Goal: Task Accomplishment & Management: Use online tool/utility

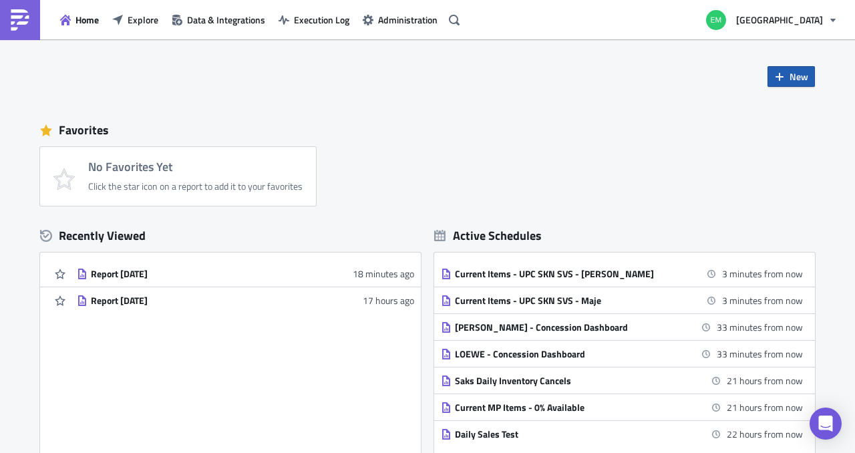
click at [782, 80] on button "New" at bounding box center [791, 76] width 47 height 21
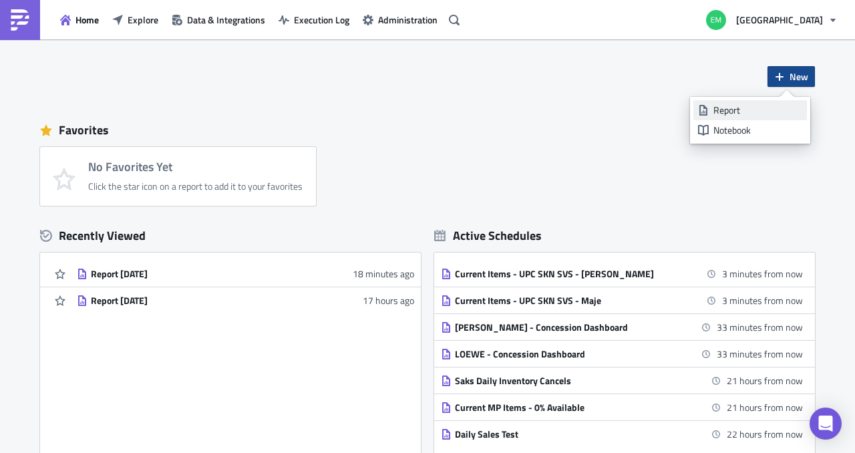
click at [748, 108] on div "Report" at bounding box center [758, 110] width 89 height 13
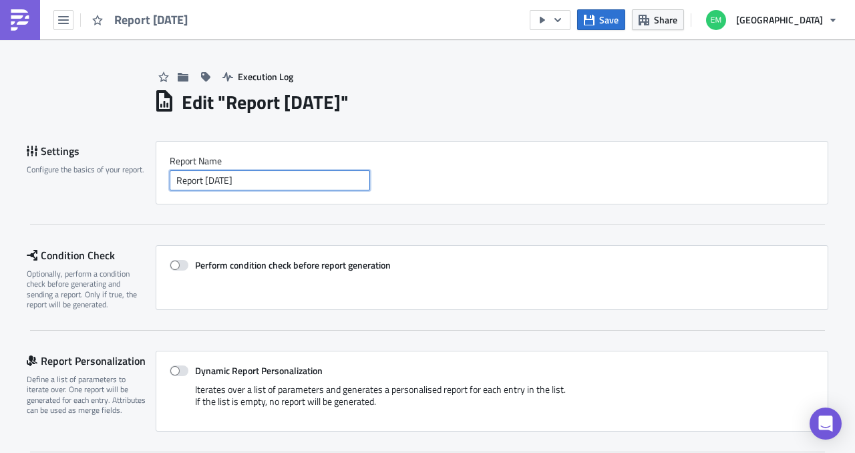
click at [302, 185] on input "Report [DATE]" at bounding box center [270, 180] width 200 height 20
type input "D"
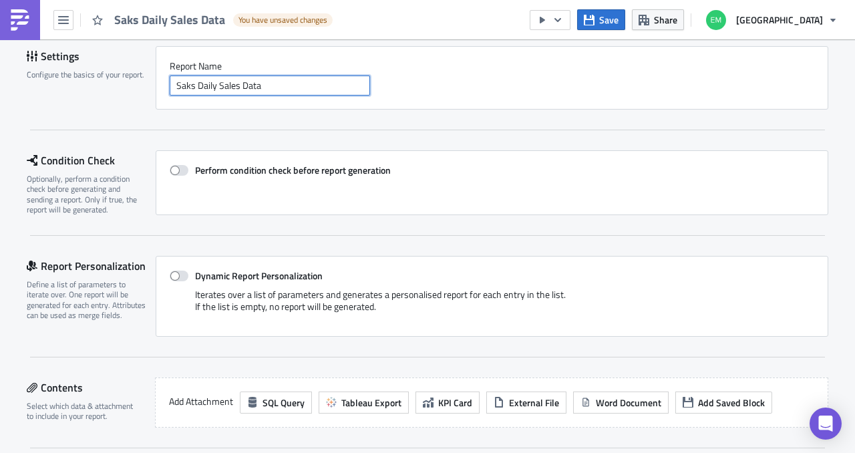
scroll to position [108, 0]
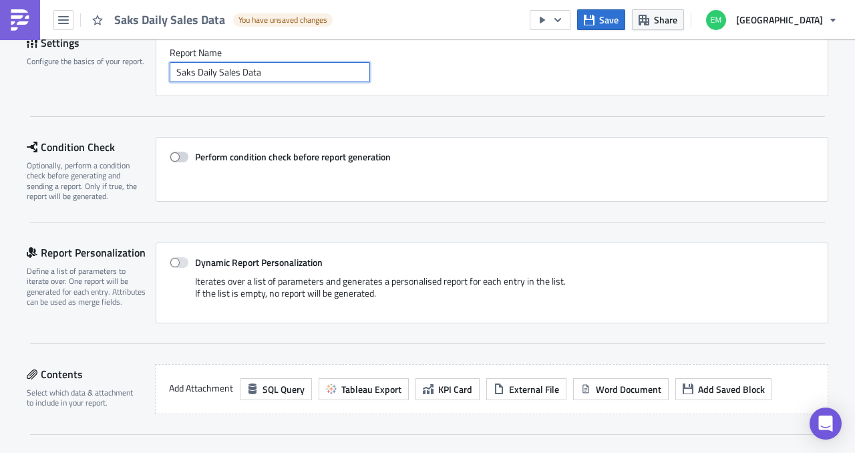
type input "Saks Daily Sales Data"
click at [176, 156] on span at bounding box center [179, 157] width 19 height 11
click at [176, 156] on input "Perform condition check before report generation" at bounding box center [176, 157] width 9 height 9
checkbox input "true"
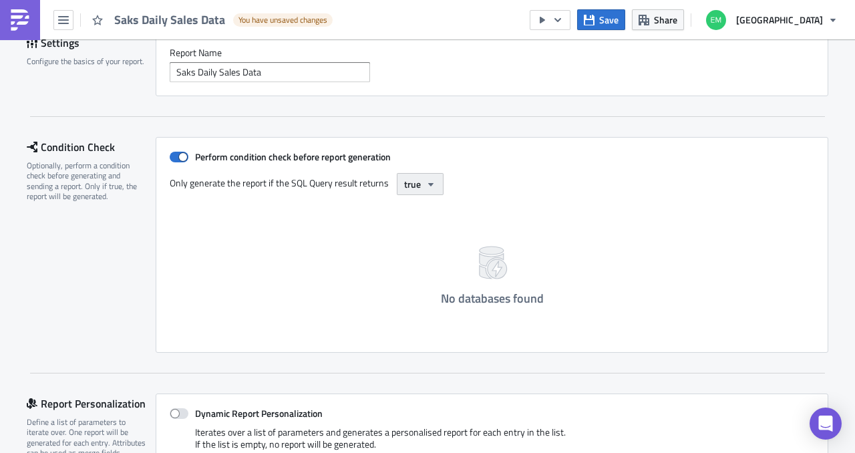
click at [412, 179] on span "true" at bounding box center [412, 184] width 17 height 14
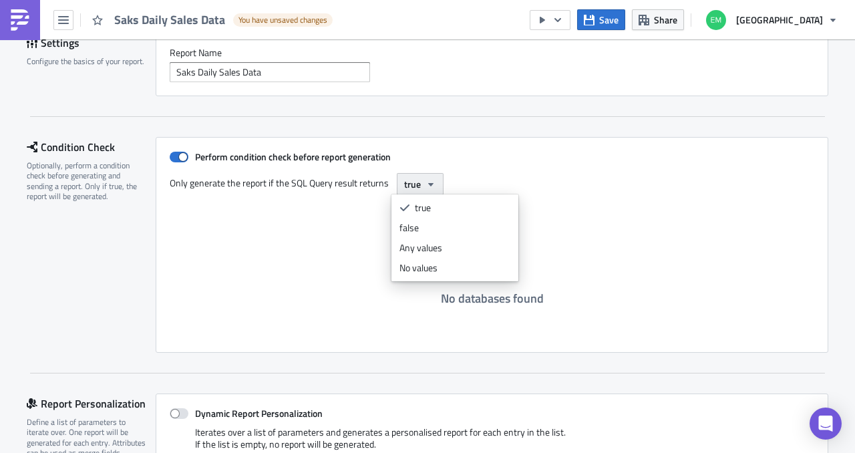
click at [412, 179] on span "true" at bounding box center [412, 184] width 17 height 14
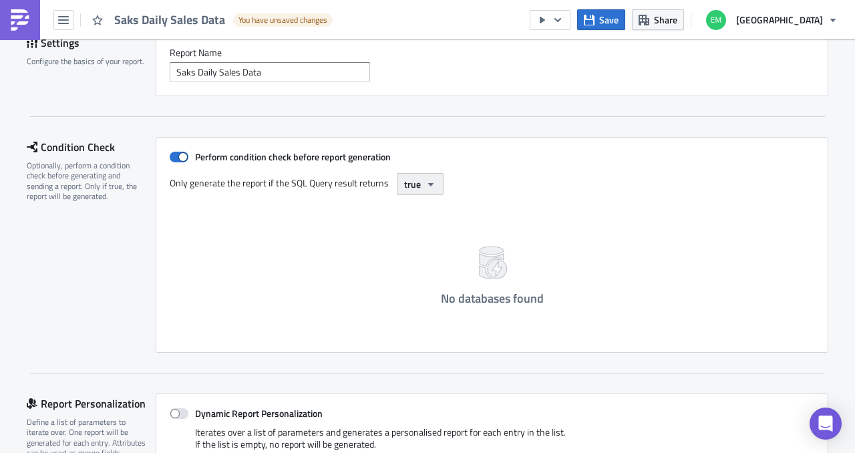
click at [418, 192] on button "true" at bounding box center [420, 184] width 47 height 22
drag, startPoint x: 286, startPoint y: 186, endPoint x: 313, endPoint y: 182, distance: 26.9
click at [313, 182] on label "Only generate the report if the SQL Query result returns" at bounding box center [280, 183] width 221 height 20
click at [404, 182] on span "true" at bounding box center [412, 184] width 17 height 14
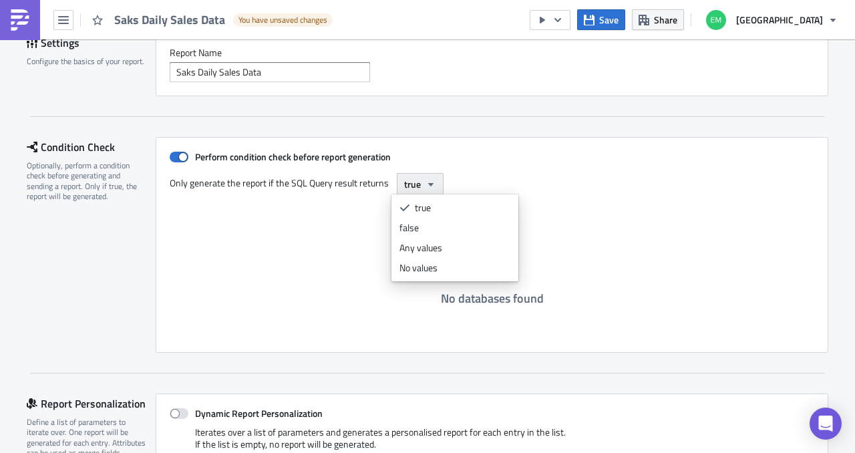
click at [415, 184] on span "true" at bounding box center [412, 184] width 17 height 14
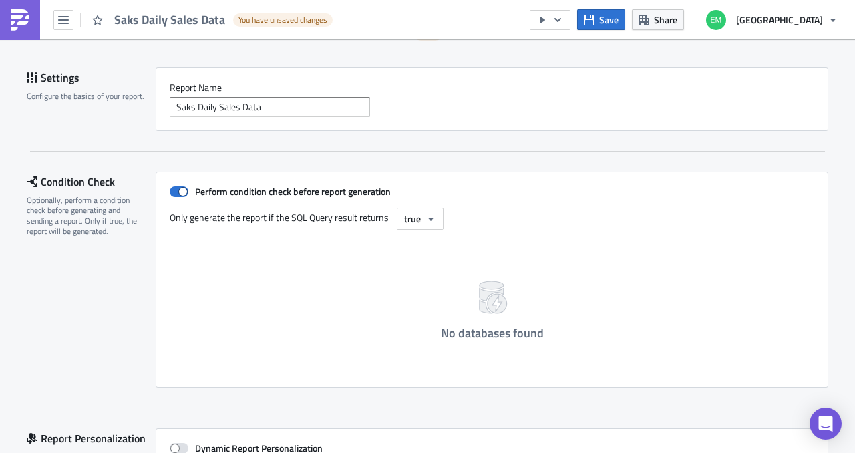
scroll to position [74, 0]
click at [293, 114] on input "Saks Daily Sales Data" at bounding box center [270, 106] width 200 height 20
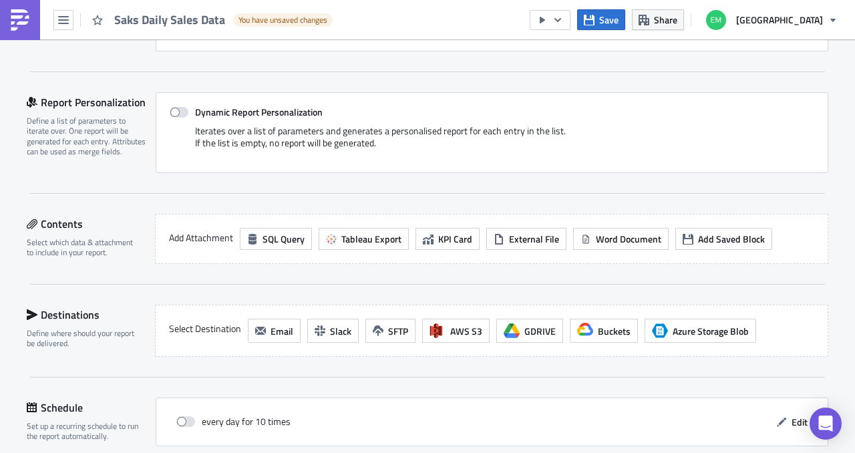
scroll to position [421, 0]
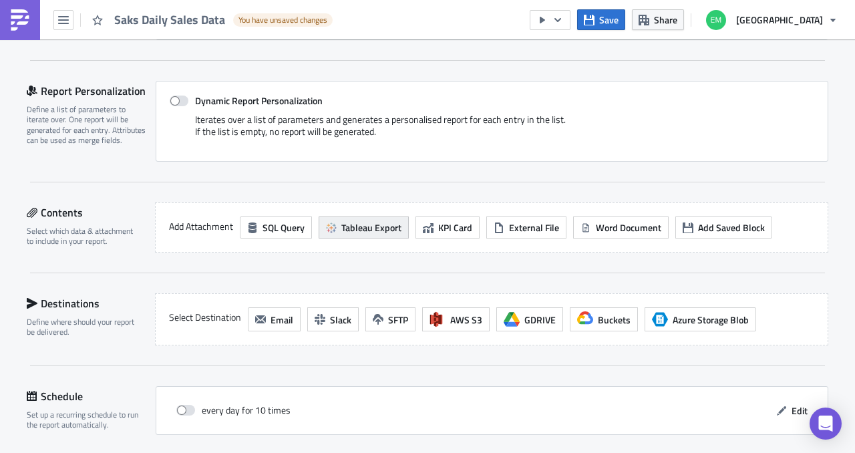
click at [342, 228] on span "Tableau Export" at bounding box center [371, 228] width 60 height 14
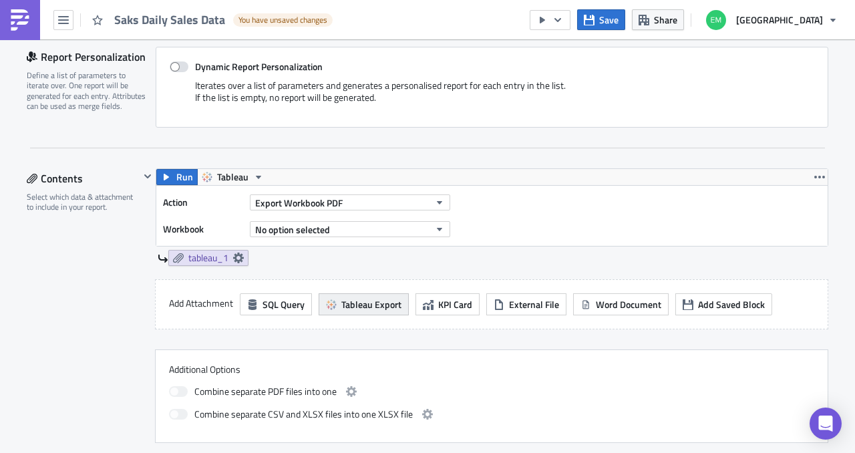
scroll to position [456, 0]
click at [378, 201] on button "Export Workbook PDF" at bounding box center [350, 202] width 200 height 16
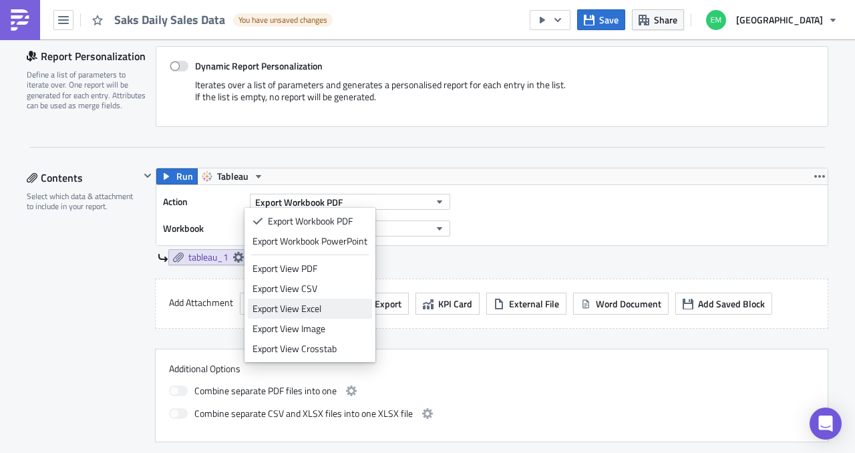
click at [326, 304] on div "Export View Excel" at bounding box center [310, 308] width 115 height 13
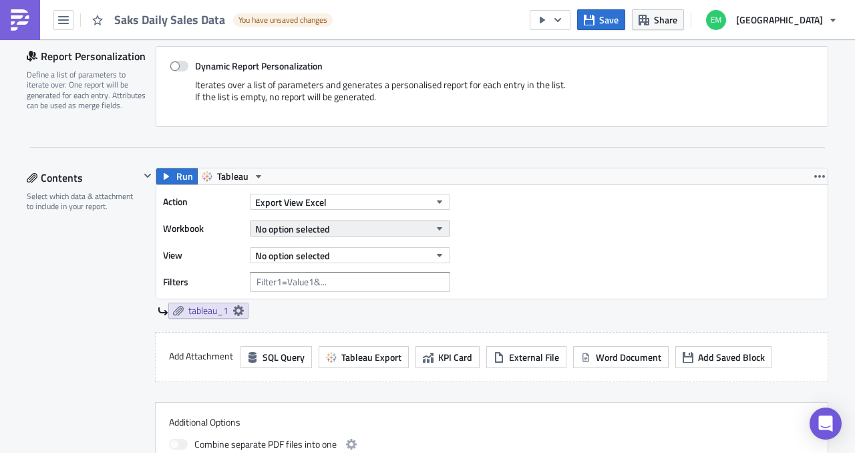
click at [405, 229] on button "No option selected" at bounding box center [350, 229] width 200 height 16
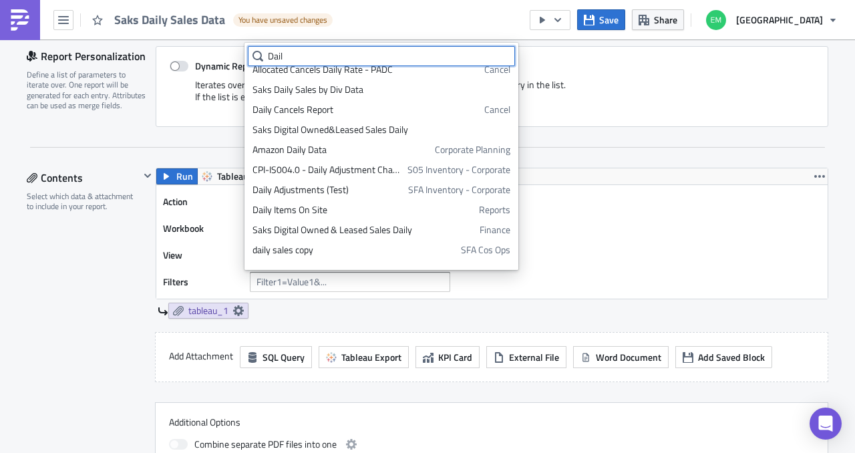
scroll to position [552, 0]
type input "D"
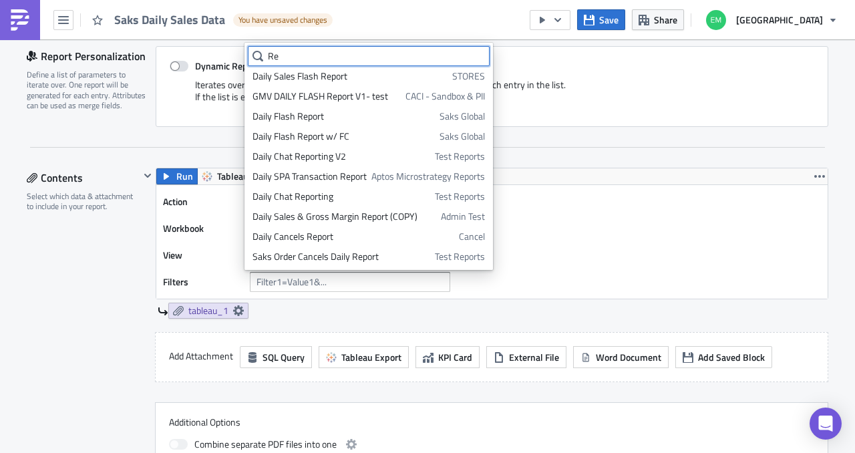
scroll to position [63, 0]
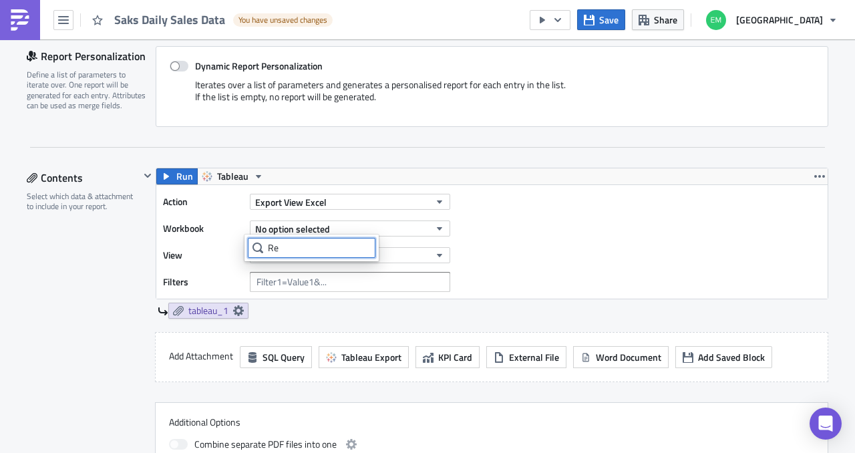
type input "R"
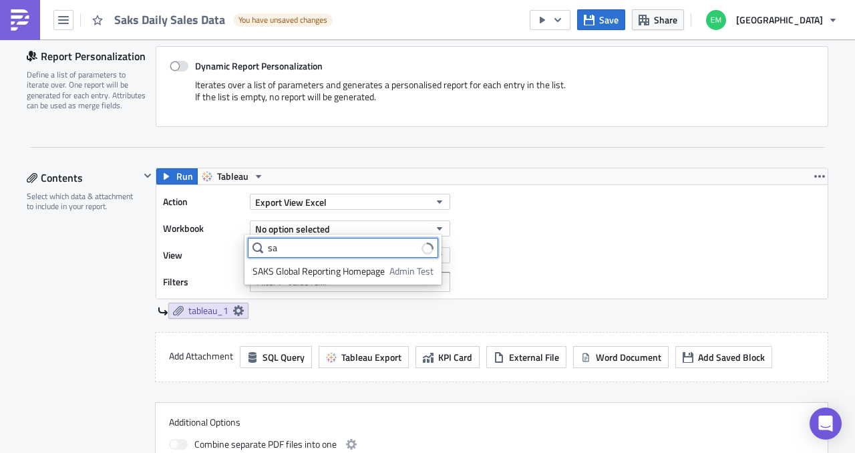
type input "s"
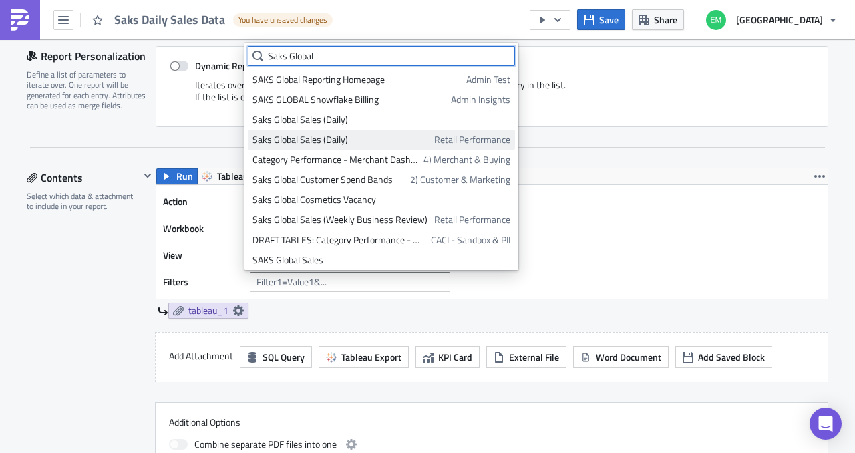
type input "Saks Global"
click at [335, 133] on div "Saks Global Sales (Daily)" at bounding box center [341, 139] width 177 height 13
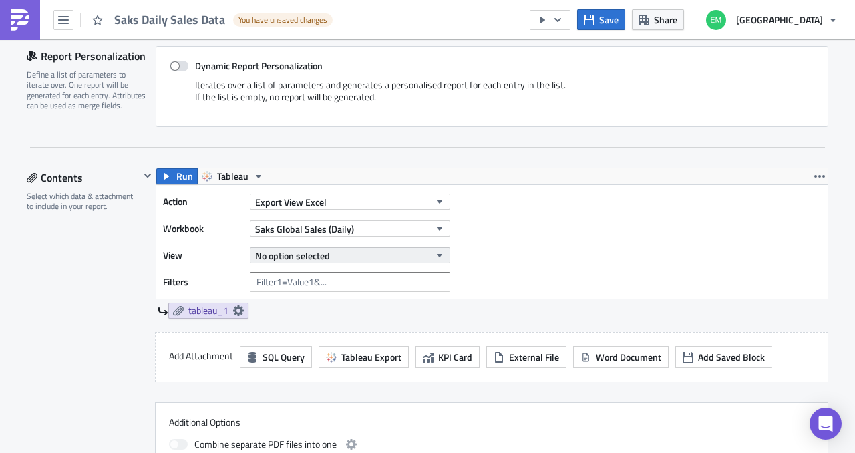
click at [388, 253] on button "No option selected" at bounding box center [350, 255] width 200 height 16
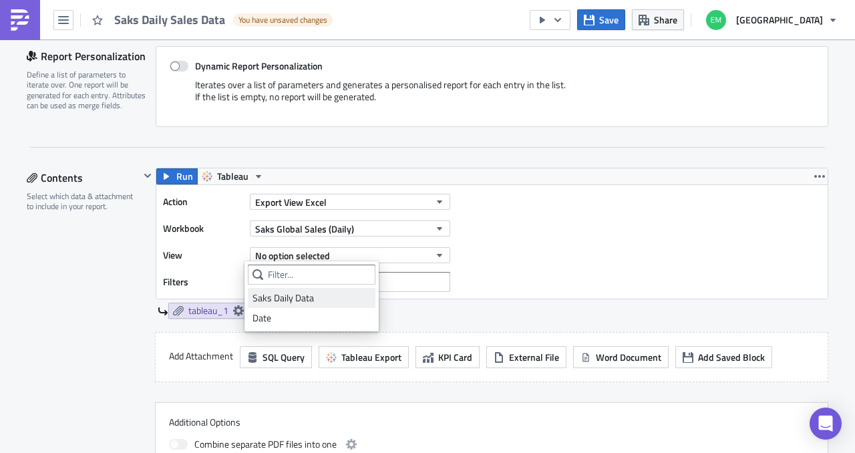
click at [335, 300] on div "Saks Daily Data" at bounding box center [312, 297] width 118 height 13
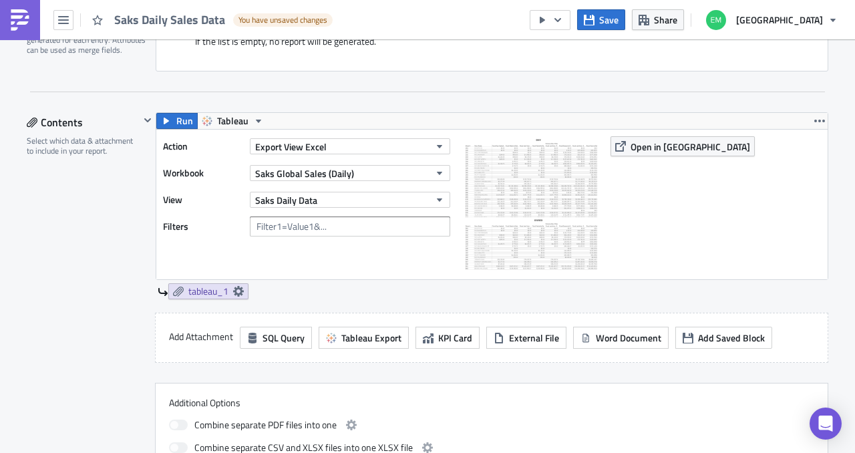
scroll to position [509, 0]
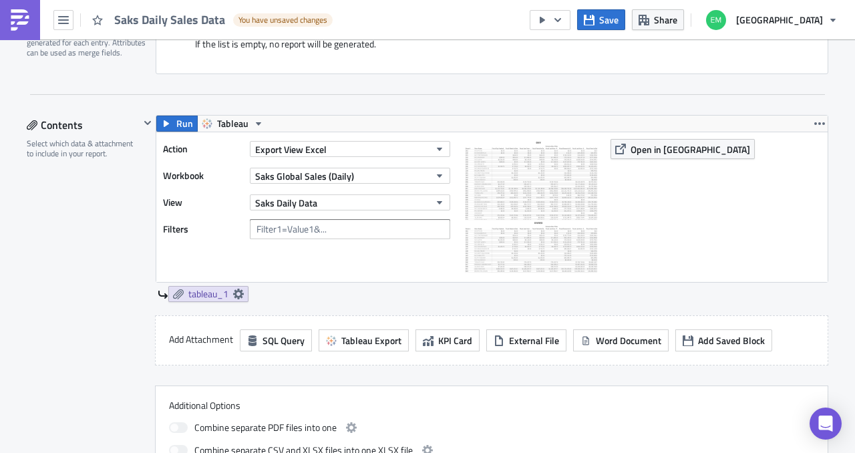
click at [394, 254] on div "Action Export View Excel Workbook Saks Global Sales (Daily) View Saks Daily Dat…" at bounding box center [310, 207] width 294 height 136
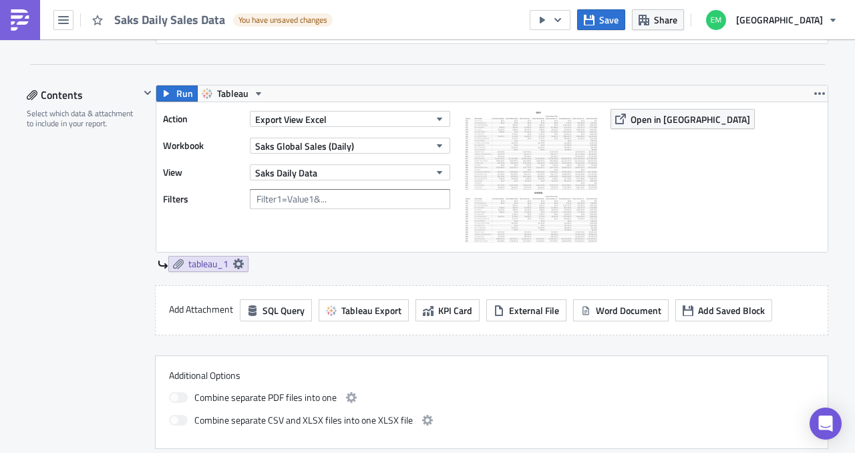
scroll to position [553, 0]
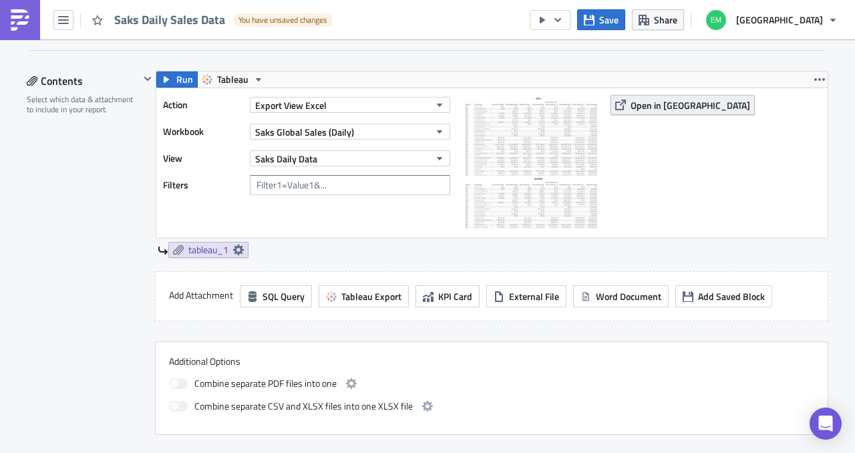
click at [668, 102] on span "Open in [GEOGRAPHIC_DATA]" at bounding box center [691, 105] width 120 height 14
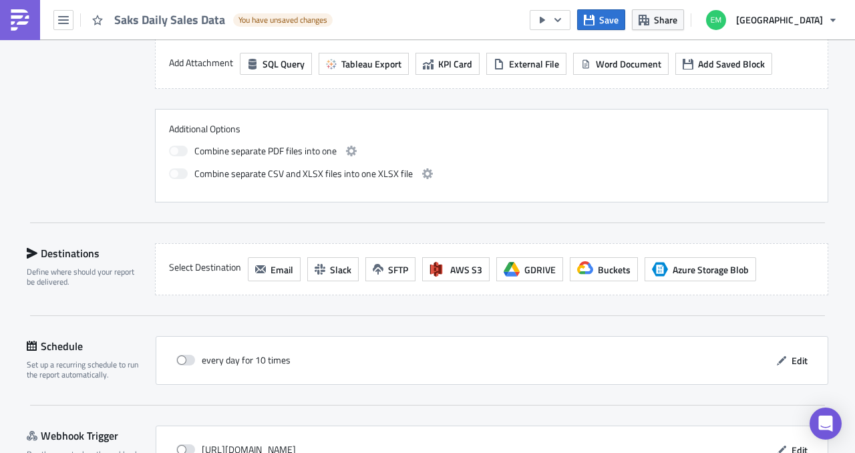
scroll to position [790, 0]
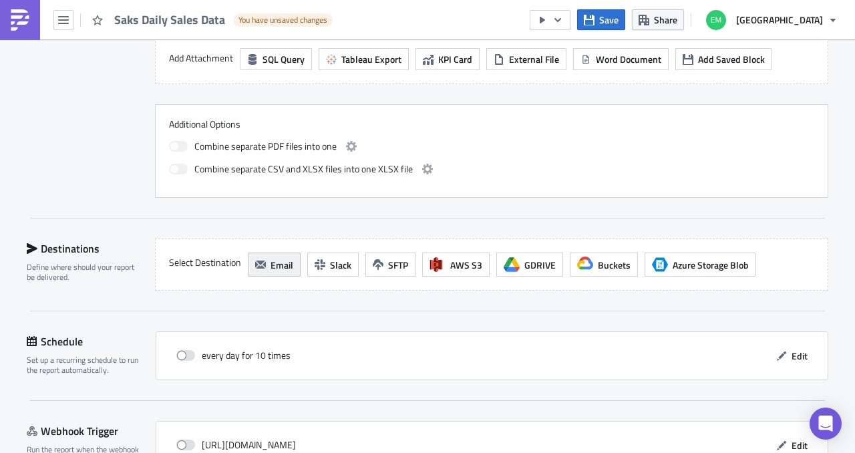
click at [261, 260] on button "Email" at bounding box center [274, 265] width 53 height 24
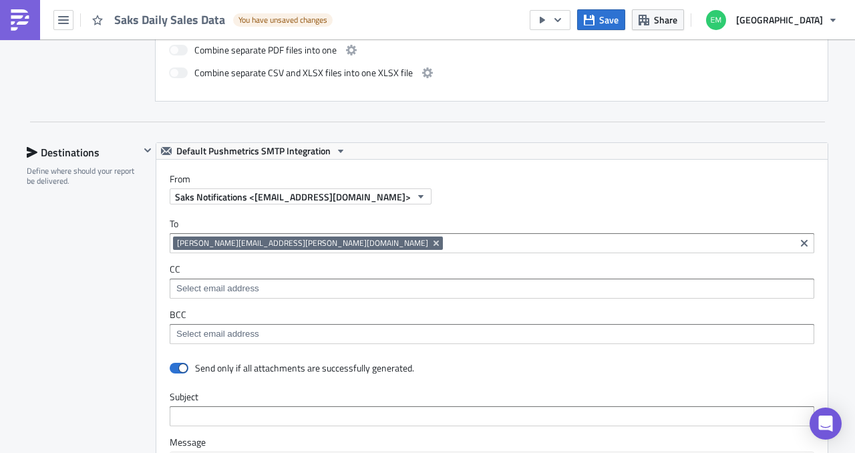
scroll to position [0, 0]
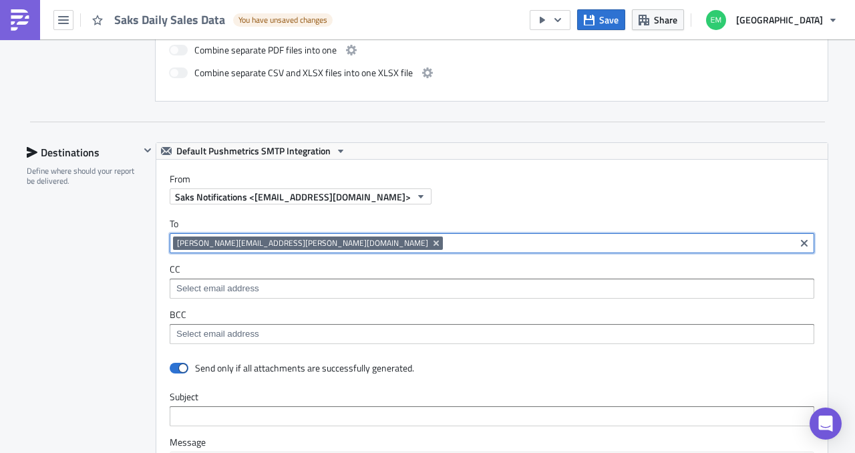
click at [446, 240] on input at bounding box center [618, 243] width 345 height 13
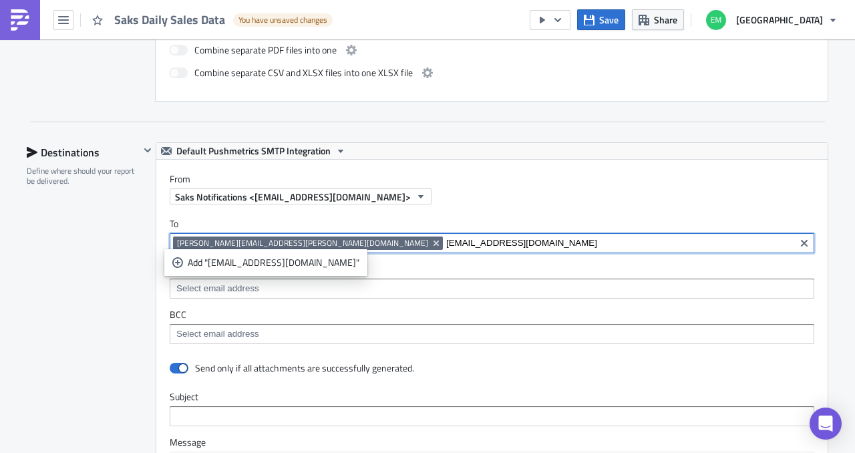
type input "[EMAIL_ADDRESS][DOMAIN_NAME]"
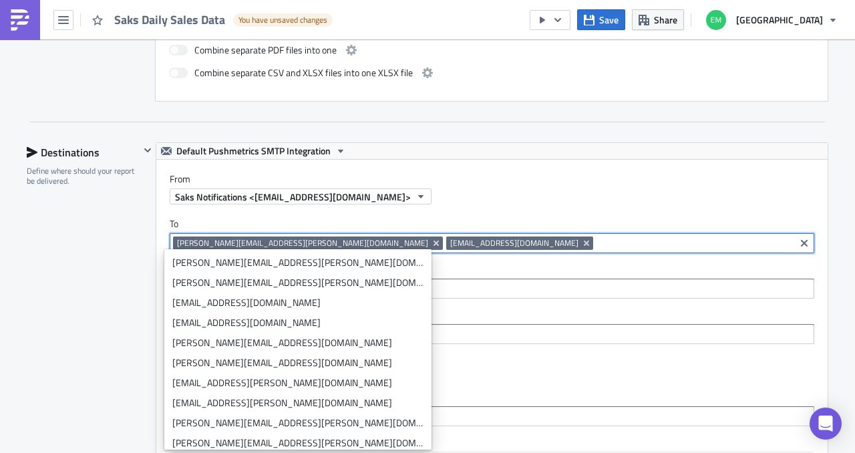
click at [597, 240] on input at bounding box center [694, 243] width 195 height 13
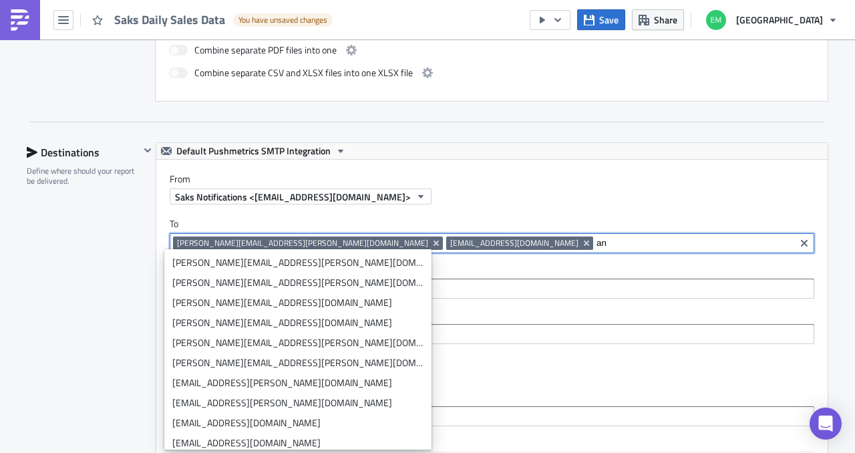
type input "a"
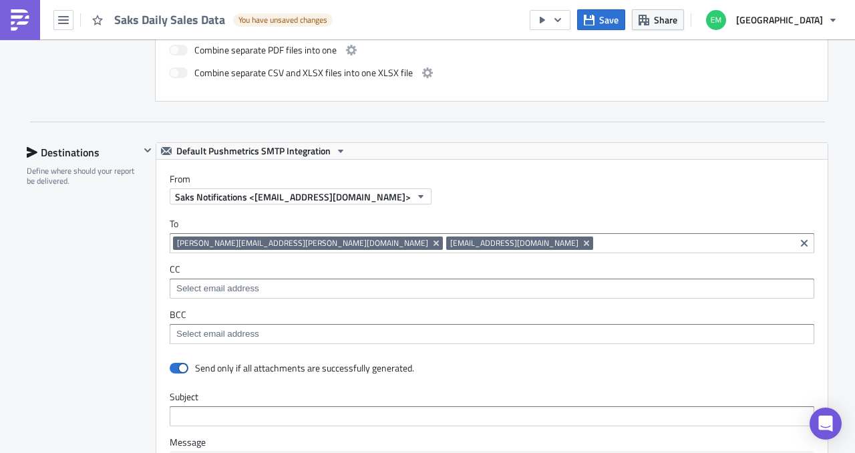
click at [402, 193] on div "Saks Notifications <[EMAIL_ADDRESS][DOMAIN_NAME]>" at bounding box center [499, 196] width 658 height 16
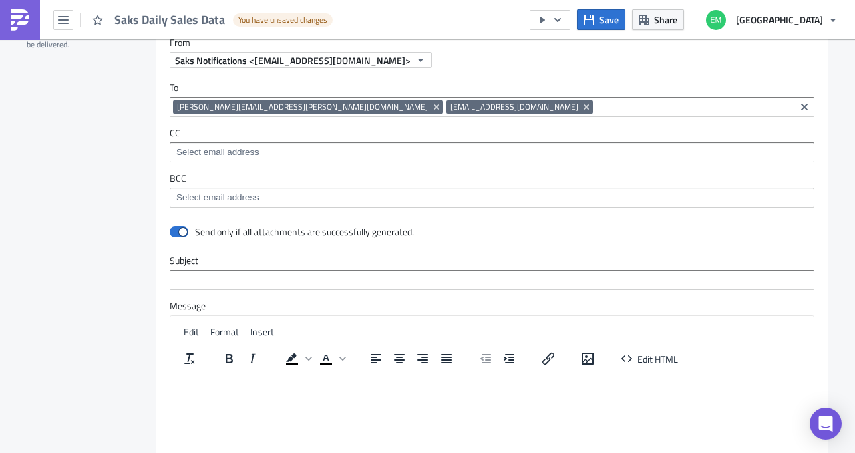
scroll to position [1024, 0]
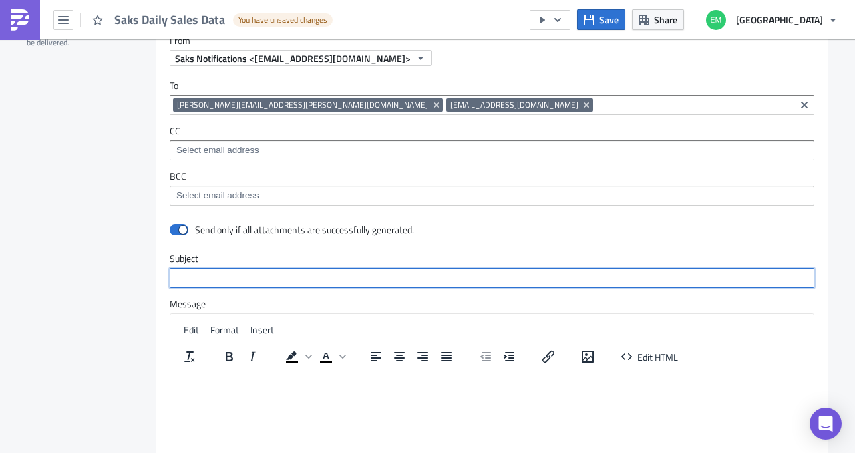
click at [281, 278] on input "text" at bounding box center [492, 278] width 645 height 20
click at [253, 277] on input "Push Metric Check - Daily Sales" at bounding box center [492, 278] width 645 height 20
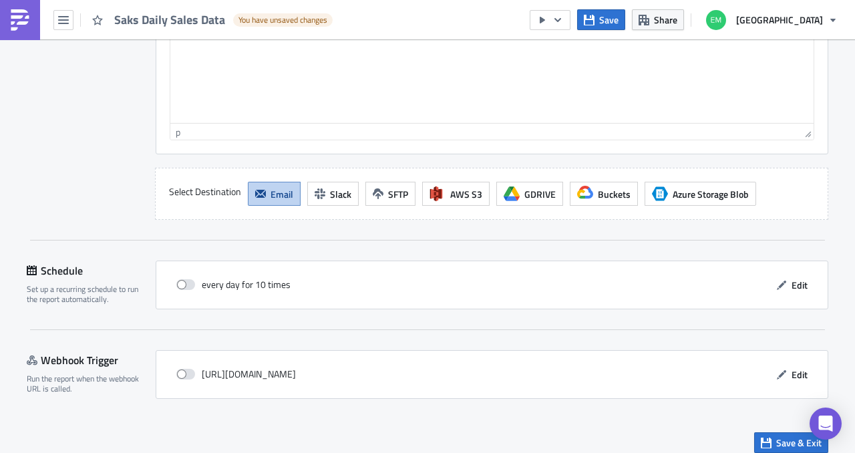
scroll to position [1403, 0]
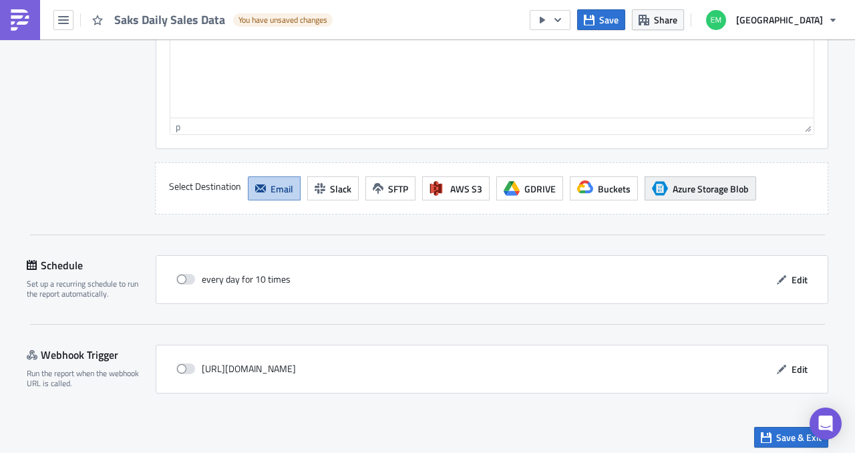
type input "Push Metric Check - Saks Daily Sales"
click at [786, 280] on button "Edit" at bounding box center [792, 279] width 45 height 21
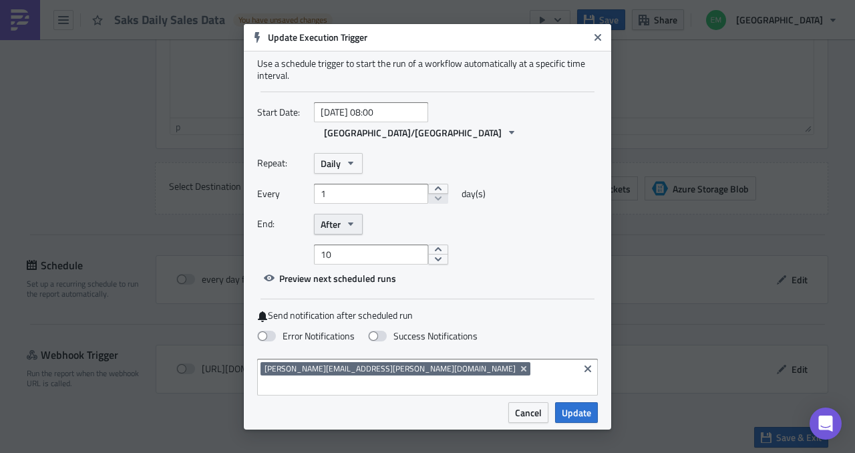
click at [347, 229] on button "After" at bounding box center [338, 224] width 49 height 21
click at [384, 223] on div "End: After Never After On date" at bounding box center [427, 224] width 341 height 21
select select "9"
select select "2025"
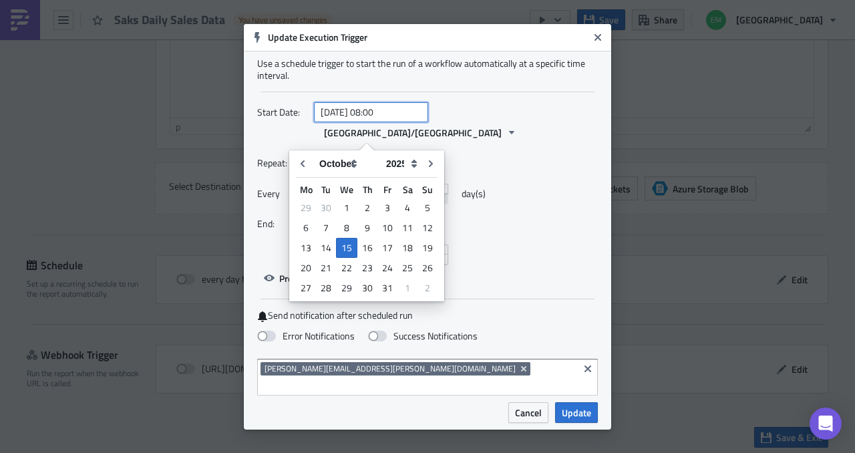
click at [406, 122] on input "2025-10-15 08:00" at bounding box center [371, 112] width 114 height 20
type input "2025-10-15 05:00"
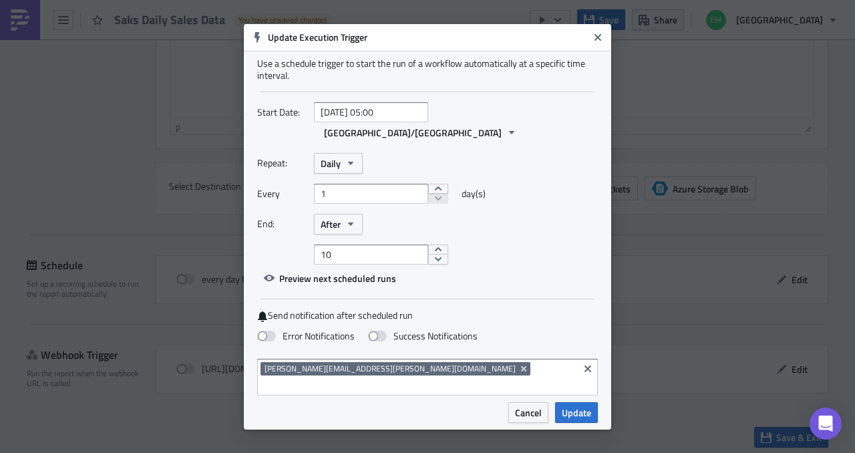
click at [474, 238] on div "Repeat: Daily Every 1 day(s) End: After 10" at bounding box center [427, 209] width 341 height 112
select select "9"
select select "2025"
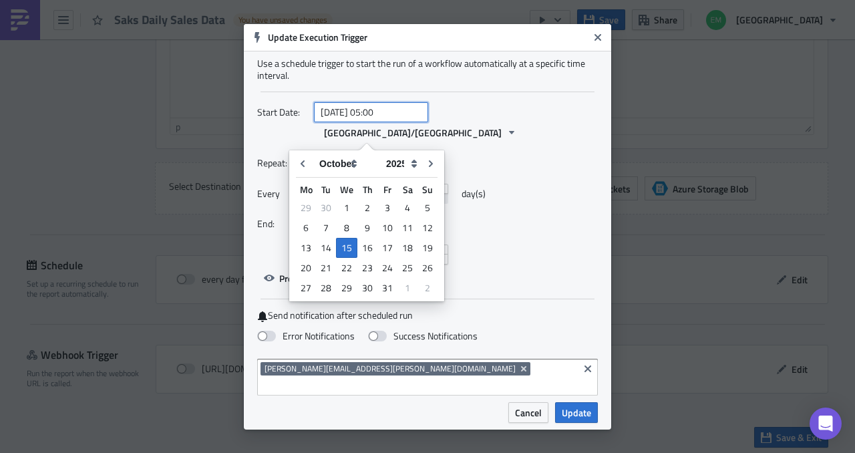
click at [400, 122] on input "2025-10-15 05:00" at bounding box center [371, 112] width 114 height 20
click at [396, 122] on input "2025-10-15 00:00" at bounding box center [371, 112] width 114 height 20
type input "2025-10-15 07:37"
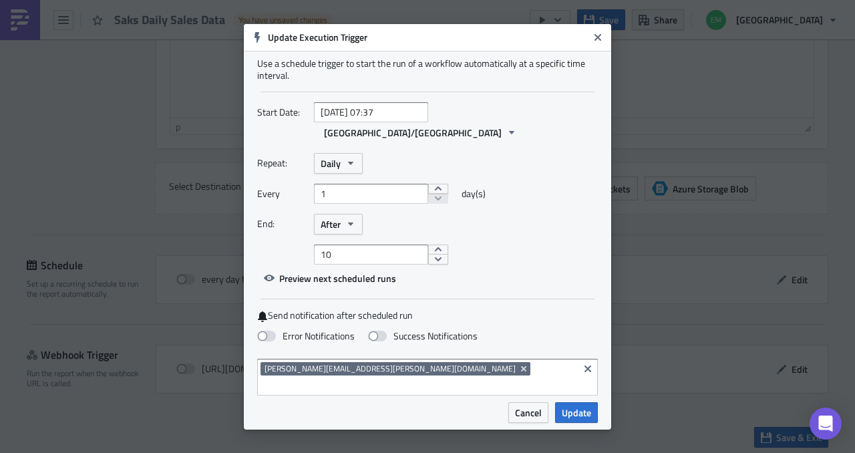
click at [563, 170] on div "Repeat: Daily" at bounding box center [427, 163] width 341 height 21
click at [353, 162] on icon "button" at bounding box center [350, 163] width 11 height 11
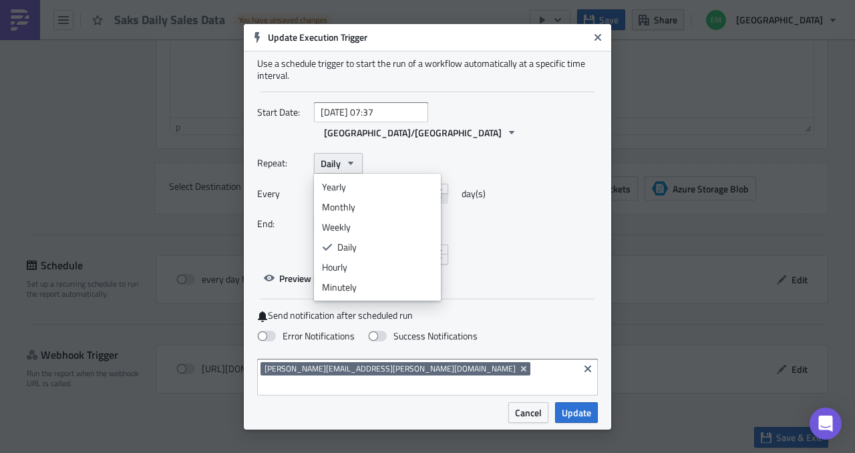
click at [353, 164] on icon "button" at bounding box center [350, 163] width 11 height 11
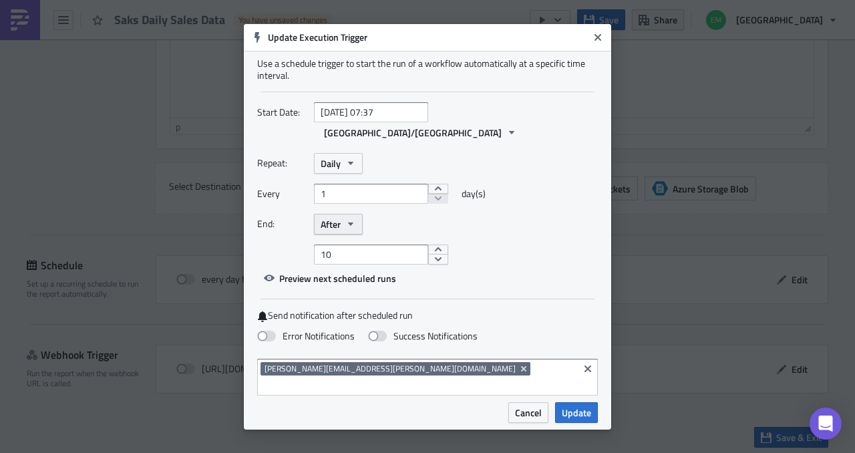
click at [342, 227] on button "After" at bounding box center [338, 224] width 49 height 21
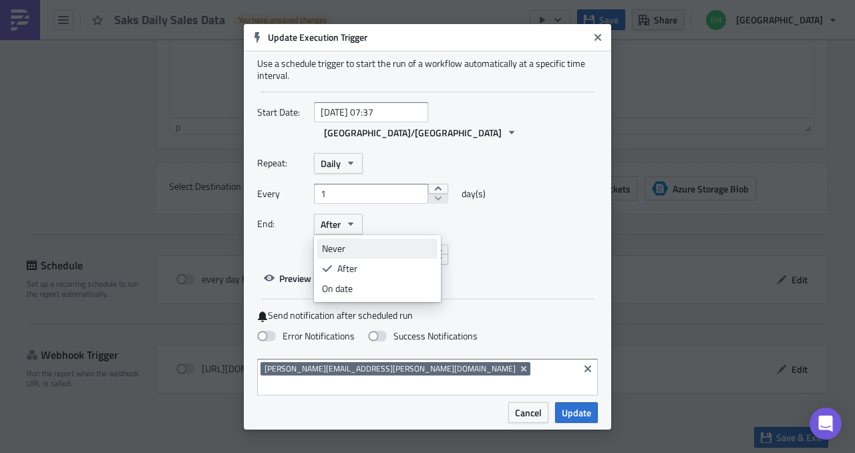
click at [342, 242] on div "Never" at bounding box center [377, 248] width 111 height 13
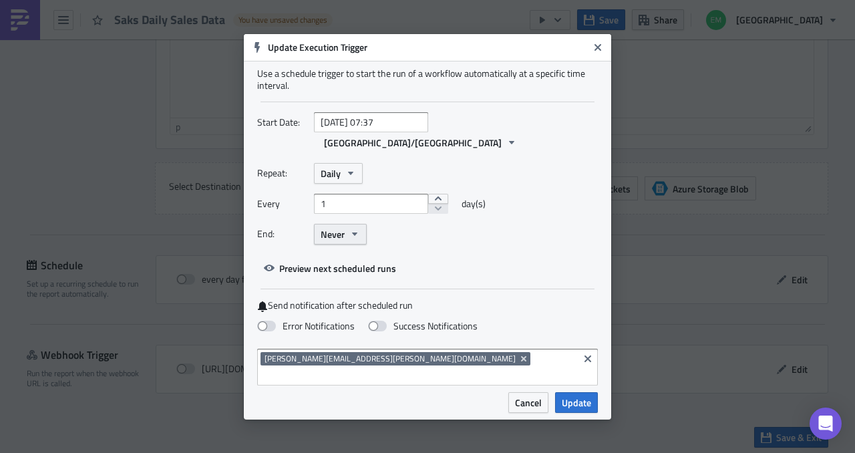
click at [343, 238] on span "Never" at bounding box center [333, 234] width 24 height 14
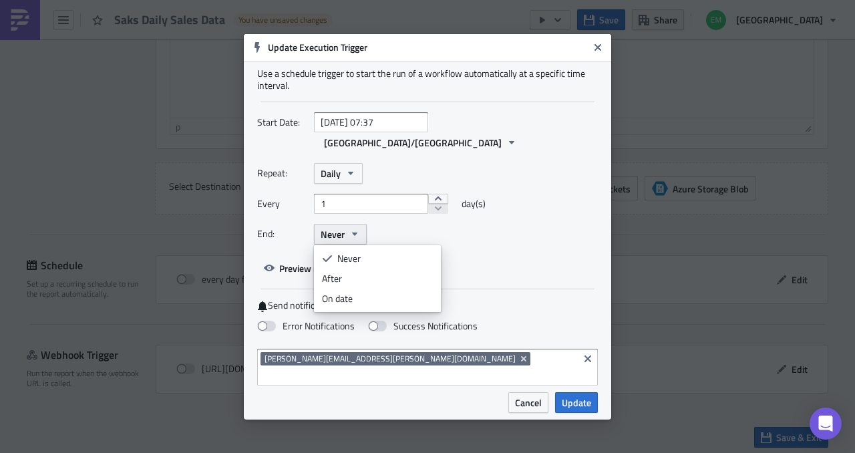
click at [343, 237] on span "Never" at bounding box center [333, 234] width 24 height 14
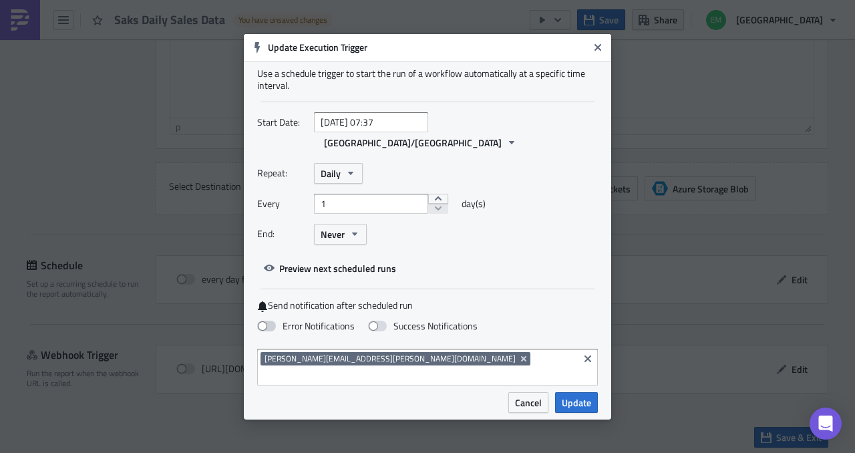
click at [270, 323] on span at bounding box center [266, 326] width 19 height 11
click at [11, 11] on input "Error Notifications" at bounding box center [7, 6] width 9 height 9
checkbox input "true"
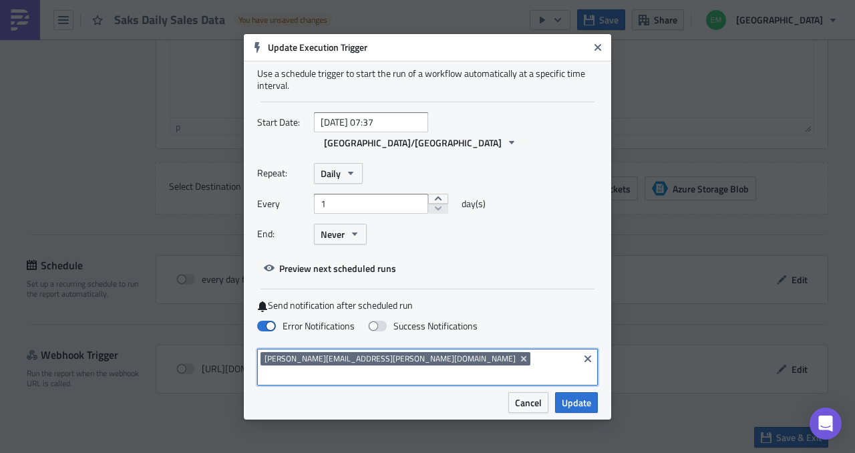
click at [466, 369] on input at bounding box center [418, 375] width 315 height 13
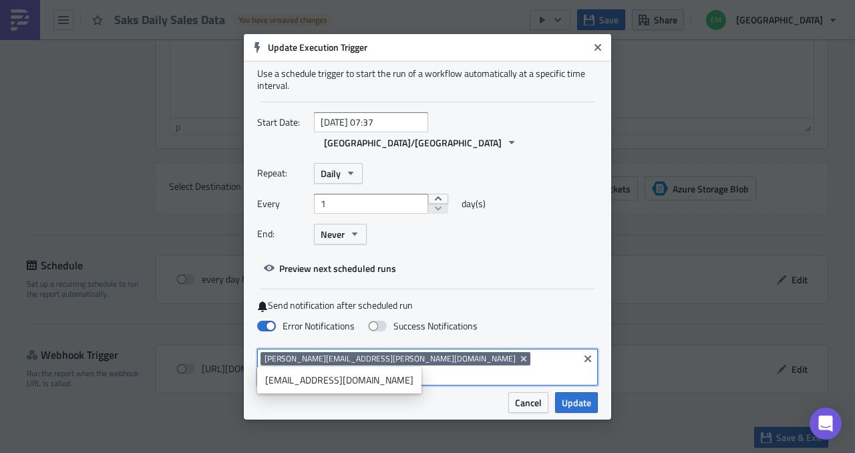
type input "niran"
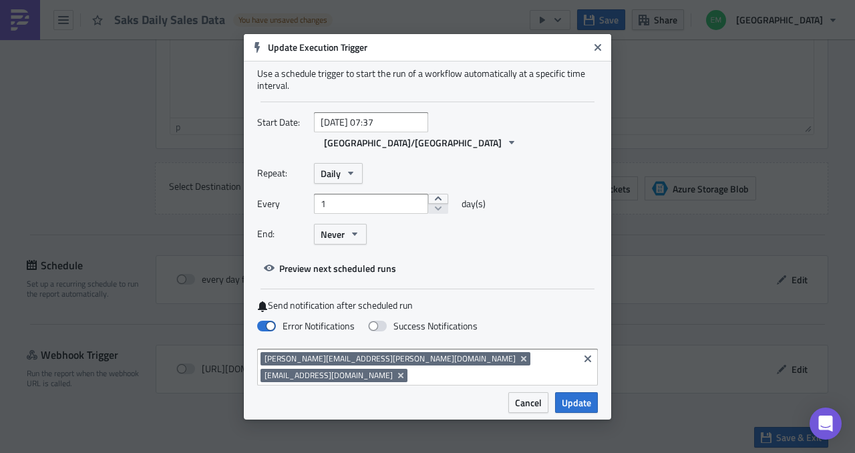
click at [472, 392] on div "Cancel Update" at bounding box center [513, 402] width 170 height 21
click at [341, 233] on span "Never" at bounding box center [333, 234] width 24 height 14
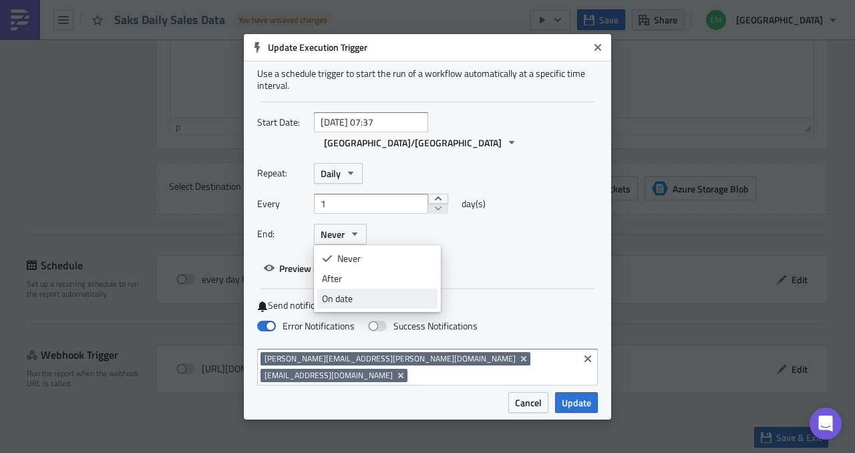
click at [351, 292] on div "On date" at bounding box center [377, 298] width 111 height 13
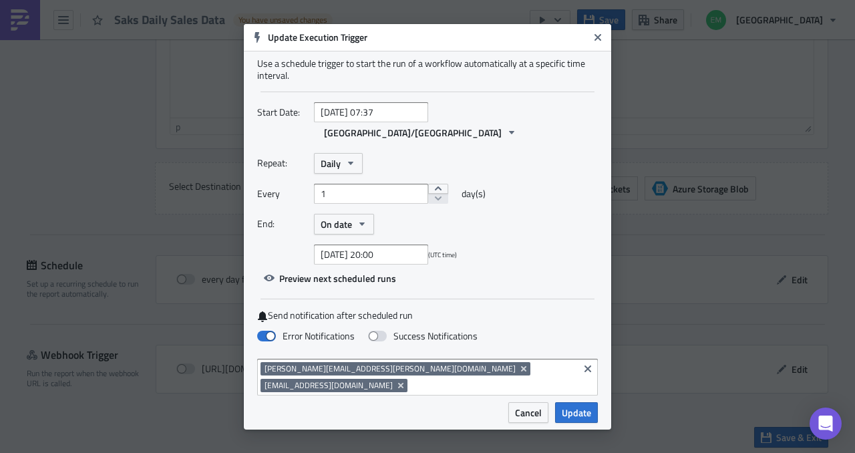
click at [422, 293] on div "Use a schedule trigger to start the run of a workflow automatically at a specif…" at bounding box center [428, 226] width 368 height 351
select select "9"
select select "2025"
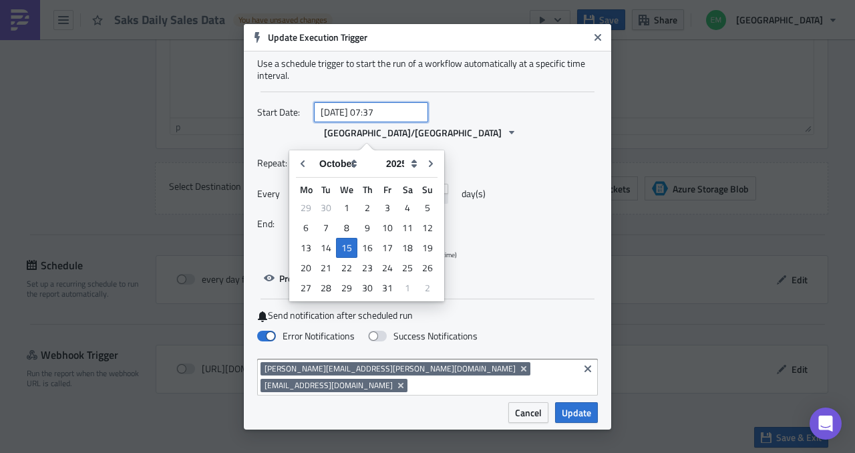
click at [406, 122] on input "2025-10-15 07:37" at bounding box center [371, 112] width 114 height 20
type input "2025-10-15 07:38"
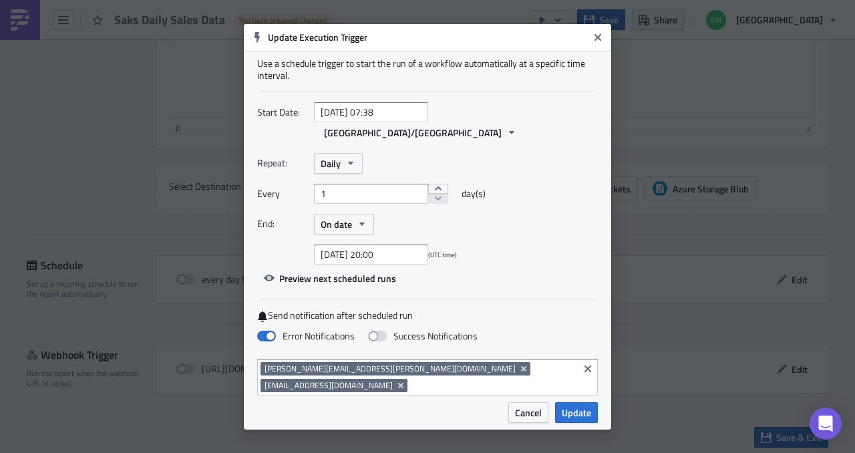
click at [525, 230] on div "End: On date" at bounding box center [427, 224] width 341 height 21
click at [587, 406] on span "Update" at bounding box center [576, 413] width 29 height 14
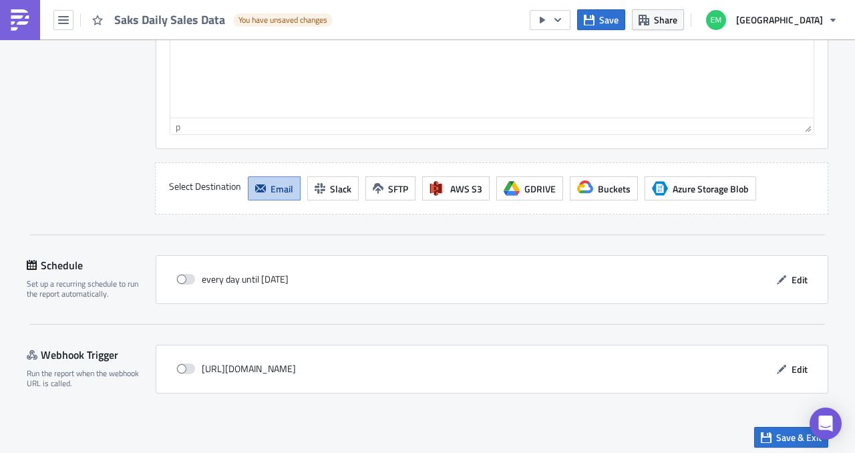
drag, startPoint x: 17, startPoint y: 349, endPoint x: 119, endPoint y: 349, distance: 101.6
click at [134, 384] on div "Webhook Trigger Run the report when the webhook URL is called." at bounding box center [91, 369] width 129 height 49
click at [777, 434] on span "Save & Exit" at bounding box center [799, 437] width 45 height 14
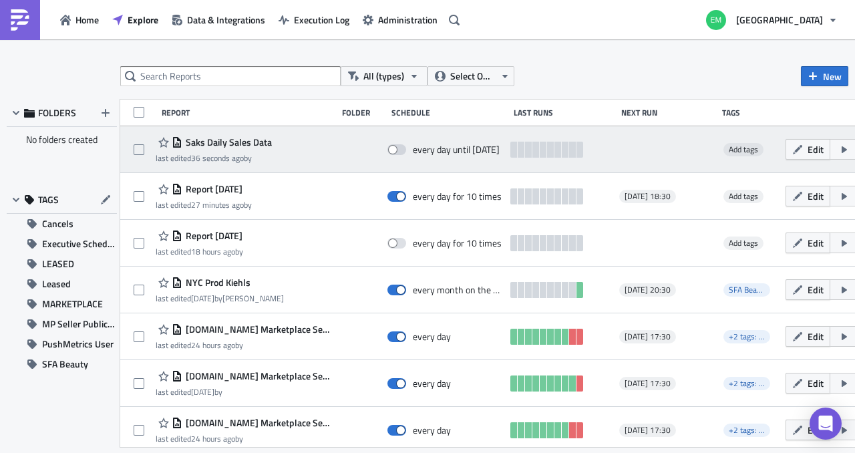
click at [311, 140] on div "Saks Daily Sales Data last edited 36 seconds ago by" at bounding box center [243, 149] width 175 height 27
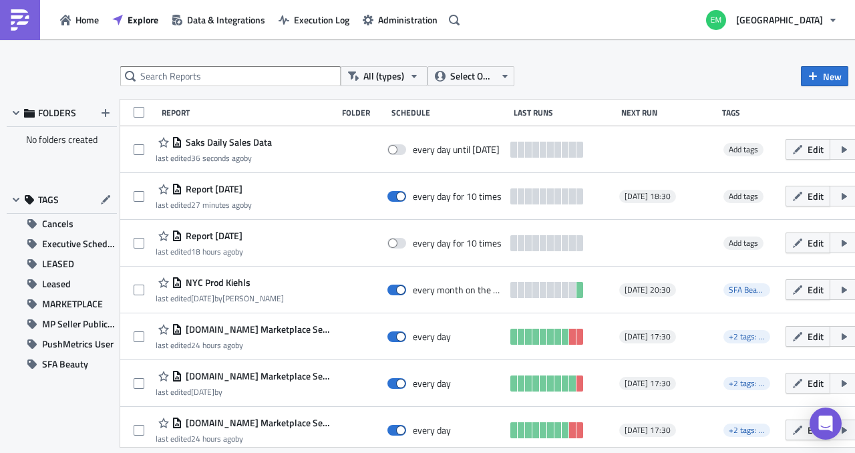
click at [549, 49] on div "All (types) Select Owner New FOLDERS No folders created TAGS Cancels Executive …" at bounding box center [427, 247] width 855 height 416
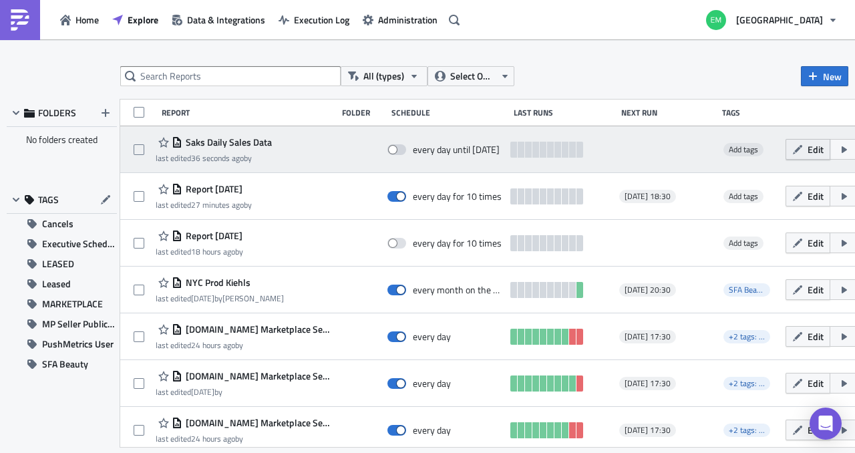
click at [808, 147] on span "Edit" at bounding box center [816, 149] width 16 height 14
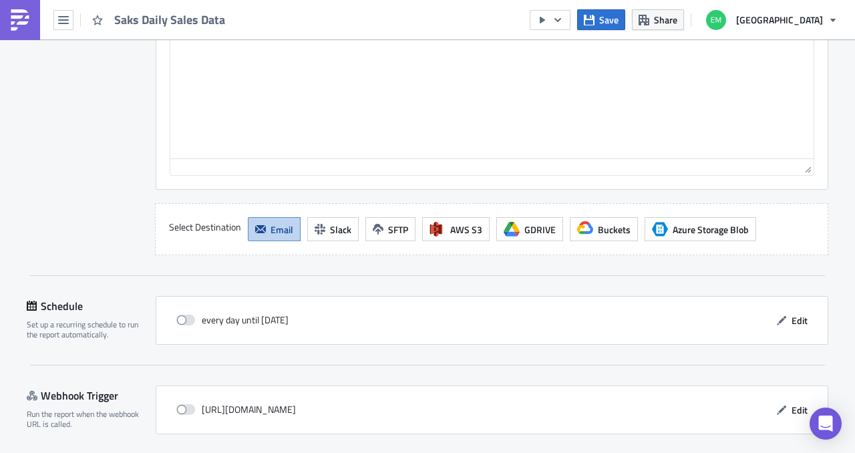
scroll to position [1367, 0]
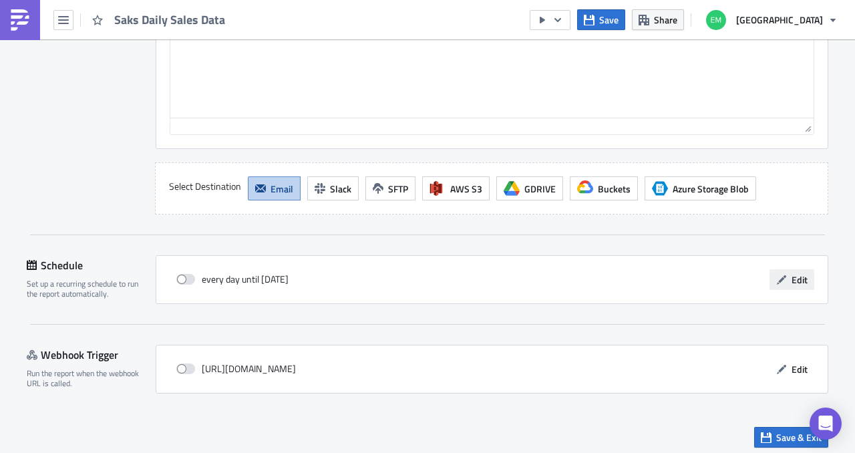
click at [792, 273] on span "Edit" at bounding box center [800, 280] width 16 height 14
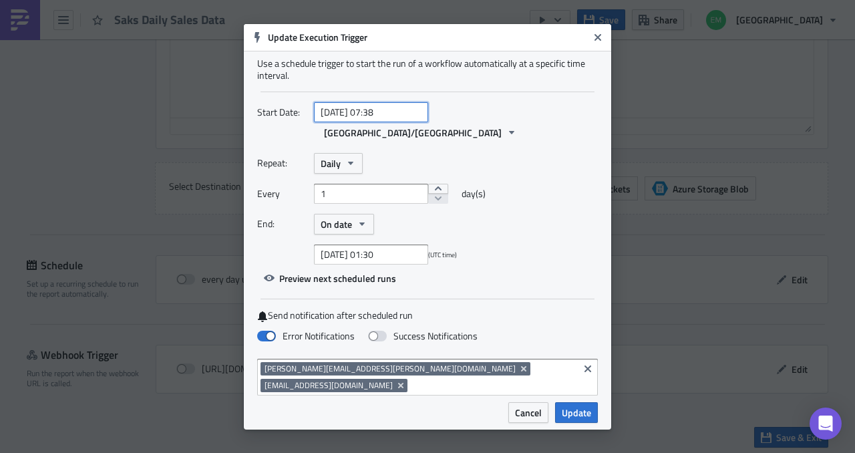
select select "9"
select select "2025"
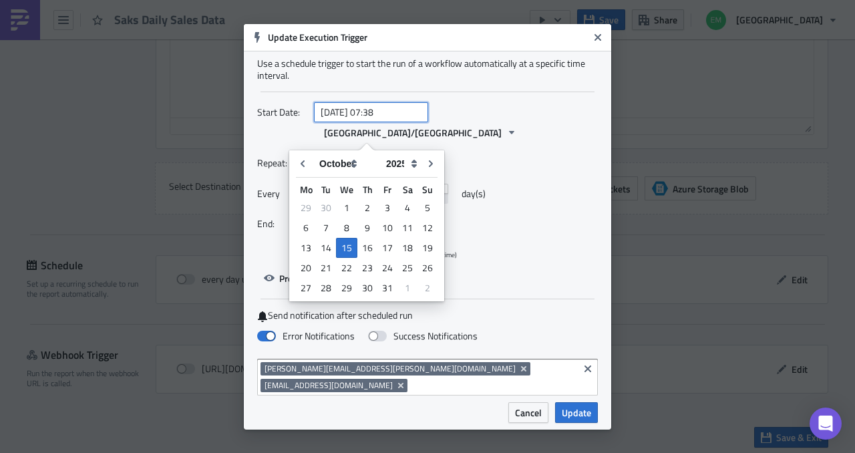
click at [397, 122] on input "2025-10-15 07:38" at bounding box center [371, 112] width 114 height 20
type input "2025-10-15 07:45"
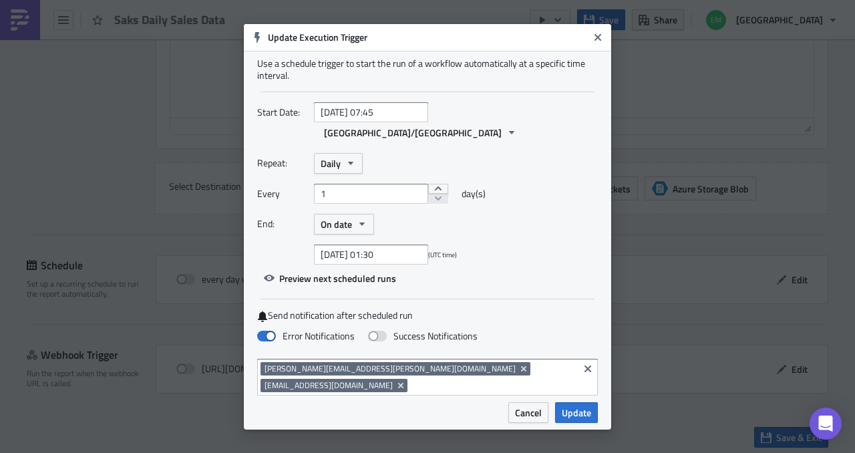
click at [545, 154] on div "Repeat: Daily" at bounding box center [427, 163] width 341 height 21
select select "9"
select select "2025"
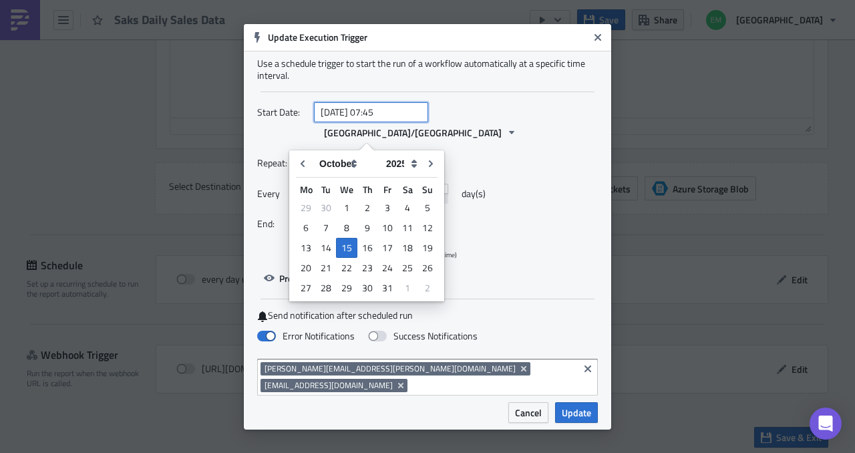
click at [413, 122] on input "2025-10-15 07:45" at bounding box center [371, 112] width 114 height 20
type input "2025-10-15 19:45"
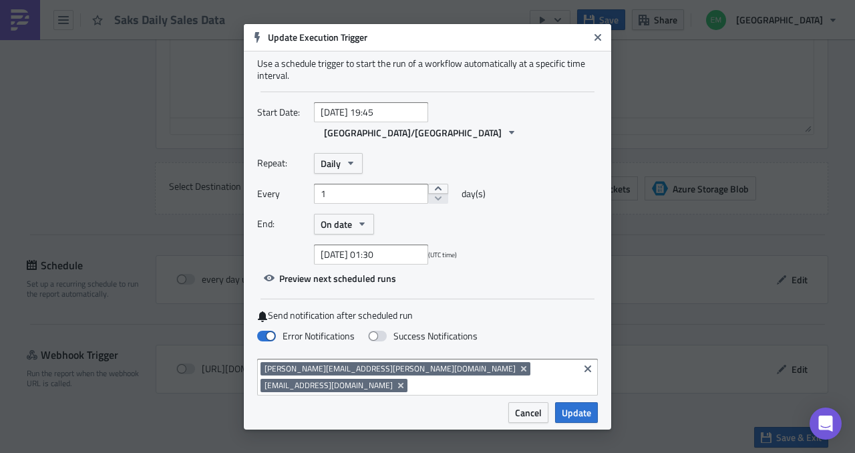
click at [535, 142] on div "Start Date: 2025-10-15 19:45 Asia/Calcutta" at bounding box center [427, 127] width 341 height 51
click at [433, 74] on div "Use a schedule trigger to start the run of a workflow automatically at a specif…" at bounding box center [427, 69] width 341 height 24
click at [517, 160] on div "Repeat: Daily" at bounding box center [427, 163] width 341 height 21
click at [573, 406] on span "Update" at bounding box center [576, 413] width 29 height 14
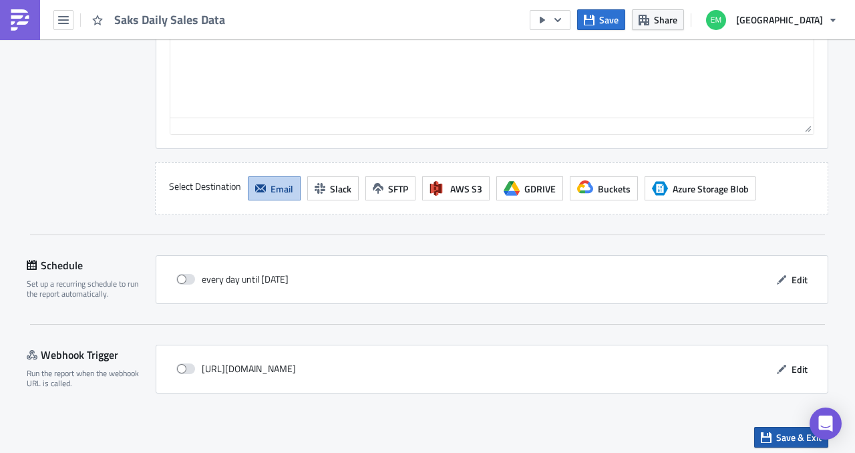
click at [797, 430] on span "Save & Exit" at bounding box center [799, 437] width 45 height 14
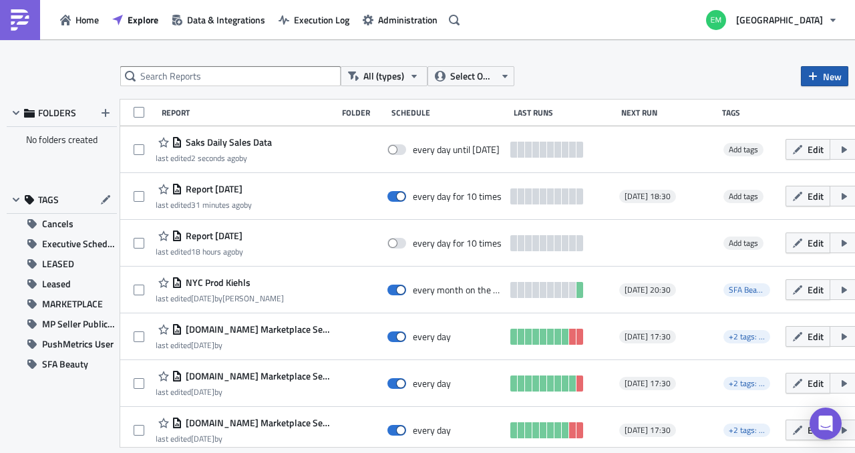
click at [841, 80] on span "New" at bounding box center [832, 76] width 19 height 14
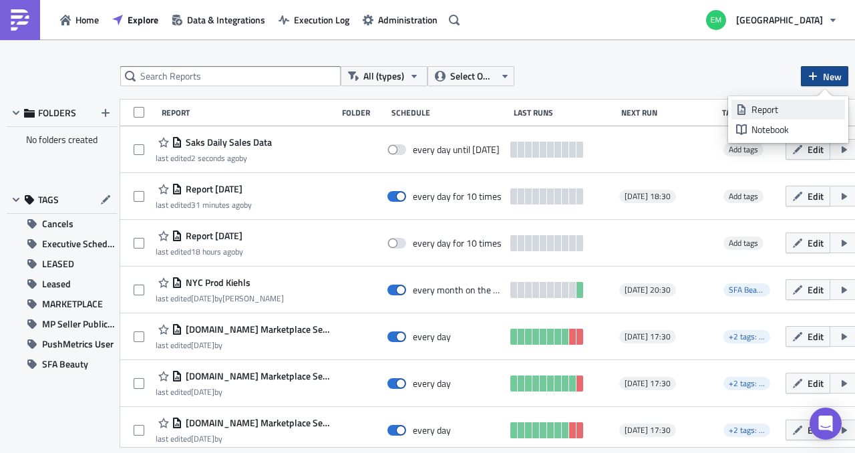
click at [790, 114] on div "Report" at bounding box center [796, 109] width 89 height 13
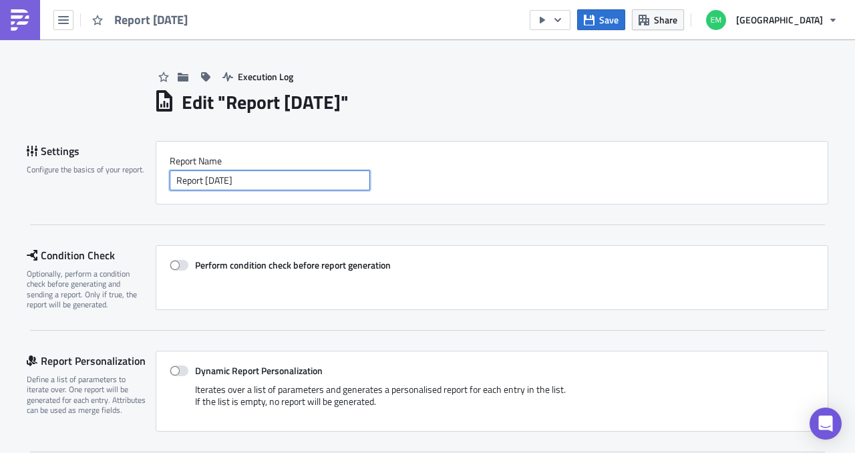
click at [303, 183] on input "Report [DATE]" at bounding box center [270, 180] width 200 height 20
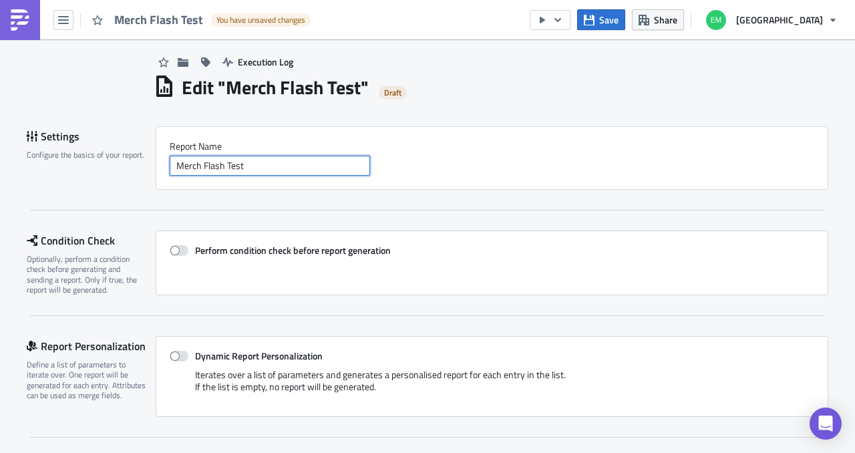
scroll to position [15, 0]
type input "Merch Flash Test"
click at [257, 217] on div "Settings Configure the basics of your report. Report Nam﻿e Merch Flash Test Con…" at bounding box center [428, 463] width 802 height 674
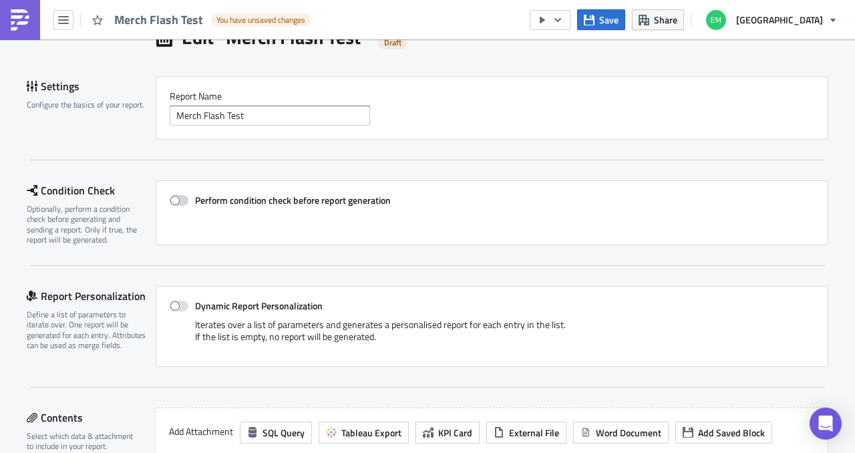
click at [176, 198] on span at bounding box center [179, 200] width 19 height 11
click at [176, 198] on input "Perform condition check before report generation" at bounding box center [176, 200] width 9 height 9
checkbox input "true"
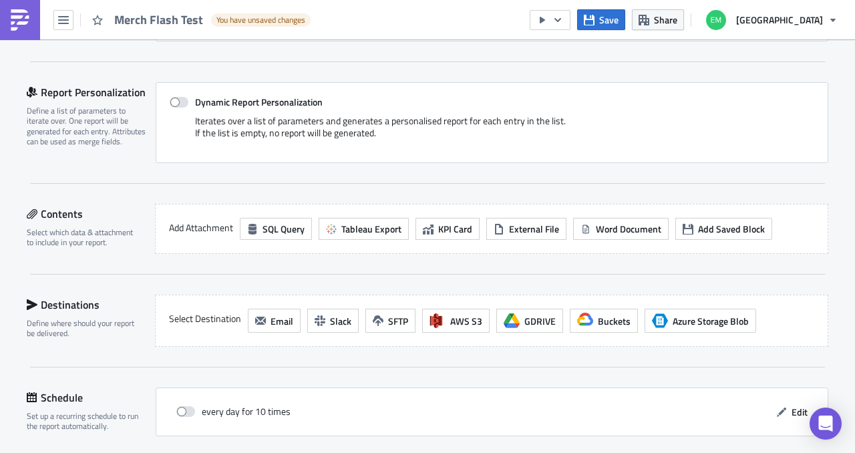
scroll to position [420, 0]
click at [342, 221] on span "Tableau Export" at bounding box center [371, 228] width 60 height 14
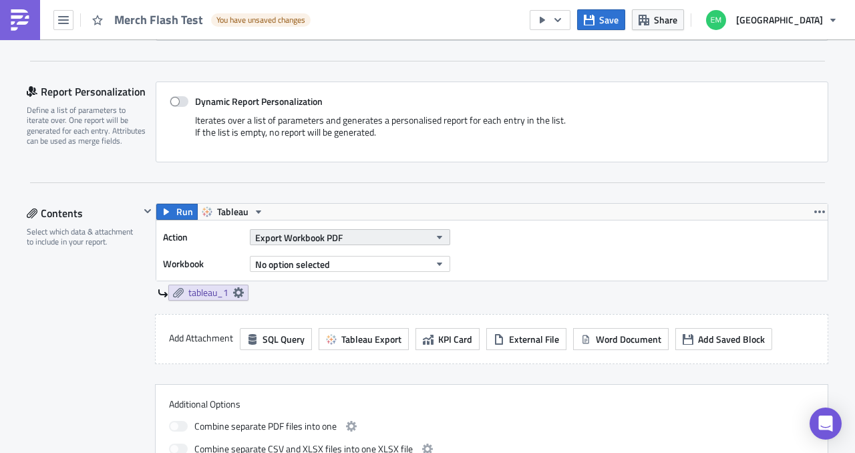
click at [376, 240] on button "Export Workbook PDF" at bounding box center [350, 237] width 200 height 16
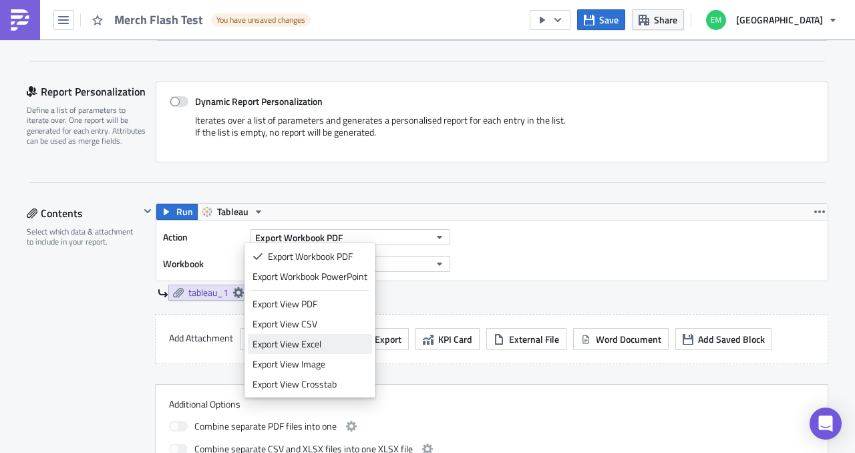
click at [334, 346] on div "Export View Excel" at bounding box center [310, 343] width 115 height 13
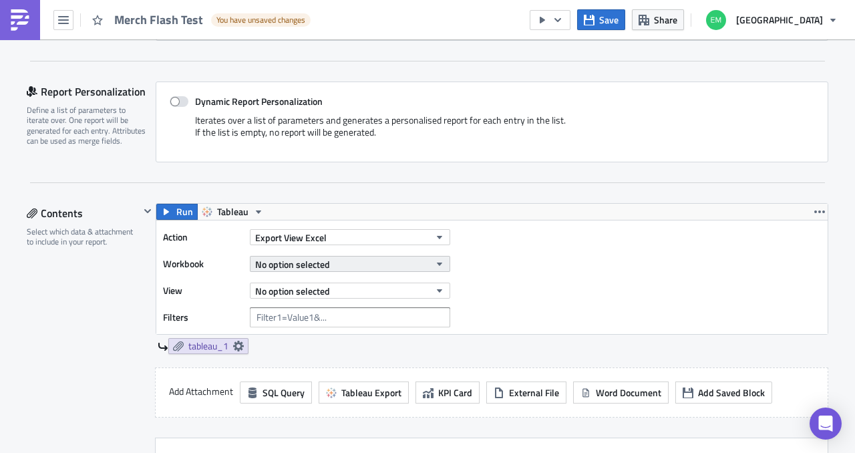
click at [374, 267] on button "No option selected" at bounding box center [350, 264] width 200 height 16
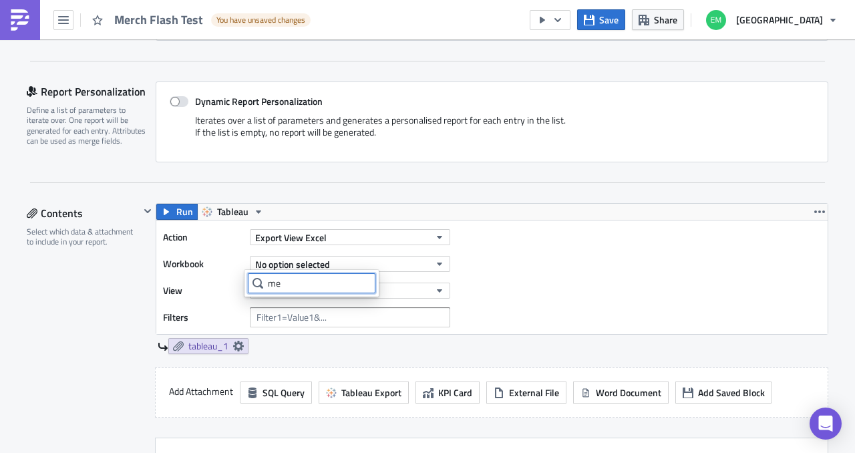
type input "m"
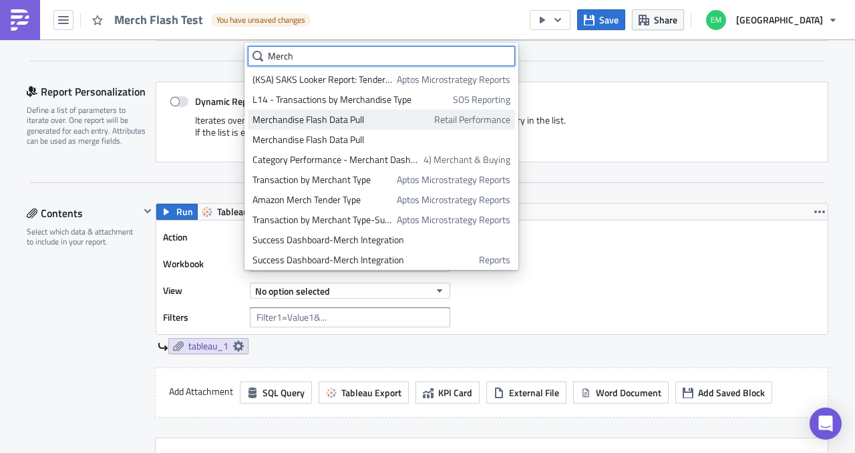
type input "Merch"
click at [375, 120] on div "Merchandise Flash Data Pull" at bounding box center [341, 119] width 177 height 13
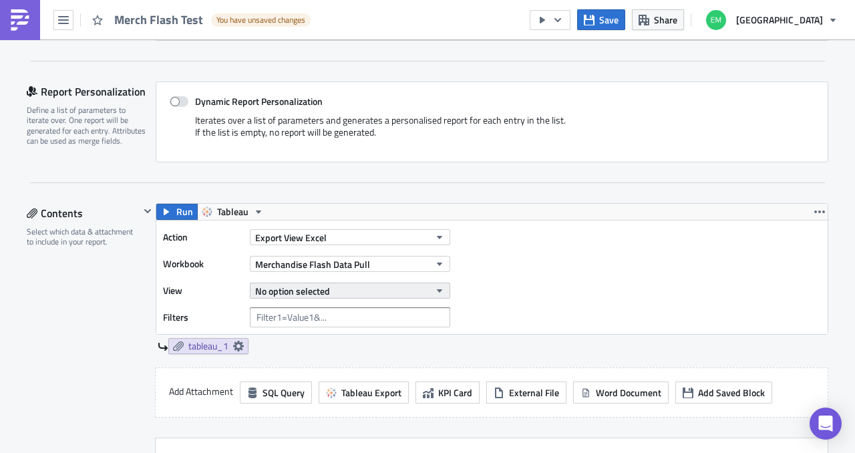
click at [367, 287] on button "No option selected" at bounding box center [350, 291] width 200 height 16
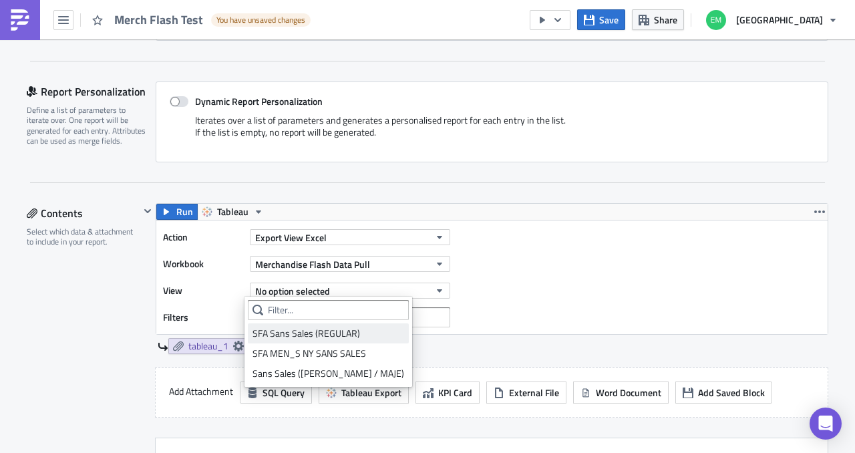
click at [342, 329] on div "SFA Sans Sales (REGULAR)" at bounding box center [329, 333] width 152 height 13
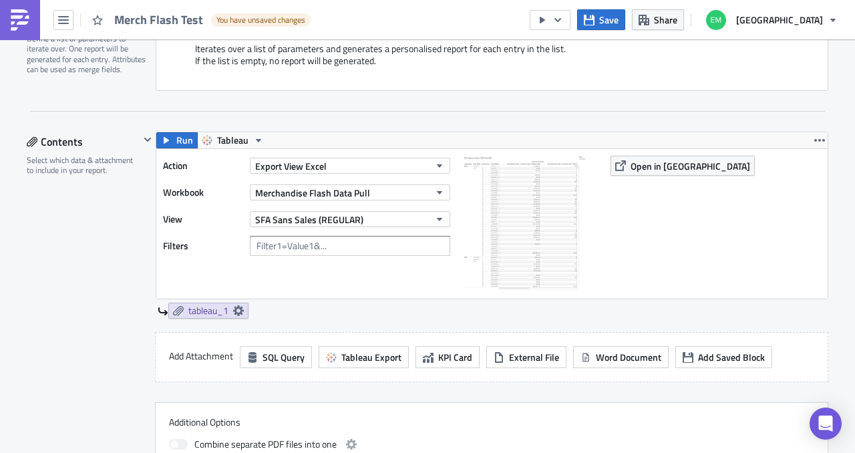
scroll to position [537, 0]
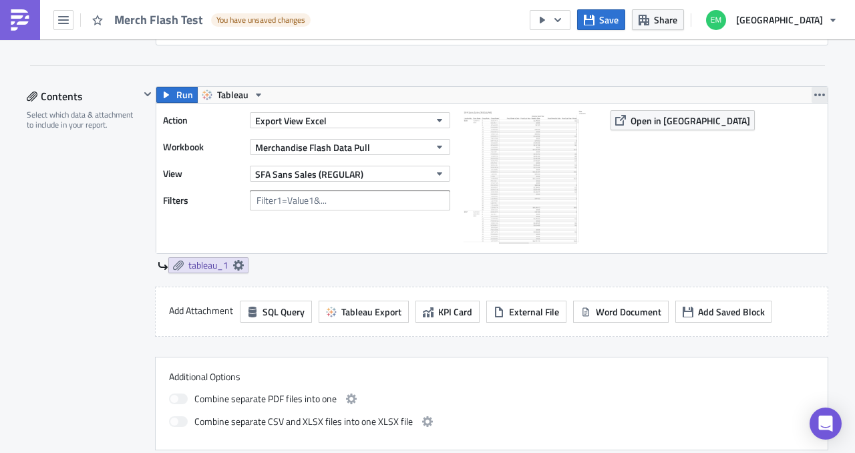
click at [819, 96] on icon "button" at bounding box center [820, 95] width 11 height 11
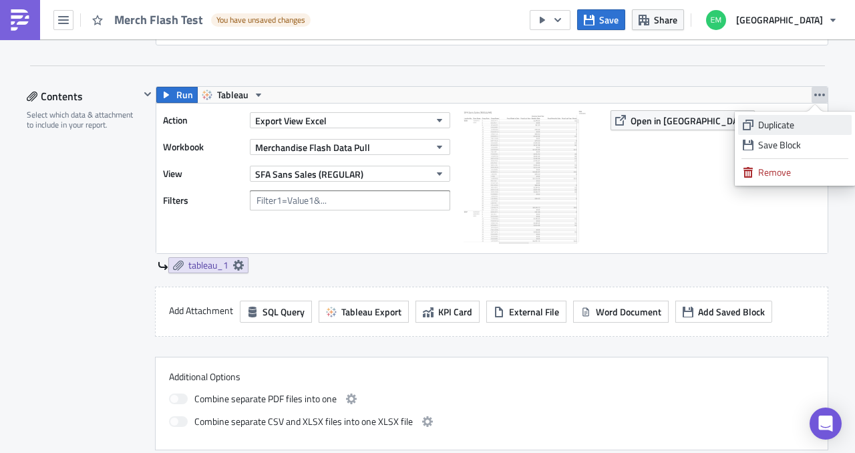
click at [813, 122] on div "Duplicate" at bounding box center [802, 124] width 89 height 13
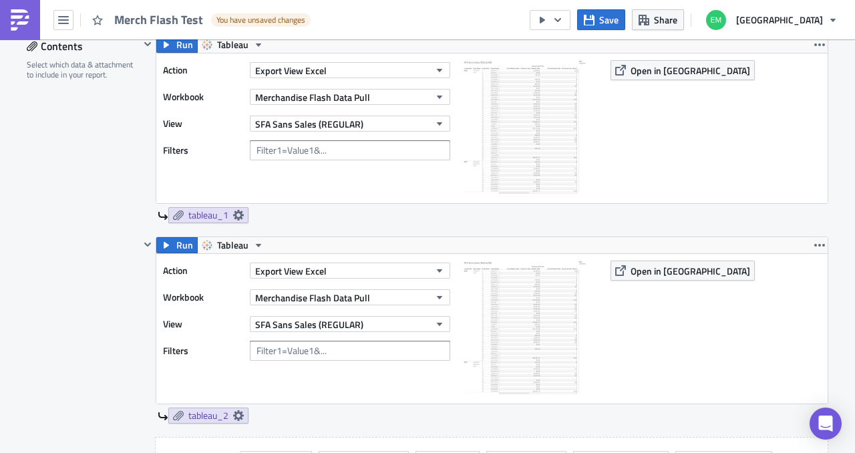
scroll to position [619, 0]
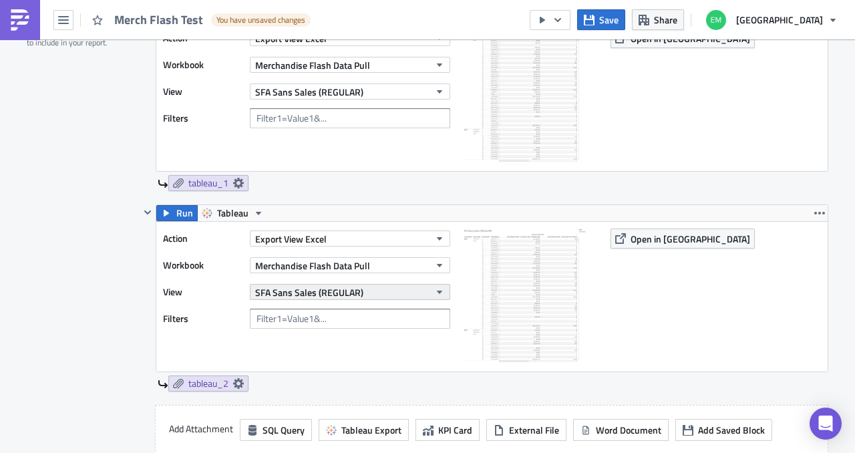
click at [417, 287] on button "SFA Sans Sales (REGULAR)" at bounding box center [350, 292] width 200 height 16
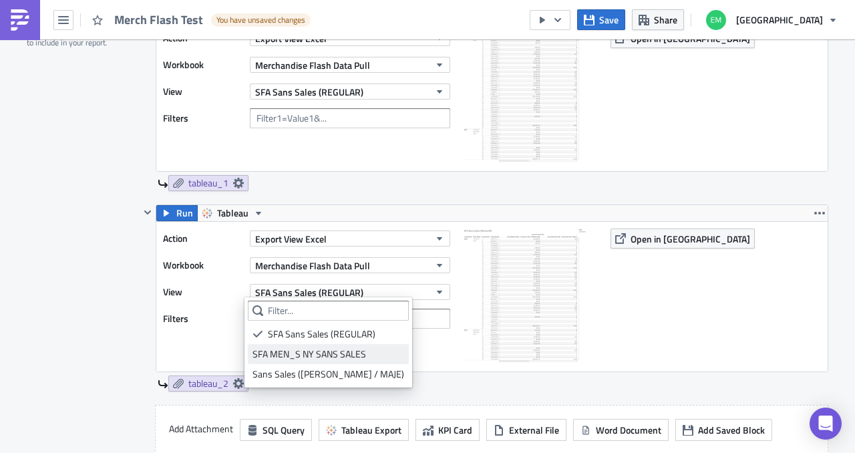
click at [356, 351] on div "SFA MEN_S NY SANS SALES" at bounding box center [329, 353] width 152 height 13
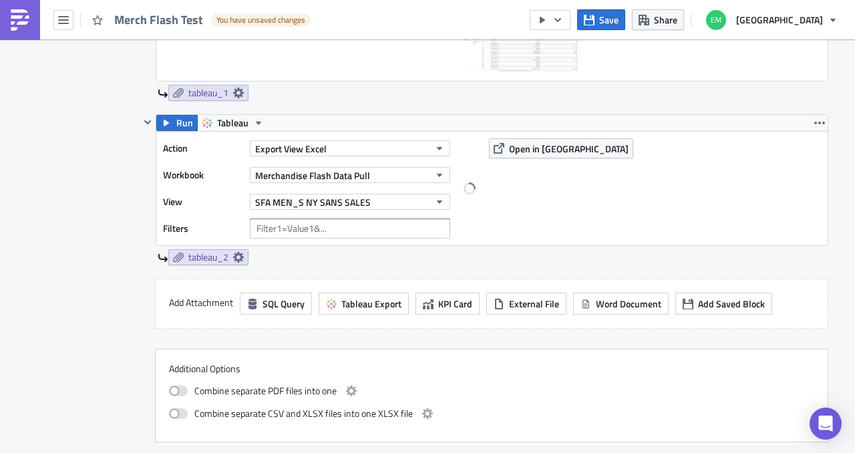
scroll to position [710, 0]
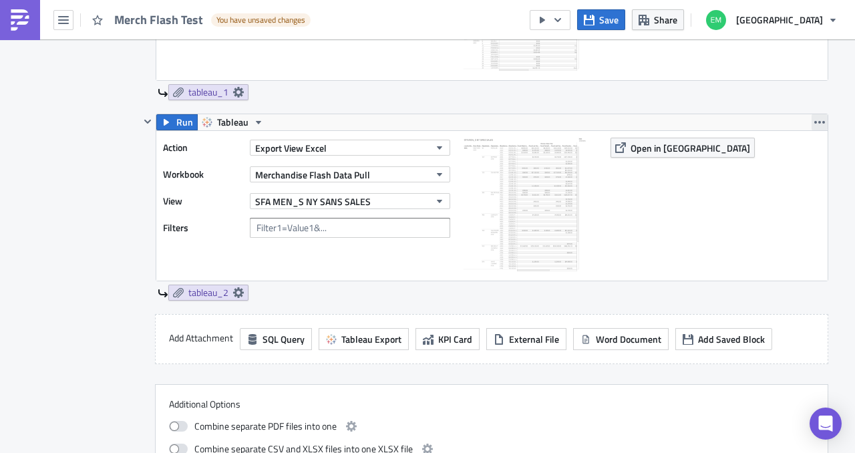
click at [817, 122] on icon "button" at bounding box center [820, 122] width 11 height 11
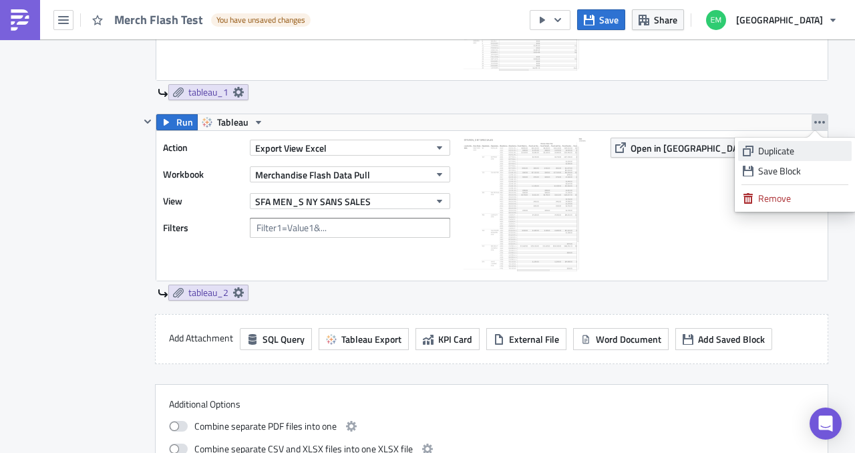
click at [797, 149] on div "Duplicate" at bounding box center [802, 150] width 89 height 13
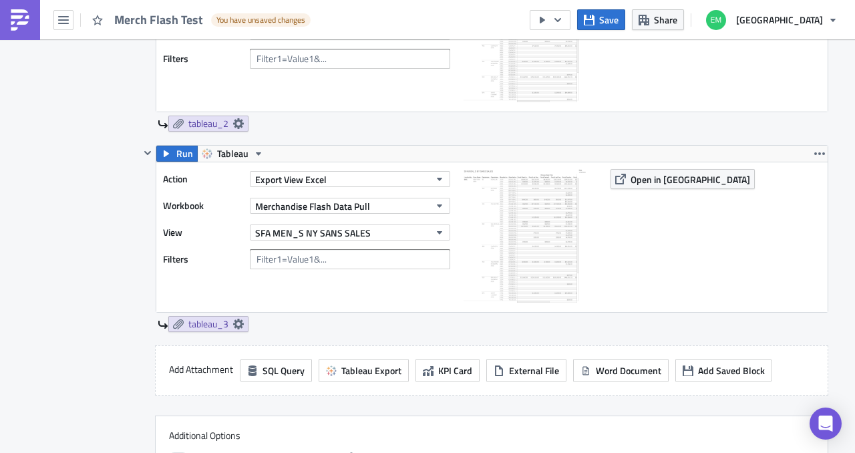
scroll to position [883, 0]
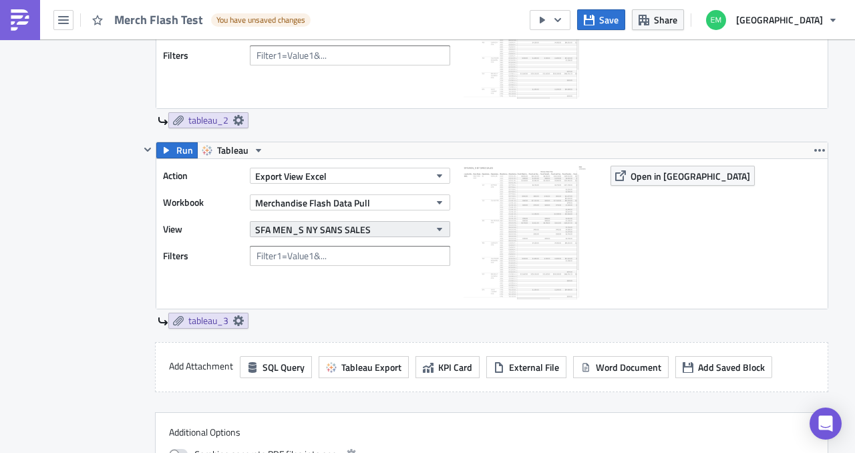
click at [358, 224] on span "SFA MEN_S NY SANS SALES" at bounding box center [313, 230] width 116 height 14
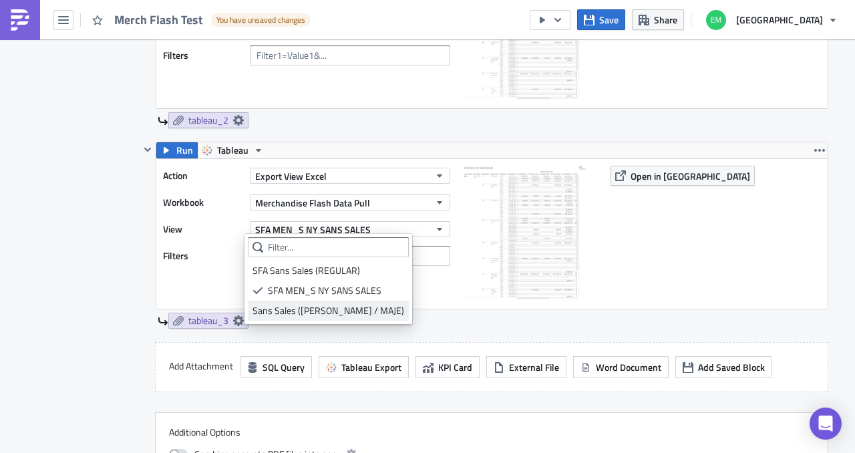
click at [333, 308] on div "Sans Sales (SANDRO / MAJE)" at bounding box center [329, 310] width 152 height 13
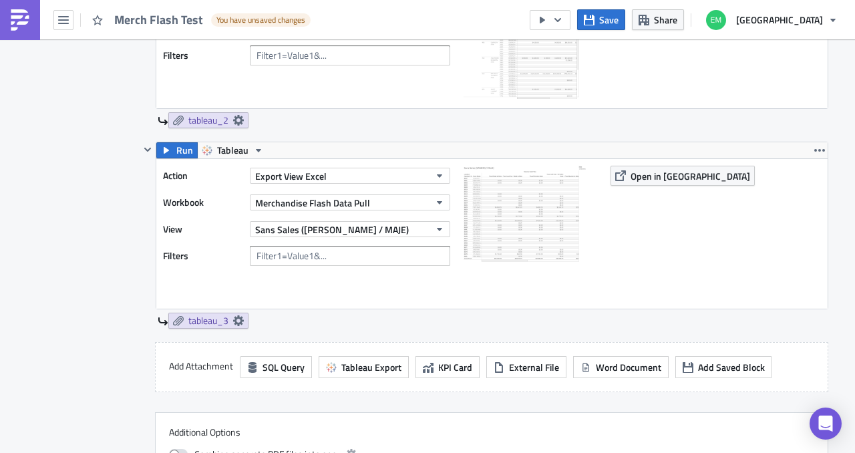
click at [428, 318] on div "tableau_3" at bounding box center [493, 321] width 671 height 16
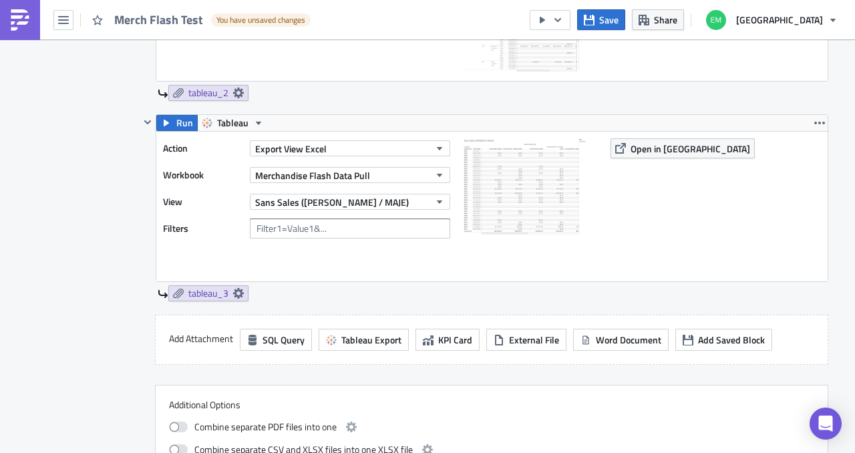
scroll to position [908, 0]
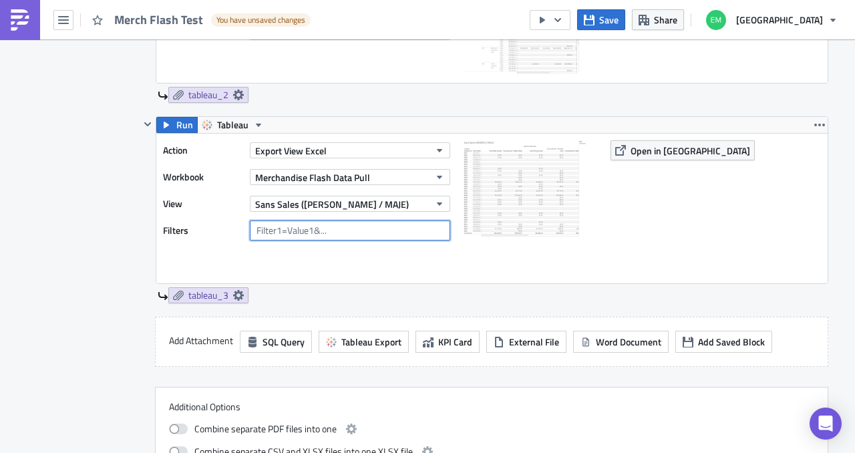
click at [346, 227] on input "text" at bounding box center [350, 231] width 200 height 20
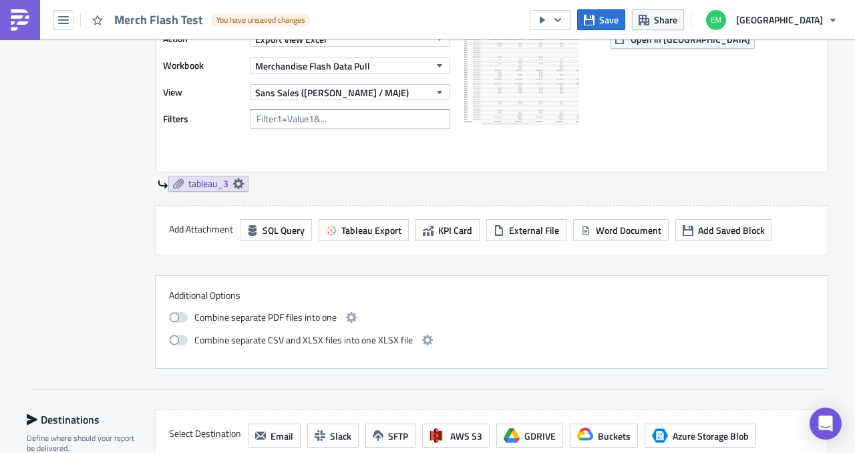
scroll to position [1032, 0]
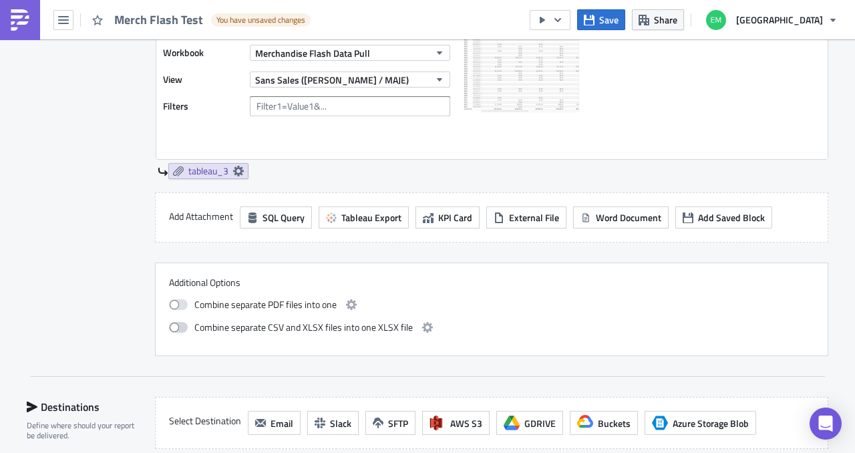
click at [180, 326] on span at bounding box center [178, 327] width 19 height 11
click at [180, 326] on input "checkbox" at bounding box center [176, 325] width 9 height 9
checkbox input "true"
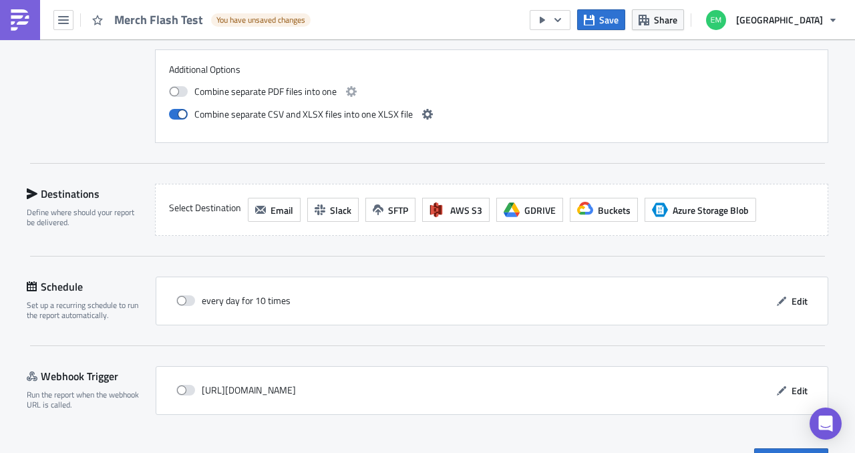
scroll to position [1247, 0]
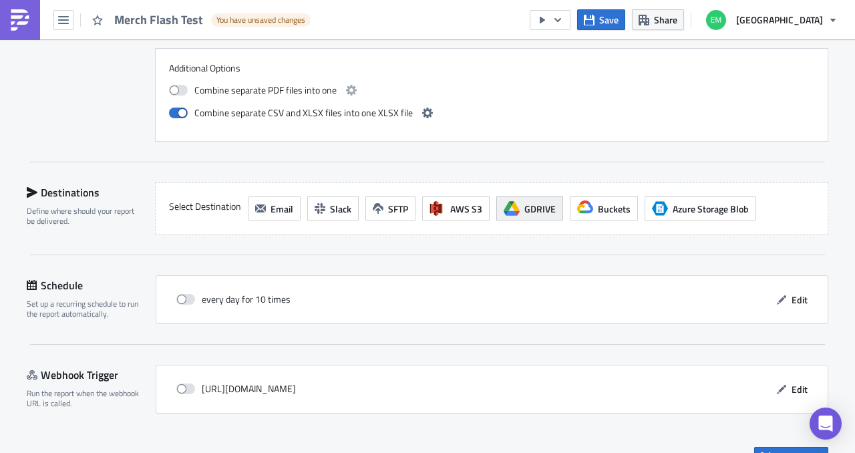
click at [504, 200] on icon "button" at bounding box center [512, 208] width 16 height 16
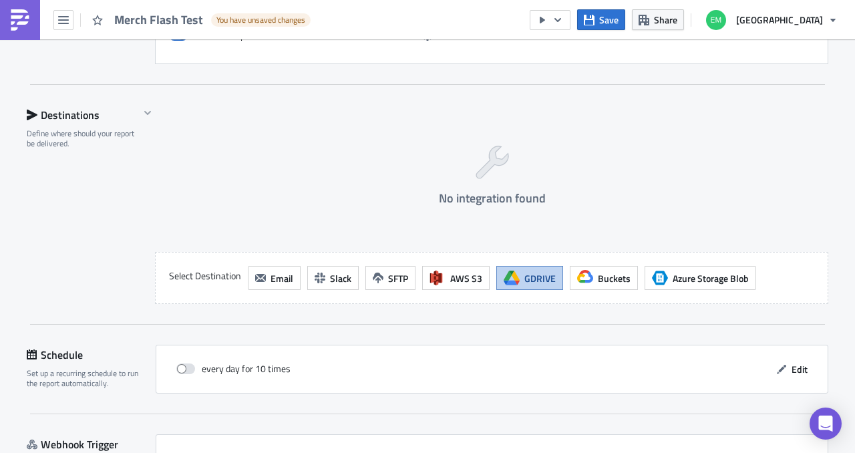
scroll to position [1340, 0]
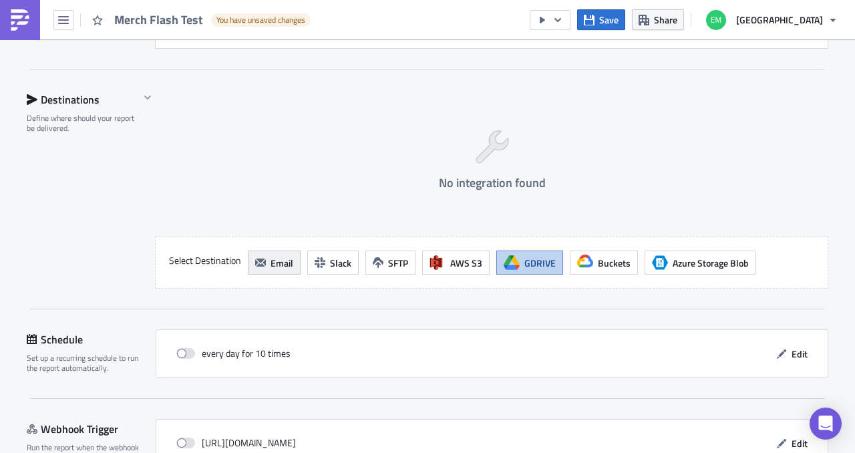
click at [282, 261] on span "Email" at bounding box center [282, 263] width 23 height 14
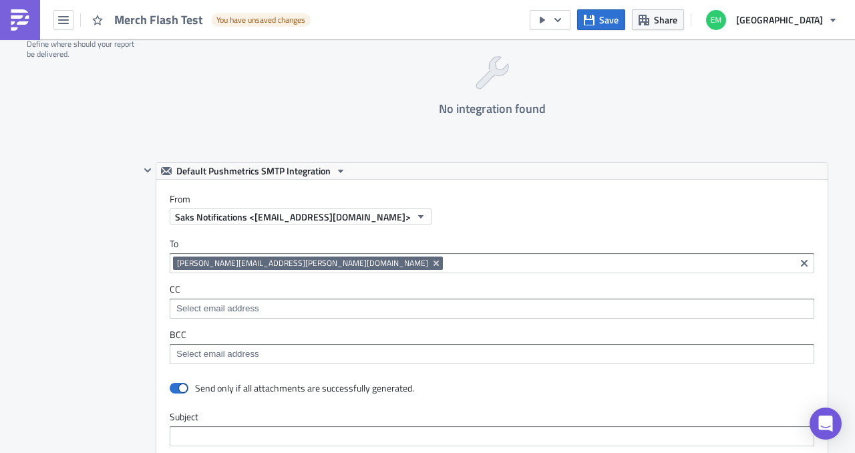
scroll to position [1455, 0]
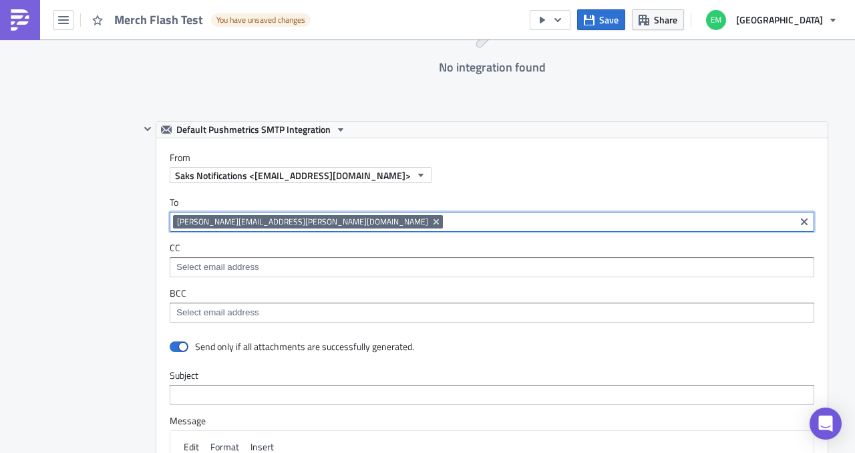
click at [446, 215] on input at bounding box center [618, 221] width 345 height 13
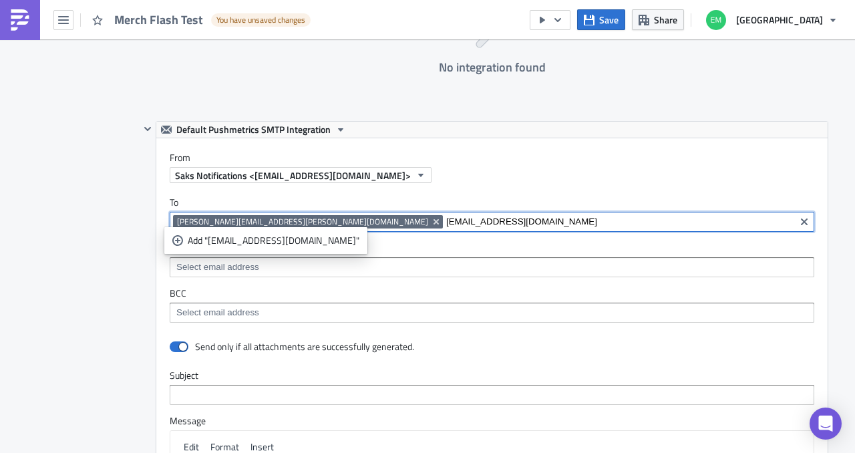
type input "niranjan.vignesha@saks.com"
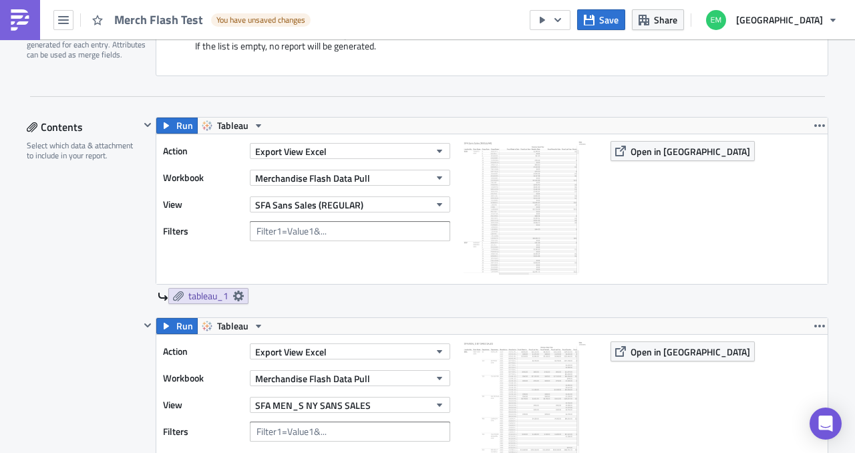
scroll to position [506, 0]
click at [460, 297] on div "tableau_1" at bounding box center [493, 297] width 671 height 16
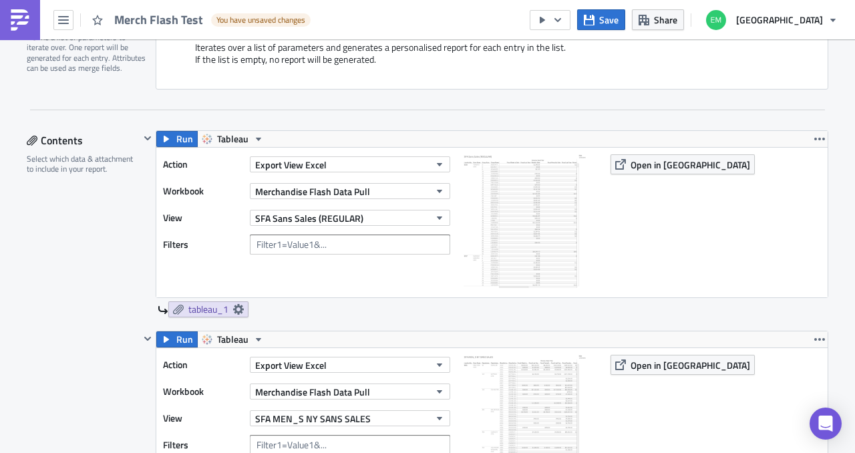
scroll to position [492, 0]
click at [414, 160] on button "Export View Excel" at bounding box center [350, 165] width 200 height 16
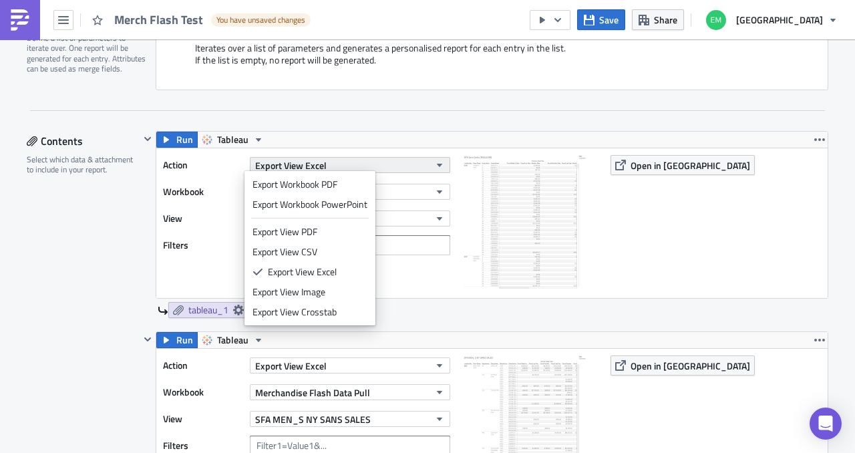
click at [414, 160] on button "Export View Excel" at bounding box center [350, 165] width 200 height 16
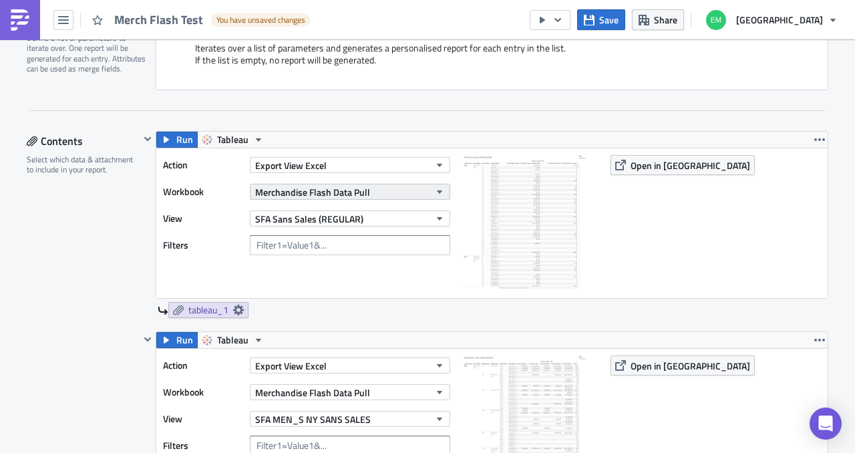
click at [421, 186] on button "Merchandise Flash Data Pull" at bounding box center [350, 192] width 200 height 16
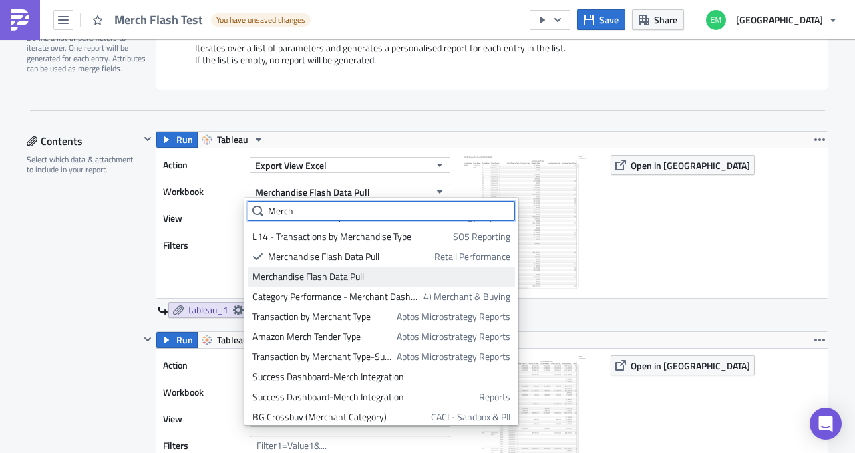
scroll to position [0, 0]
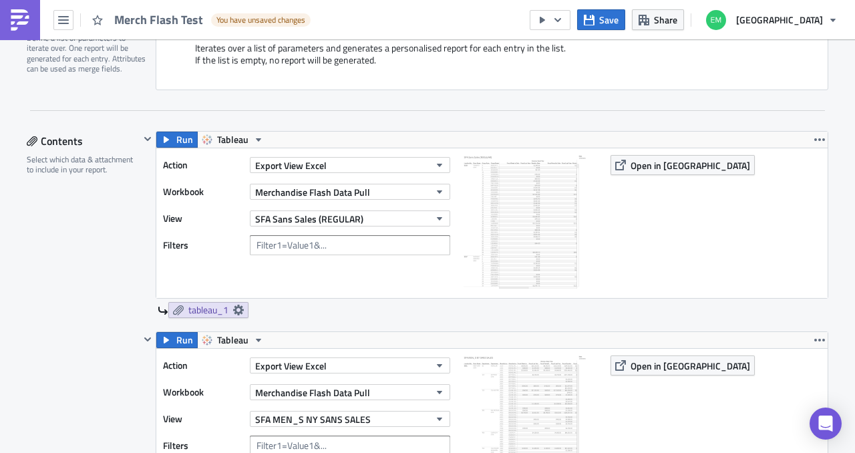
click at [468, 133] on div "Run Tableau" at bounding box center [492, 140] width 672 height 16
click at [381, 221] on button "SFA Sans Sales (REGULAR)" at bounding box center [350, 218] width 200 height 16
click at [402, 186] on button "Merchandise Flash Data Pull" at bounding box center [350, 192] width 200 height 16
click at [447, 144] on div "Run Tableau" at bounding box center [492, 140] width 672 height 16
click at [266, 213] on span "SFA Sans Sales (REGULAR)" at bounding box center [309, 219] width 108 height 14
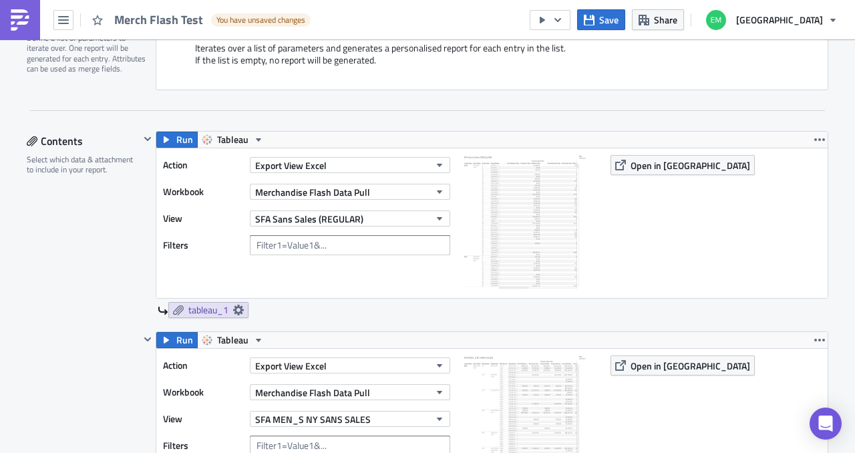
click at [396, 217] on button "SFA Sans Sales (REGULAR)" at bounding box center [350, 218] width 200 height 16
click at [468, 134] on div "Run Tableau" at bounding box center [492, 140] width 672 height 16
click at [812, 133] on button "button" at bounding box center [820, 140] width 16 height 16
click at [742, 132] on div "Run Tableau" at bounding box center [492, 140] width 672 height 16
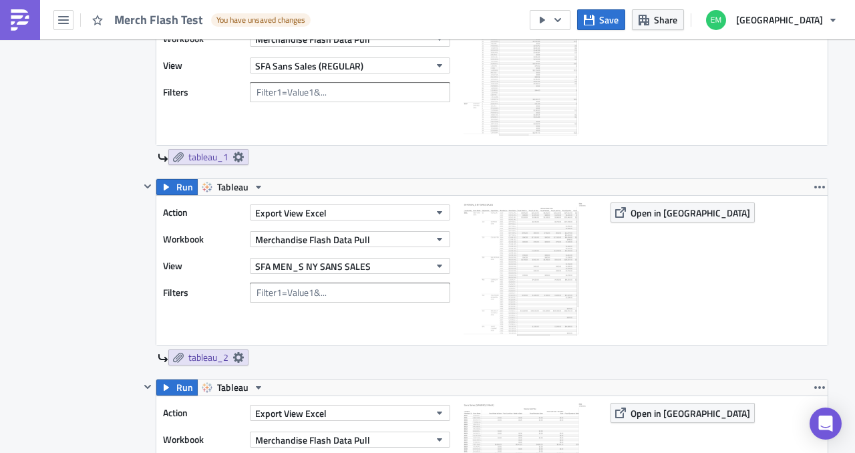
scroll to position [648, 0]
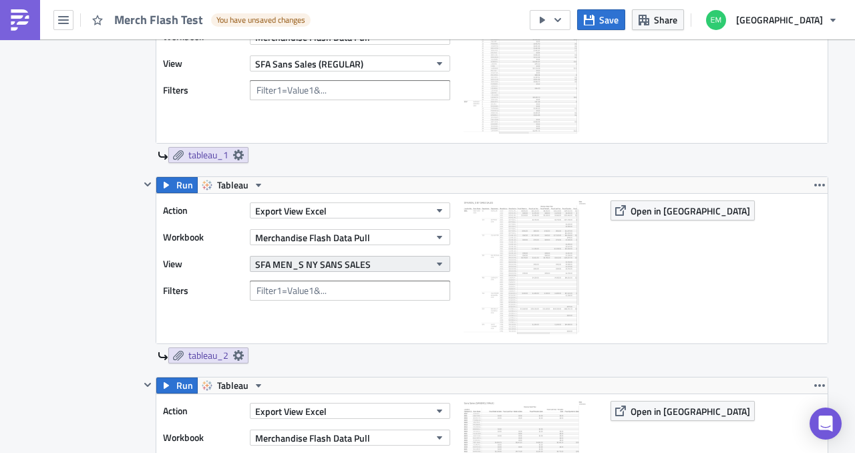
click at [362, 268] on button "SFA MEN_S NY SANS SALES" at bounding box center [350, 264] width 200 height 16
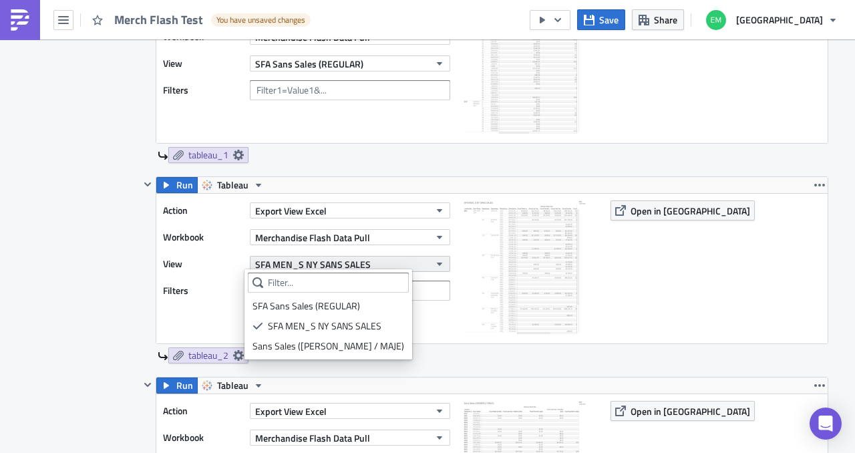
click at [362, 268] on button "SFA MEN_S NY SANS SALES" at bounding box center [350, 264] width 200 height 16
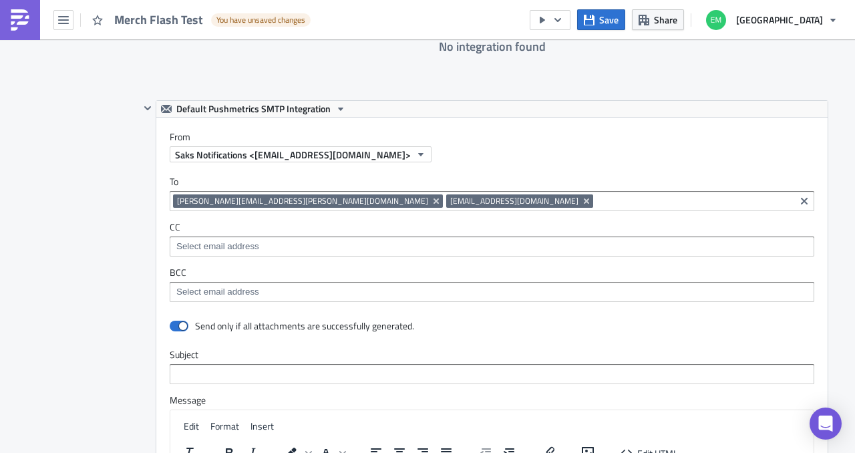
scroll to position [1478, 0]
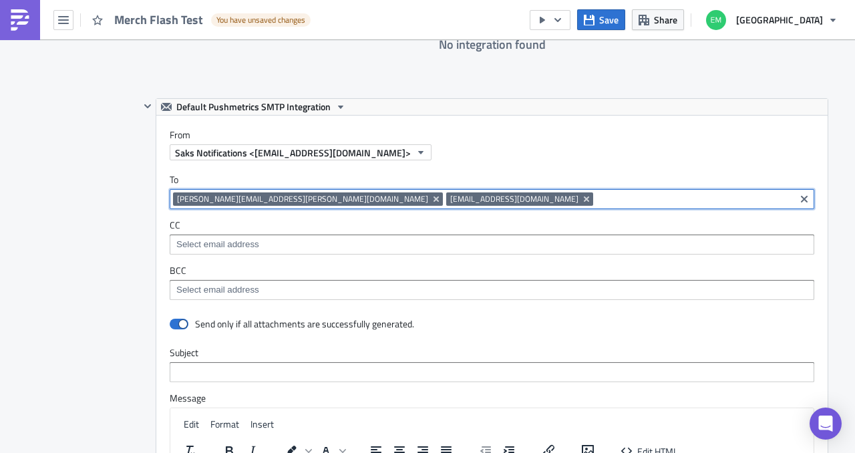
click at [597, 195] on input at bounding box center [694, 198] width 195 height 13
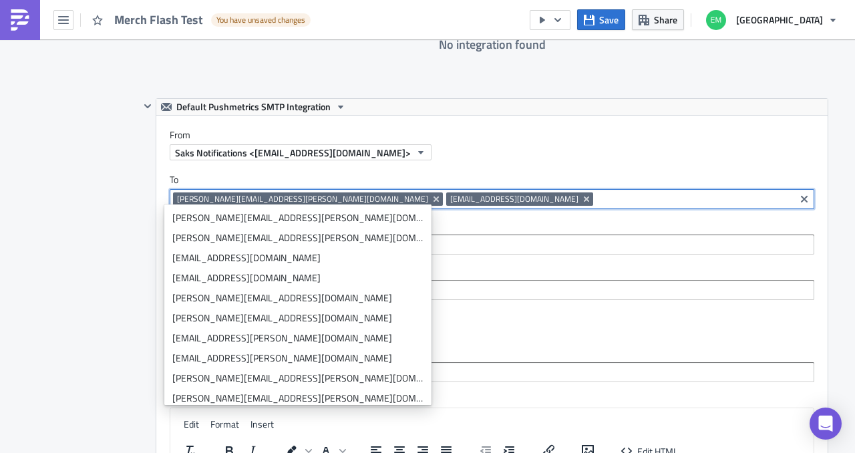
paste input "Anna Kistner <anna.kistner@saks.com>"
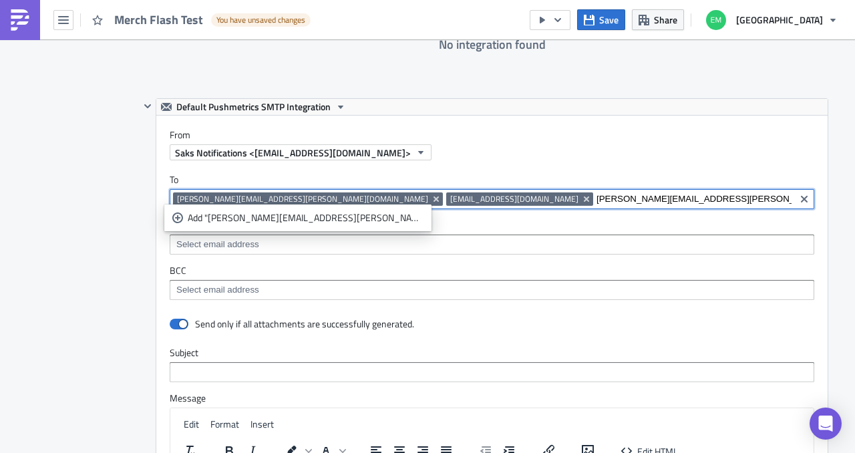
type input "anna.kistner@saks.com"
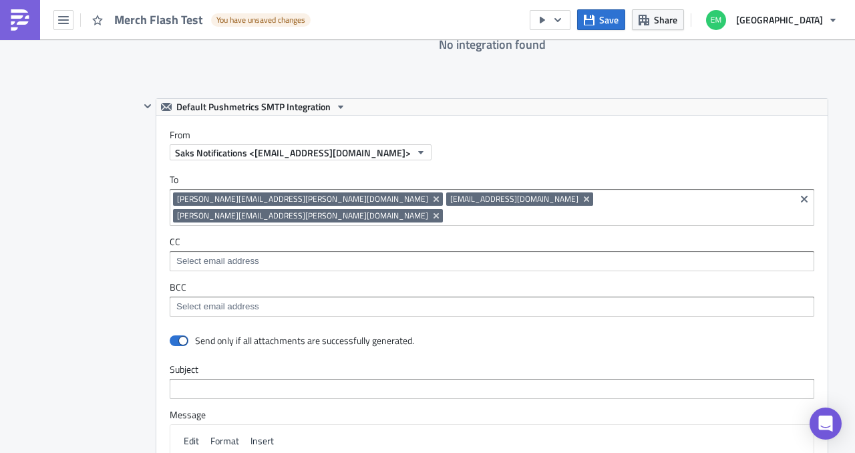
click at [499, 174] on label "To" at bounding box center [492, 180] width 645 height 12
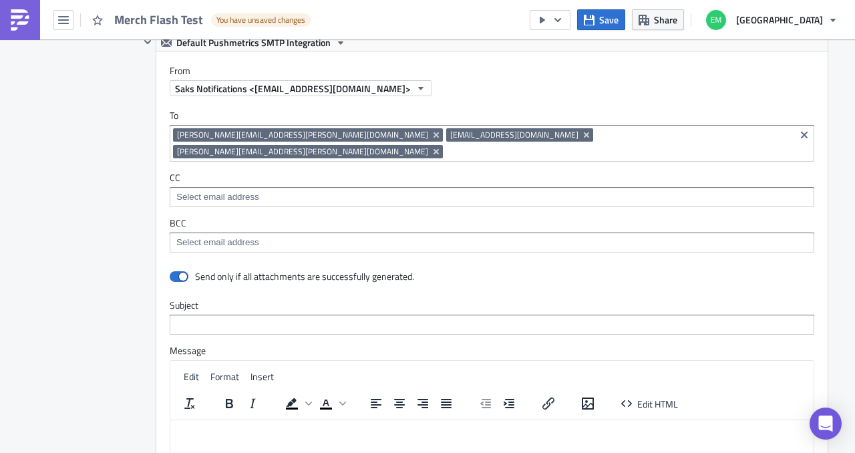
scroll to position [1584, 0]
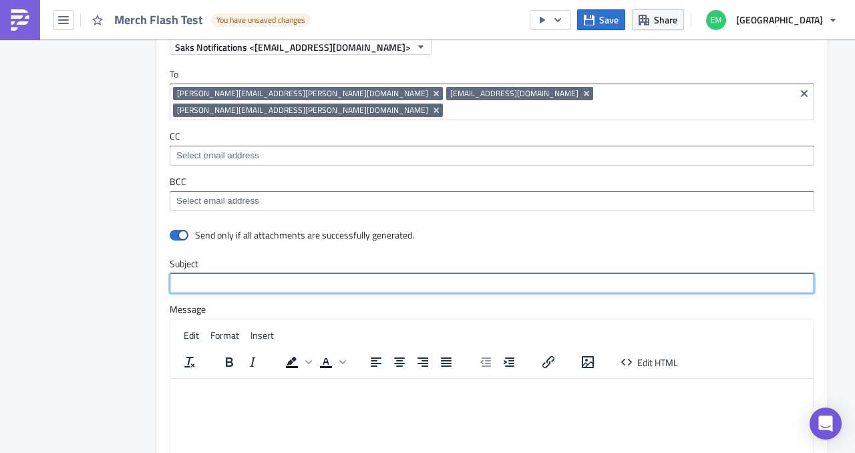
click at [412, 273] on input "text" at bounding box center [492, 283] width 645 height 20
type input "Push Metric Check - Merch Flash Data"
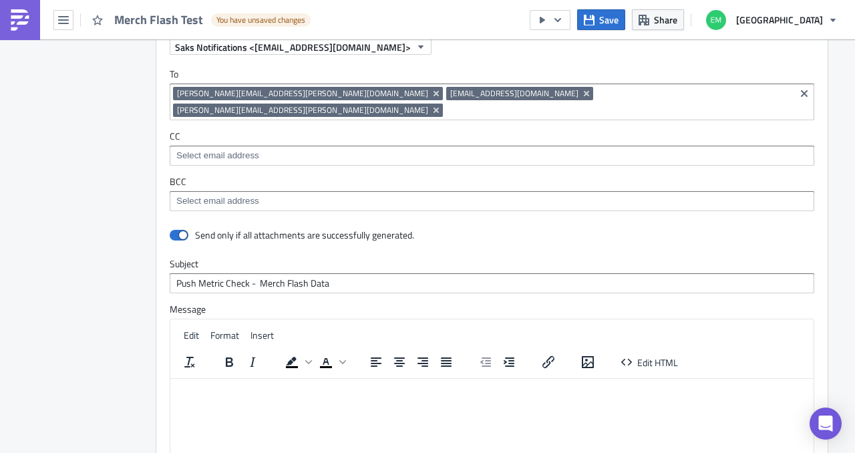
click at [329, 303] on label "Message" at bounding box center [492, 309] width 645 height 12
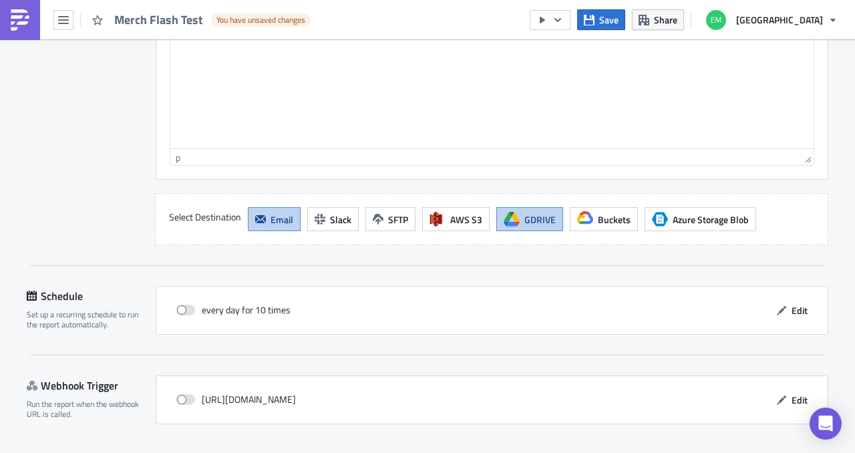
scroll to position [1950, 0]
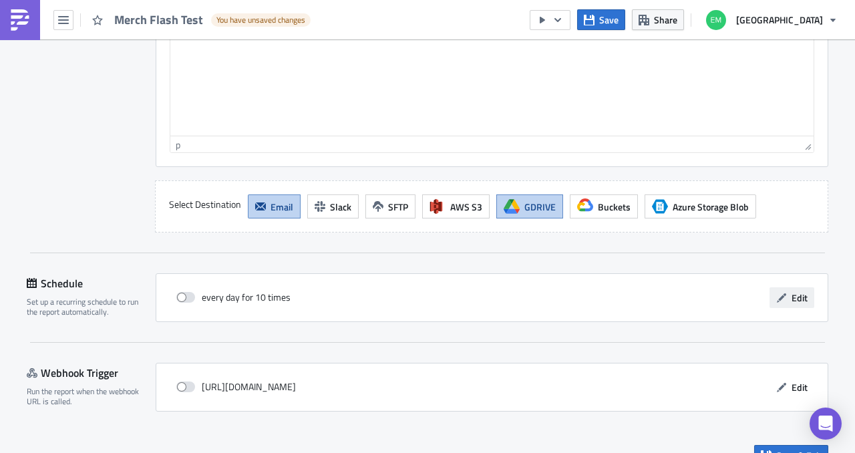
click at [792, 291] on span "Edit" at bounding box center [800, 298] width 16 height 14
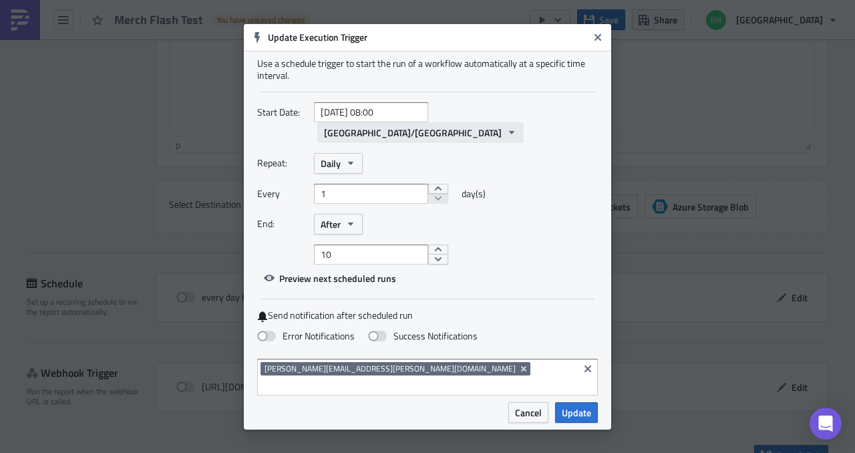
click at [507, 128] on icon "button" at bounding box center [512, 132] width 11 height 11
click at [538, 122] on div "Start Date: 2025-10-15 08:00 Asia/Calcutta" at bounding box center [427, 122] width 341 height 41
click at [349, 214] on button "After" at bounding box center [338, 224] width 49 height 21
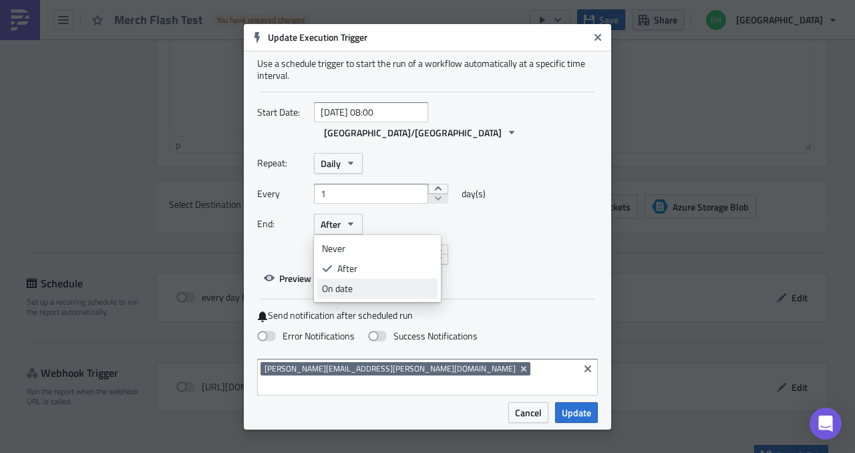
click at [358, 284] on div "On date" at bounding box center [377, 288] width 111 height 13
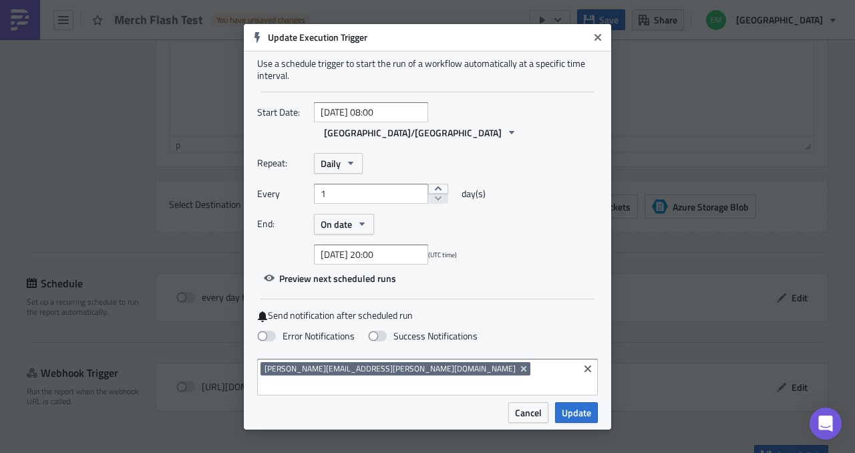
click at [460, 245] on div "2025-10-15 20:00 (UTC time)" at bounding box center [427, 255] width 341 height 20
click at [265, 339] on span at bounding box center [266, 336] width 19 height 11
click at [11, 11] on input "Error Notifications" at bounding box center [7, 6] width 9 height 9
checkbox input "true"
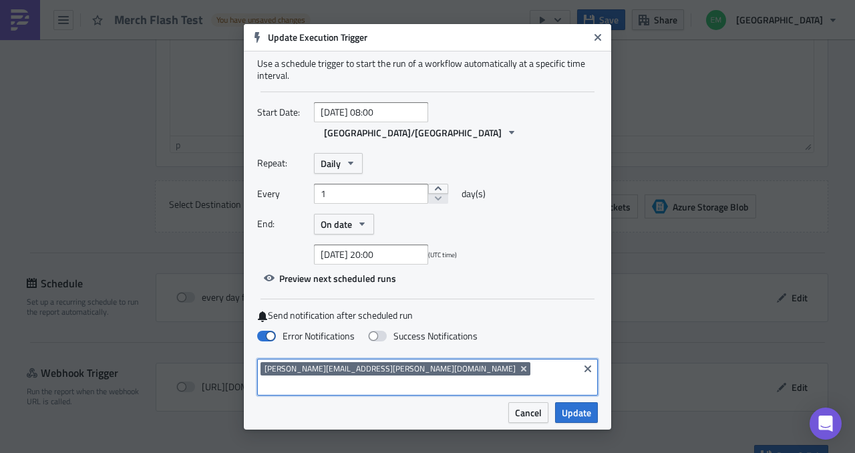
click at [422, 379] on input at bounding box center [418, 385] width 315 height 13
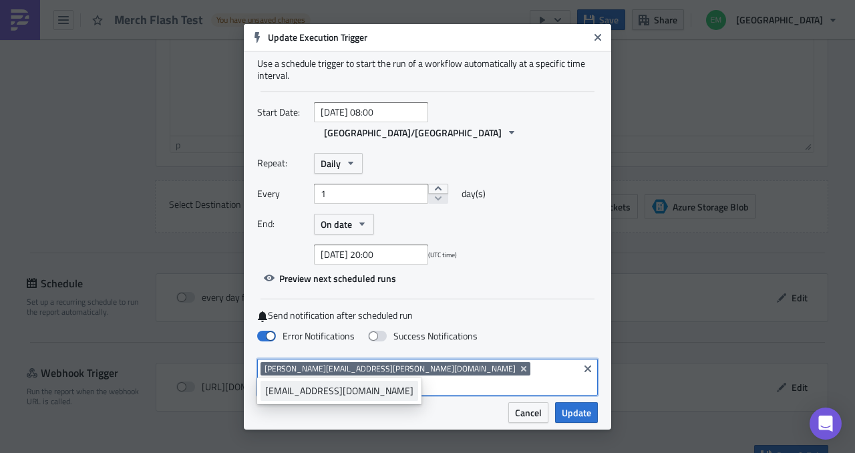
type input "niranj"
click at [335, 387] on div "niranjan.vignesha@saks.com" at bounding box center [339, 390] width 148 height 13
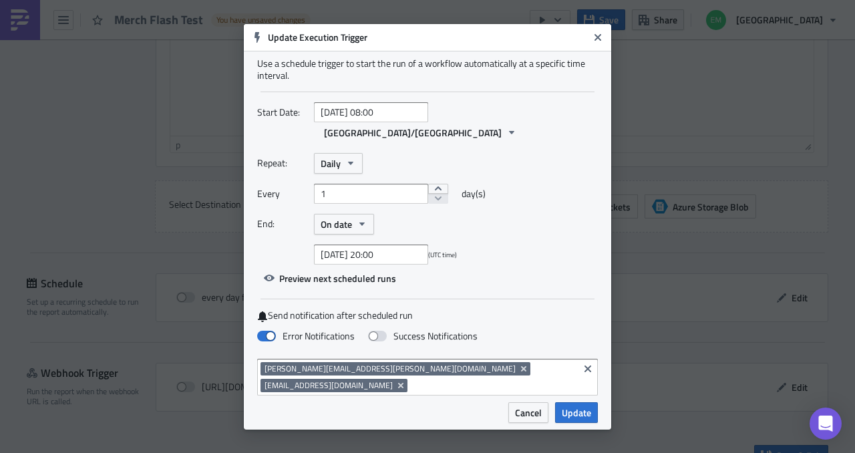
click at [508, 236] on div "Repeat: Daily Every 1 day(s) End: On date 2025-10-15 20:00 (UTC time)" at bounding box center [427, 209] width 341 height 112
click at [577, 406] on span "Update" at bounding box center [576, 413] width 29 height 14
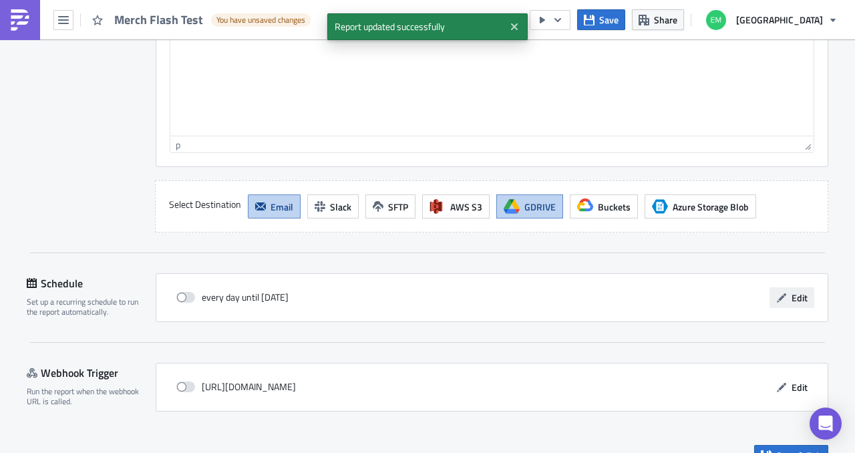
click at [777, 293] on icon "button" at bounding box center [782, 298] width 11 height 11
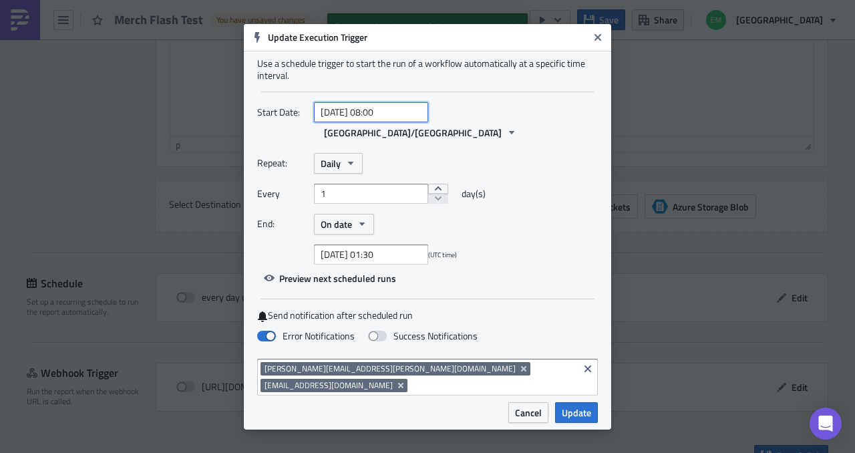
click at [405, 122] on input "2025-10-15 08:00" at bounding box center [371, 112] width 114 height 20
select select "9"
select select "2025"
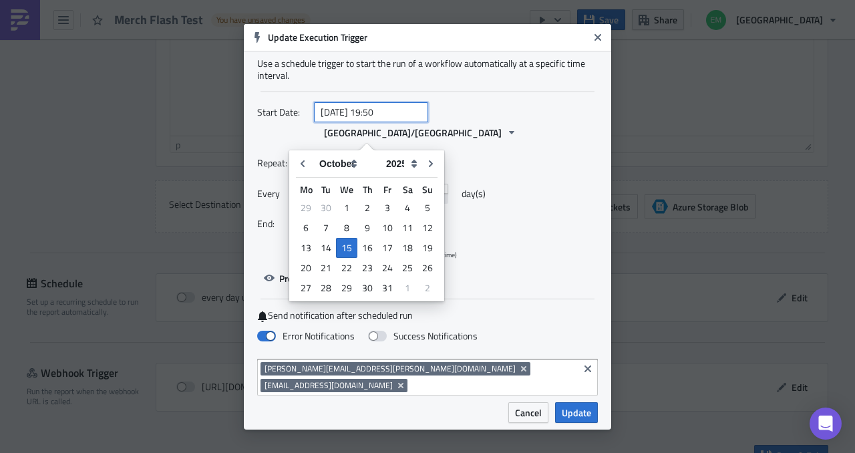
type input "2025-10-15 19:50"
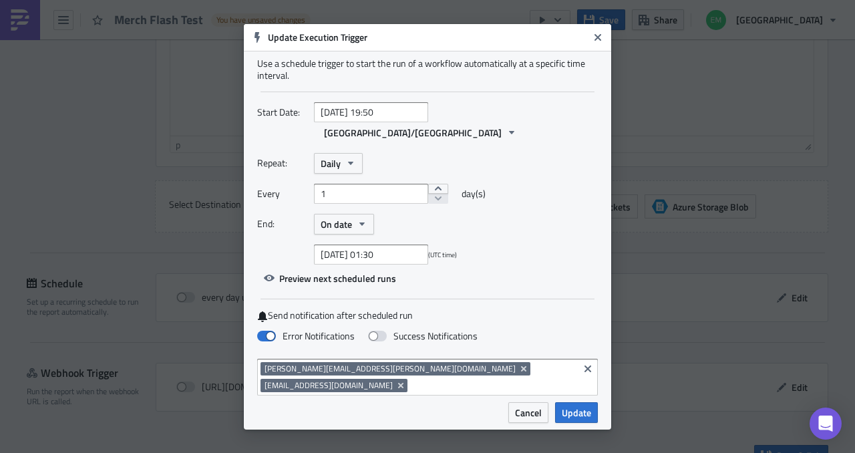
click at [512, 245] on div "2025-10-16 01:30 (UTC time)" at bounding box center [427, 255] width 341 height 20
click at [577, 406] on span "Update" at bounding box center [576, 413] width 29 height 14
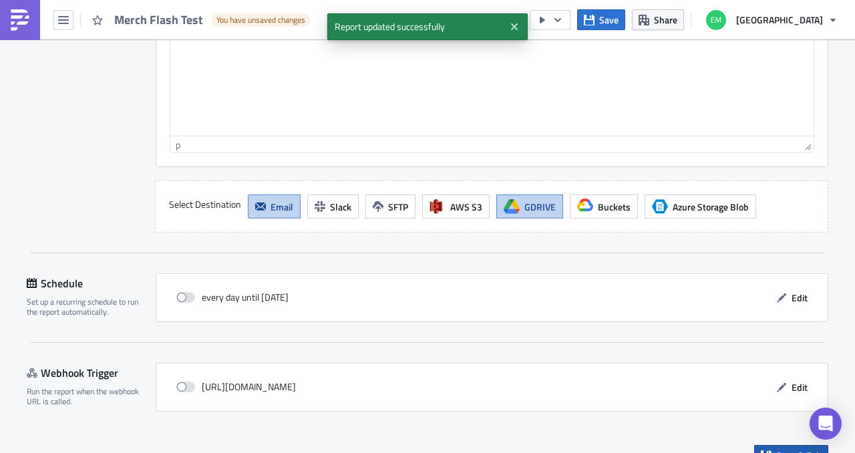
click at [791, 448] on span "Save & Exit" at bounding box center [799, 455] width 45 height 14
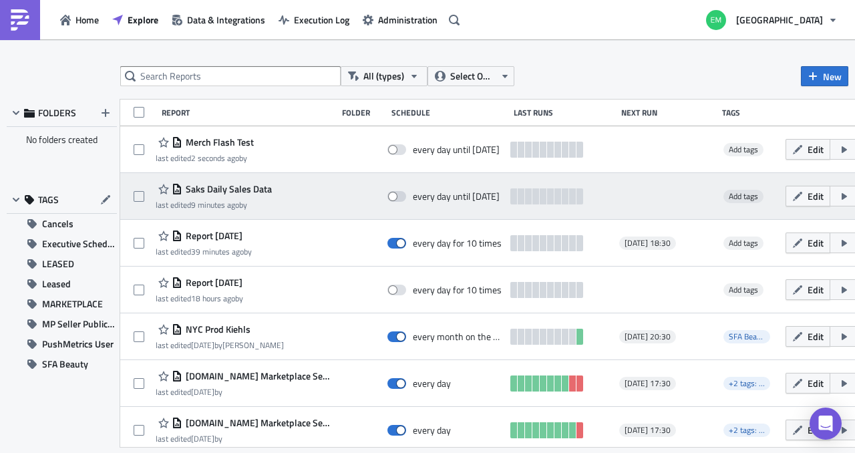
click at [855, 196] on icon "button" at bounding box center [860, 196] width 7 height 4
click at [855, 198] on icon "button" at bounding box center [860, 196] width 11 height 11
click at [673, 199] on div at bounding box center [666, 196] width 95 height 27
click at [855, 198] on icon "button" at bounding box center [860, 196] width 11 height 11
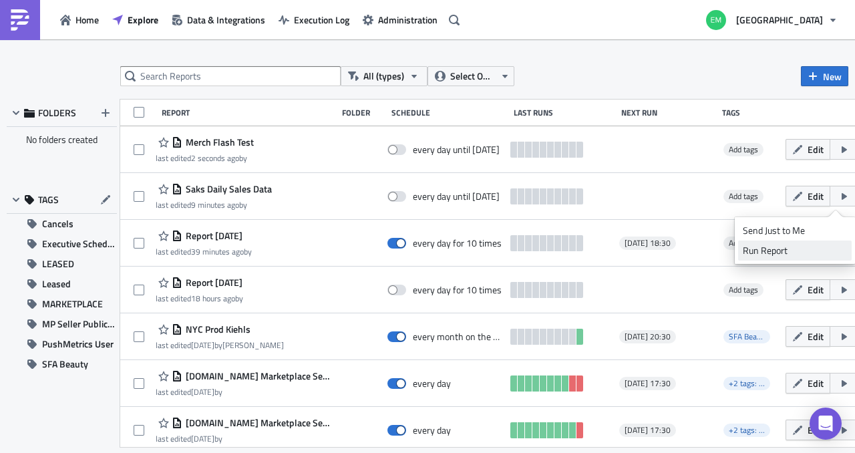
click at [799, 248] on div "Run Report" at bounding box center [795, 250] width 104 height 13
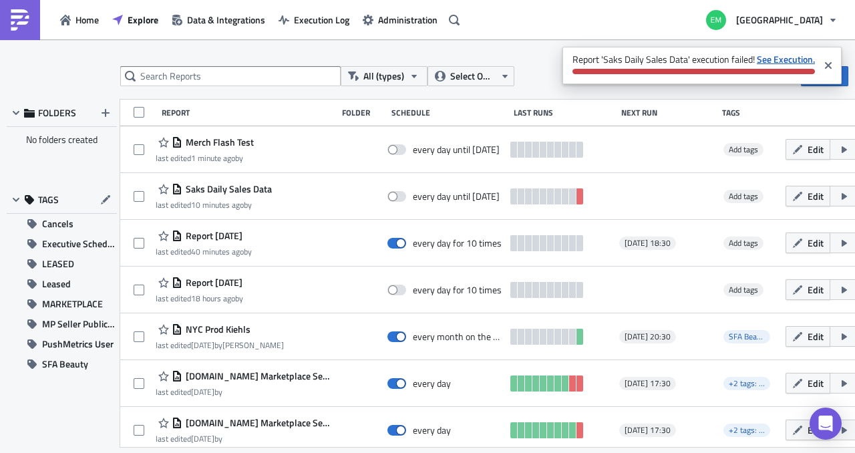
click at [770, 59] on strong "See Execution." at bounding box center [786, 59] width 58 height 14
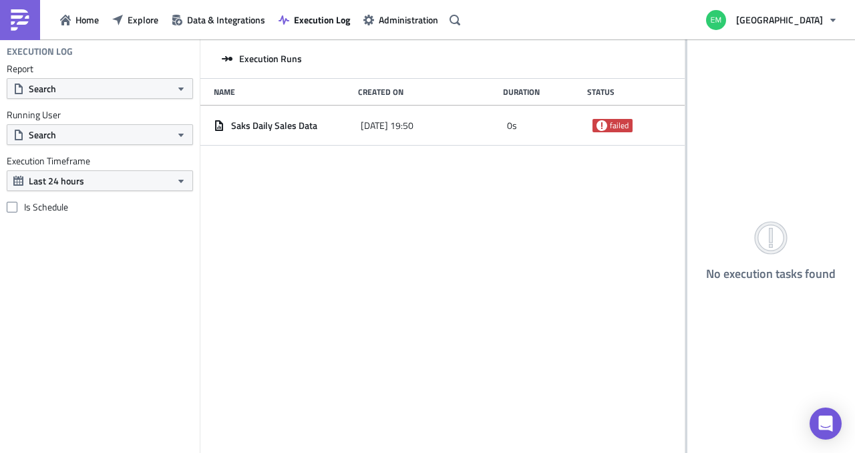
drag, startPoint x: 332, startPoint y: 126, endPoint x: 797, endPoint y: 108, distance: 464.8
click at [797, 108] on div "Execution Runs Name Created On Duration Status Saks Daily Sales Data 2025-10-15…" at bounding box center [527, 247] width 655 height 416
click at [136, 22] on span "Explore" at bounding box center [143, 20] width 31 height 14
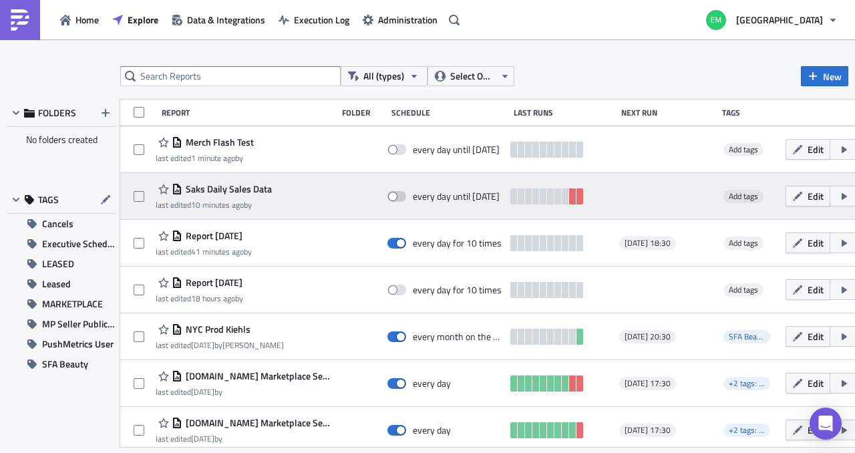
click at [398, 196] on span at bounding box center [397, 196] width 19 height 11
click at [398, 196] on input "checkbox" at bounding box center [394, 196] width 9 height 9
checkbox input "true"
click at [855, 192] on icon "button" at bounding box center [860, 196] width 11 height 11
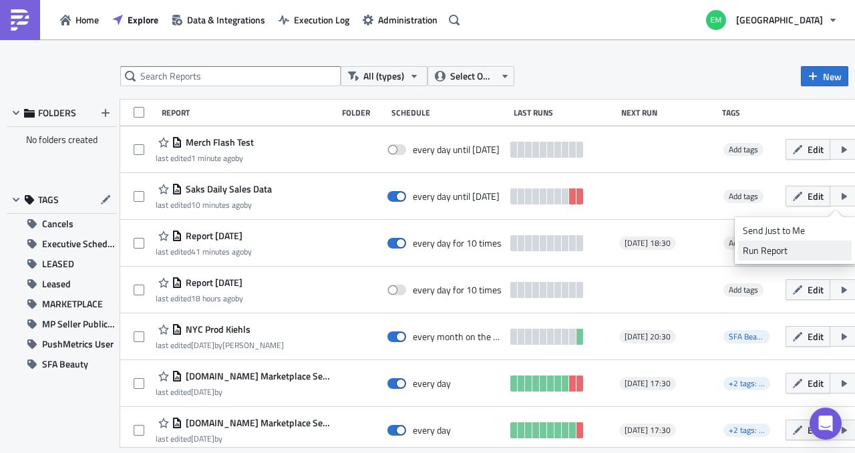
click at [787, 251] on div "Run Report" at bounding box center [795, 250] width 104 height 13
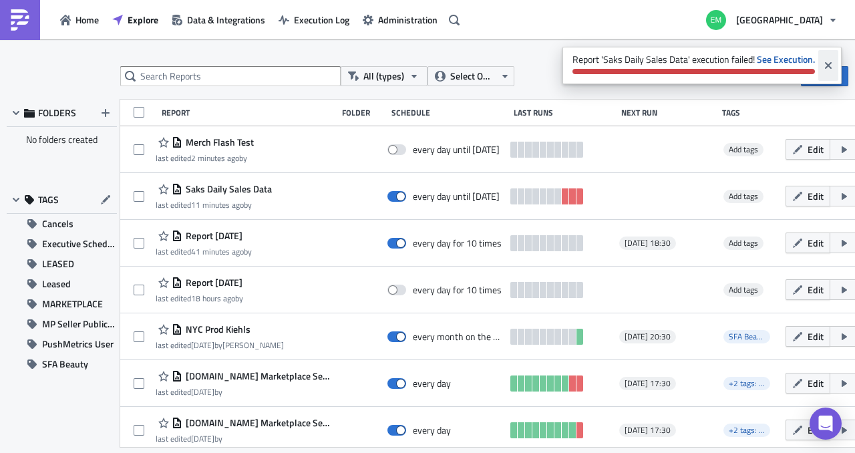
click at [825, 66] on icon "Close" at bounding box center [828, 65] width 11 height 11
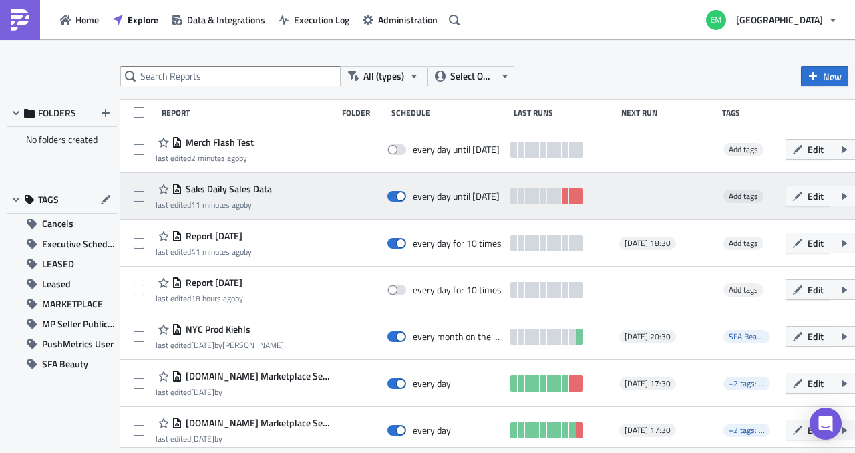
click at [855, 195] on icon "button" at bounding box center [860, 196] width 7 height 4
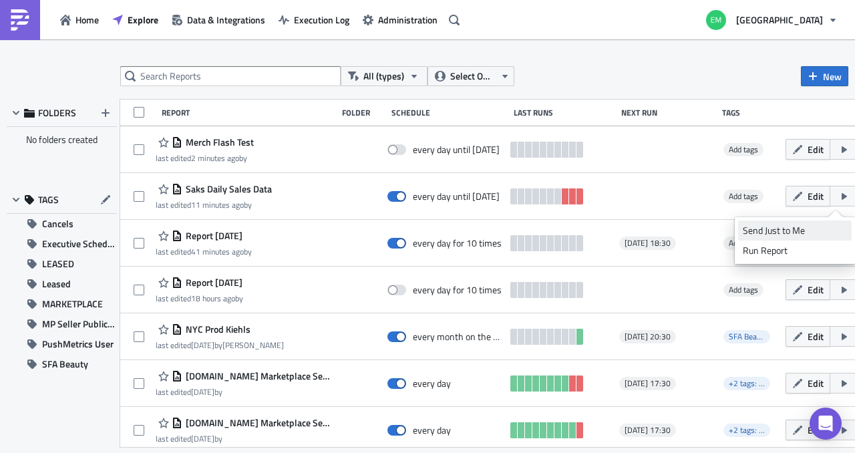
click at [806, 231] on div "Send Just to Me" at bounding box center [795, 230] width 104 height 13
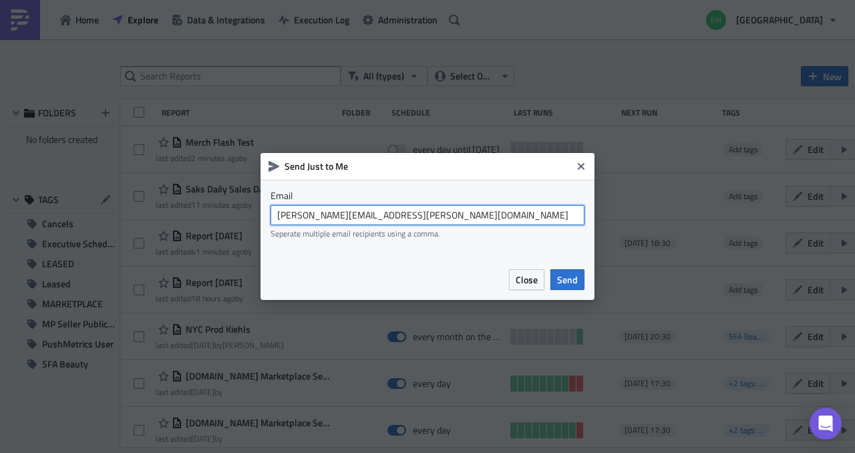
click at [461, 214] on input "emily.behrendt@saks.com" at bounding box center [428, 215] width 314 height 20
paste input "Anna Kistner <anna.kistner@saks.com>"
type input "emily.behrendt@saks.com,niranjan.vignesha@saks.com,anna.kistner@saks.com"
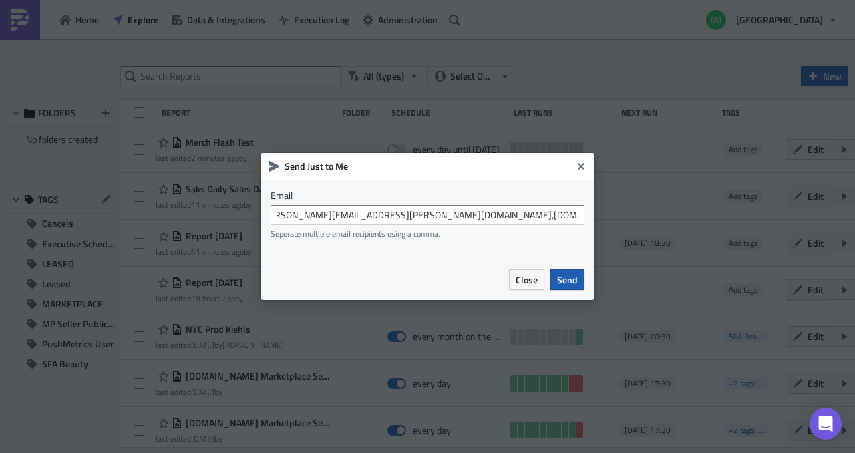
scroll to position [0, 0]
click at [573, 279] on span "Send" at bounding box center [567, 280] width 21 height 14
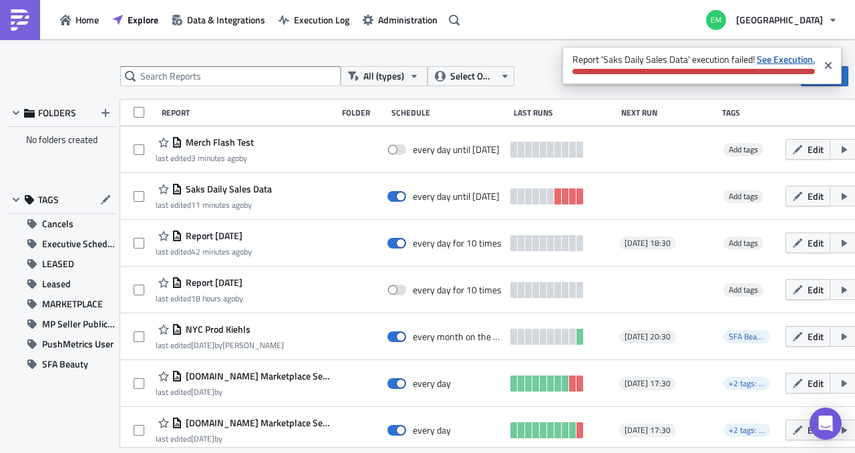
click at [807, 62] on strong "See Execution." at bounding box center [786, 59] width 58 height 14
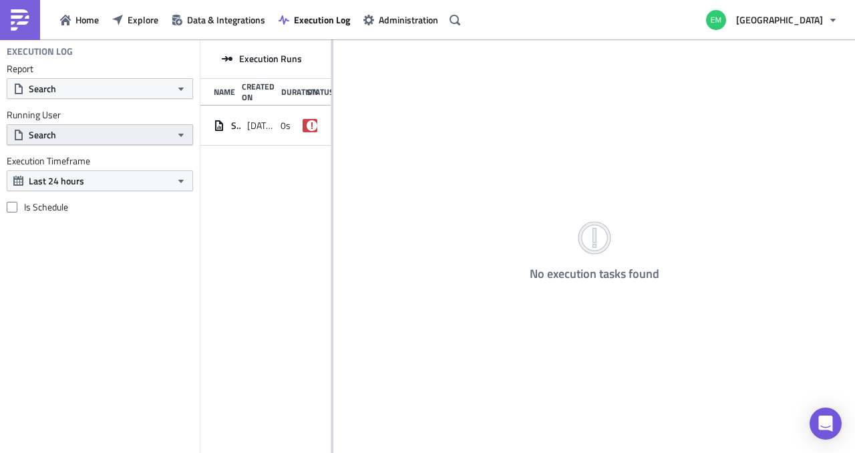
click at [82, 134] on button "Search" at bounding box center [100, 134] width 186 height 21
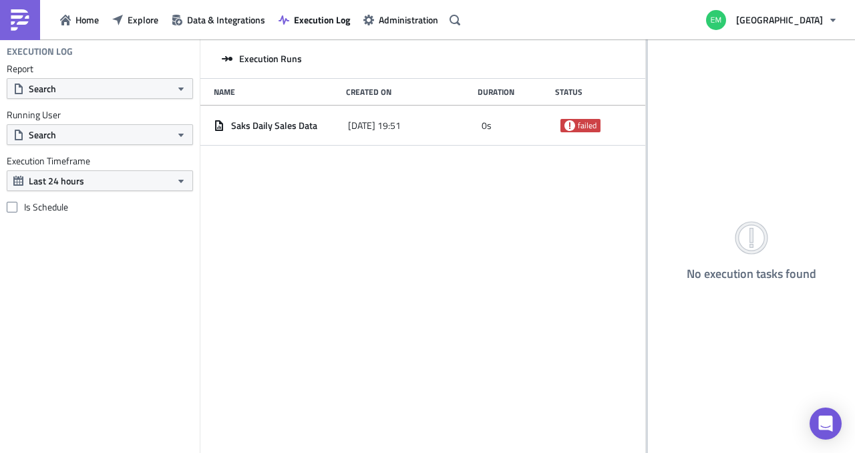
drag, startPoint x: 331, startPoint y: 110, endPoint x: 855, endPoint y: 116, distance: 523.3
click at [855, 116] on div "Execution Runs Name Created On Duration Status Saks Daily Sales Data 2025-10-15…" at bounding box center [527, 247] width 655 height 416
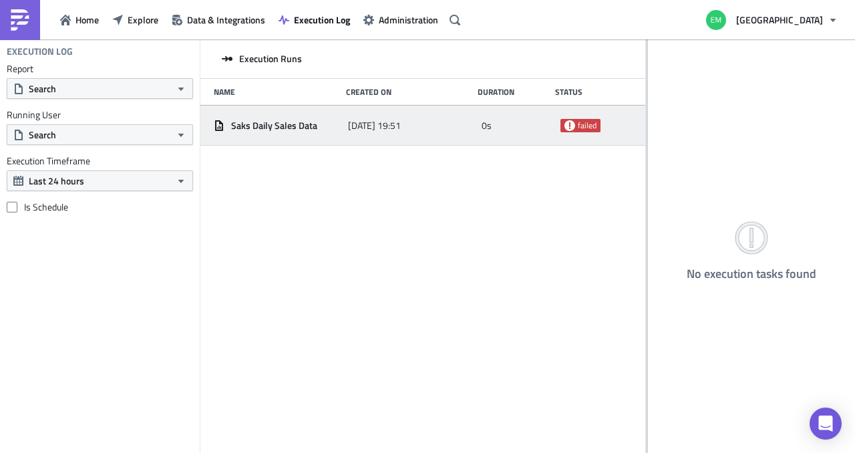
click at [589, 124] on span "failed" at bounding box center [587, 125] width 19 height 11
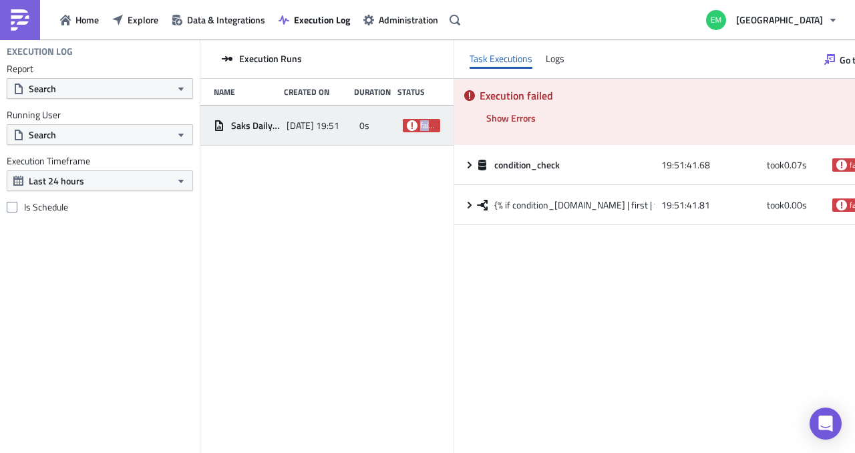
drag, startPoint x: 472, startPoint y: 134, endPoint x: 411, endPoint y: 140, distance: 61.0
click at [411, 140] on div "Saks Daily Sales Data 2025-10-15 19:51 0s failed" at bounding box center [326, 126] width 253 height 40
click at [351, 184] on div "Execution Runs Name Created On Duration Status Saks Daily Sales Data 2025-10-15…" at bounding box center [326, 247] width 253 height 416
click at [436, 124] on span "failed" at bounding box center [428, 125] width 16 height 11
click at [143, 15] on span "Explore" at bounding box center [143, 20] width 31 height 14
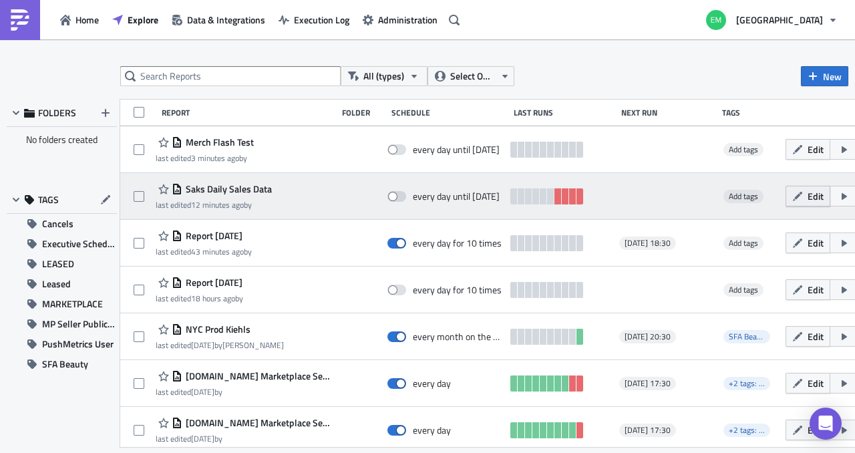
click at [808, 197] on span "Edit" at bounding box center [816, 196] width 16 height 14
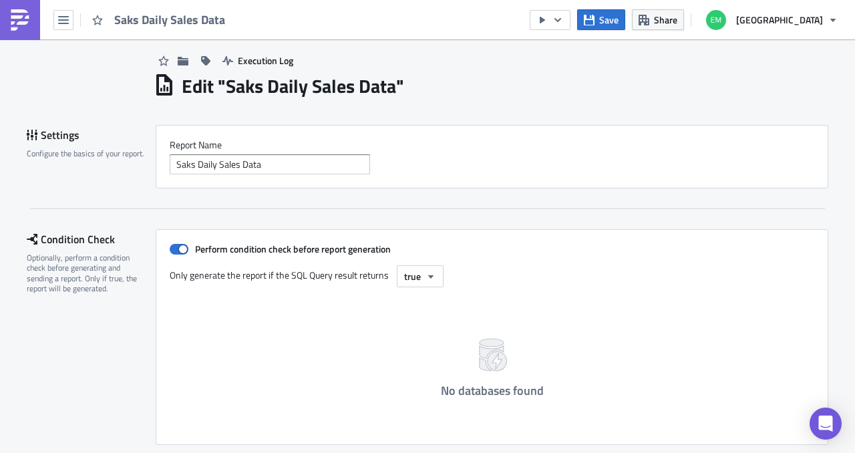
scroll to position [15, 0]
click at [180, 253] on span at bounding box center [179, 250] width 19 height 11
click at [180, 253] on input "Perform condition check before report generation" at bounding box center [176, 250] width 9 height 9
checkbox input "false"
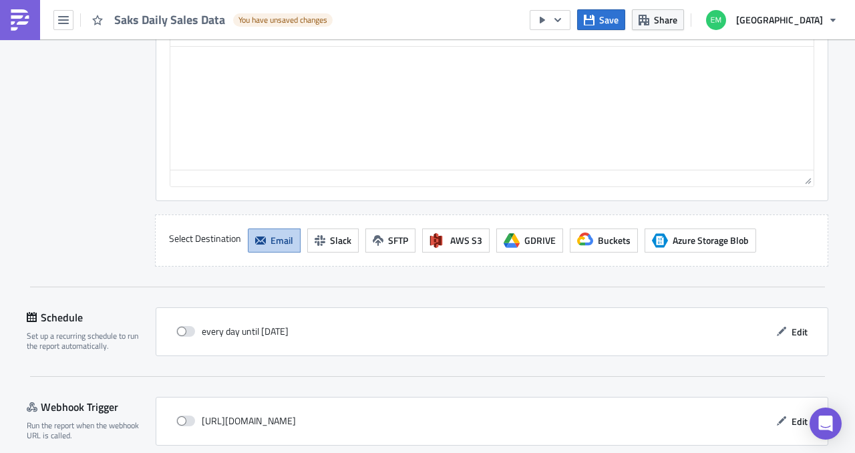
scroll to position [1216, 0]
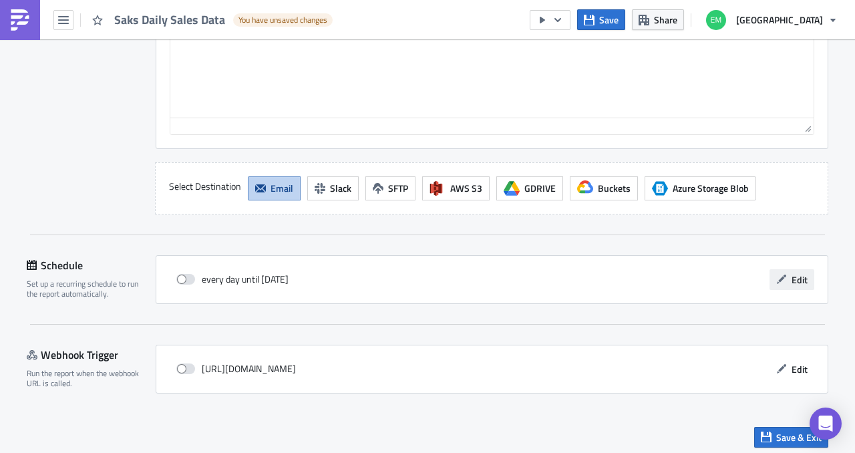
click at [792, 277] on span "Edit" at bounding box center [800, 280] width 16 height 14
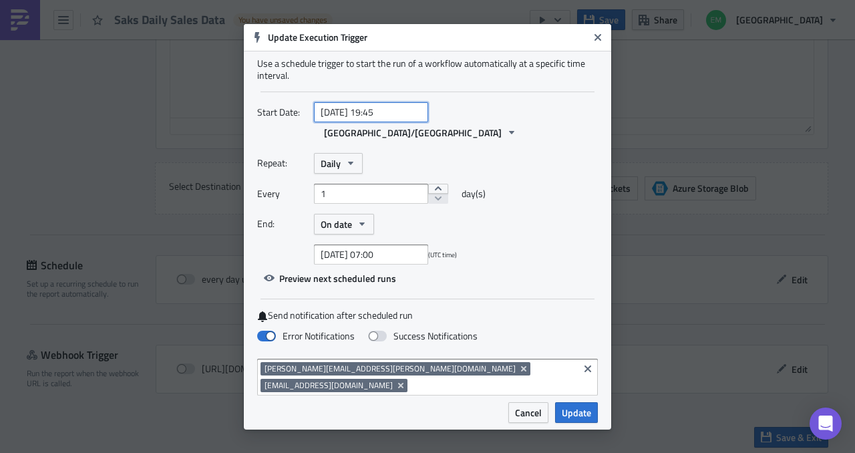
select select "9"
select select "2025"
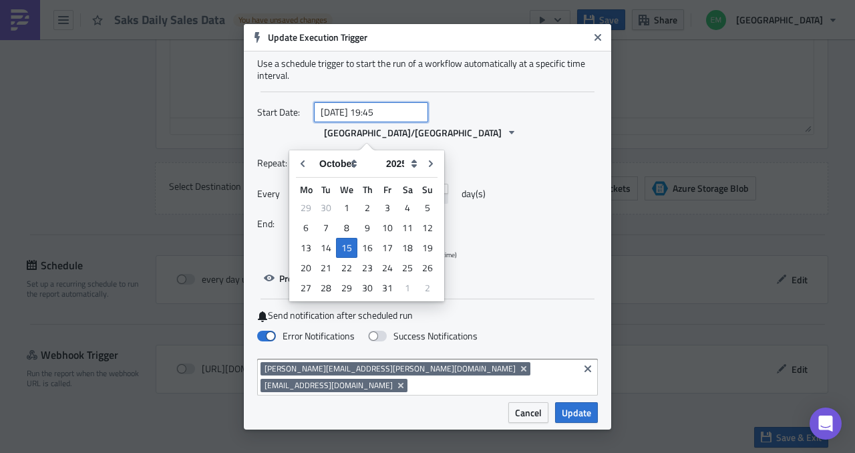
click at [406, 122] on input "[DATE] 19:45" at bounding box center [371, 112] width 114 height 20
type input "2025-10-15 19:55"
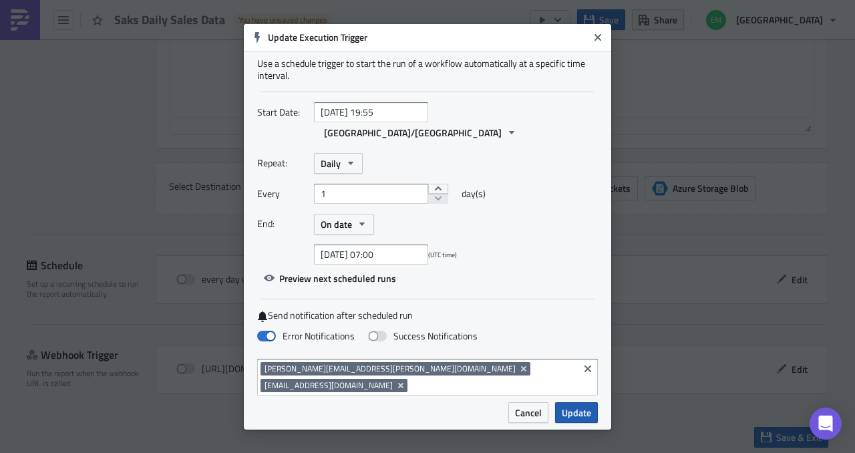
click at [567, 406] on span "Update" at bounding box center [576, 413] width 29 height 14
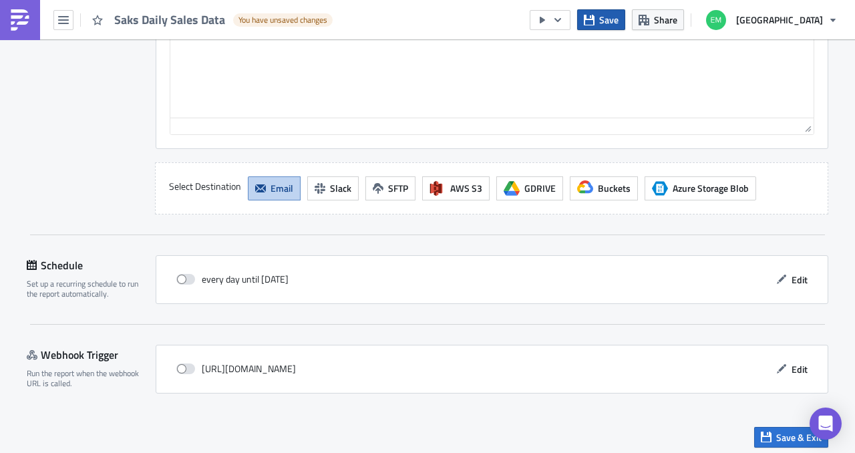
click at [619, 18] on span "Save" at bounding box center [608, 20] width 19 height 14
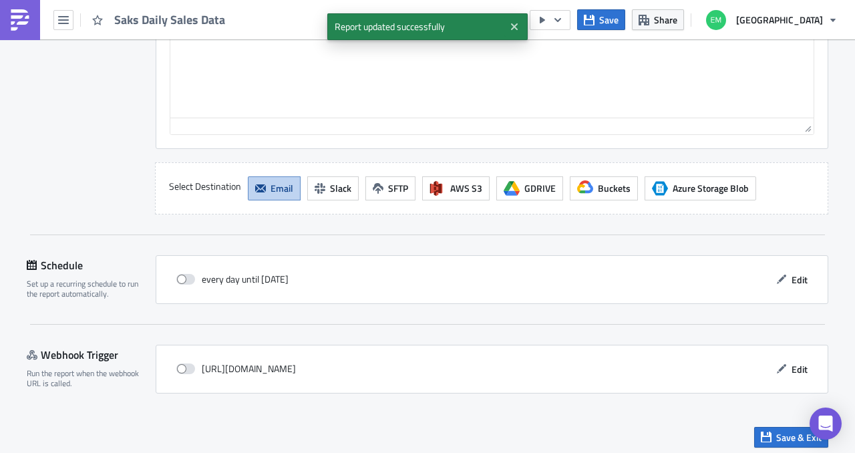
scroll to position [1183, 0]
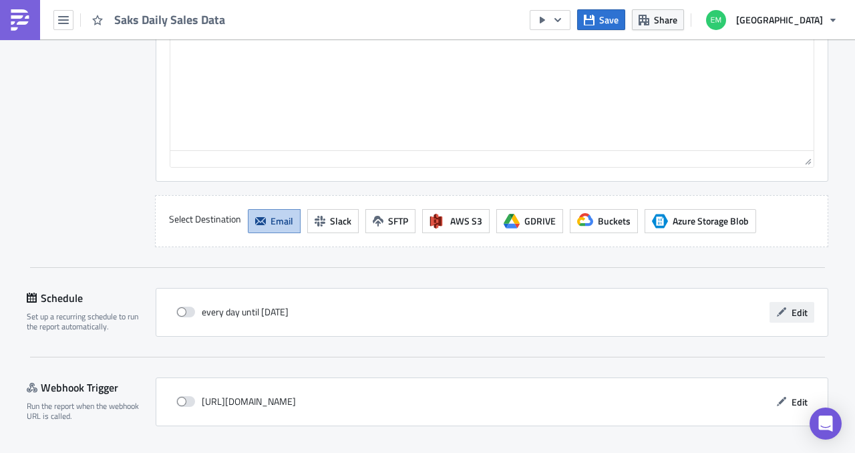
click at [792, 307] on span "Edit" at bounding box center [800, 312] width 16 height 14
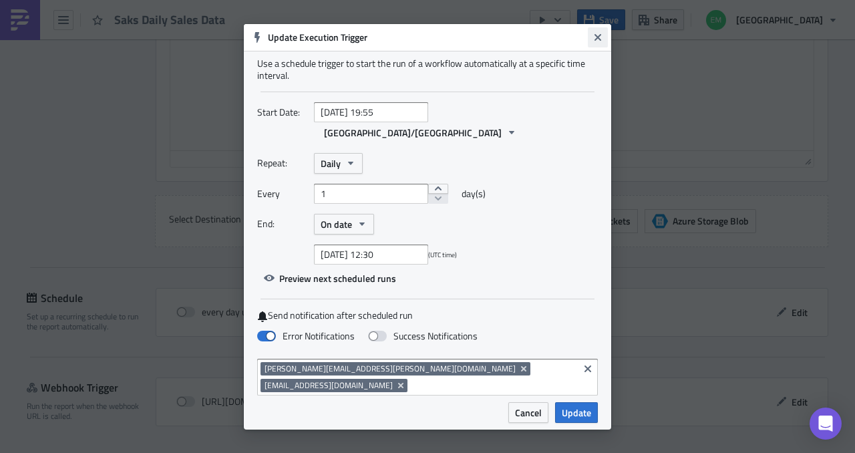
click at [594, 43] on icon "Close" at bounding box center [598, 37] width 11 height 11
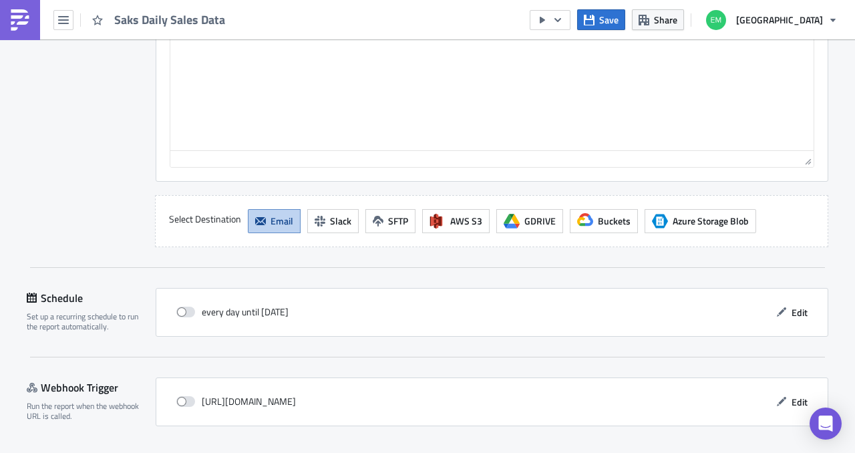
scroll to position [1216, 0]
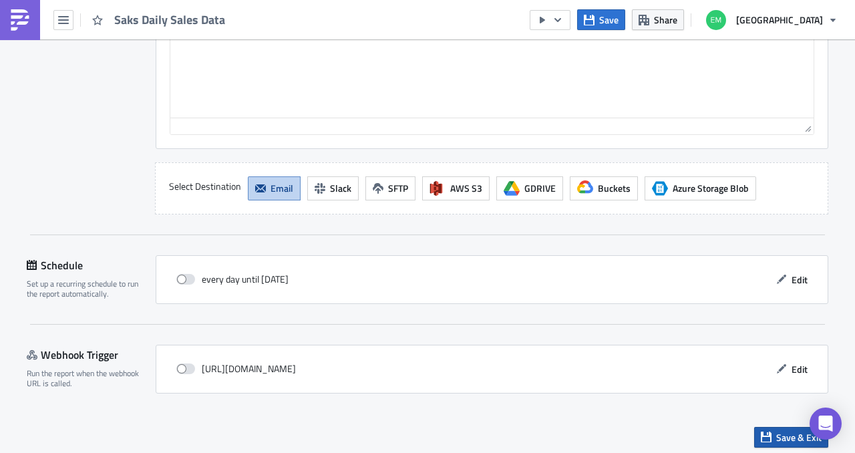
click at [766, 435] on icon "button" at bounding box center [766, 437] width 11 height 11
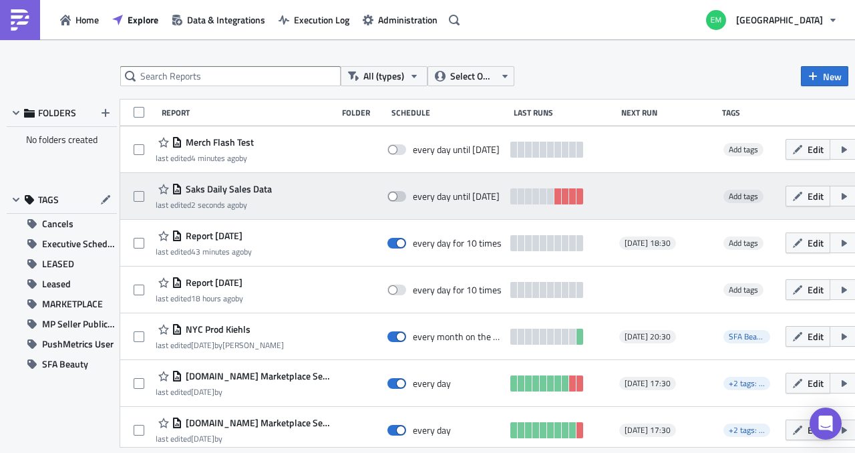
click at [388, 192] on span at bounding box center [397, 196] width 19 height 11
click at [390, 192] on input "checkbox" at bounding box center [394, 196] width 9 height 9
checkbox input "true"
click at [855, 196] on icon "button" at bounding box center [860, 196] width 7 height 4
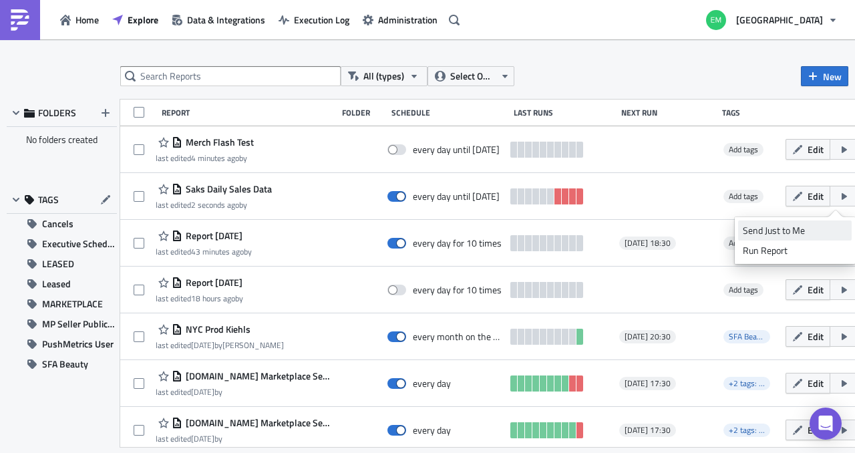
click at [779, 233] on div "Send Just to Me" at bounding box center [795, 230] width 104 height 13
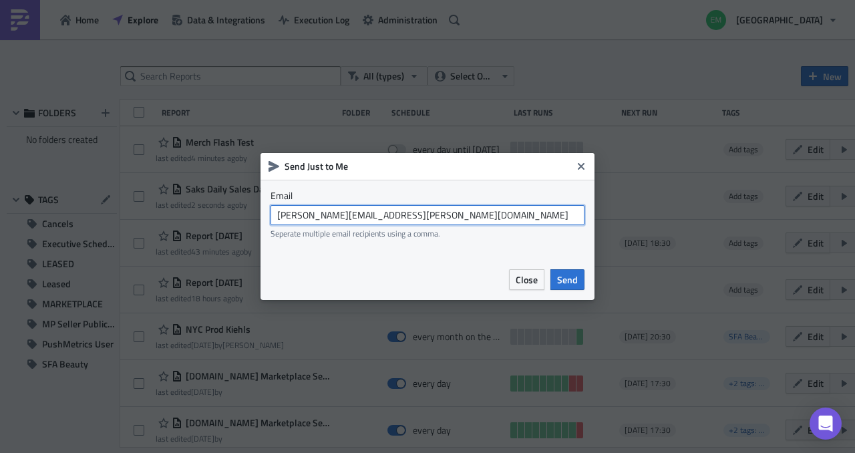
click at [459, 214] on input "[PERSON_NAME][EMAIL_ADDRESS][PERSON_NAME][DOMAIN_NAME]" at bounding box center [428, 215] width 314 height 20
paste input "Anna Kistner <anna.kistner@saks.com>"
type input "[PERSON_NAME][EMAIL_ADDRESS][PERSON_NAME][DOMAIN_NAME],[DOMAIN_NAME][EMAIL_ADDR…"
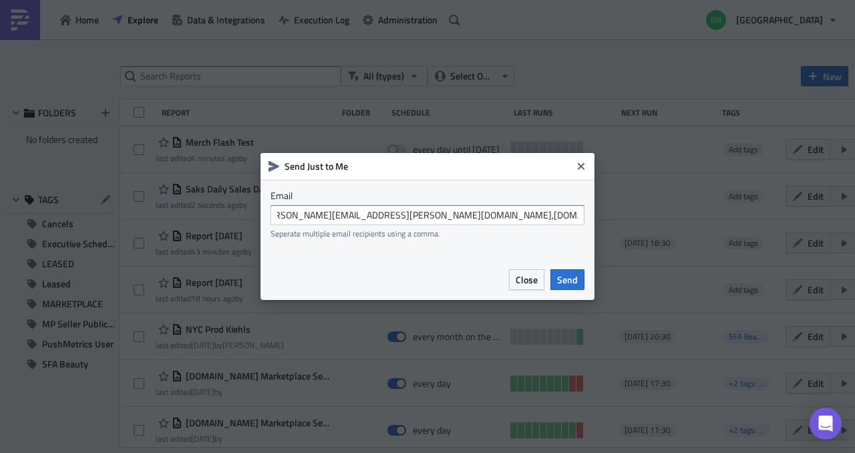
scroll to position [0, 0]
click at [505, 243] on div "Email [PERSON_NAME][EMAIL_ADDRESS][PERSON_NAME][DOMAIN_NAME],[DOMAIN_NAME][EMAI…" at bounding box center [428, 219] width 334 height 79
click at [573, 282] on span "Send" at bounding box center [567, 280] width 21 height 14
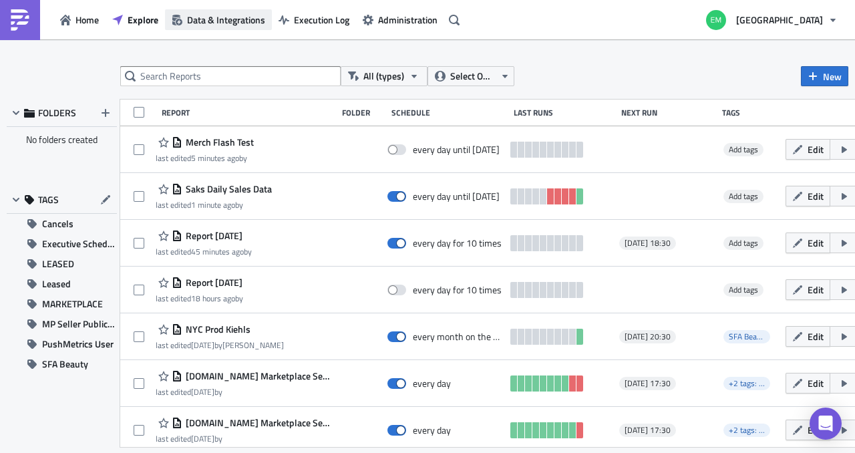
click at [250, 19] on span "Data & Integrations" at bounding box center [226, 20] width 78 height 14
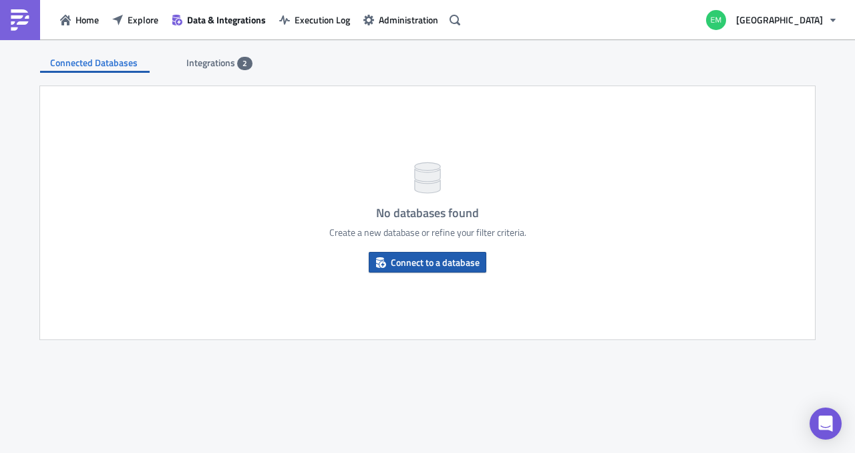
click at [445, 265] on span "Connect to a database" at bounding box center [435, 262] width 89 height 14
click at [450, 257] on span "Connect to a database" at bounding box center [435, 262] width 89 height 14
click at [237, 65] on span "2" at bounding box center [244, 63] width 15 height 13
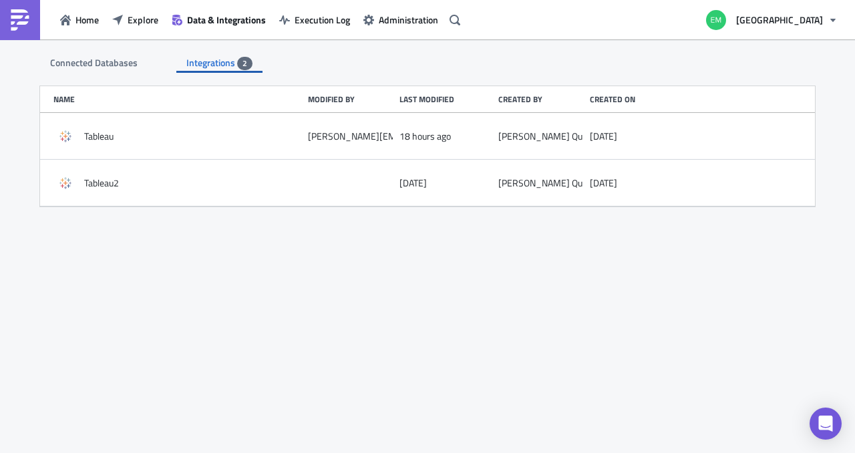
click at [127, 65] on span "Connected Databases" at bounding box center [95, 62] width 90 height 14
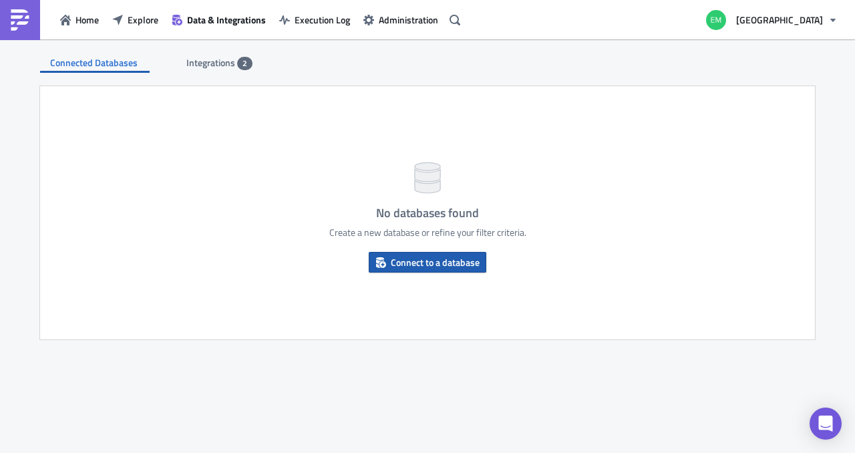
click at [456, 260] on span "Connect to a database" at bounding box center [435, 262] width 89 height 14
click at [208, 59] on span "Integrations" at bounding box center [211, 62] width 51 height 14
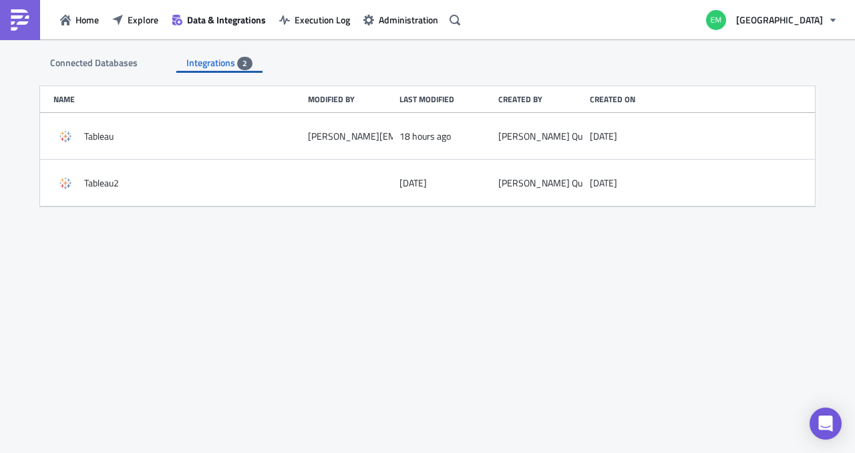
click at [127, 61] on span "Connected Databases" at bounding box center [95, 62] width 90 height 14
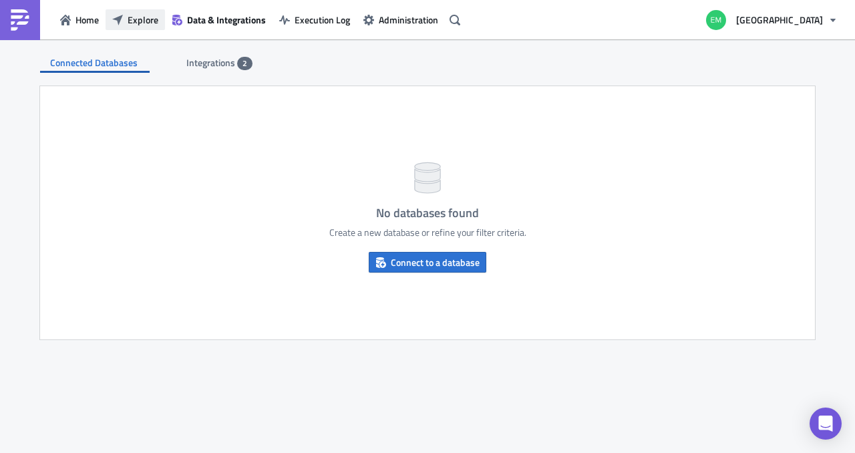
click at [127, 18] on button "Explore" at bounding box center [135, 19] width 59 height 21
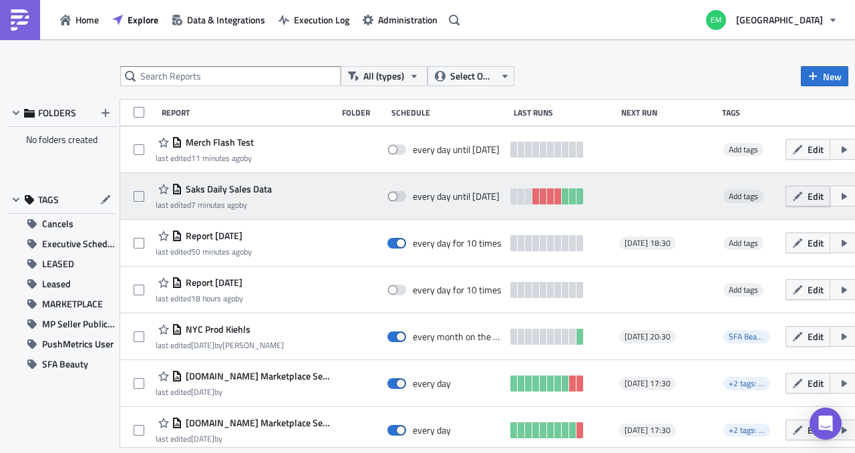
click at [793, 200] on icon "button" at bounding box center [798, 196] width 11 height 11
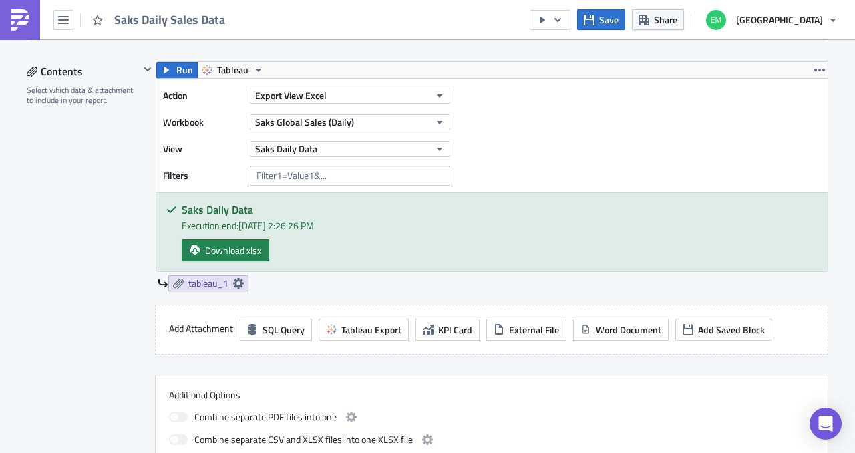
scroll to position [412, 0]
click at [411, 147] on button "Saks Daily Data" at bounding box center [350, 148] width 200 height 16
click at [289, 120] on span "Saks Global Sales (Daily)" at bounding box center [304, 121] width 99 height 14
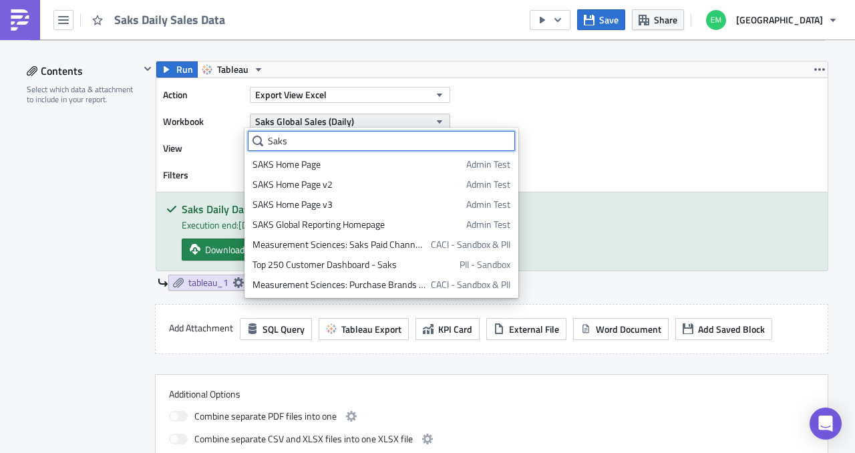
scroll to position [84, 0]
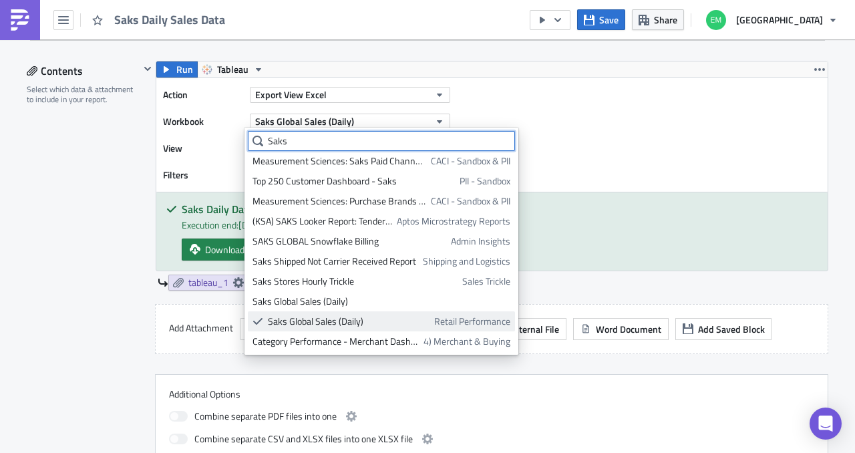
type input "Saks"
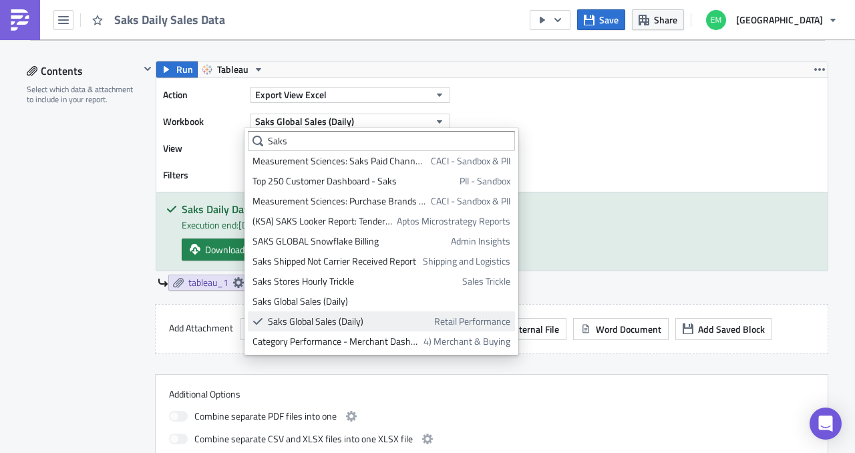
click at [347, 323] on div "Saks Global Sales (Daily)" at bounding box center [349, 321] width 162 height 13
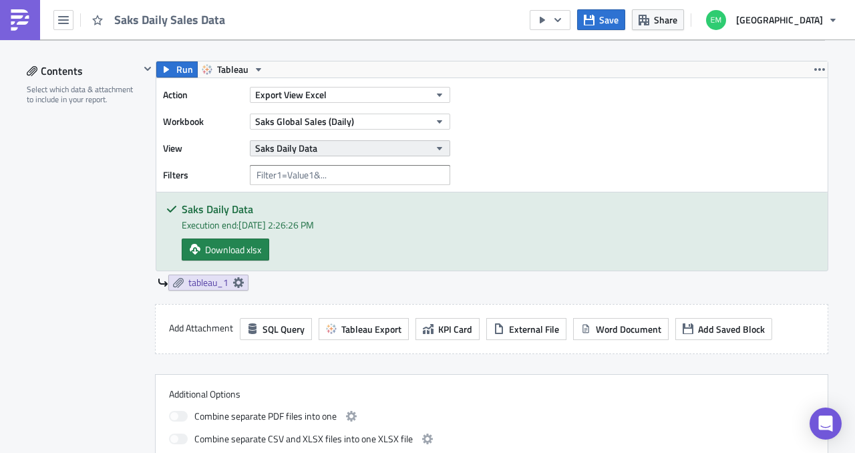
click at [373, 148] on button "Saks Daily Data" at bounding box center [350, 148] width 200 height 16
click at [497, 112] on div "Action Export View Excel Workbook Saks Global Sales (Daily) View Saks Daily Dat…" at bounding box center [492, 135] width 672 height 114
click at [815, 65] on icon "button" at bounding box center [820, 69] width 11 height 11
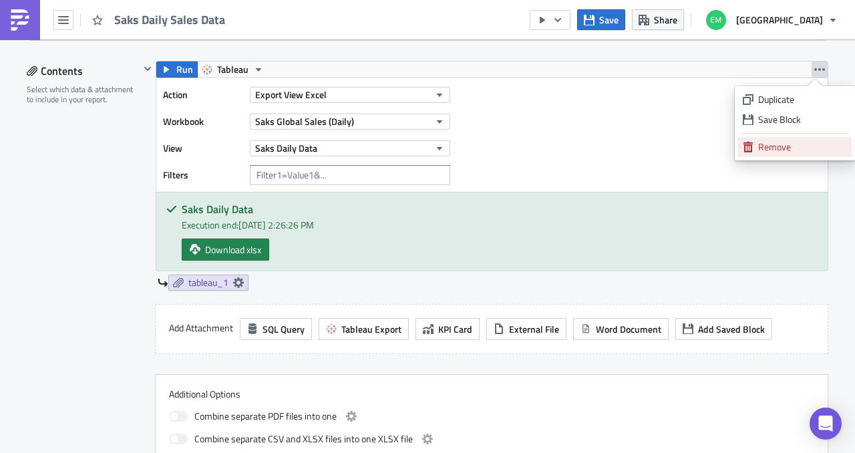
click at [766, 148] on div "Remove" at bounding box center [802, 146] width 89 height 13
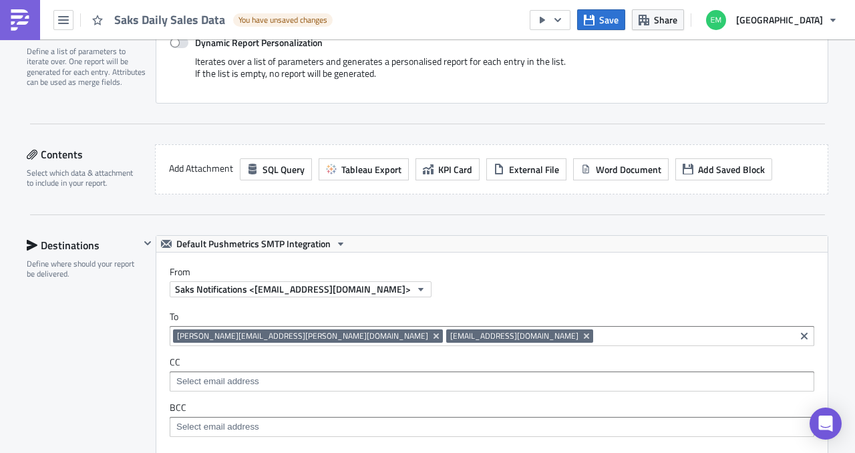
scroll to position [327, 0]
click at [370, 166] on span "Tableau Export" at bounding box center [371, 170] width 60 height 14
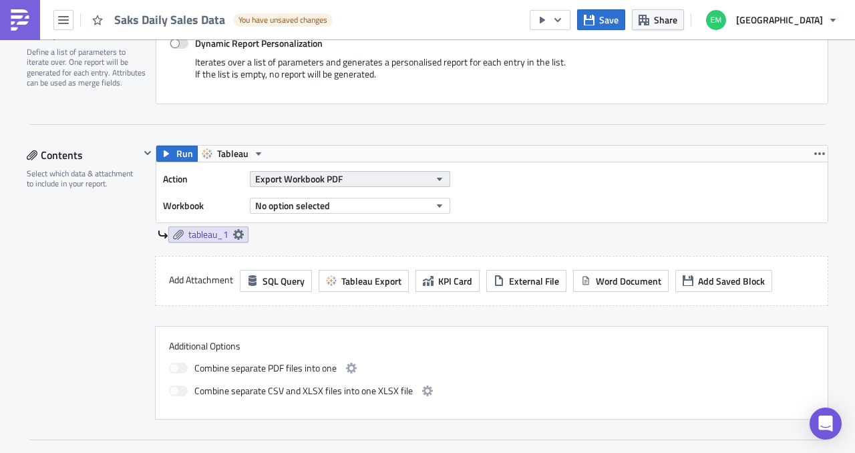
click at [371, 179] on button "Export Workbook PDF" at bounding box center [350, 179] width 200 height 16
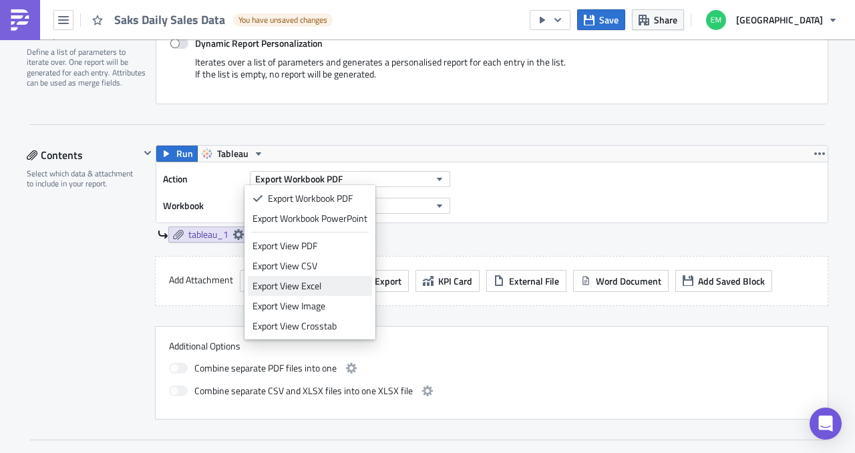
click at [335, 283] on div "Export View Excel" at bounding box center [310, 285] width 115 height 13
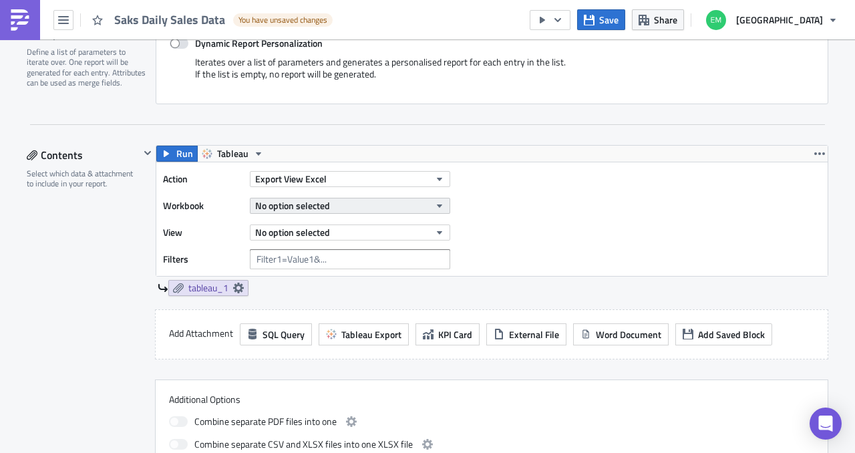
click at [345, 205] on button "No option selected" at bounding box center [350, 206] width 200 height 16
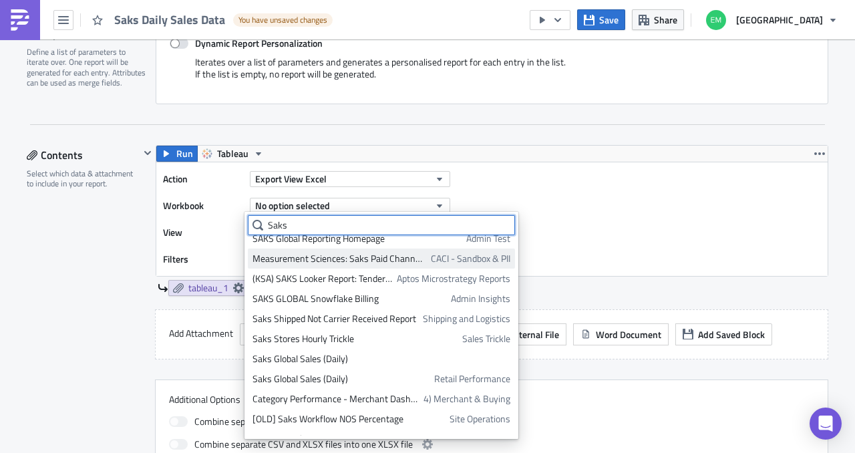
scroll to position [72, 0]
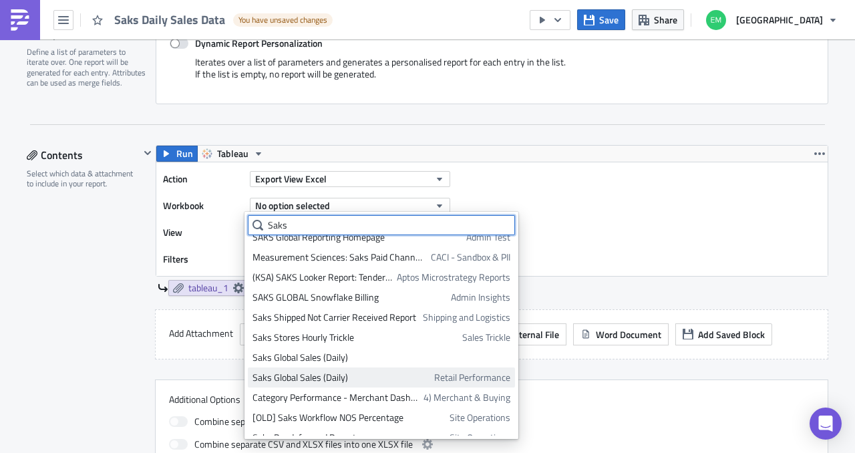
type input "Saks"
click at [327, 370] on link "Saks Global Sales (Daily) Retail Performance" at bounding box center [381, 378] width 267 height 20
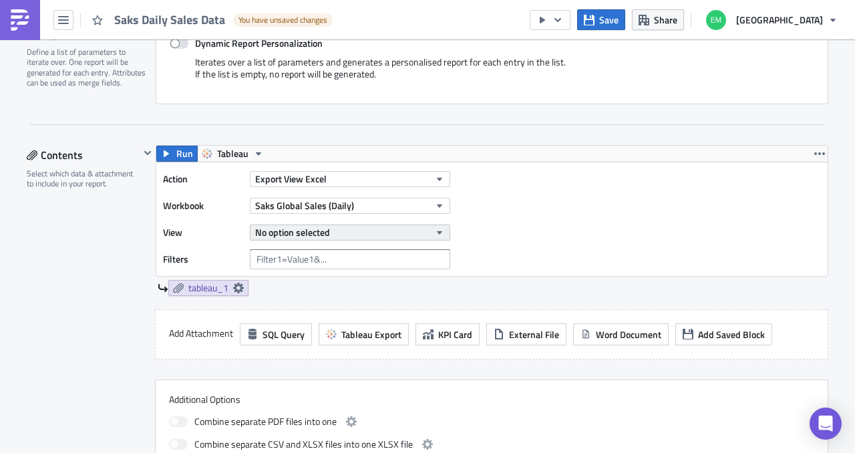
click at [418, 231] on button "No option selected" at bounding box center [350, 233] width 200 height 16
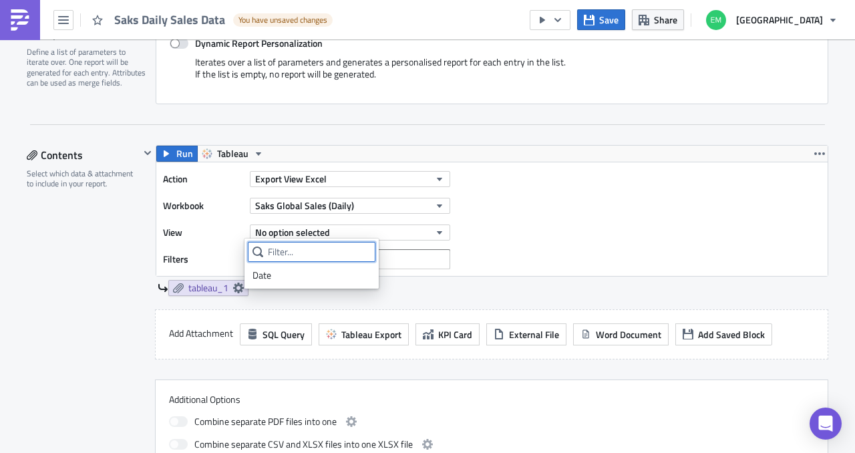
click at [343, 251] on input "text" at bounding box center [312, 252] width 128 height 20
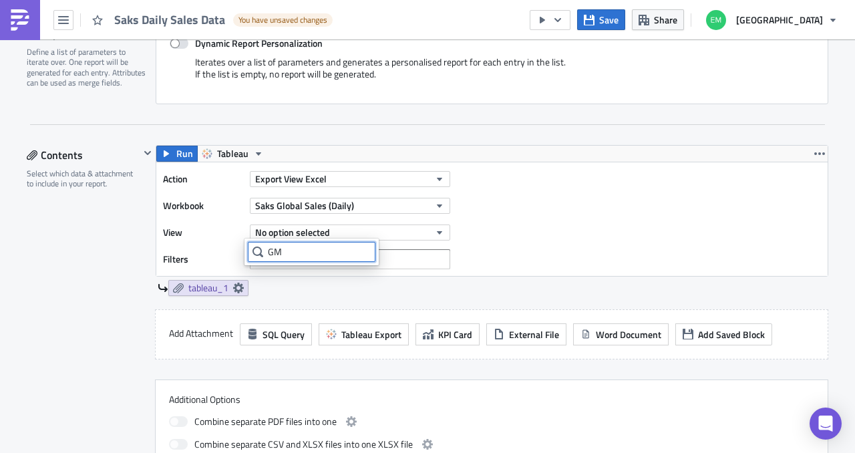
type input "G"
click at [529, 225] on div "Action Export View Excel Workbook Saks Global Sales (Daily) View No option sele…" at bounding box center [492, 219] width 672 height 114
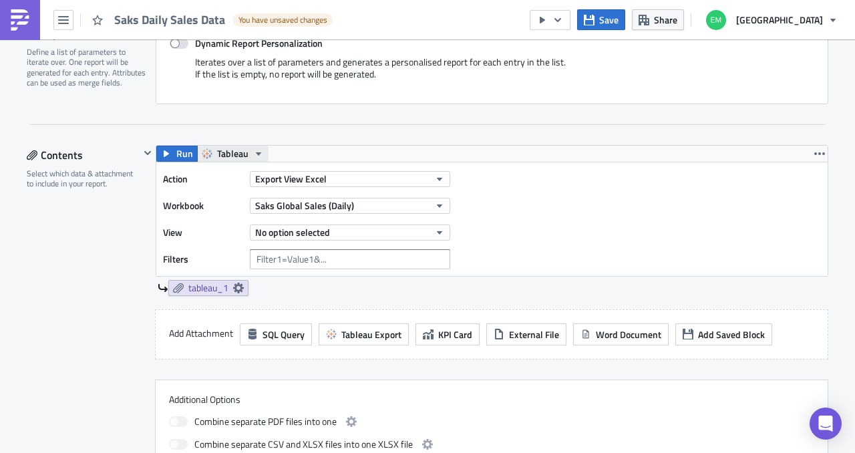
click at [226, 152] on span "Tableau" at bounding box center [232, 154] width 31 height 16
click at [579, 239] on div "Action Export View Excel Workbook Saks Global Sales (Daily) View No option sele…" at bounding box center [492, 219] width 672 height 114
click at [176, 155] on span "Run" at bounding box center [184, 154] width 17 height 16
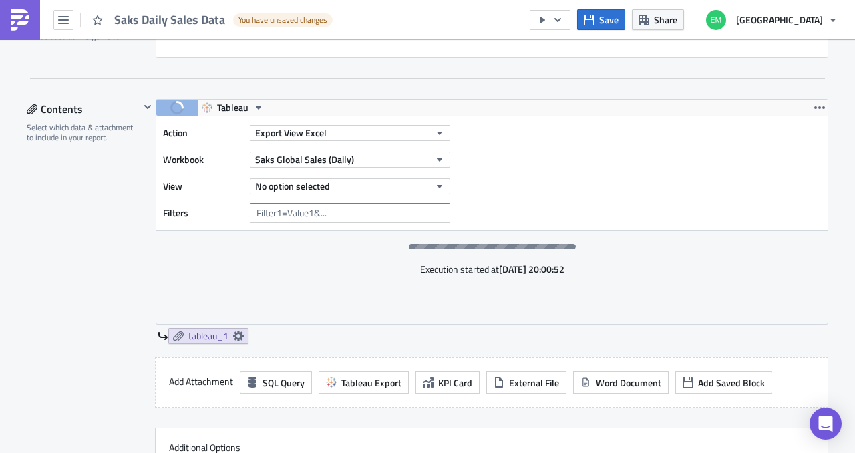
scroll to position [373, 0]
click at [563, 23] on icon "button" at bounding box center [558, 20] width 11 height 11
click at [631, 138] on div "Action Export View Excel Workbook Saks Global Sales (Daily) View No option sele…" at bounding box center [492, 174] width 672 height 114
click at [817, 109] on icon "button" at bounding box center [820, 108] width 11 height 11
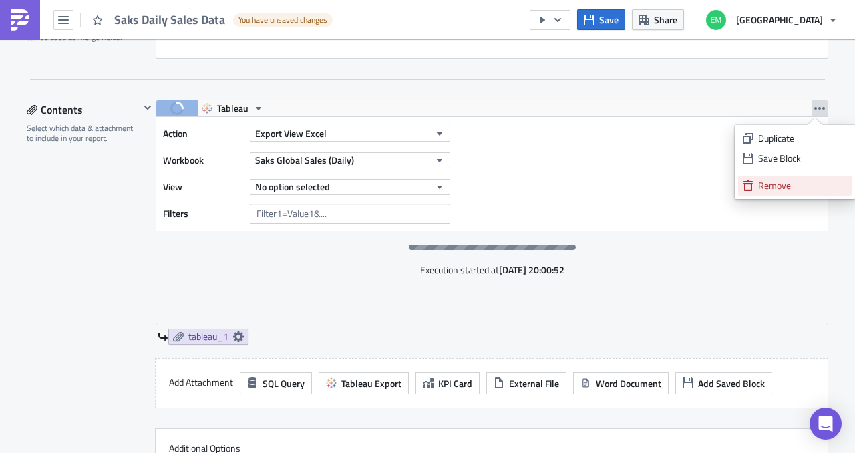
click at [781, 180] on div "Remove" at bounding box center [802, 185] width 89 height 13
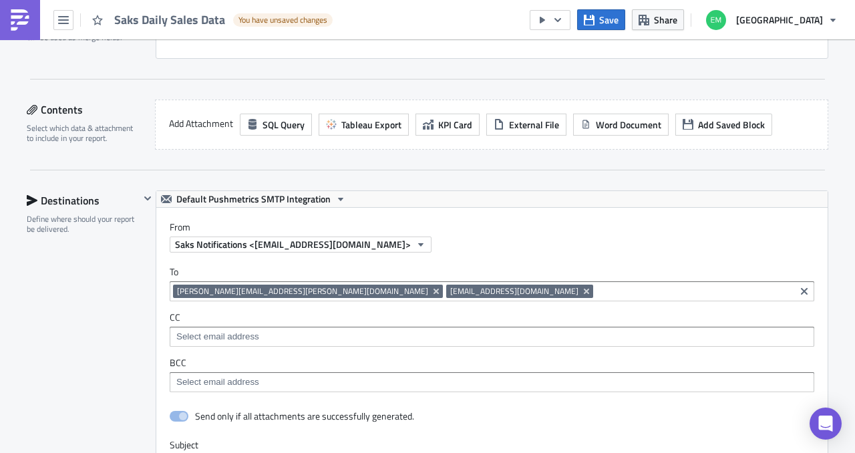
scroll to position [0, 0]
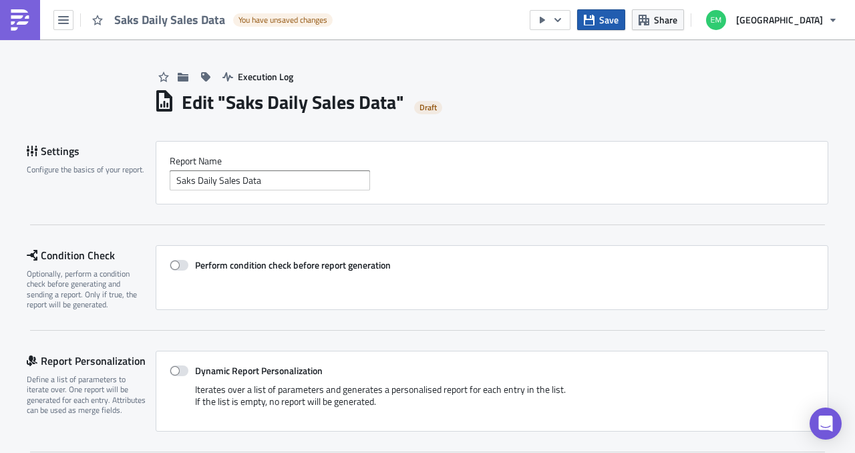
click at [615, 21] on span "Save" at bounding box center [608, 20] width 19 height 14
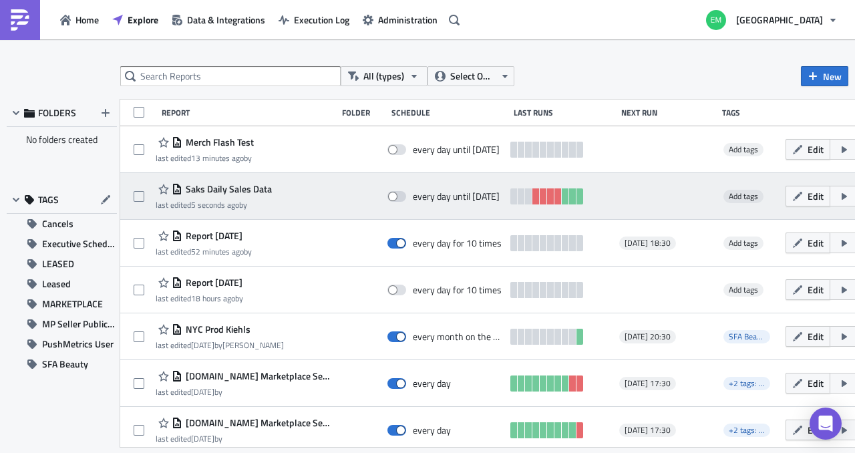
click at [855, 200] on icon "button" at bounding box center [860, 196] width 11 height 11
click at [144, 198] on label at bounding box center [142, 196] width 17 height 12
click at [144, 198] on input "checkbox" at bounding box center [140, 196] width 9 height 9
checkbox input "true"
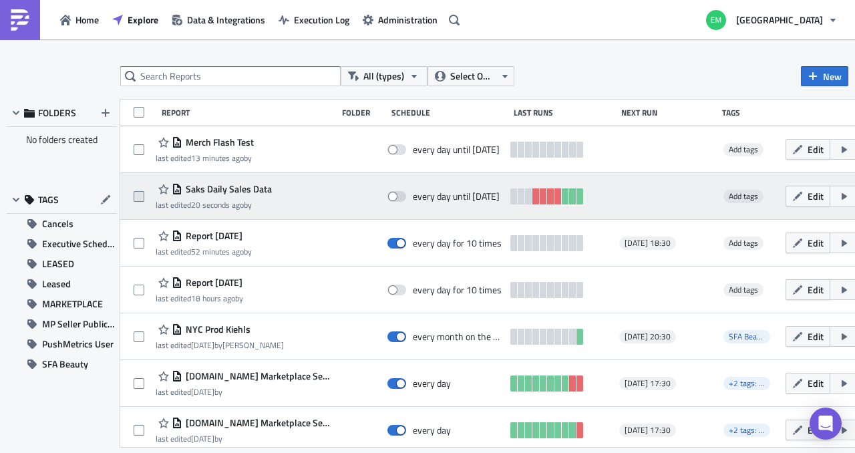
click at [142, 200] on span at bounding box center [139, 196] width 11 height 11
click at [142, 200] on input "checkbox" at bounding box center [140, 196] width 9 height 9
checkbox input "true"
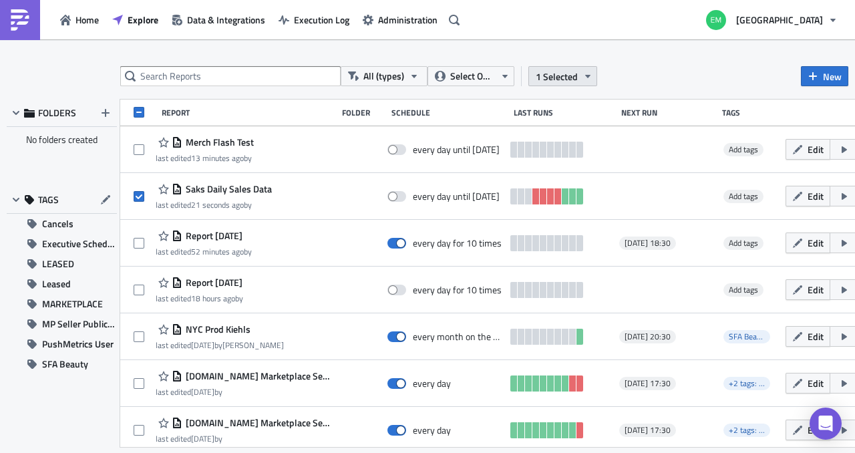
click at [555, 81] on span "1 Selected" at bounding box center [557, 76] width 42 height 14
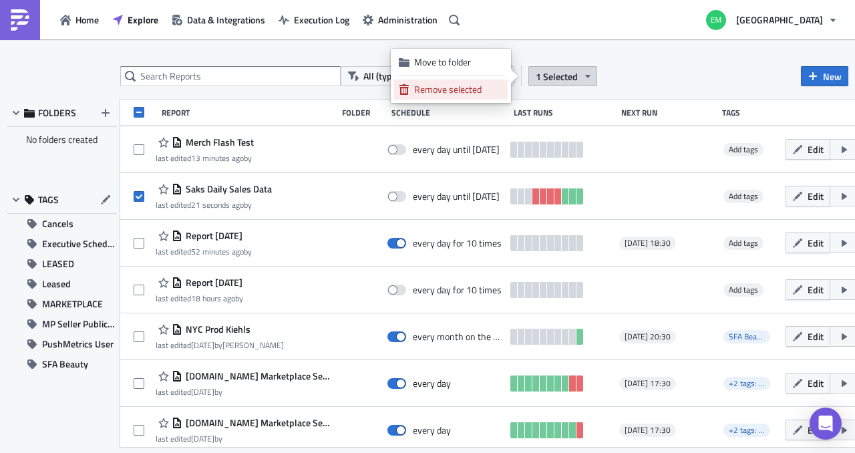
click at [489, 96] on link "Remove selected" at bounding box center [451, 90] width 114 height 20
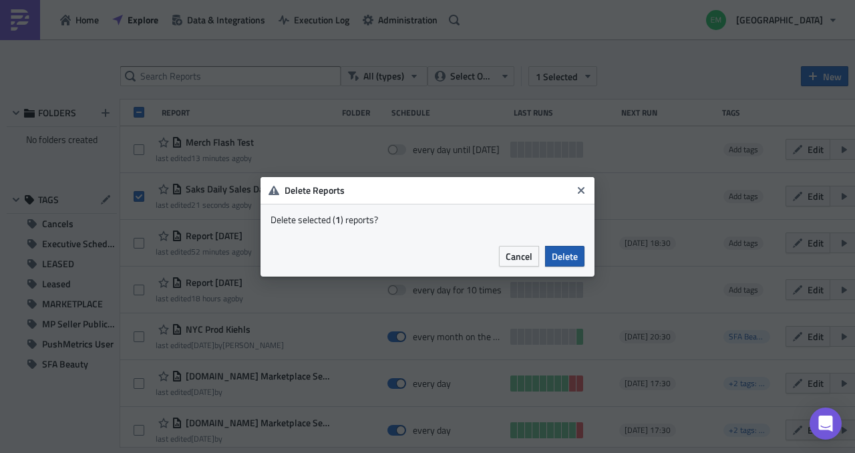
click at [576, 257] on span "Delete" at bounding box center [565, 256] width 26 height 14
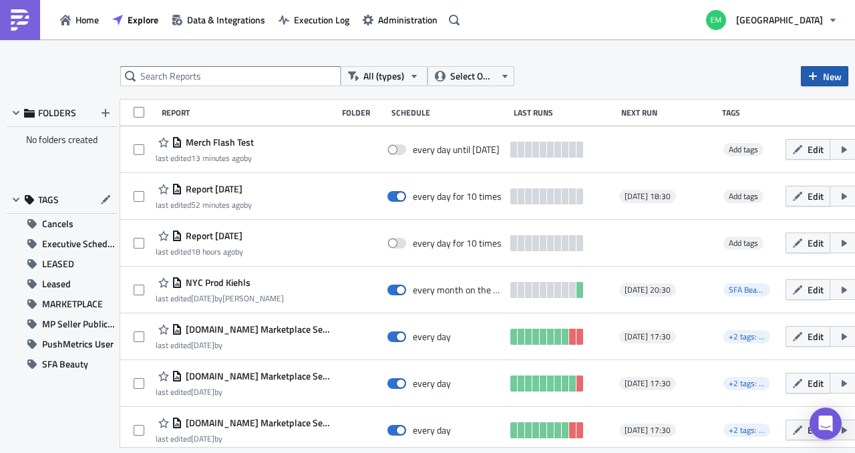
click at [838, 76] on span "New" at bounding box center [832, 76] width 19 height 14
click at [814, 78] on icon "button" at bounding box center [813, 76] width 11 height 11
click at [815, 78] on icon "button" at bounding box center [813, 76] width 11 height 11
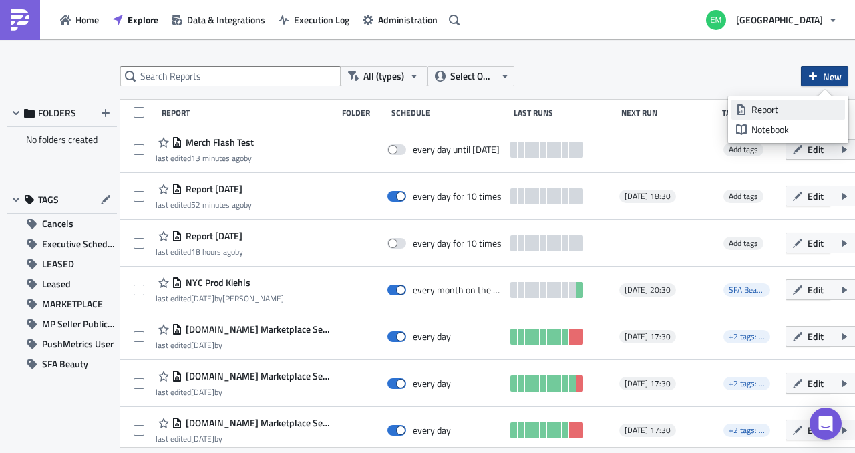
click at [787, 109] on div "Report" at bounding box center [796, 109] width 89 height 13
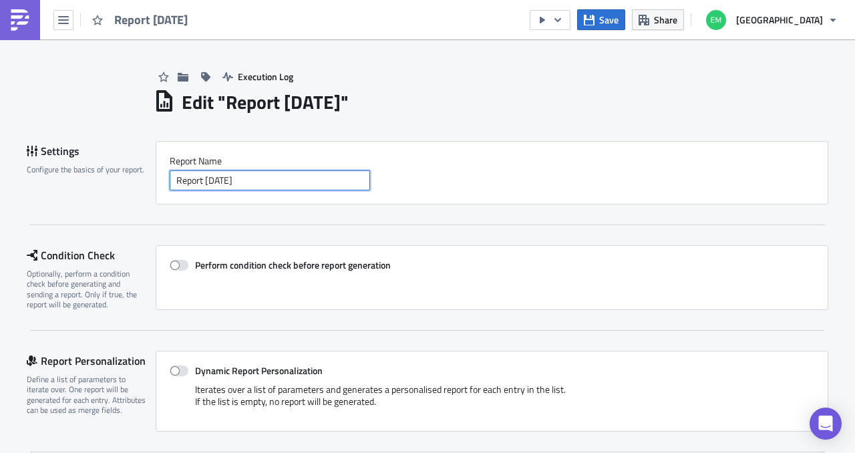
click at [328, 175] on input "Report [DATE]" at bounding box center [270, 180] width 200 height 20
type input "Saks Daily Sales"
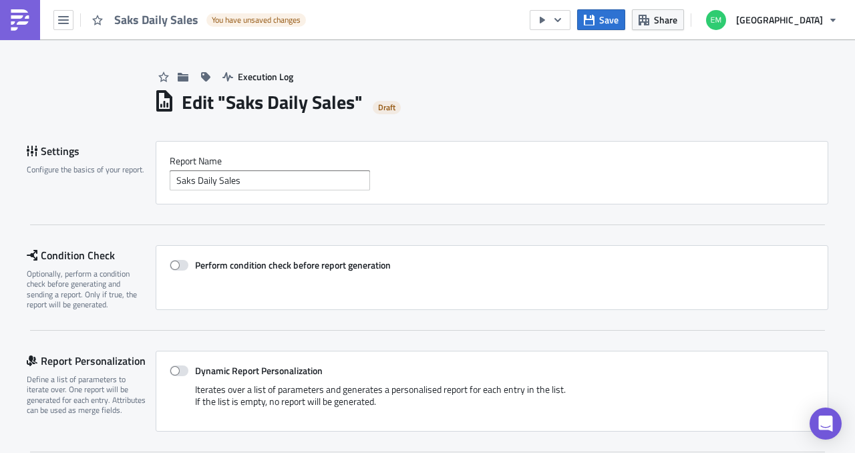
click at [402, 216] on div "Settings Configure the basics of your report. Report Nam﻿e Saks Daily Sales" at bounding box center [428, 183] width 802 height 84
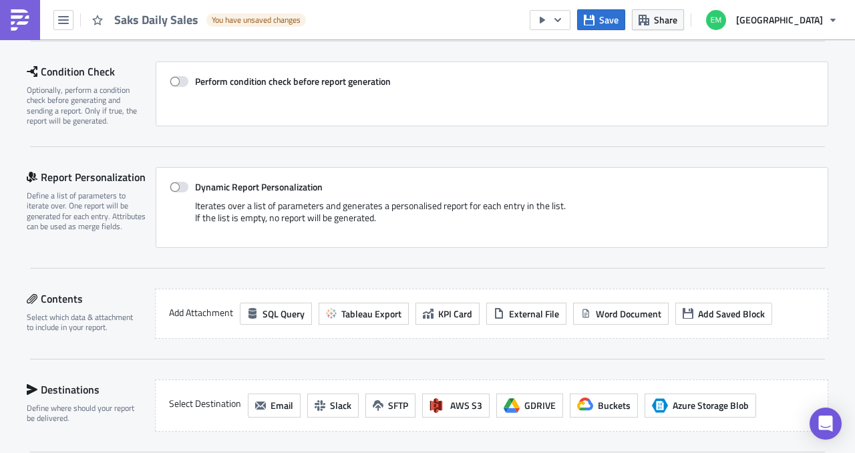
scroll to position [184, 0]
click at [376, 319] on button "Tableau Export" at bounding box center [364, 313] width 90 height 22
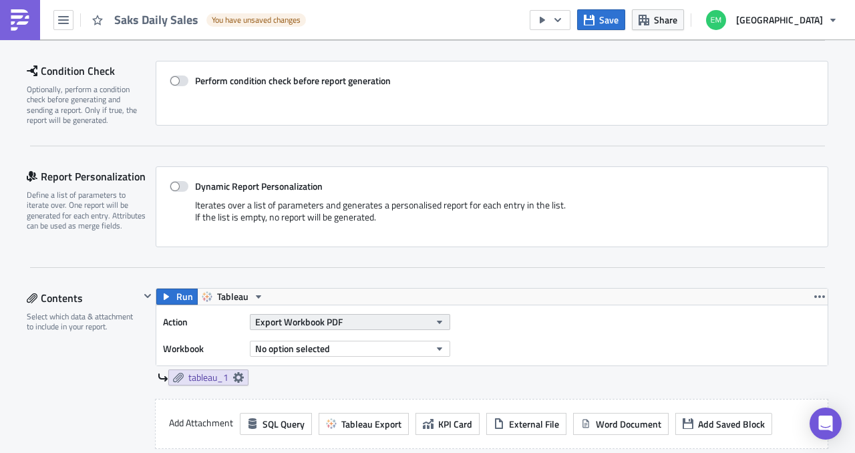
click at [375, 317] on button "Export Workbook PDF" at bounding box center [350, 322] width 200 height 16
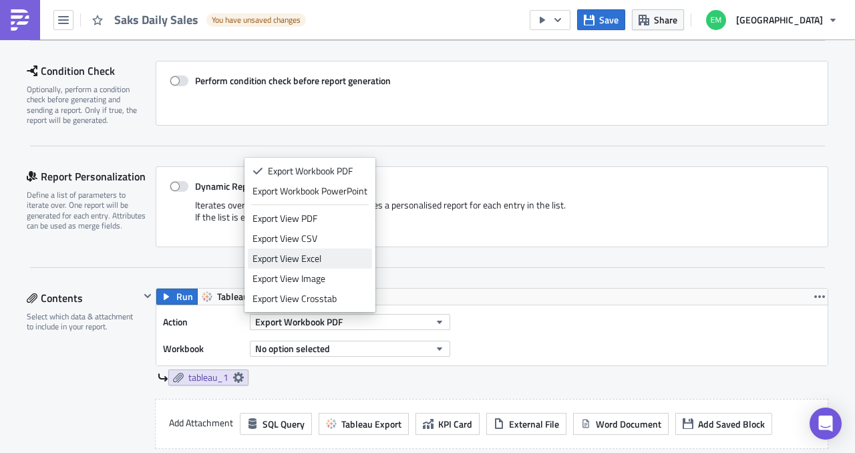
click at [343, 263] on div "Export View Excel" at bounding box center [310, 258] width 115 height 13
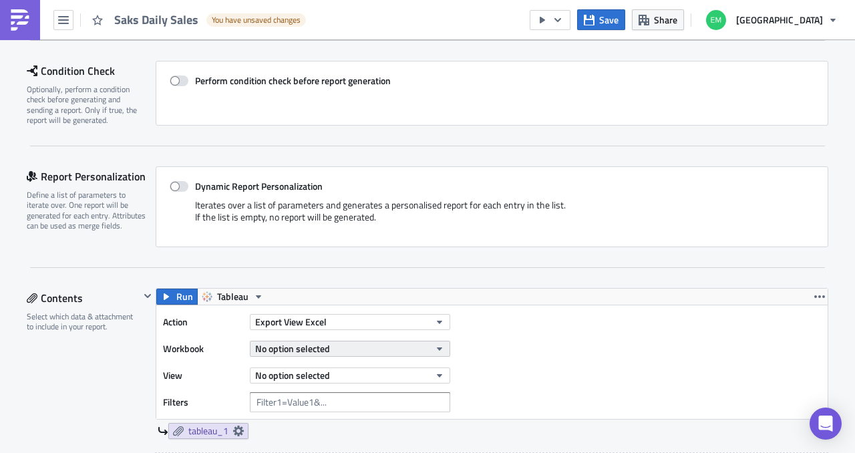
click at [356, 344] on button "No option selected" at bounding box center [350, 349] width 200 height 16
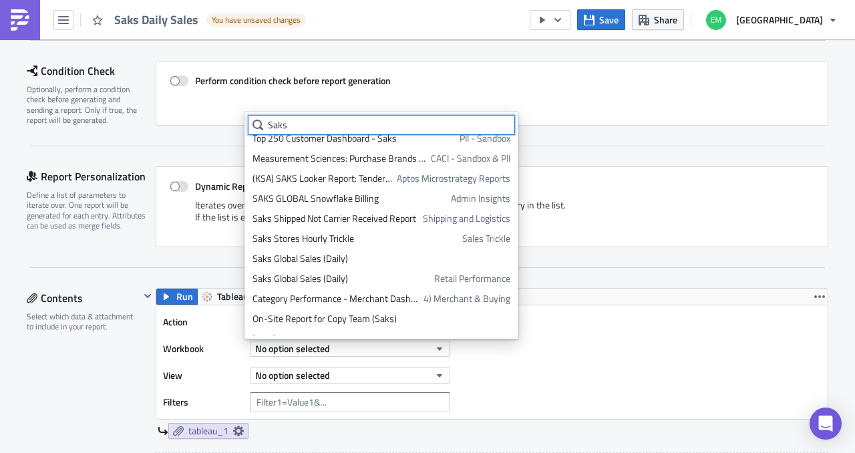
scroll to position [111, 0]
type input "Saks"
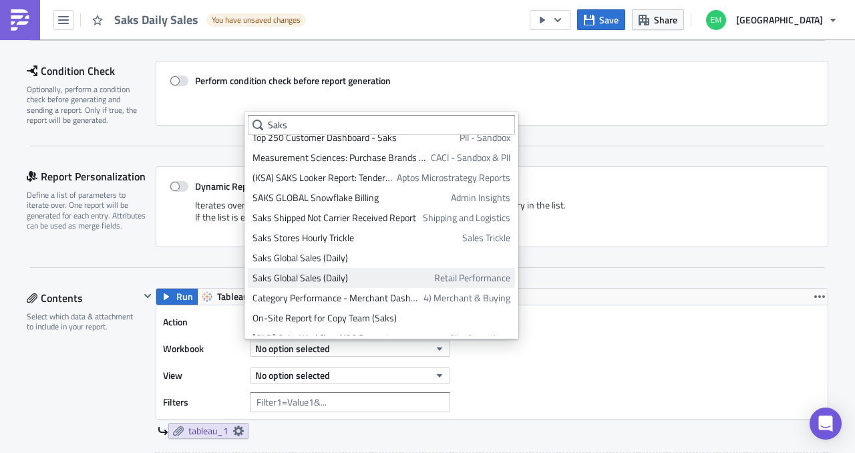
click at [386, 279] on div "Saks Global Sales (Daily)" at bounding box center [341, 277] width 177 height 13
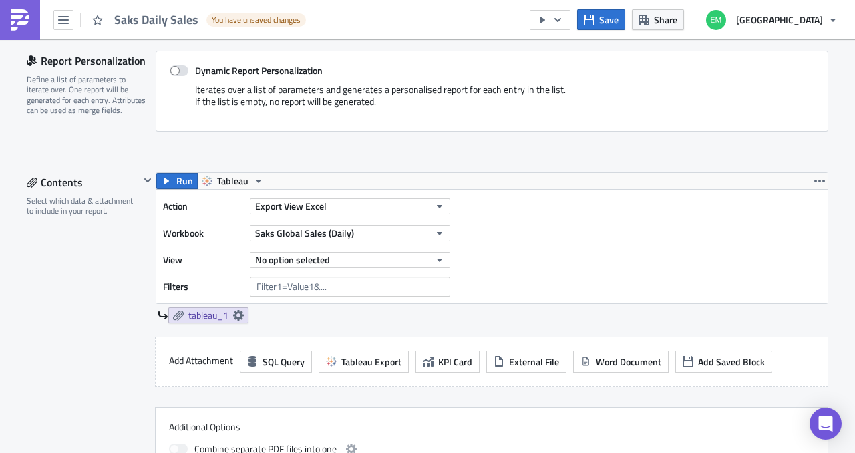
scroll to position [301, 0]
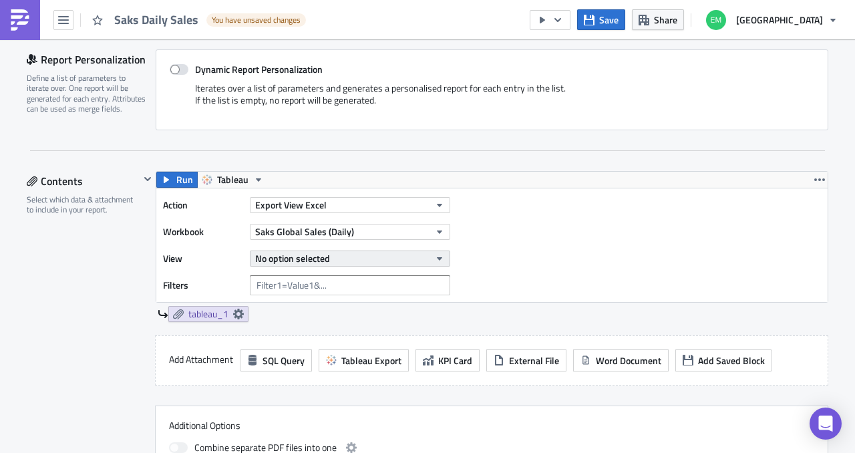
click at [409, 252] on button "No option selected" at bounding box center [350, 259] width 200 height 16
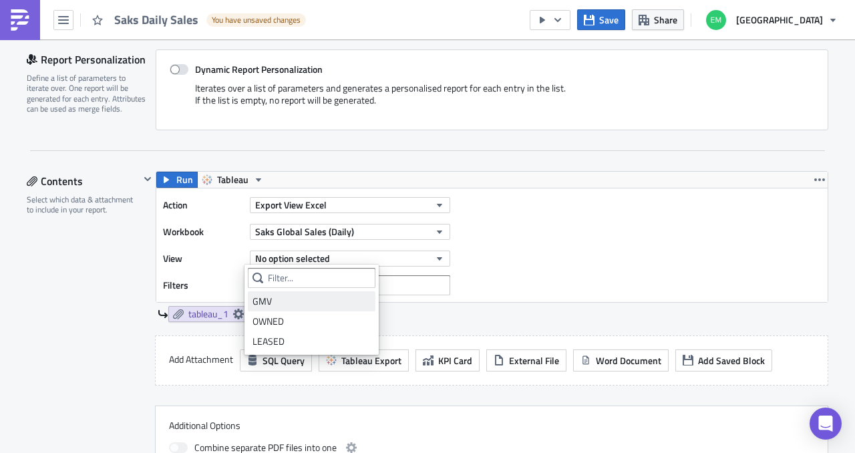
click at [361, 298] on div "GMV" at bounding box center [312, 301] width 118 height 13
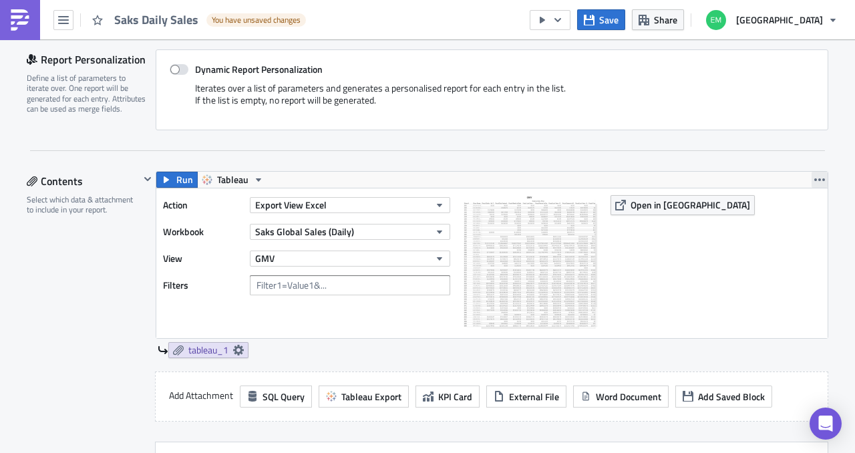
click at [815, 176] on icon "button" at bounding box center [820, 179] width 11 height 11
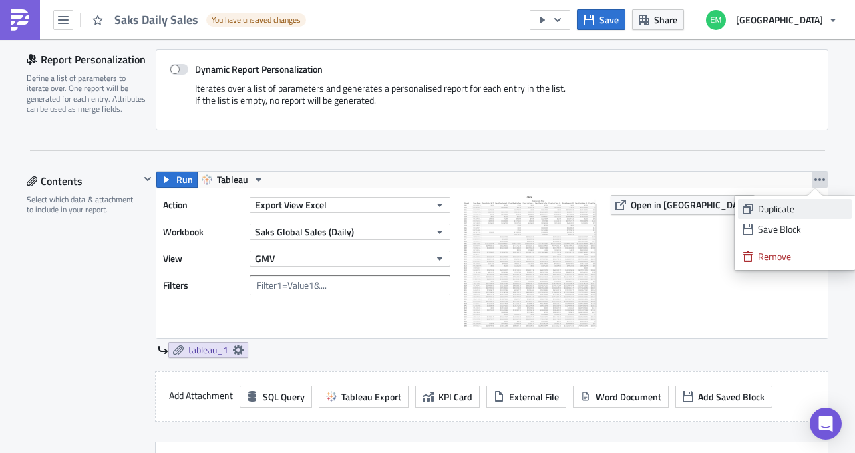
click at [789, 213] on div "Duplicate" at bounding box center [802, 208] width 89 height 13
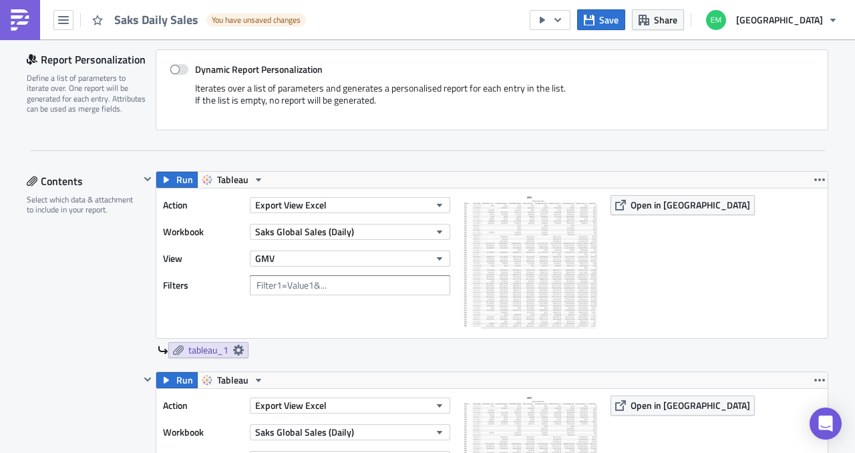
scroll to position [454, 0]
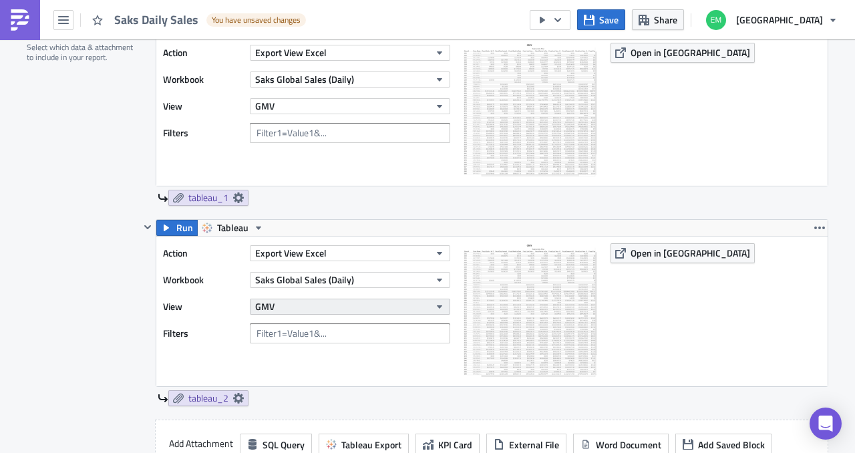
click at [413, 305] on button "GMV" at bounding box center [350, 307] width 200 height 16
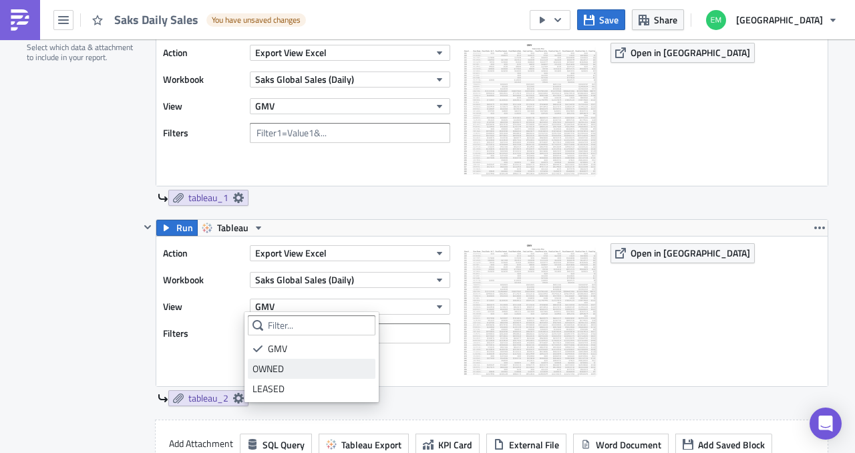
click at [333, 368] on div "OWNED" at bounding box center [312, 368] width 118 height 13
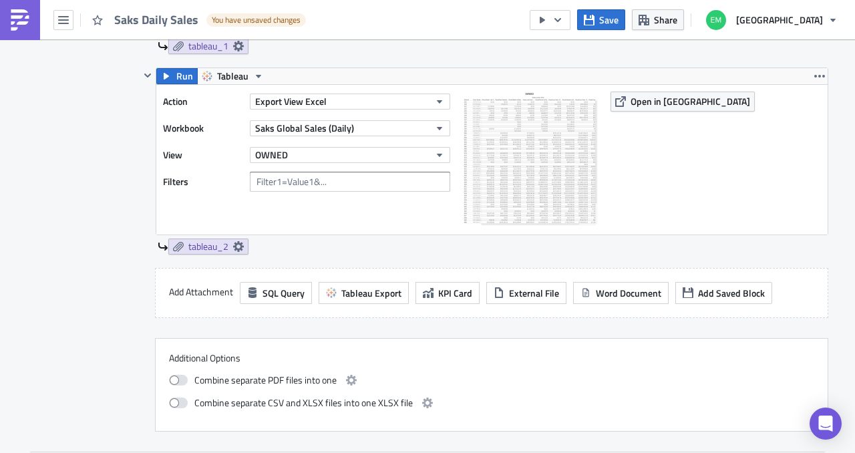
scroll to position [606, 0]
click at [815, 76] on icon "button" at bounding box center [820, 75] width 11 height 11
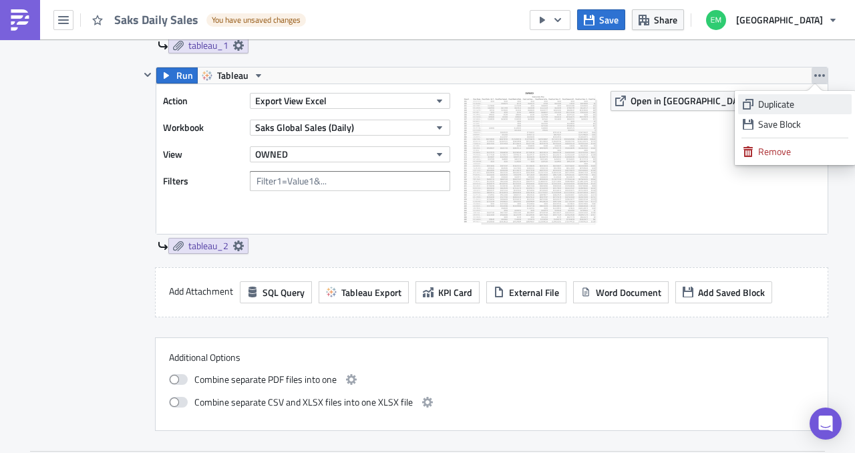
click at [797, 101] on div "Duplicate" at bounding box center [802, 104] width 89 height 13
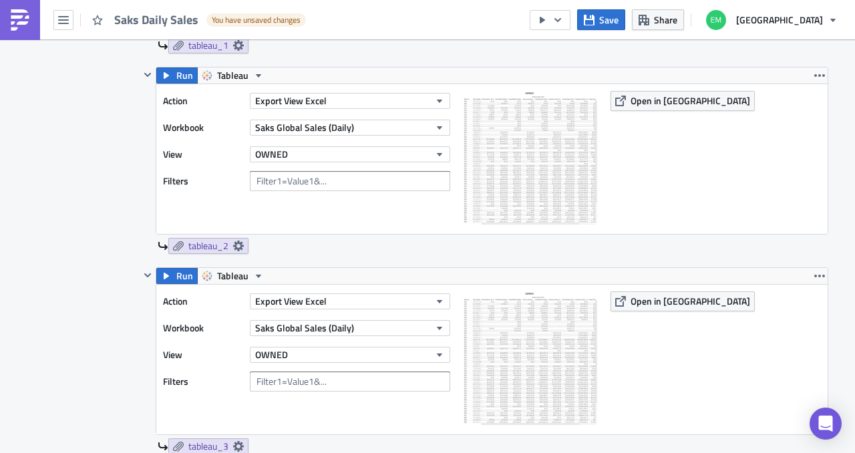
scroll to position [766, 0]
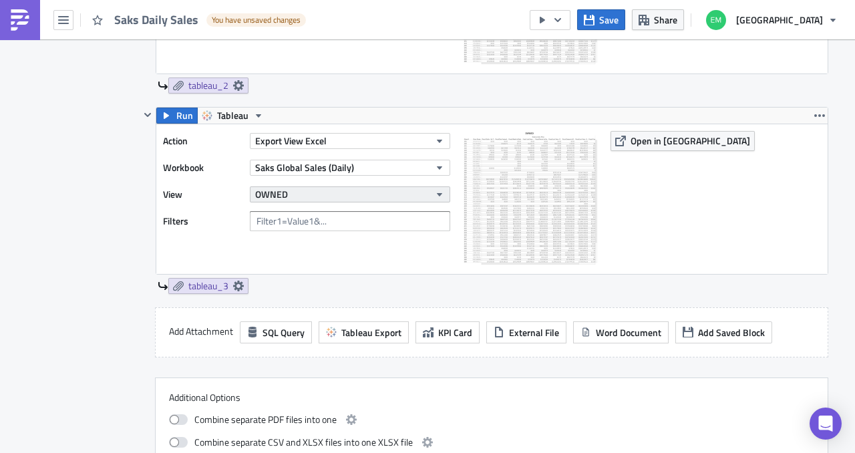
click at [332, 192] on button "OWNED" at bounding box center [350, 194] width 200 height 16
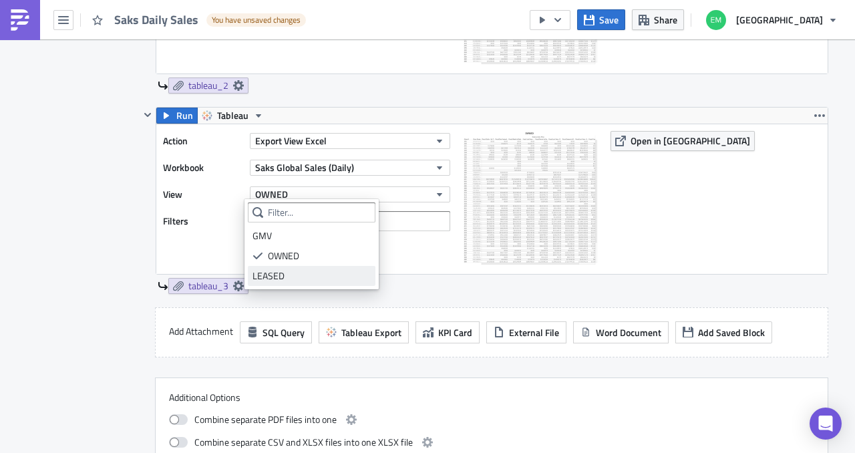
click at [313, 275] on div "LEASED" at bounding box center [312, 275] width 118 height 13
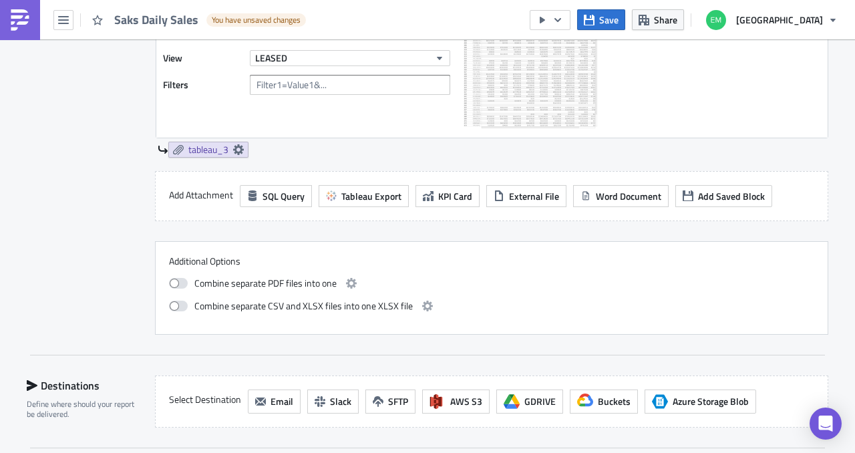
scroll to position [903, 0]
click at [182, 301] on span at bounding box center [178, 305] width 19 height 11
click at [180, 301] on input "checkbox" at bounding box center [176, 303] width 9 height 9
checkbox input "true"
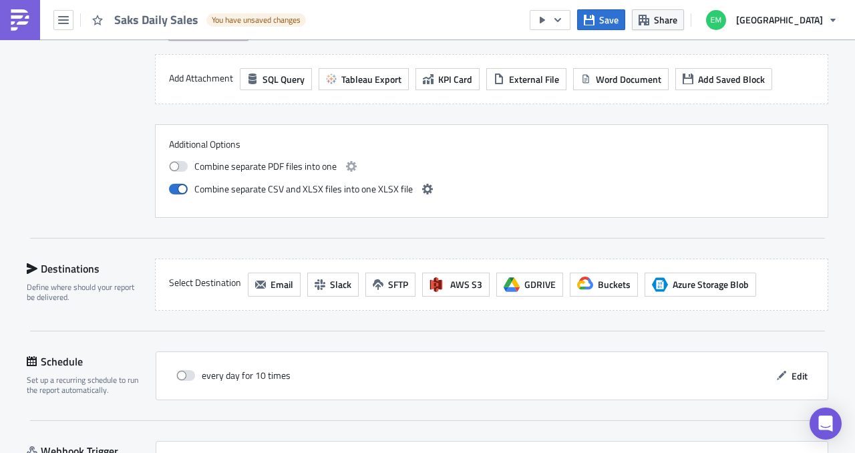
scroll to position [1036, 0]
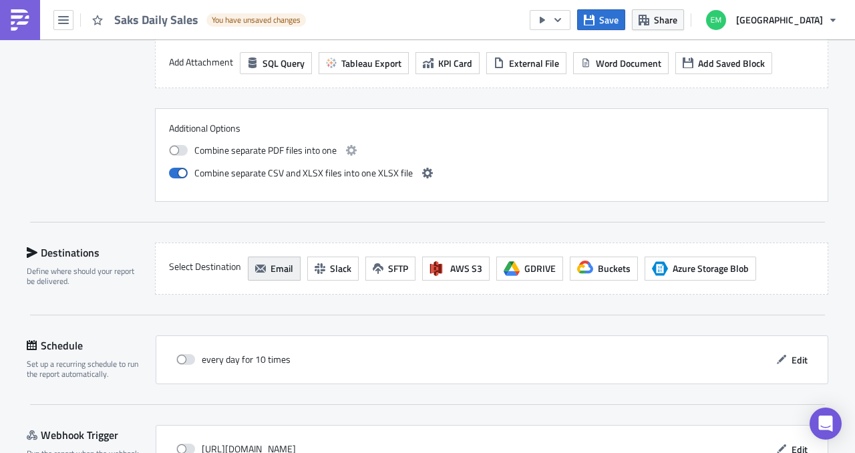
click at [283, 271] on button "Email" at bounding box center [274, 269] width 53 height 24
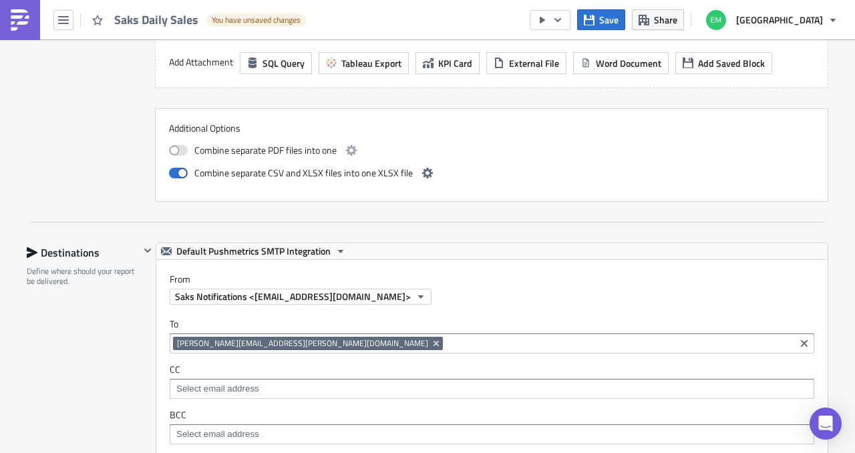
scroll to position [0, 0]
click at [318, 372] on div "CC" at bounding box center [492, 381] width 645 height 35
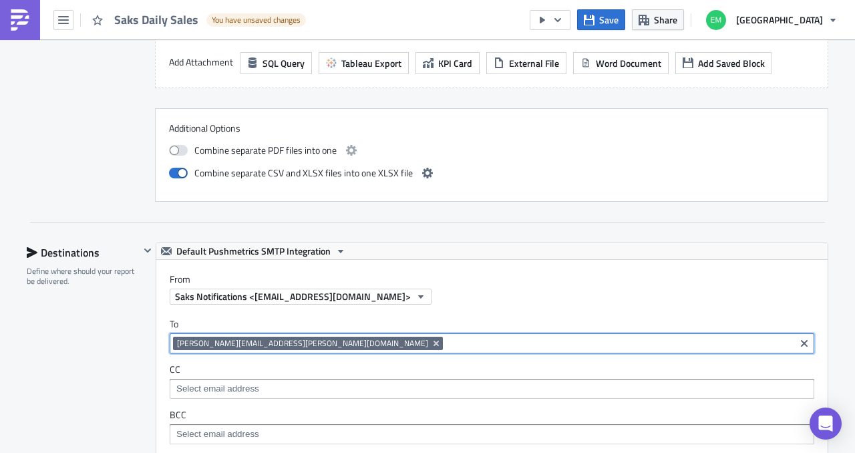
click at [446, 339] on input at bounding box center [618, 343] width 345 height 13
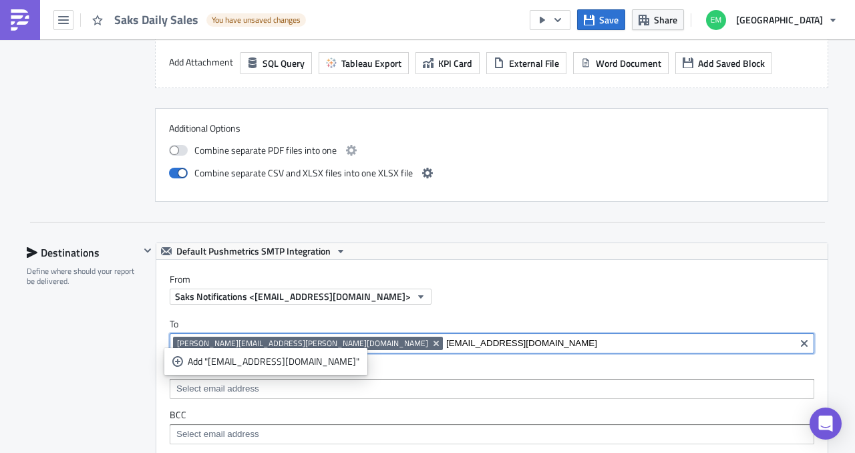
type input "[EMAIL_ADDRESS][DOMAIN_NAME]"
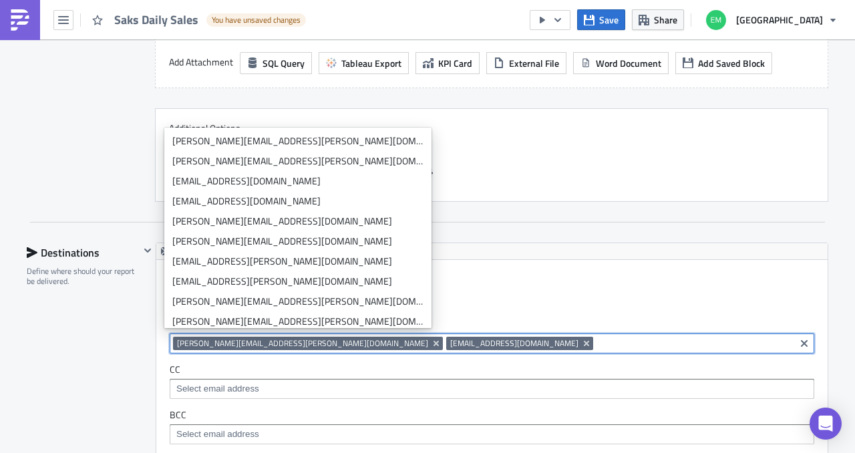
paste input "anna.kistner@saks.com"
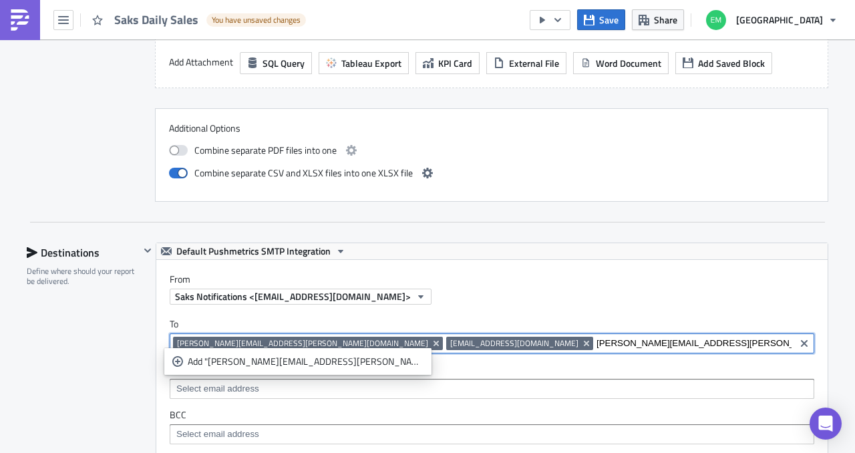
type input "anna.kistner@saks.com"
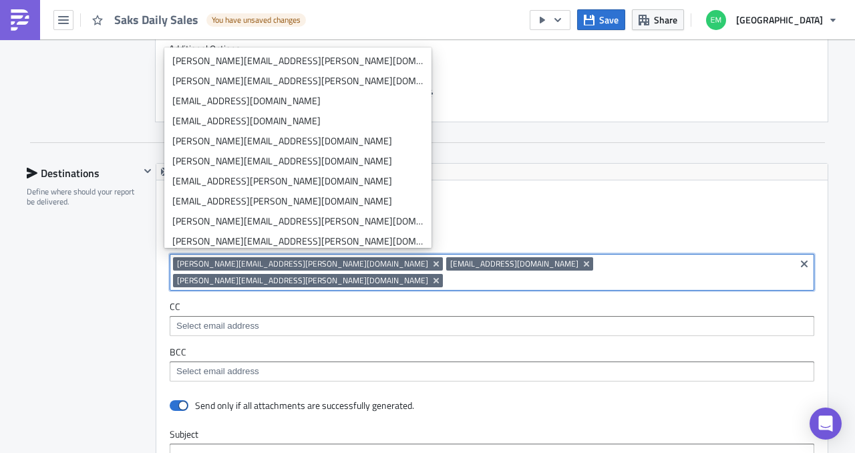
scroll to position [1116, 0]
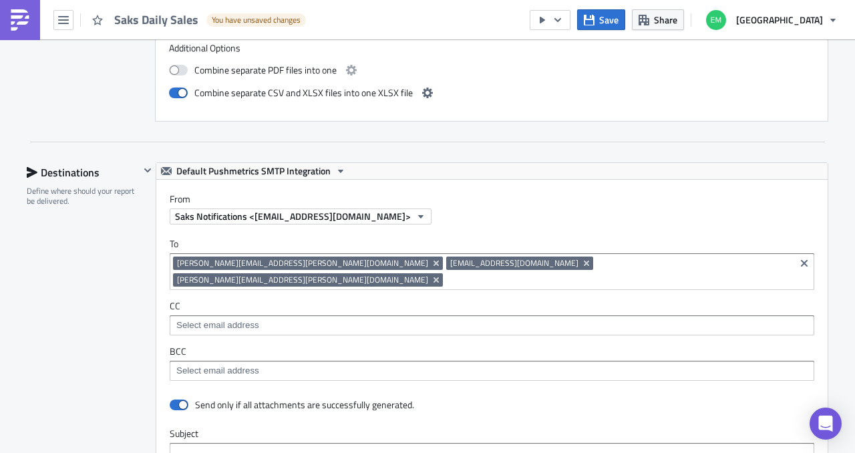
click at [371, 300] on label "CC" at bounding box center [492, 306] width 645 height 12
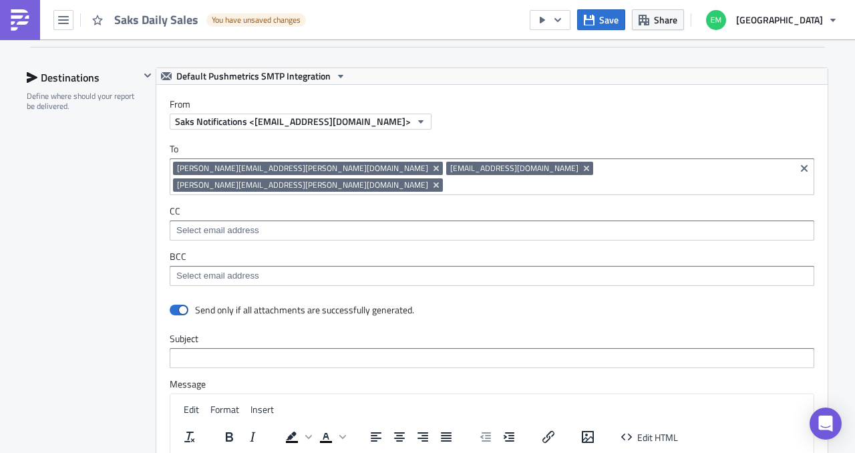
scroll to position [1212, 0]
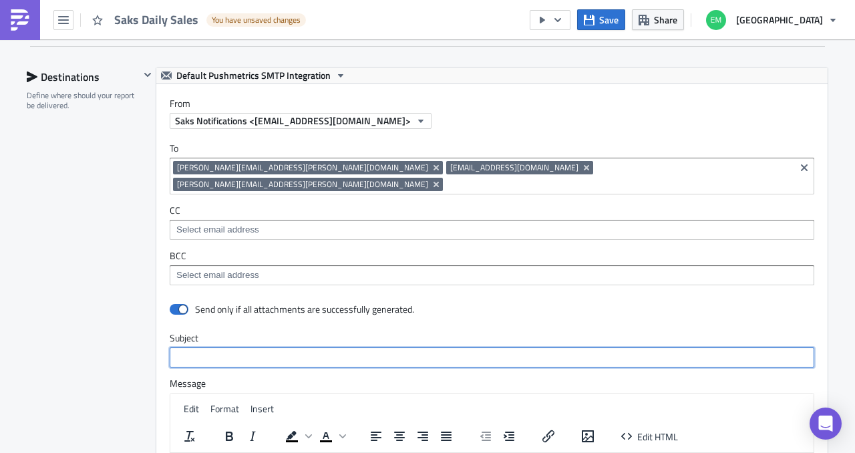
click at [326, 347] on input "text" at bounding box center [492, 357] width 645 height 20
type input "Push Metric Check - Saks Daily Sales"
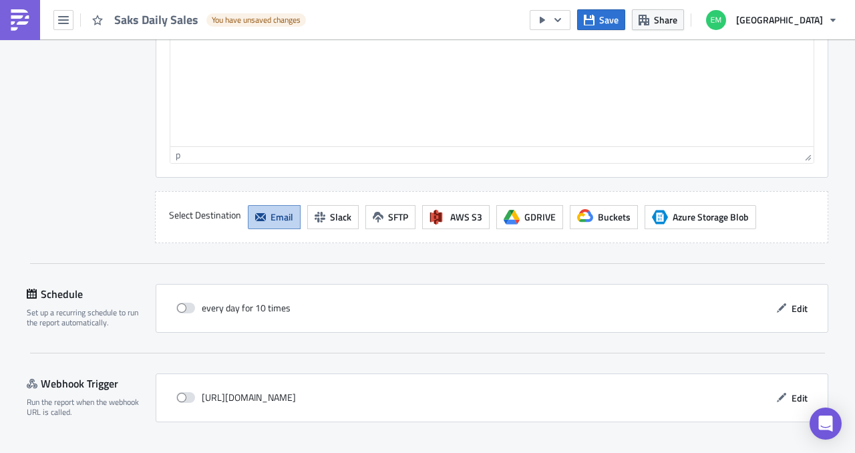
scroll to position [1642, 0]
click at [793, 301] on span "Edit" at bounding box center [800, 308] width 16 height 14
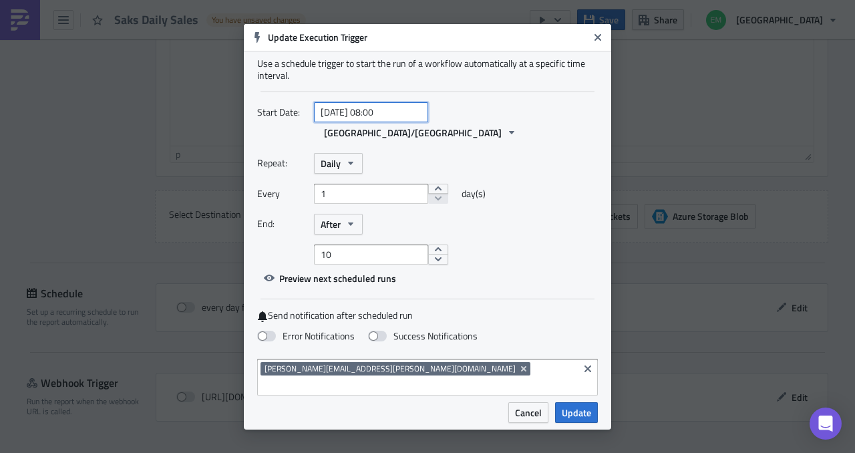
select select "9"
select select "2025"
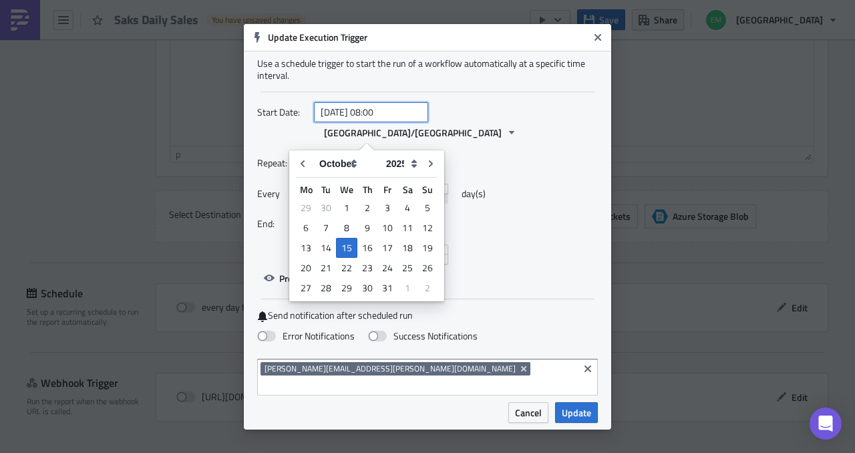
click at [382, 122] on input "2025-10-15 08:00" at bounding box center [371, 112] width 114 height 20
type input "2025-10-15 20:10"
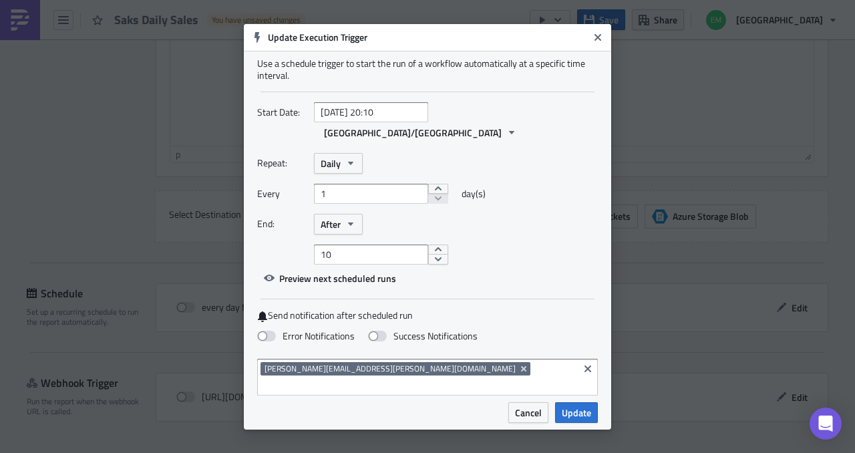
click at [519, 252] on div "10" at bounding box center [456, 255] width 284 height 20
click at [331, 219] on span "After" at bounding box center [331, 224] width 20 height 14
click at [362, 283] on div "On date" at bounding box center [377, 288] width 111 height 13
click at [477, 259] on div "2025-10-15 20:00 (UTC time)" at bounding box center [427, 255] width 341 height 20
click at [274, 332] on span at bounding box center [266, 336] width 19 height 11
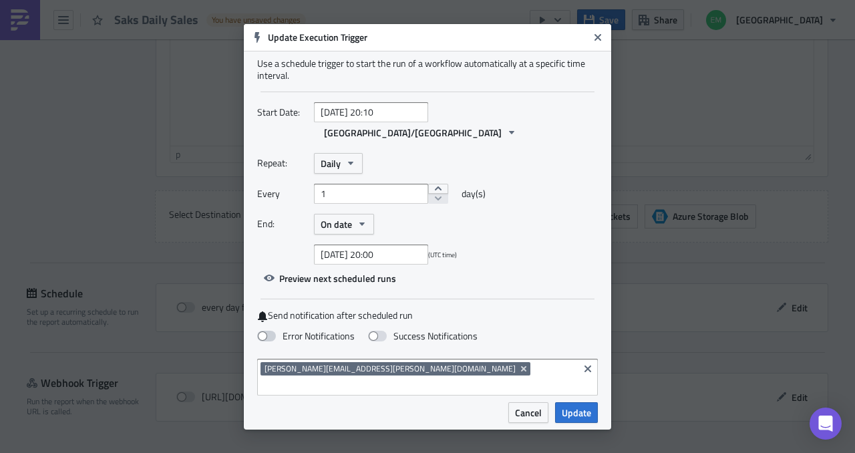
click at [11, 11] on input "Error Notifications" at bounding box center [7, 6] width 9 height 9
checkbox input "true"
click at [378, 331] on span at bounding box center [377, 336] width 19 height 11
click at [11, 11] on input "Success Notifications" at bounding box center [7, 6] width 9 height 9
checkbox input "true"
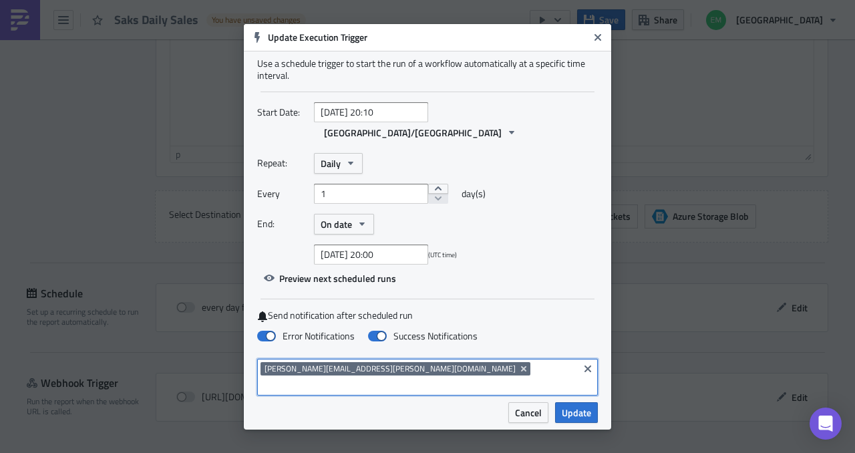
click at [393, 379] on input at bounding box center [418, 385] width 315 height 13
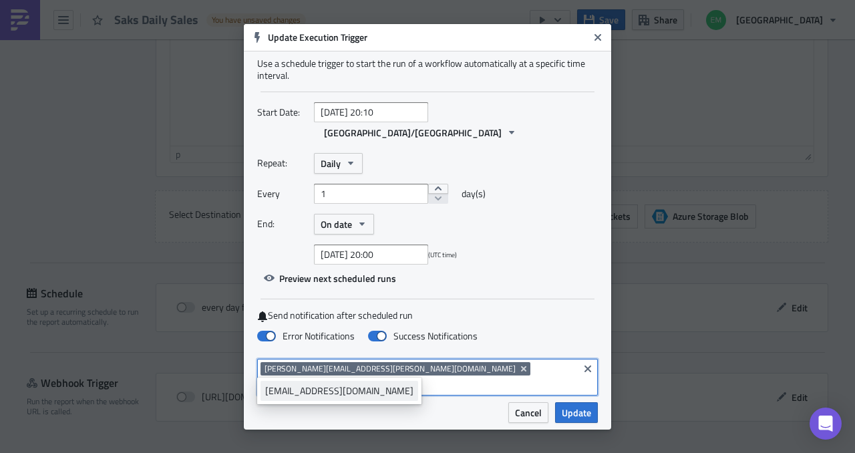
type input "niranjan"
click at [339, 394] on div "[EMAIL_ADDRESS][DOMAIN_NAME]" at bounding box center [339, 390] width 148 height 13
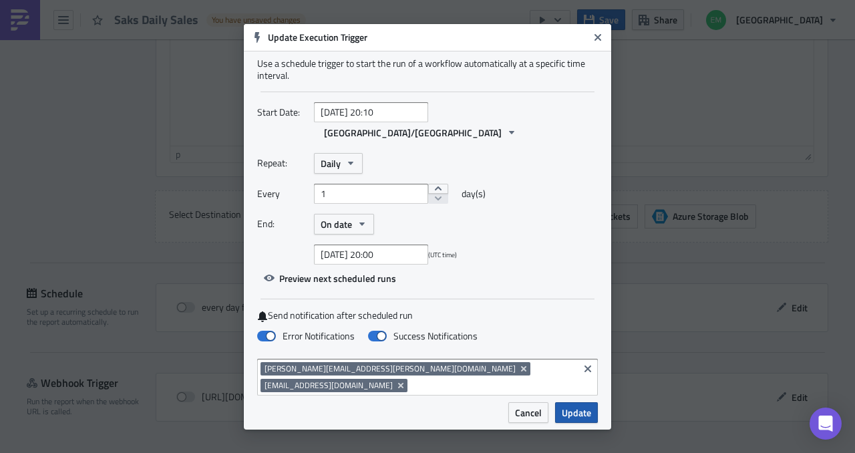
click at [585, 406] on span "Update" at bounding box center [576, 413] width 29 height 14
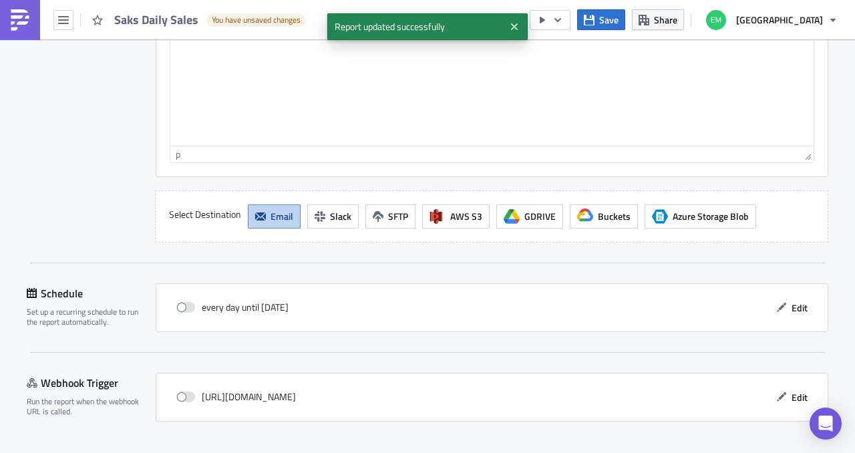
scroll to position [1652, 0]
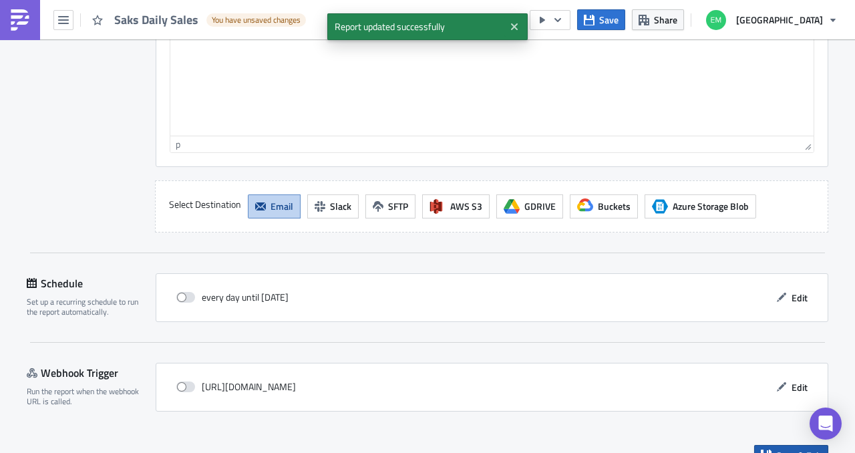
click at [760, 445] on button "Save & Exit" at bounding box center [791, 455] width 74 height 21
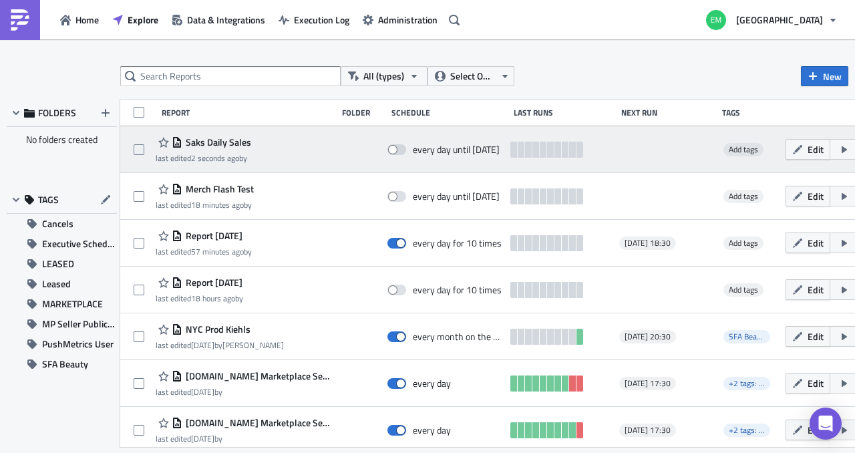
click at [855, 151] on icon "button" at bounding box center [860, 149] width 11 height 11
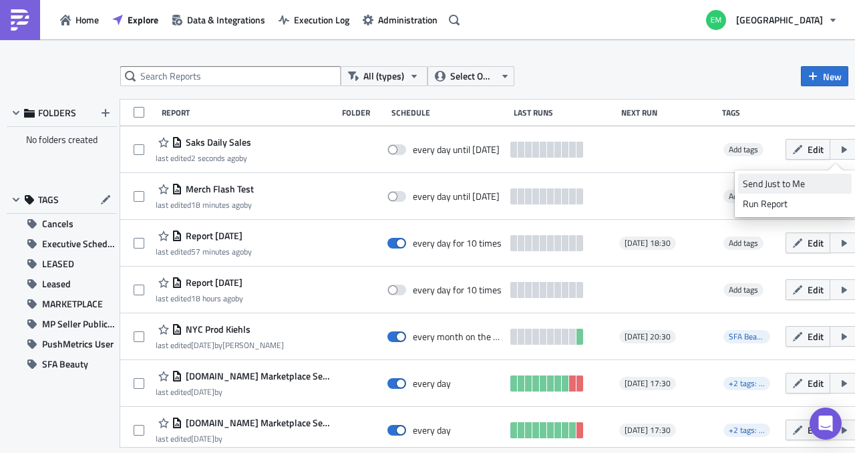
click at [817, 181] on div "Send Just to Me" at bounding box center [795, 183] width 104 height 13
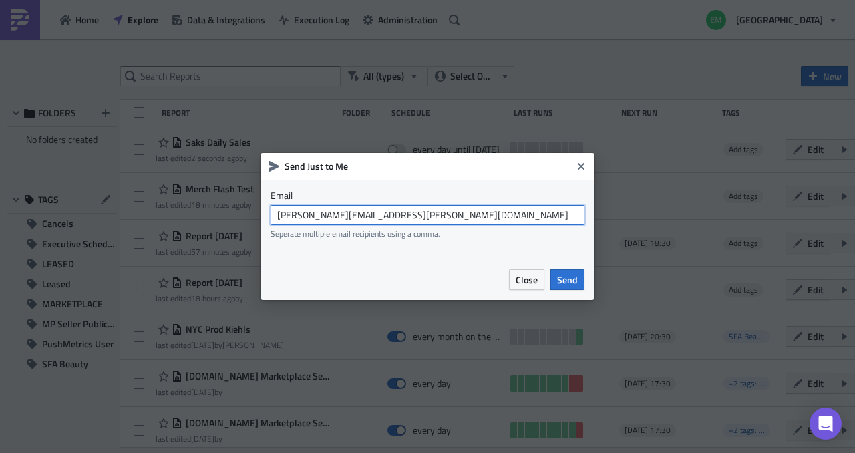
click at [405, 215] on input "[PERSON_NAME][EMAIL_ADDRESS][PERSON_NAME][DOMAIN_NAME]" at bounding box center [428, 215] width 314 height 20
type input "[EMAIL_ADDRESS][DOMAIN_NAME]"
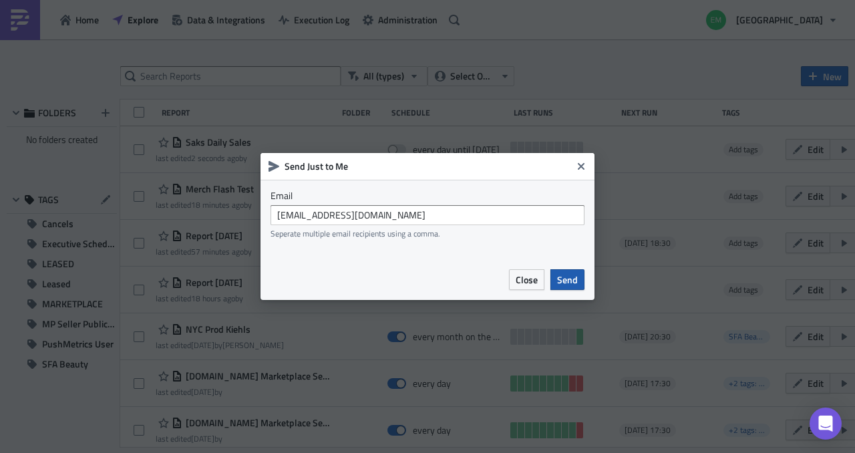
click at [568, 281] on span "Send" at bounding box center [567, 280] width 21 height 14
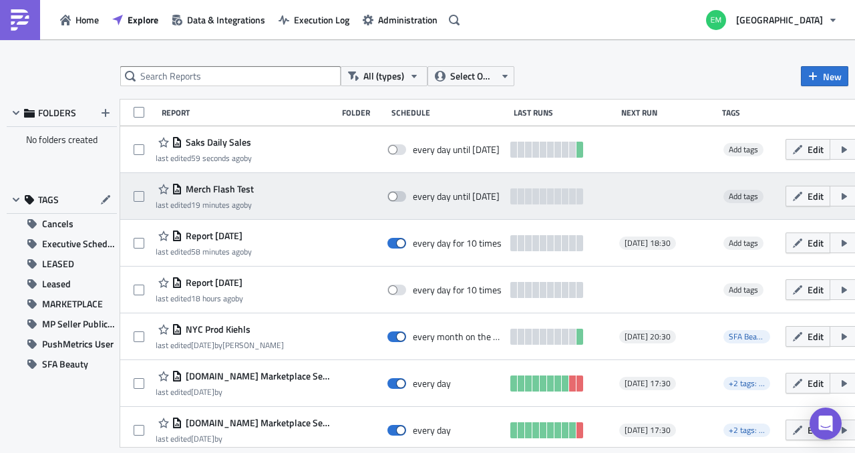
click at [390, 197] on span at bounding box center [397, 196] width 19 height 11
click at [390, 197] on input "checkbox" at bounding box center [394, 196] width 9 height 9
checkbox input "true"
click at [855, 191] on icon "button" at bounding box center [860, 196] width 11 height 11
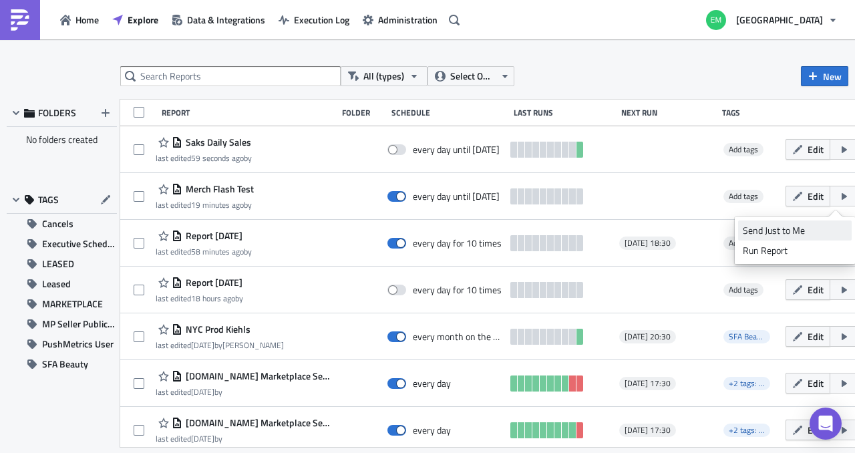
click at [819, 227] on div "Send Just to Me" at bounding box center [795, 230] width 104 height 13
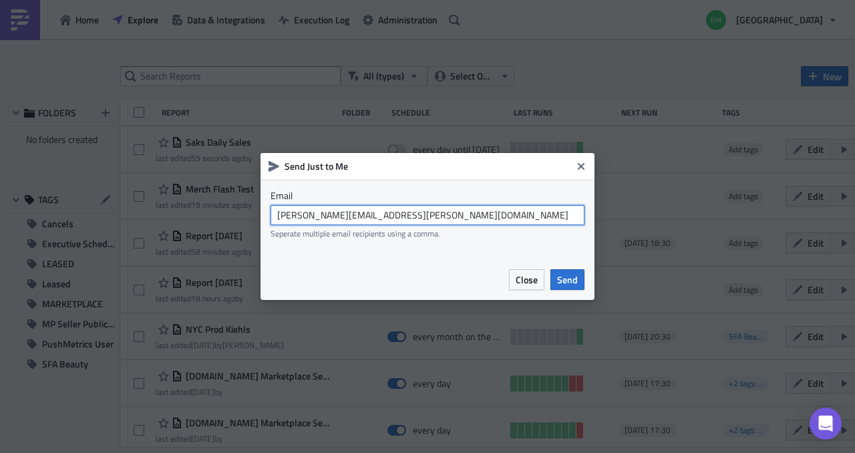
click at [552, 223] on input "emily.behrendt@saks.com" at bounding box center [428, 215] width 314 height 20
paste input "anna.kistner@saks.com"
type input "emily.behrendt@saks.com,niranjan.vignesha@saks.com,anna.kistner@saks.com"
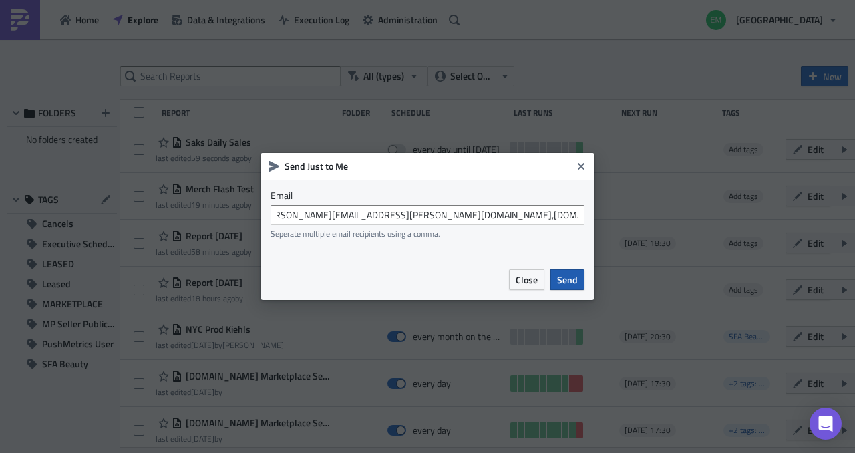
scroll to position [0, 0]
click at [571, 276] on span "Send" at bounding box center [567, 280] width 21 height 14
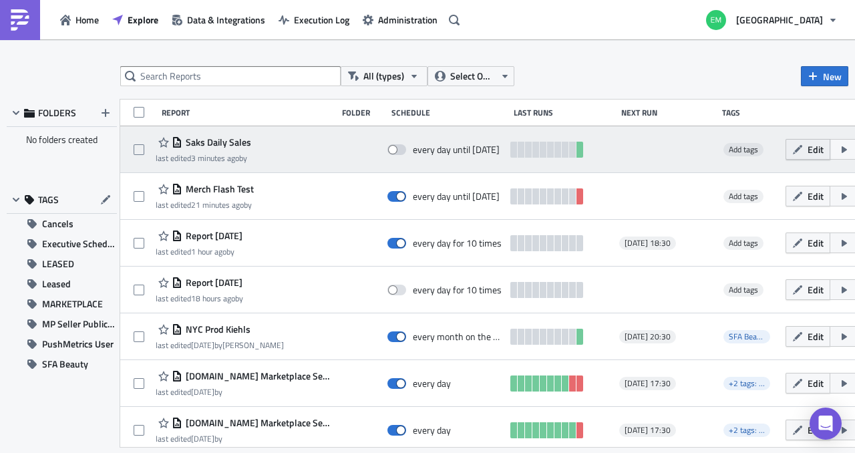
click at [791, 149] on button "Edit" at bounding box center [808, 149] width 45 height 21
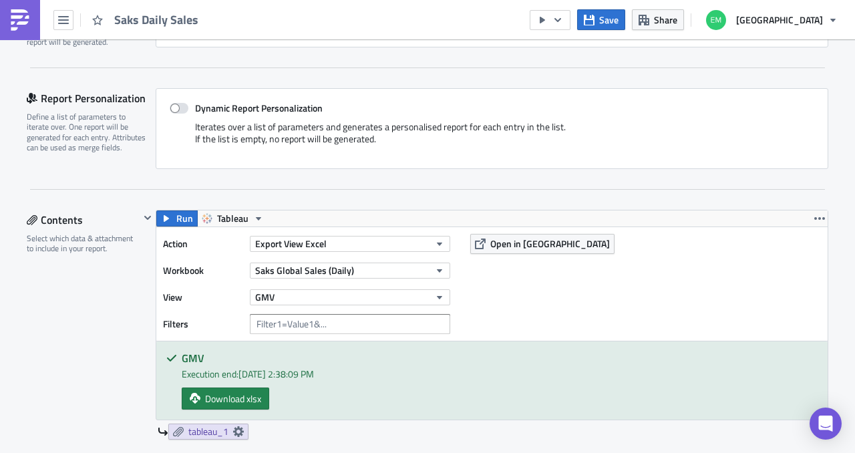
scroll to position [261, 0]
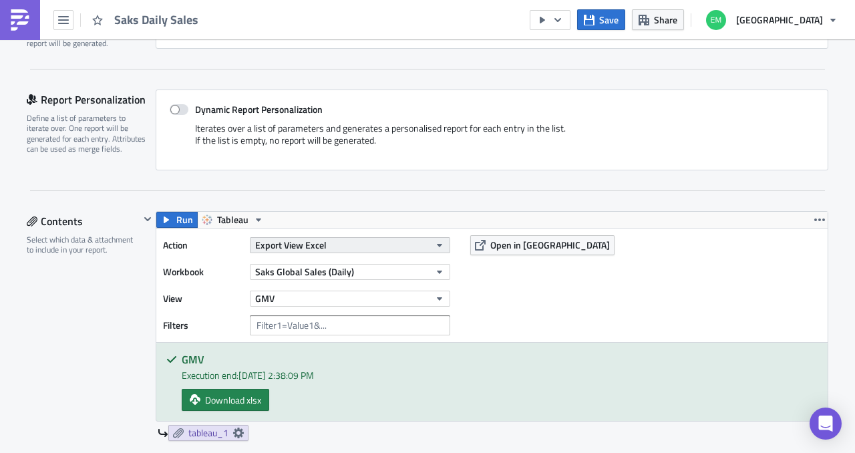
click at [394, 241] on button "Export View Excel" at bounding box center [350, 245] width 200 height 16
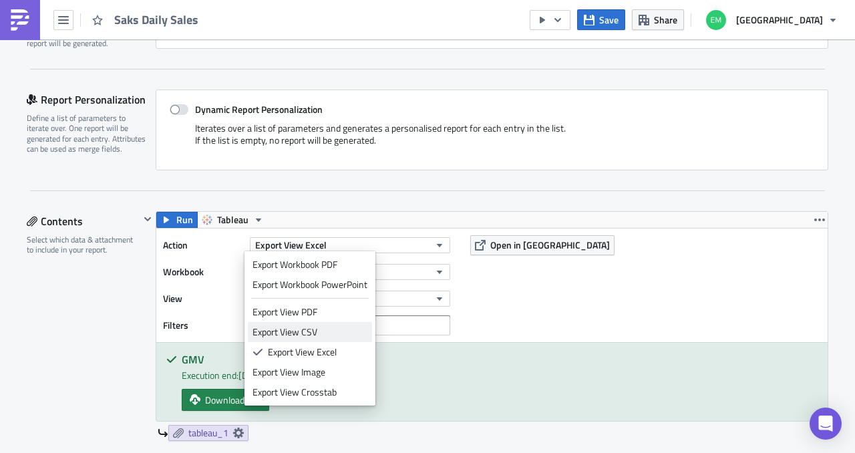
click at [343, 325] on div "Export View CSV" at bounding box center [310, 331] width 115 height 13
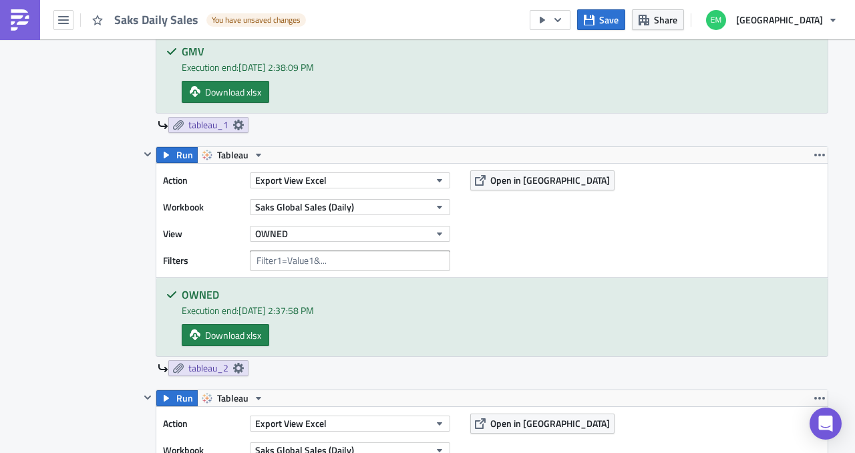
scroll to position [569, 0]
click at [368, 182] on button "Export View Excel" at bounding box center [350, 181] width 200 height 16
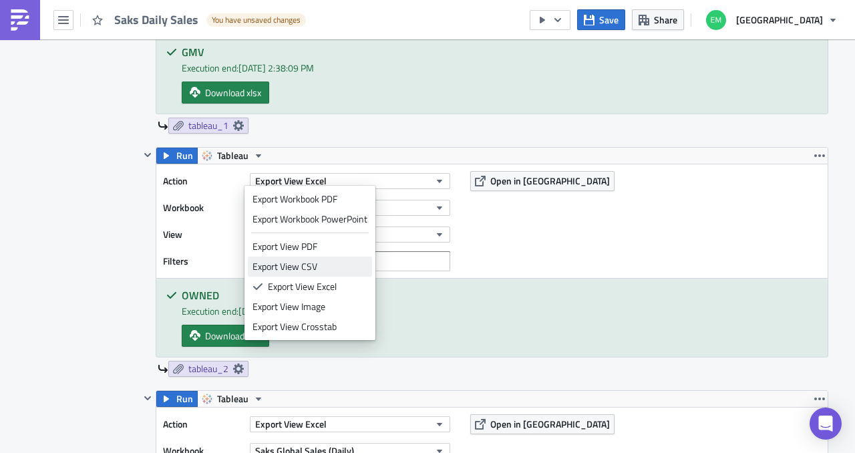
click at [333, 263] on div "Export View CSV" at bounding box center [310, 266] width 115 height 13
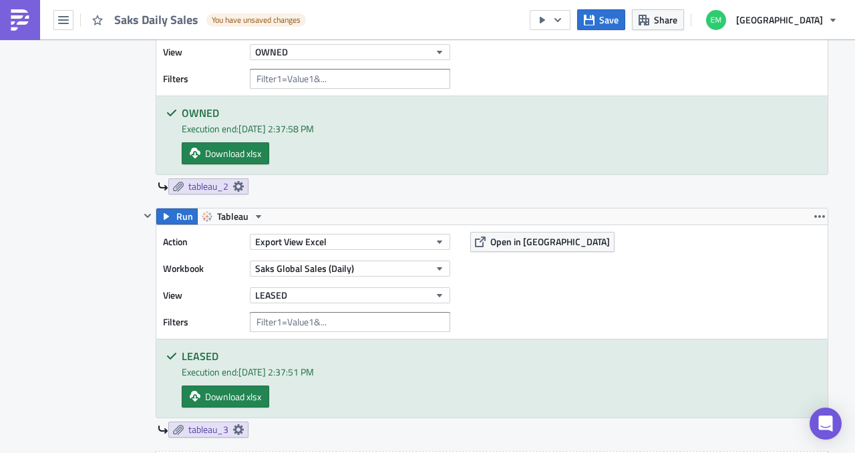
scroll to position [777, 0]
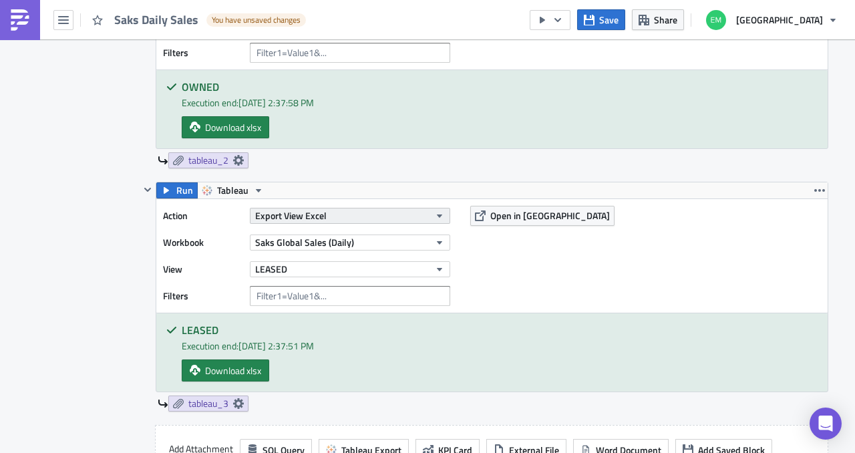
click at [376, 208] on button "Export View Excel" at bounding box center [350, 216] width 200 height 16
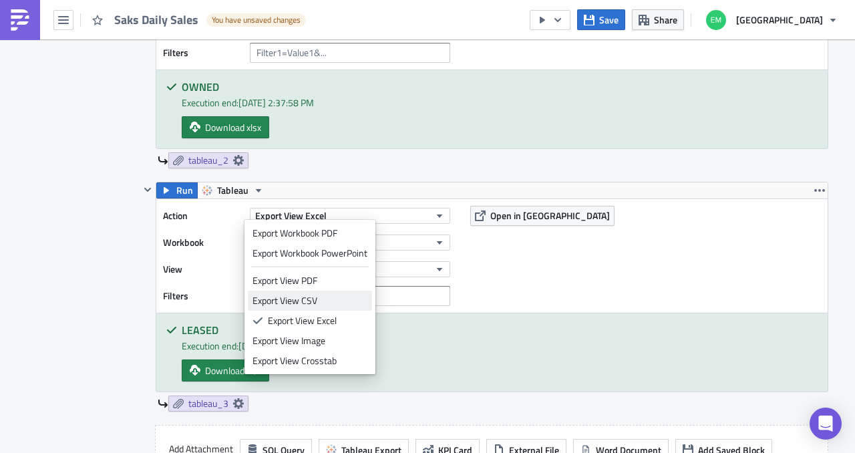
click at [319, 303] on div "Export View CSV" at bounding box center [310, 300] width 115 height 13
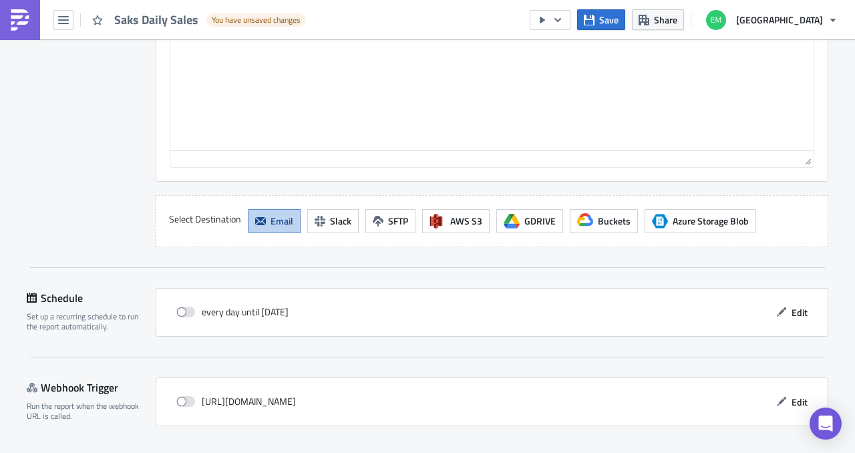
scroll to position [1780, 0]
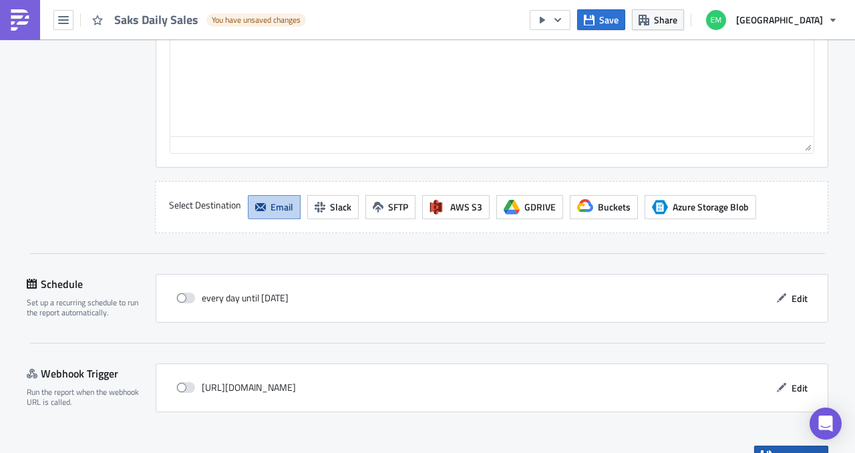
click at [764, 450] on icon "button" at bounding box center [766, 455] width 11 height 11
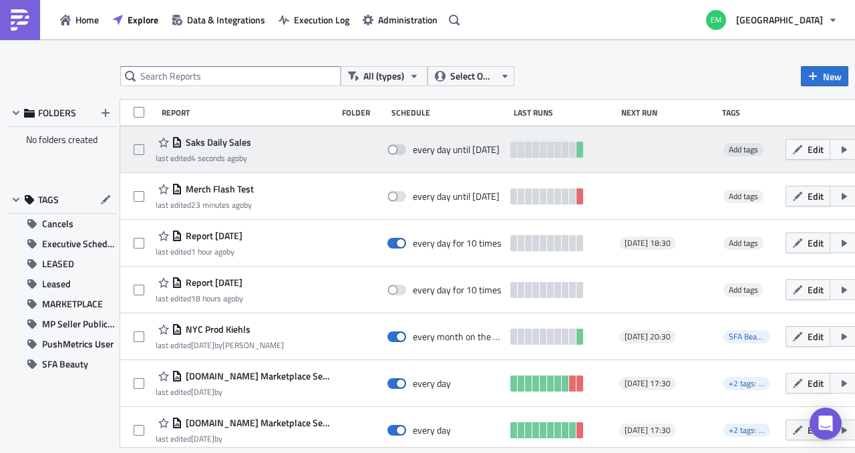
click at [850, 147] on button "button" at bounding box center [852, 149] width 45 height 21
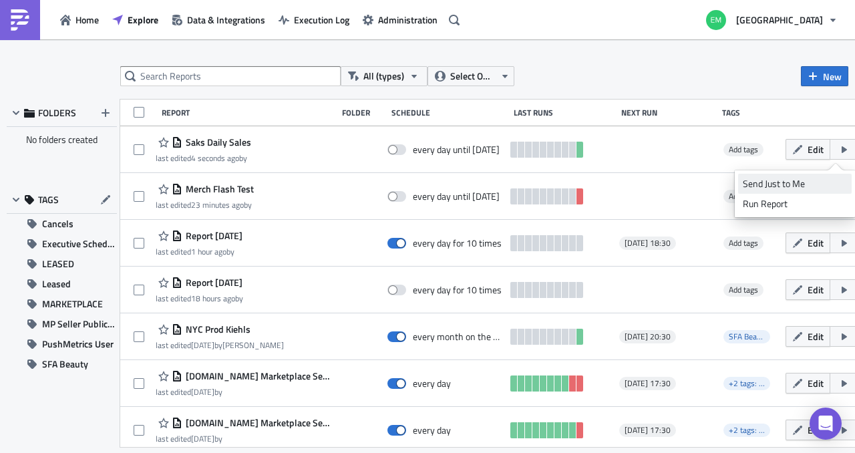
click at [815, 179] on div "Send Just to Me" at bounding box center [795, 183] width 104 height 13
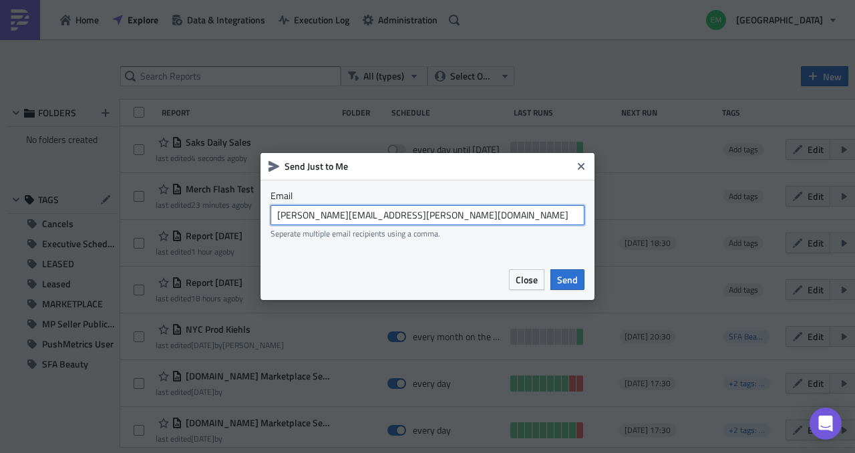
click at [521, 217] on input "emily.behrendt@saks.com" at bounding box center [428, 215] width 314 height 20
paste input "anna.kistner@saks.com"
drag, startPoint x: 521, startPoint y: 217, endPoint x: 535, endPoint y: 219, distance: 13.6
type input "emily.behrendt@saks.com,niranjan.vignesha@saks.com,anna.kistner@saks.com"
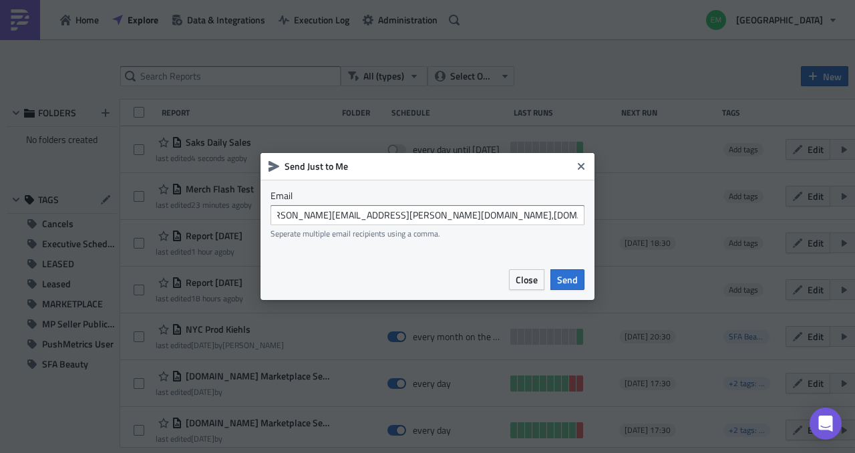
scroll to position [0, 0]
drag, startPoint x: 535, startPoint y: 219, endPoint x: 478, endPoint y: 233, distance: 58.5
click at [478, 233] on div "Seperate multiple email recipients using a comma." at bounding box center [428, 234] width 314 height 10
click at [577, 279] on span "Send" at bounding box center [567, 280] width 21 height 14
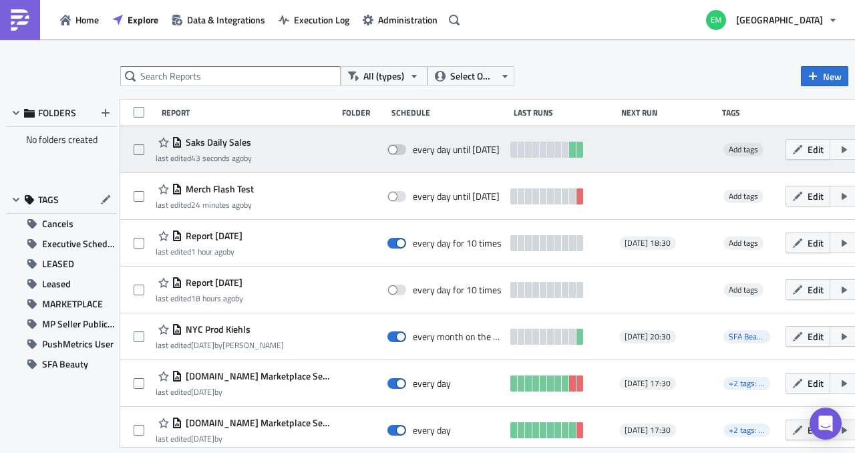
click at [397, 150] on span at bounding box center [397, 149] width 19 height 11
click at [397, 150] on input "checkbox" at bounding box center [394, 150] width 9 height 9
checkbox input "true"
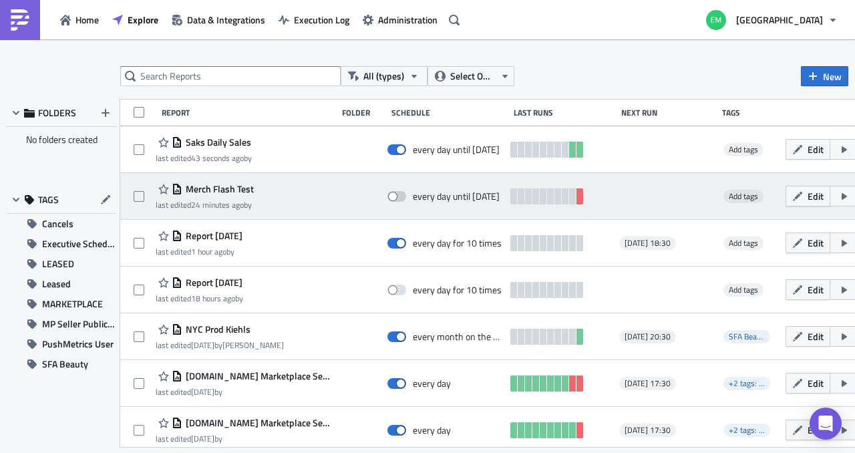
click at [394, 198] on span at bounding box center [397, 196] width 19 height 11
click at [394, 198] on input "checkbox" at bounding box center [394, 196] width 9 height 9
checkbox input "true"
click at [855, 197] on icon "button" at bounding box center [860, 196] width 7 height 4
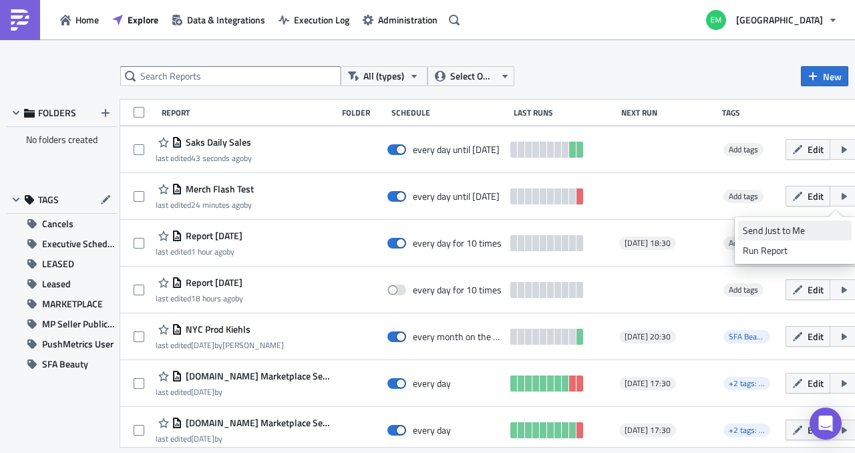
click at [813, 234] on div "Send Just to Me" at bounding box center [795, 230] width 104 height 13
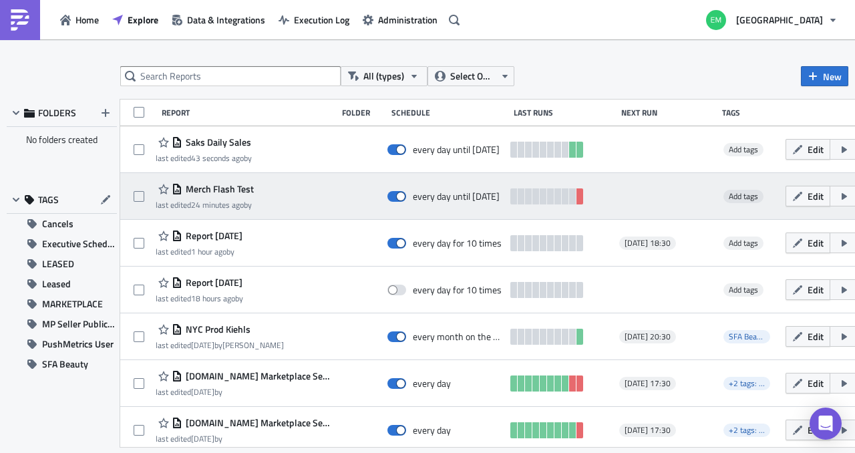
click at [672, 208] on div at bounding box center [666, 196] width 95 height 27
click at [808, 195] on span "Edit" at bounding box center [816, 196] width 16 height 14
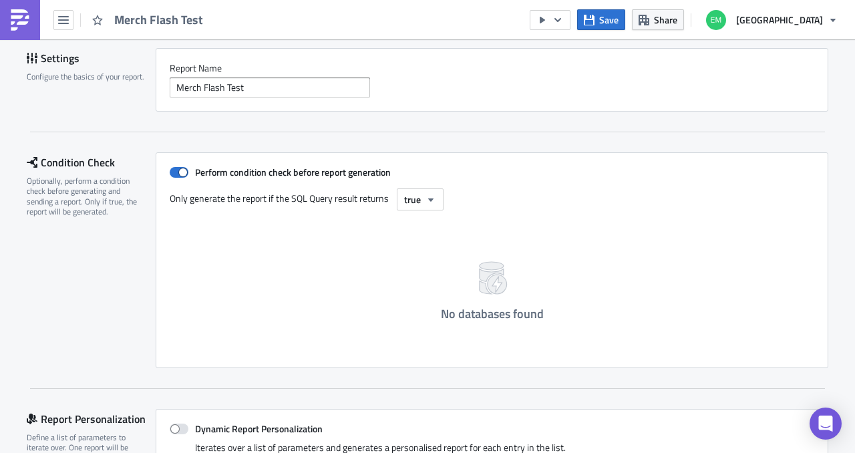
scroll to position [92, 0]
click at [172, 169] on span at bounding box center [179, 173] width 19 height 11
click at [172, 169] on input "Perform condition check before report generation" at bounding box center [176, 173] width 9 height 9
checkbox input "false"
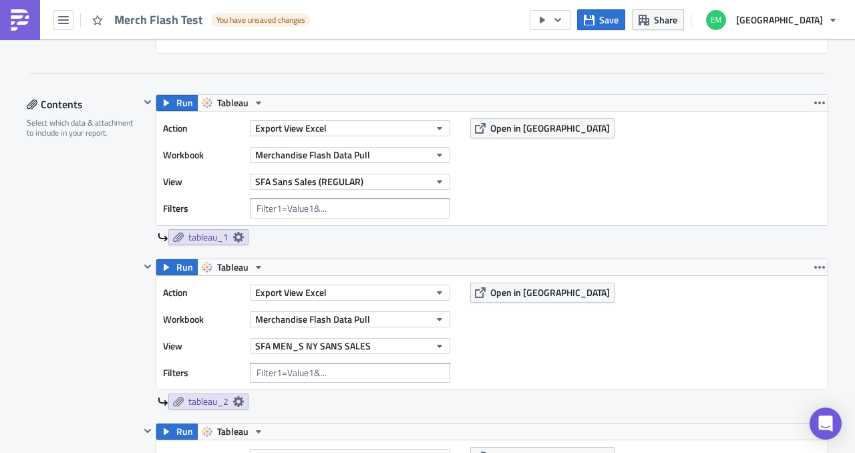
scroll to position [378, 0]
click at [360, 129] on button "Export View Excel" at bounding box center [350, 128] width 200 height 16
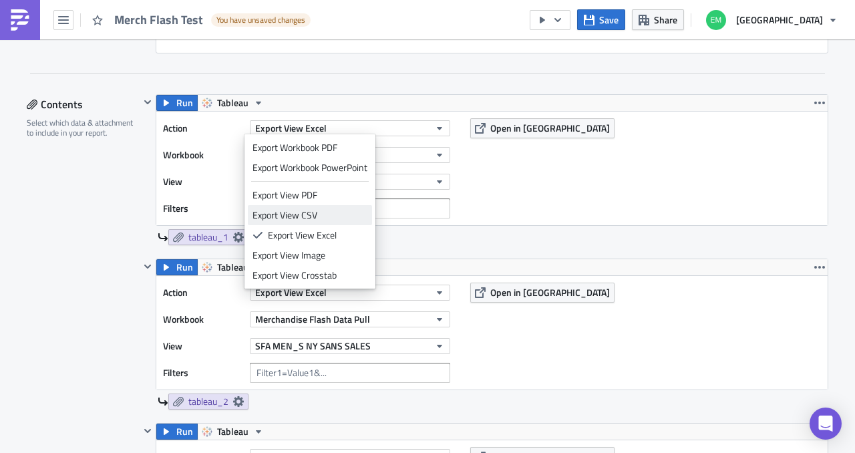
click at [331, 217] on div "Export View CSV" at bounding box center [310, 214] width 115 height 13
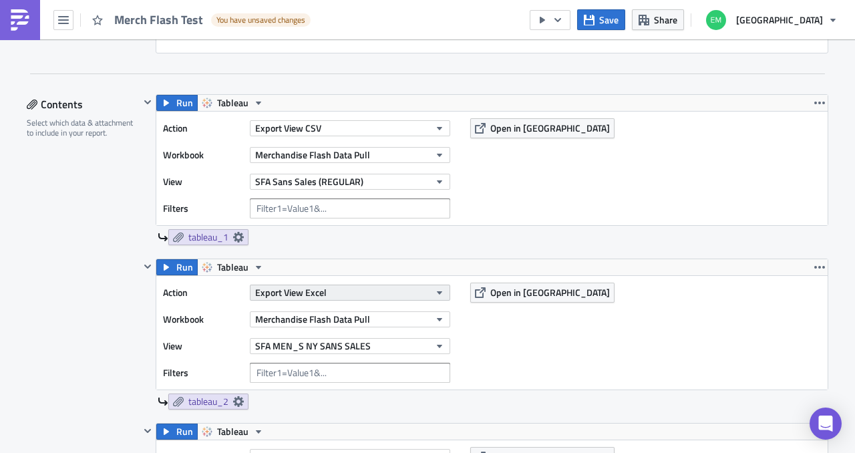
click at [345, 293] on button "Export View Excel" at bounding box center [350, 293] width 200 height 16
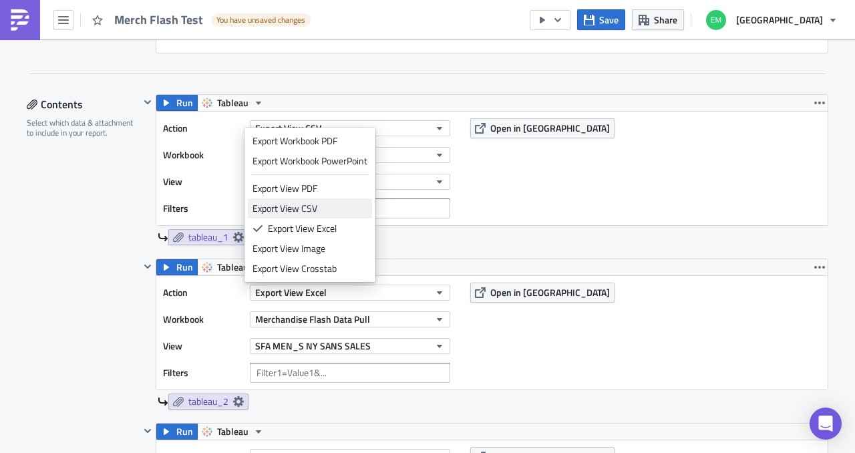
click at [310, 209] on div "Export View CSV" at bounding box center [310, 208] width 115 height 13
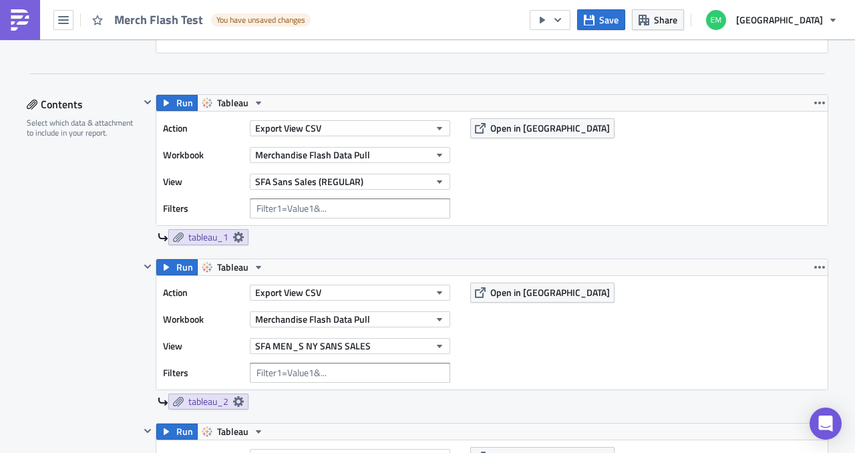
scroll to position [517, 0]
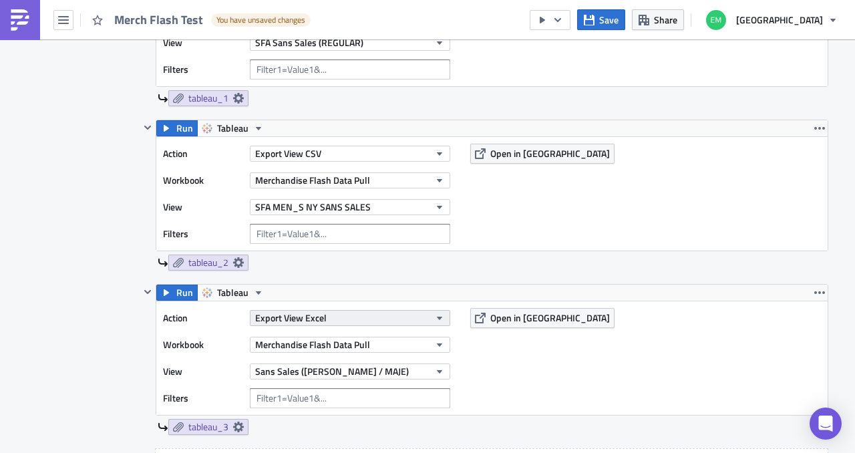
click at [351, 320] on button "Export View Excel" at bounding box center [350, 318] width 200 height 16
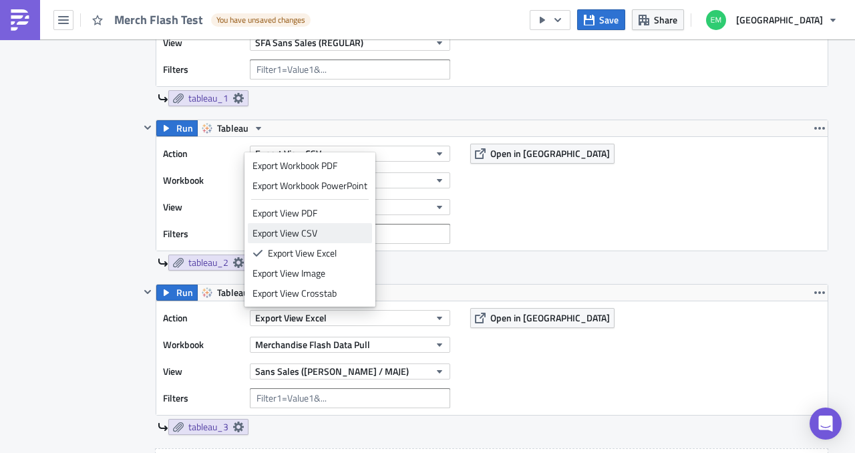
click at [298, 231] on div "Export View CSV" at bounding box center [310, 233] width 115 height 13
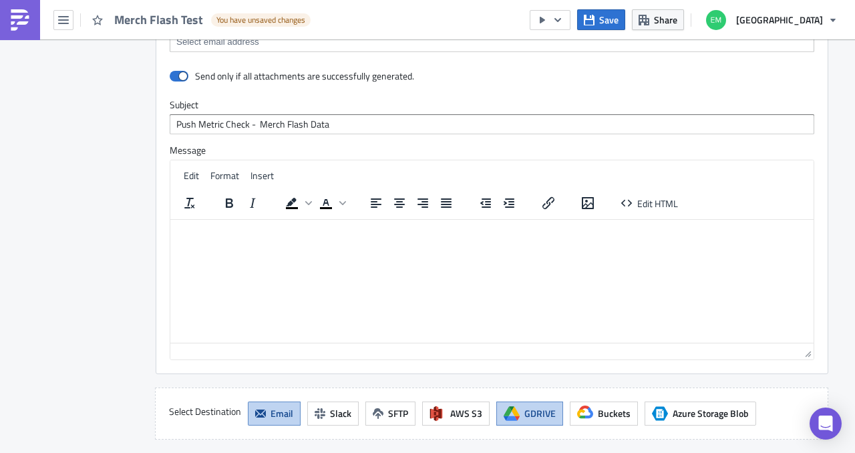
scroll to position [1691, 0]
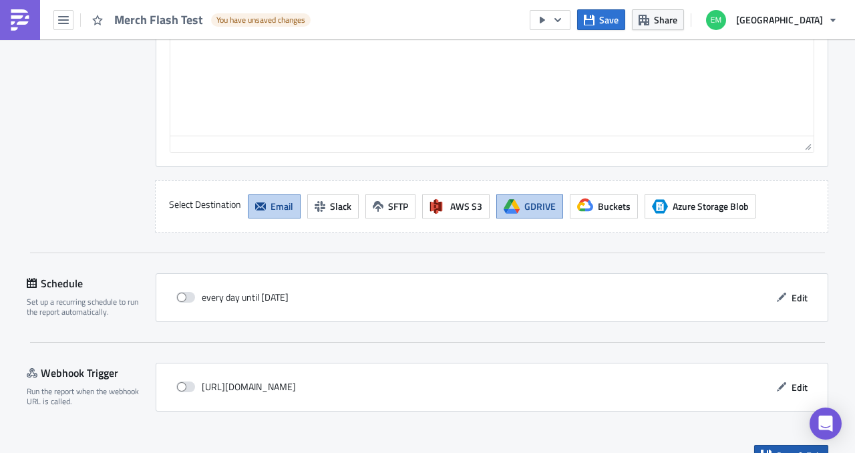
click at [766, 450] on icon "button" at bounding box center [766, 455] width 11 height 11
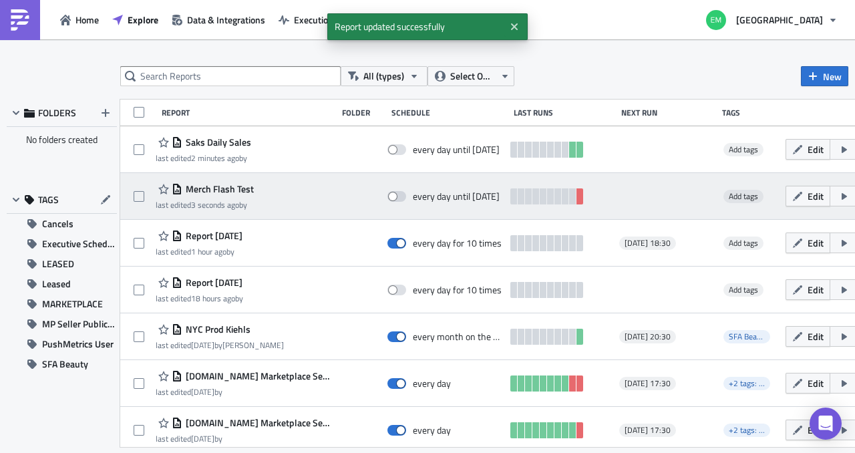
click at [839, 200] on icon "button" at bounding box center [844, 196] width 11 height 11
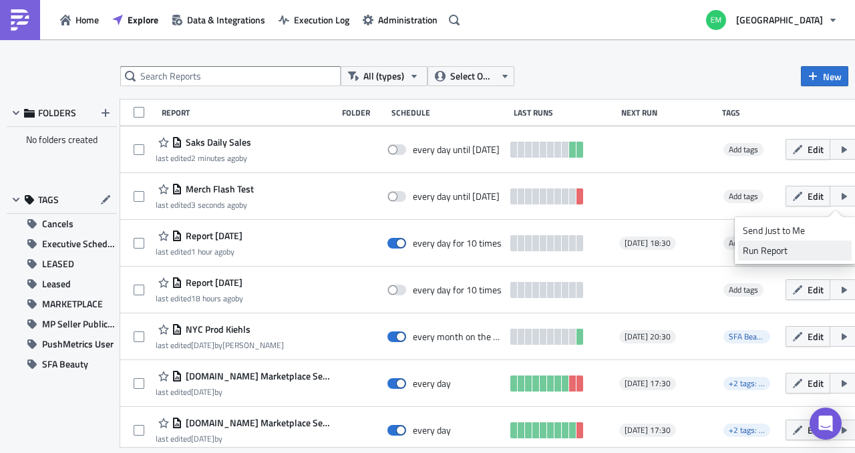
click at [802, 248] on div "Run Report" at bounding box center [795, 250] width 104 height 13
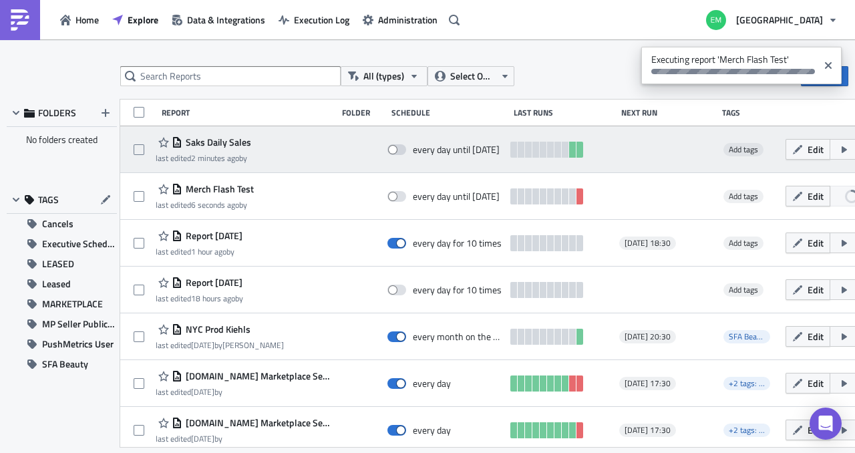
click at [855, 150] on icon "button" at bounding box center [860, 149] width 11 height 11
click at [808, 152] on span "Edit" at bounding box center [816, 149] width 16 height 14
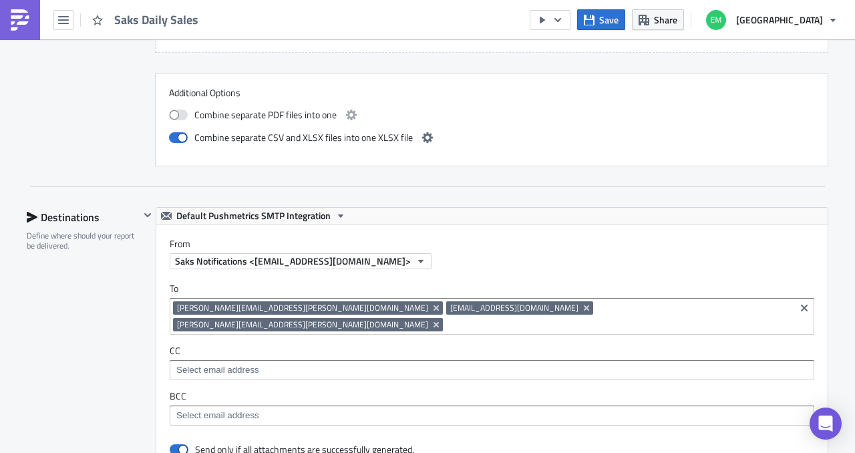
scroll to position [1822, 0]
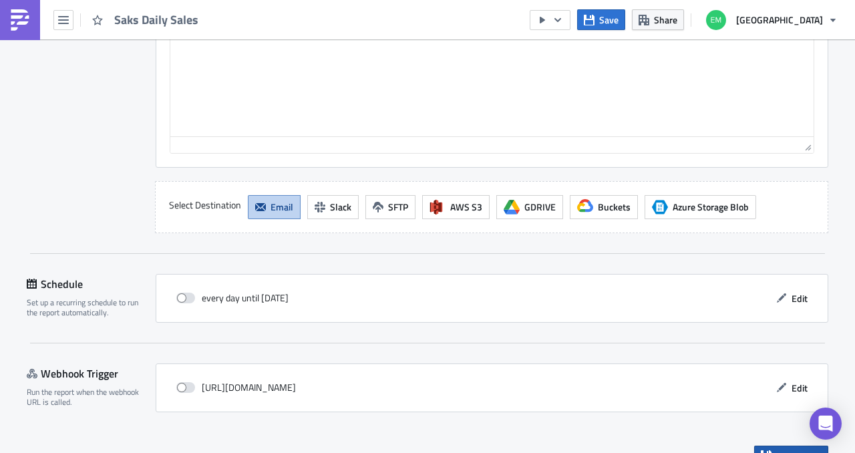
click at [777, 449] on span "Save & Exit" at bounding box center [799, 456] width 45 height 14
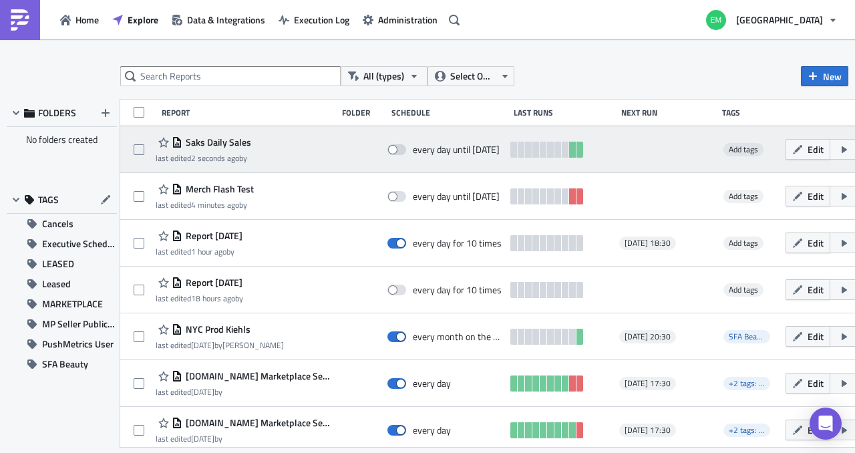
click at [843, 156] on button "button" at bounding box center [852, 149] width 45 height 21
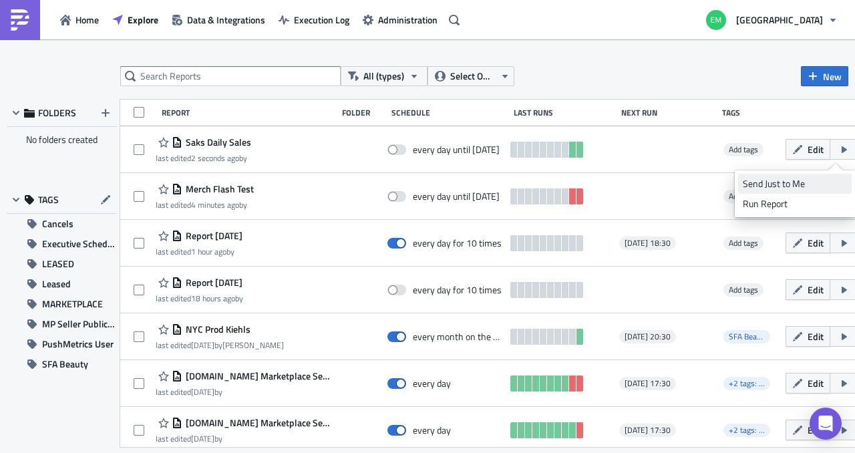
click at [815, 190] on link "Send Just to Me" at bounding box center [795, 184] width 114 height 20
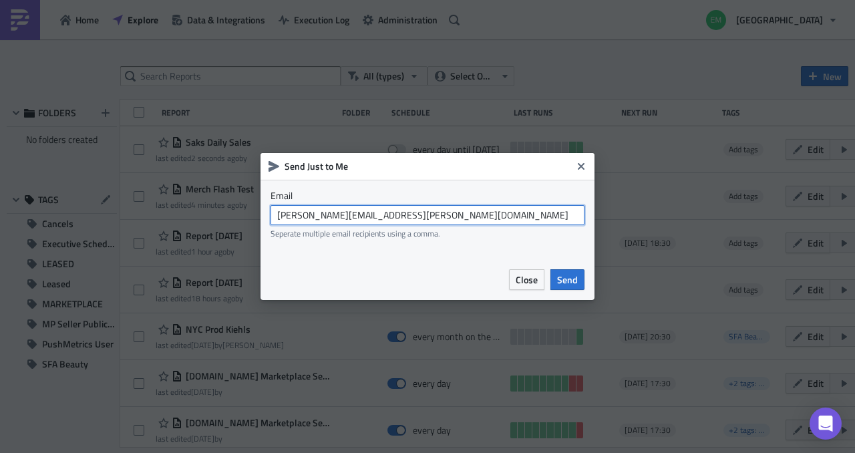
click at [537, 214] on input "emily.behrendt@saks.com" at bounding box center [428, 215] width 314 height 20
paste input "anna.kistner@saks.com"
type input "emily.behrendt@saks.com,niranjan.vignesha@saks.com,anna.kistner@saks.com"
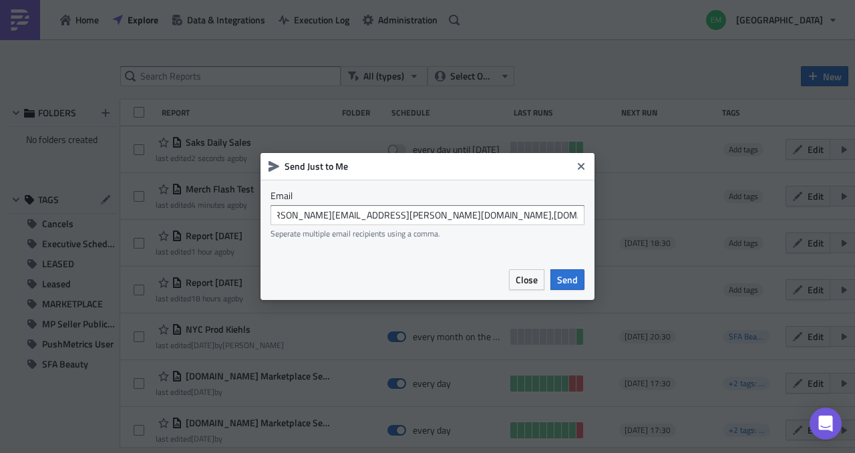
scroll to position [0, 0]
click at [545, 250] on div "Email emily.behrendt@saks.com,niranjan.vignesha@saks.com,anna.kistner@saks.com …" at bounding box center [428, 219] width 334 height 79
click at [568, 276] on span "Send" at bounding box center [567, 280] width 21 height 14
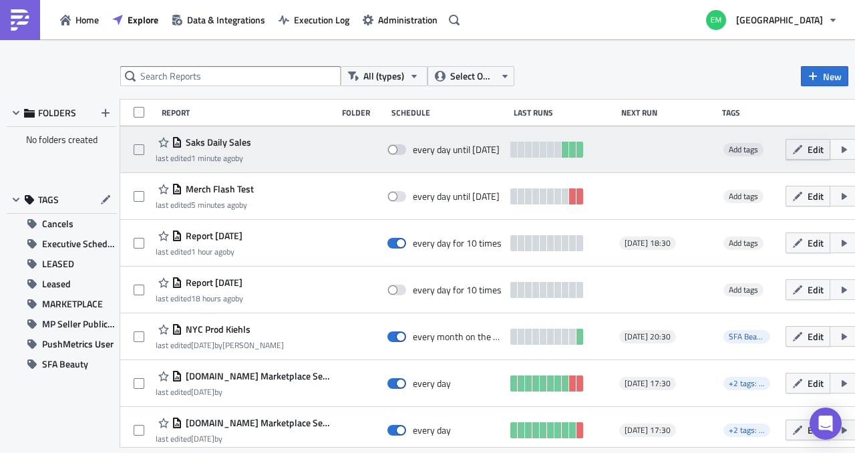
click at [789, 149] on button "Edit" at bounding box center [808, 149] width 45 height 21
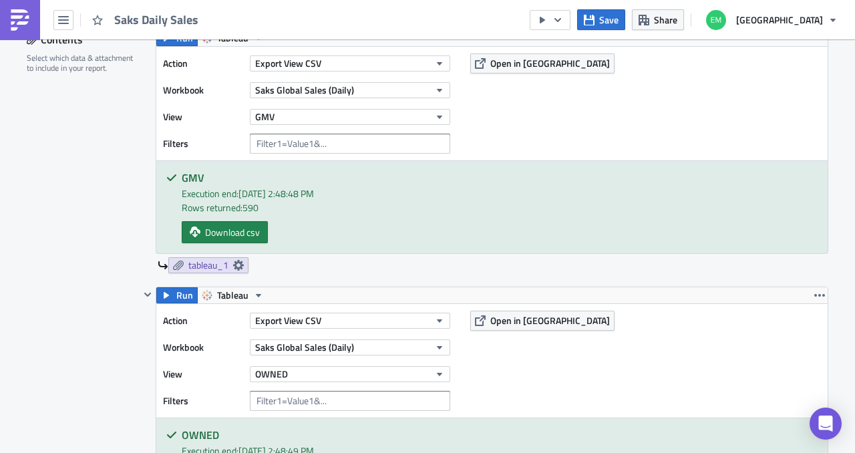
scroll to position [445, 0]
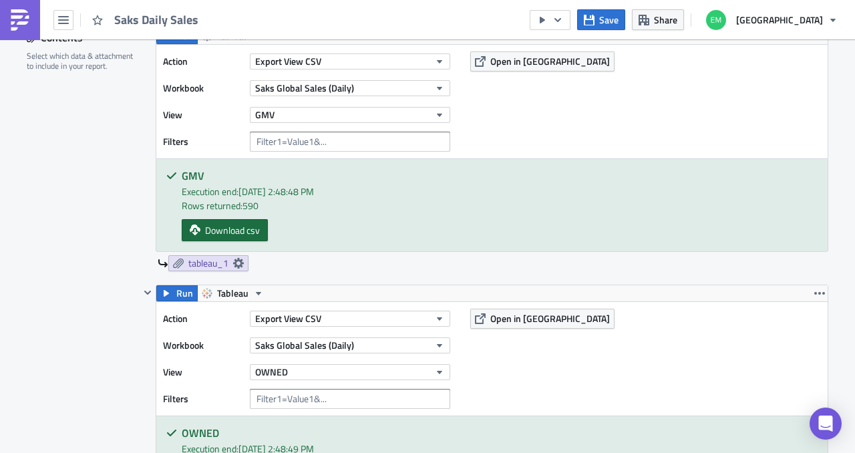
click at [205, 228] on span "Download csv" at bounding box center [232, 230] width 55 height 14
click at [235, 262] on icon at bounding box center [238, 263] width 11 height 11
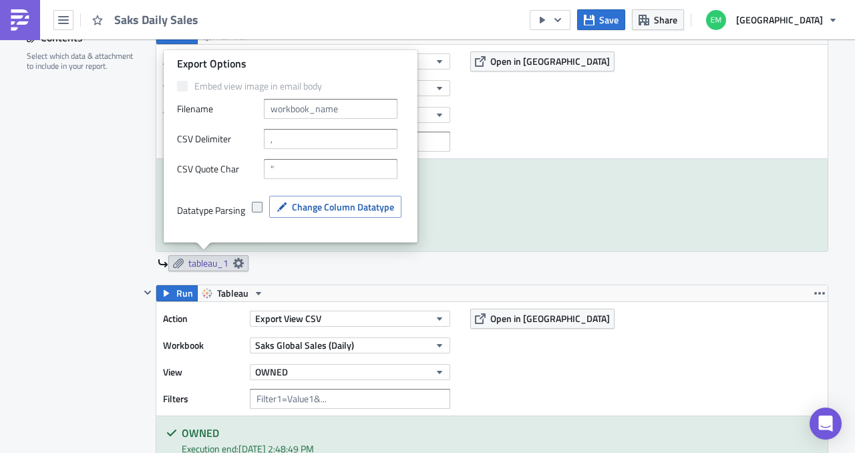
click at [261, 208] on span at bounding box center [257, 207] width 11 height 11
click at [261, 208] on input "checkbox" at bounding box center [259, 207] width 9 height 9
click at [261, 208] on span at bounding box center [257, 207] width 11 height 11
click at [261, 208] on input "checkbox" at bounding box center [259, 207] width 9 height 9
checkbox input "false"
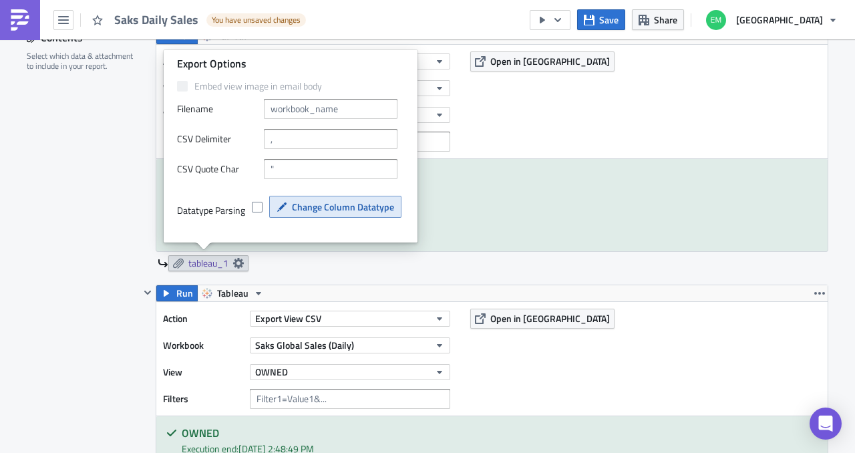
click at [303, 208] on span "Change Column Datatype" at bounding box center [343, 207] width 102 height 14
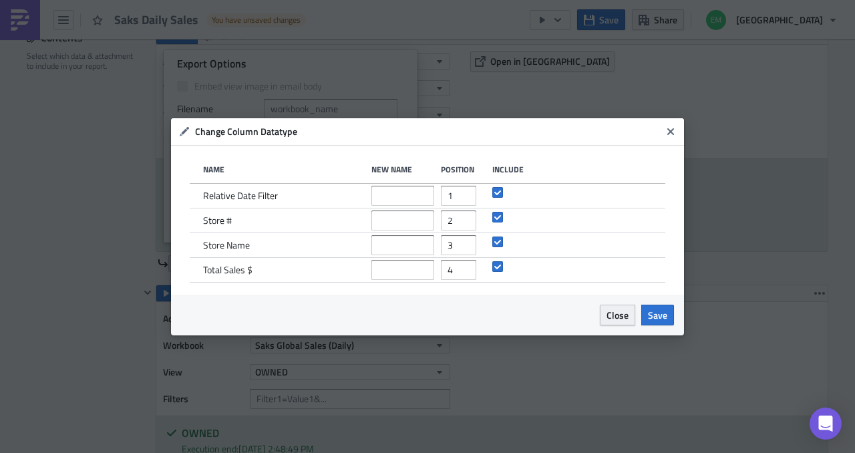
click at [612, 317] on span "Close" at bounding box center [618, 315] width 22 height 14
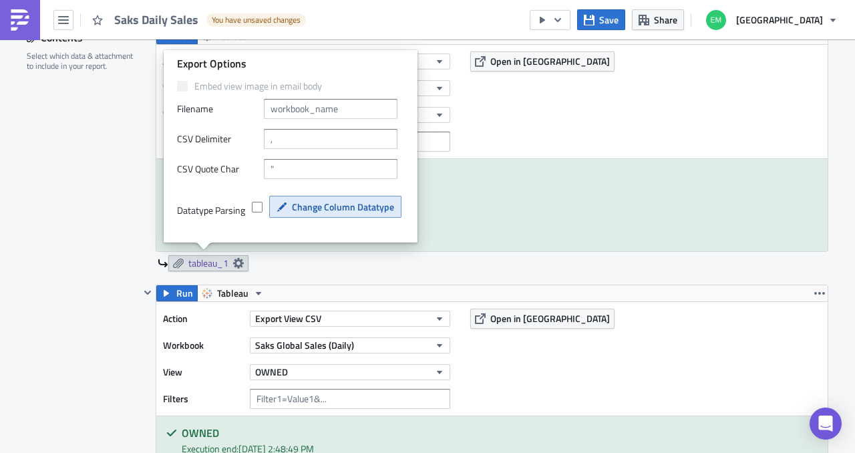
click at [289, 210] on button "Change Column Datatype" at bounding box center [335, 207] width 132 height 22
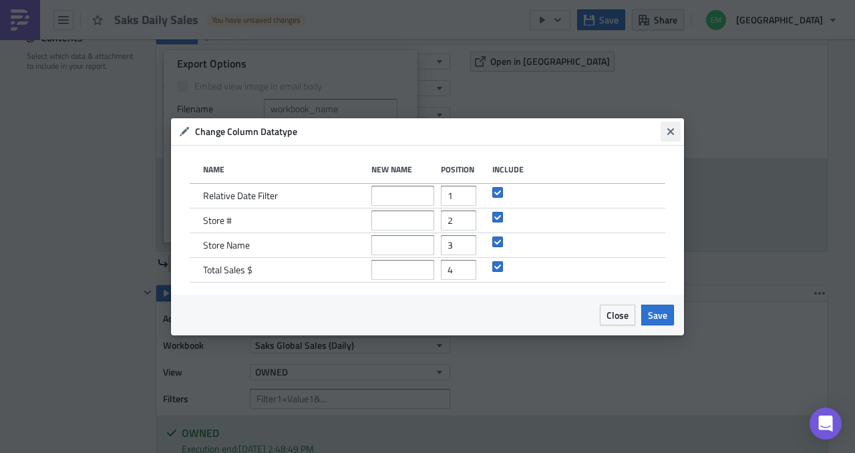
click at [674, 131] on icon "Close" at bounding box center [671, 131] width 11 height 11
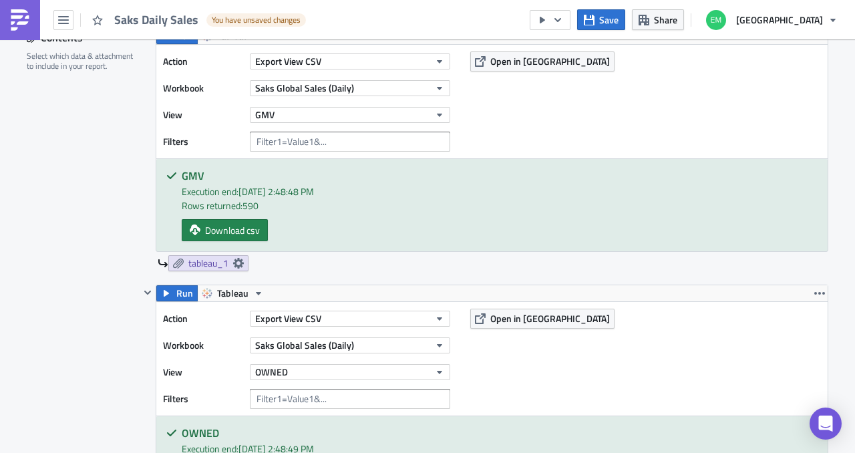
click at [509, 159] on div "GMV Execution end: 10/15/2025, 2:48:48 PM Rows returned: 590 Download csv" at bounding box center [492, 205] width 672 height 92
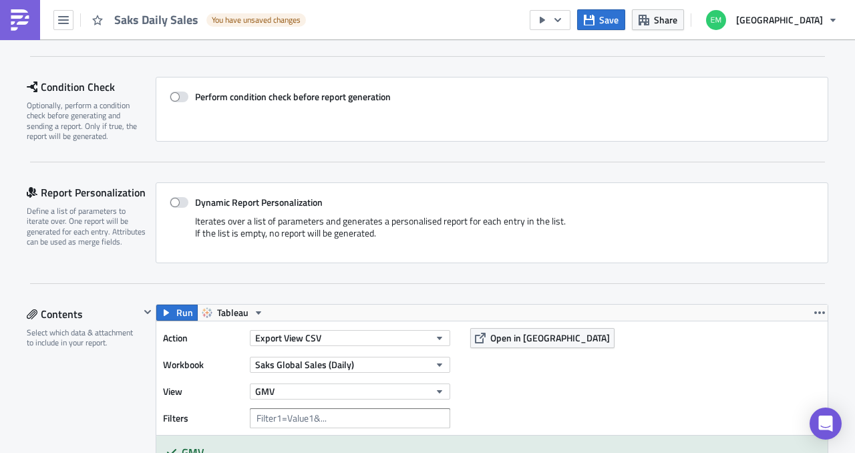
scroll to position [0, 0]
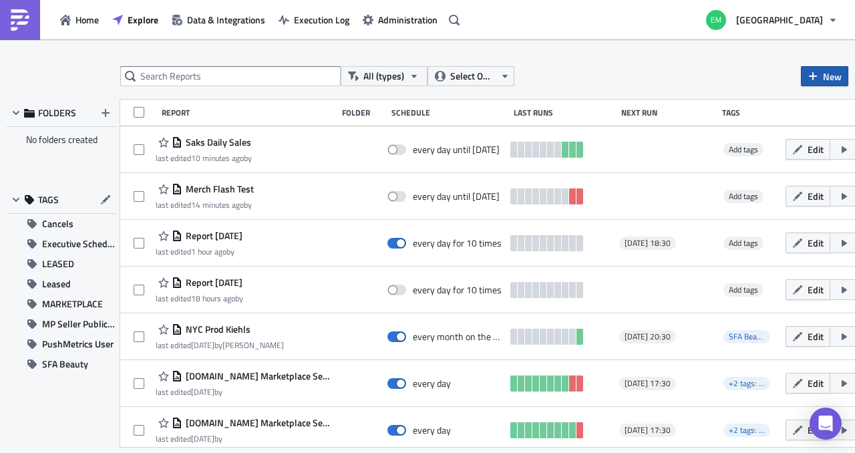
click at [837, 66] on button "New" at bounding box center [824, 76] width 47 height 20
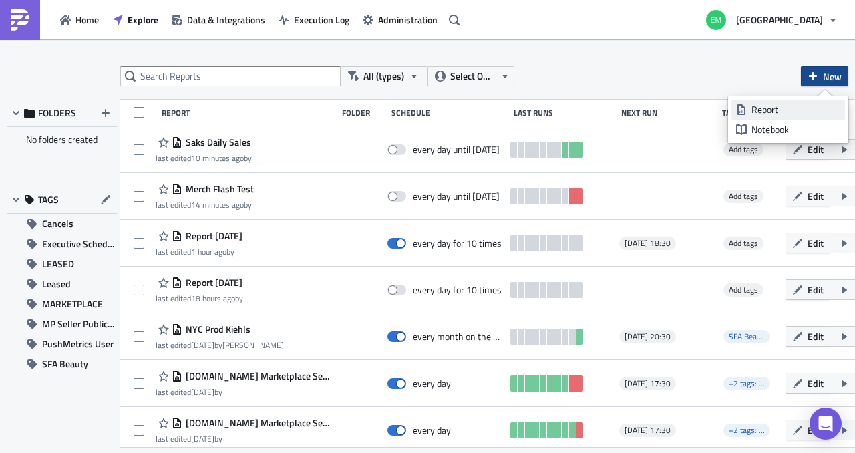
click at [785, 106] on div "Report" at bounding box center [796, 109] width 89 height 13
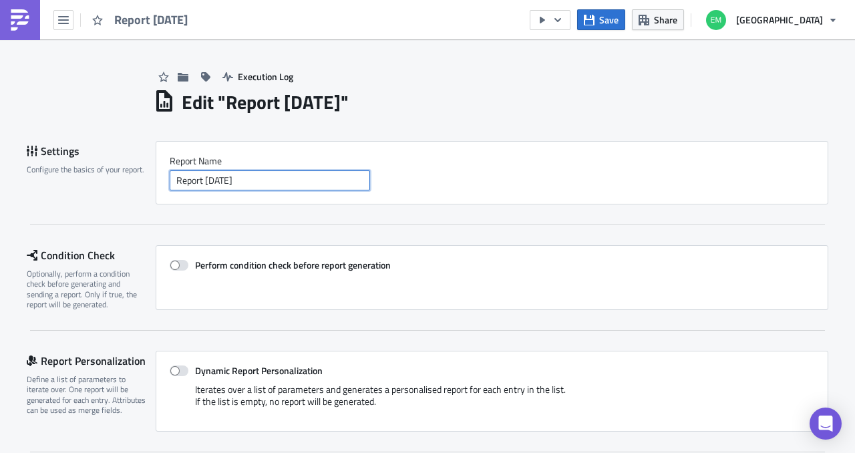
click at [321, 173] on input "Report [DATE]" at bounding box center [270, 180] width 200 height 20
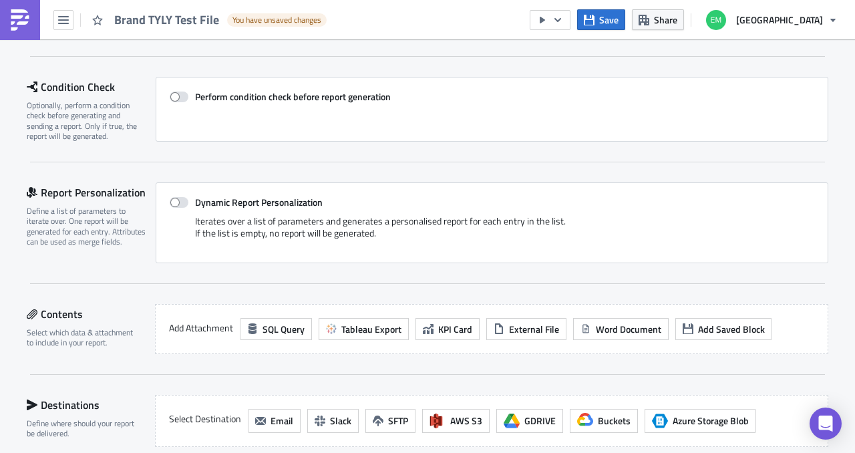
scroll to position [188, 0]
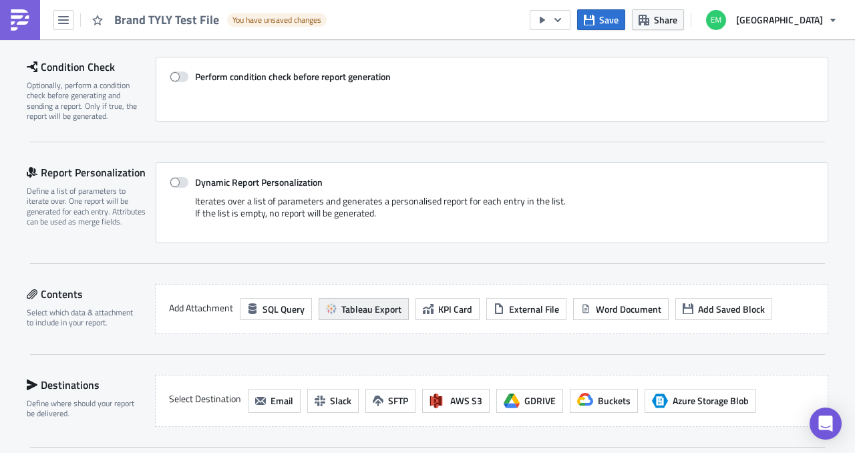
type input "Brand TYLY Test File"
click at [358, 302] on span "Tableau Export" at bounding box center [371, 309] width 60 height 14
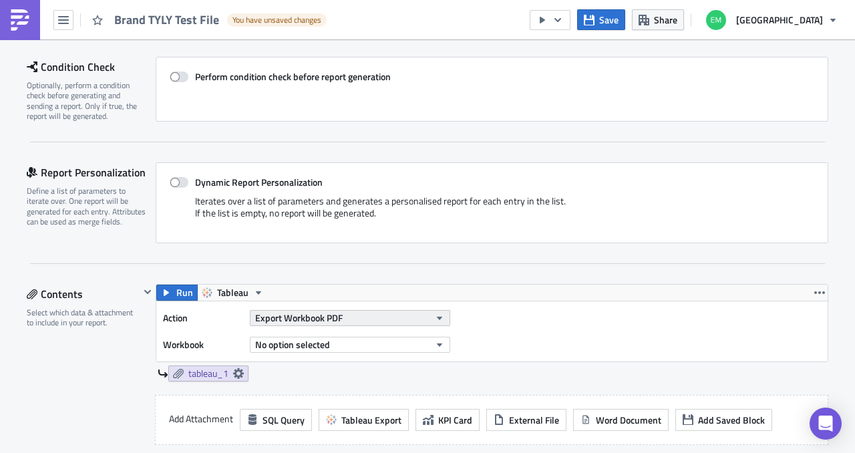
click at [355, 313] on button "Export Workbook PDF" at bounding box center [350, 318] width 200 height 16
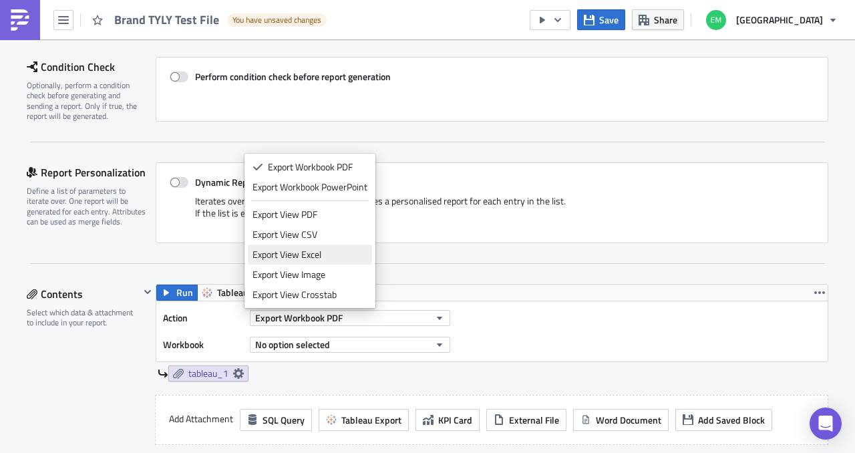
click at [318, 258] on div "Export View Excel" at bounding box center [310, 254] width 115 height 13
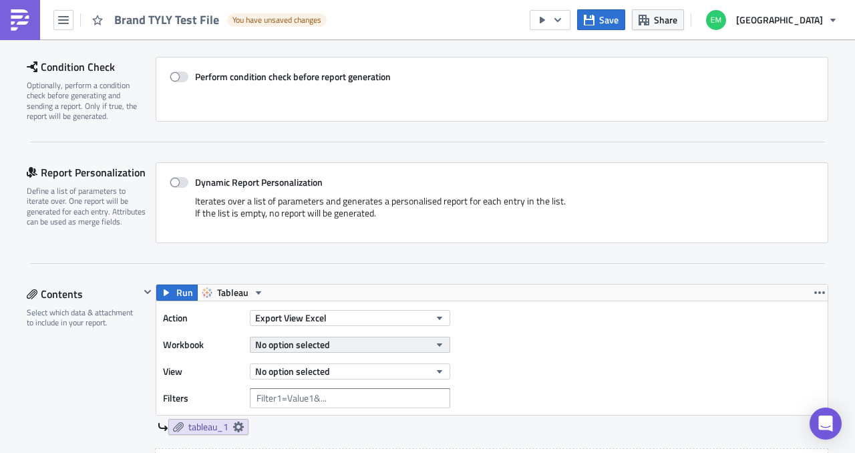
click at [333, 345] on button "No option selected" at bounding box center [350, 345] width 200 height 16
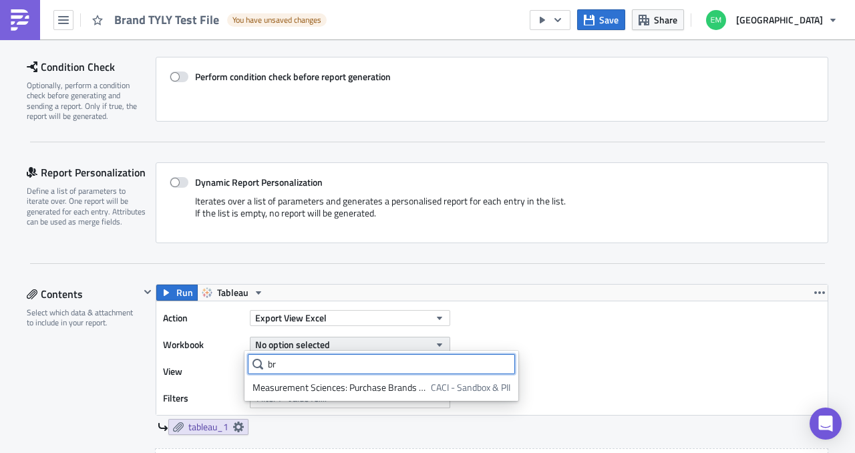
type input "b"
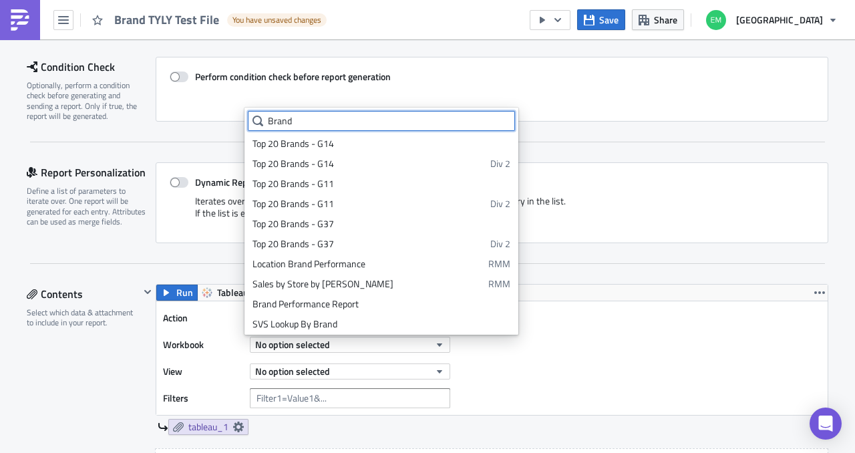
scroll to position [557, 0]
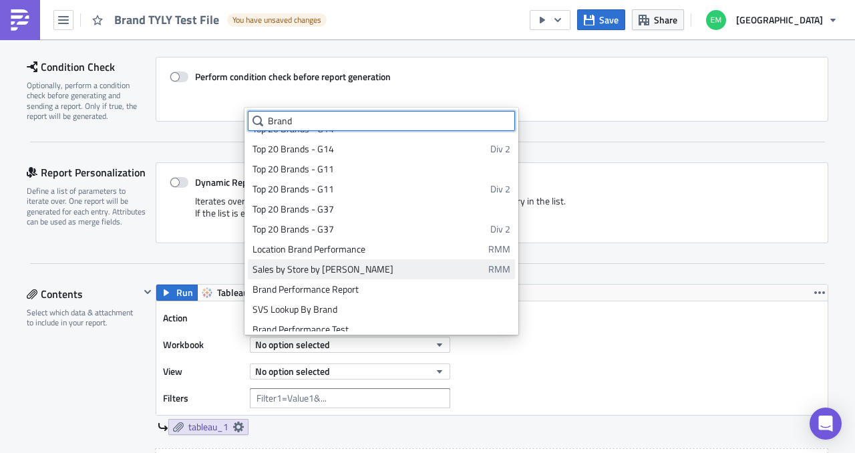
type input "Brand"
click at [390, 271] on div "Sales by Store by Brand TYLY" at bounding box center [368, 269] width 231 height 13
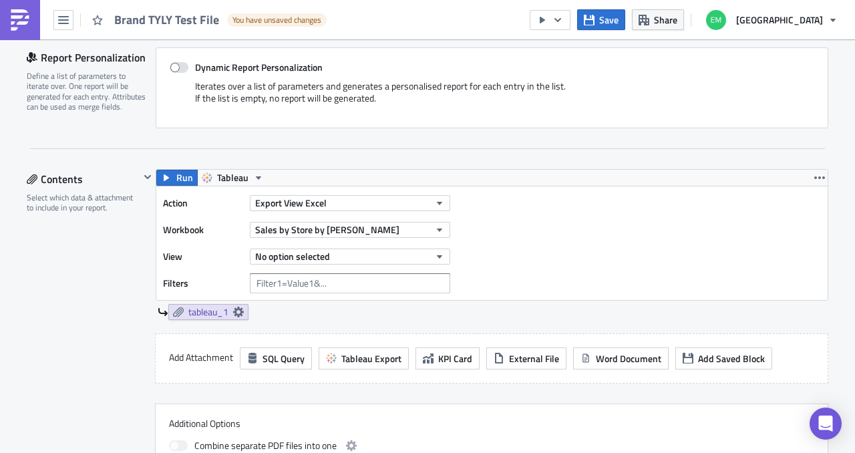
scroll to position [305, 0]
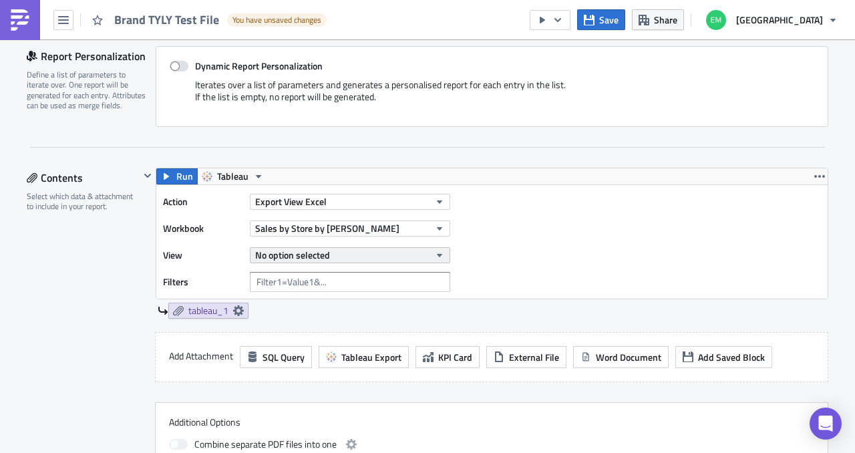
click at [382, 258] on button "No option selected" at bounding box center [350, 255] width 200 height 16
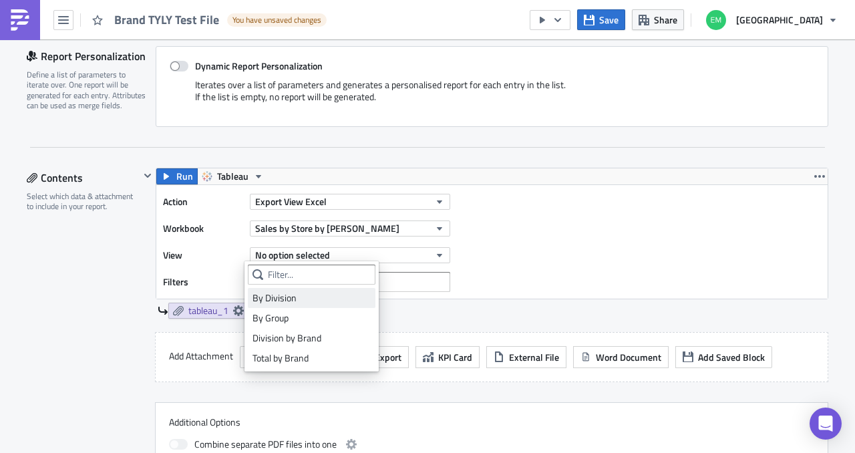
click at [328, 298] on div "By Division" at bounding box center [312, 297] width 118 height 13
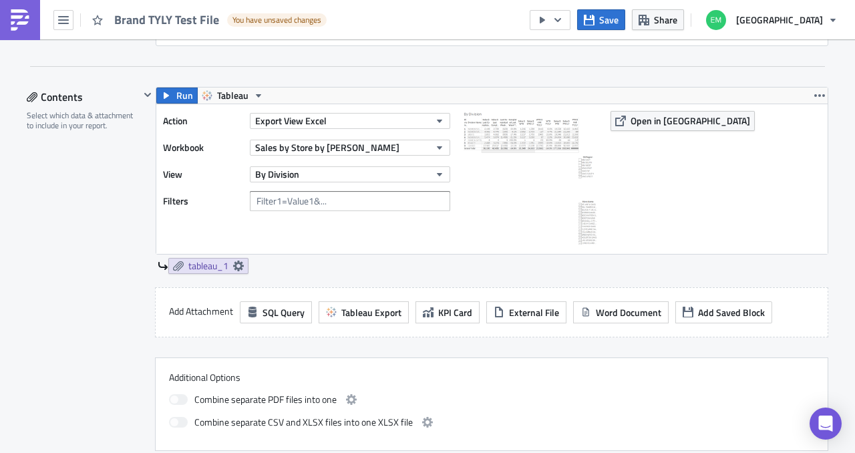
scroll to position [394, 0]
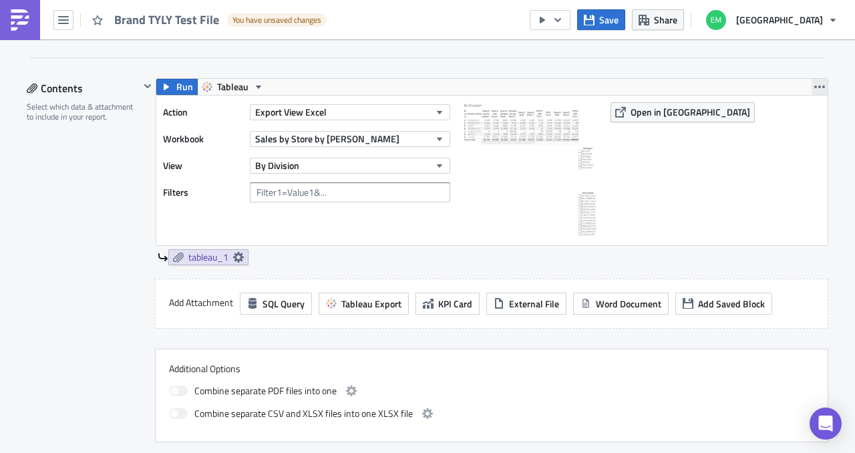
click at [819, 88] on icon "button" at bounding box center [820, 87] width 11 height 11
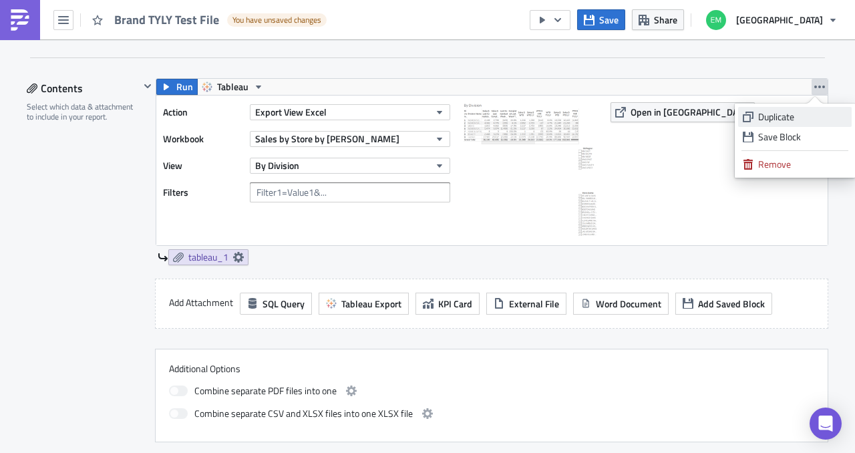
click at [801, 118] on div "Duplicate" at bounding box center [802, 116] width 89 height 13
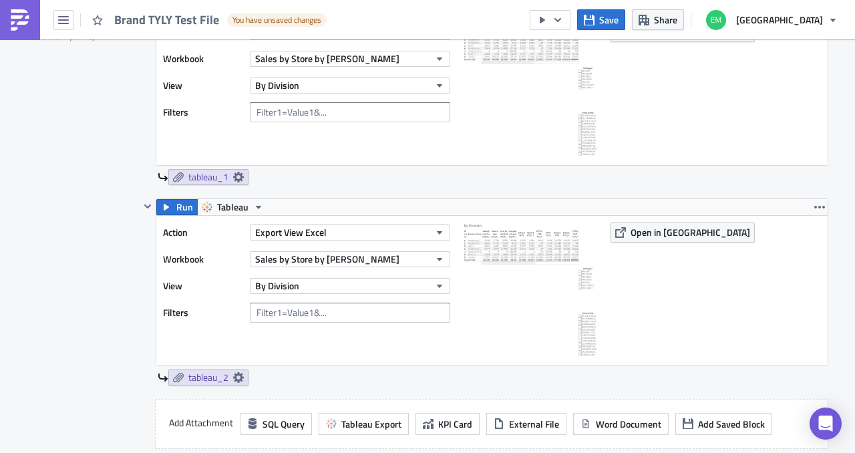
scroll to position [479, 0]
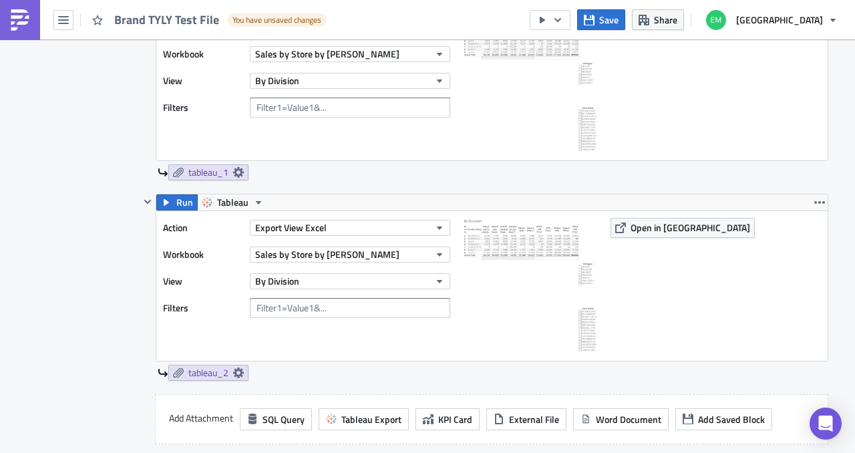
click at [343, 267] on div "Action Export View Excel Workbook Sales by Store by Brand TYLY View By Division…" at bounding box center [310, 286] width 294 height 136
click at [344, 273] on button "By Division" at bounding box center [350, 281] width 200 height 16
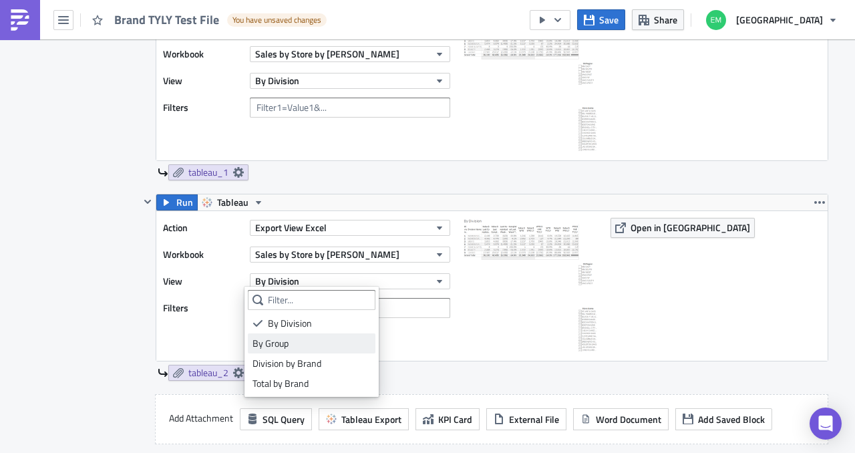
click at [321, 347] on div "By Group" at bounding box center [312, 343] width 118 height 13
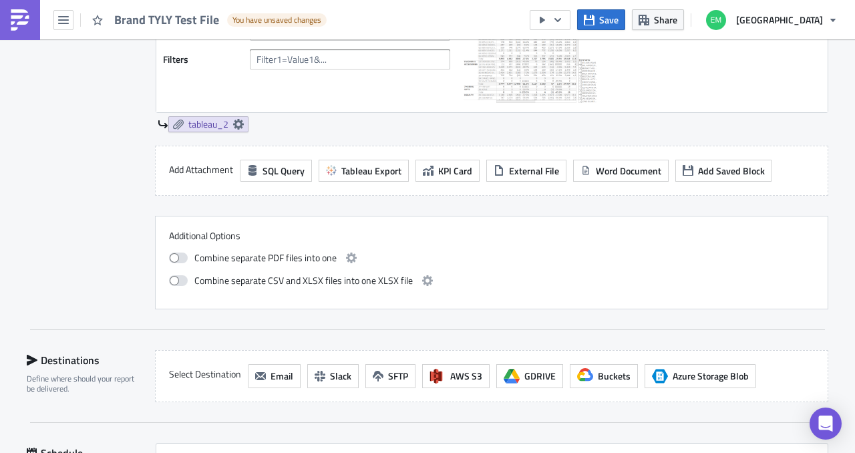
scroll to position [768, 0]
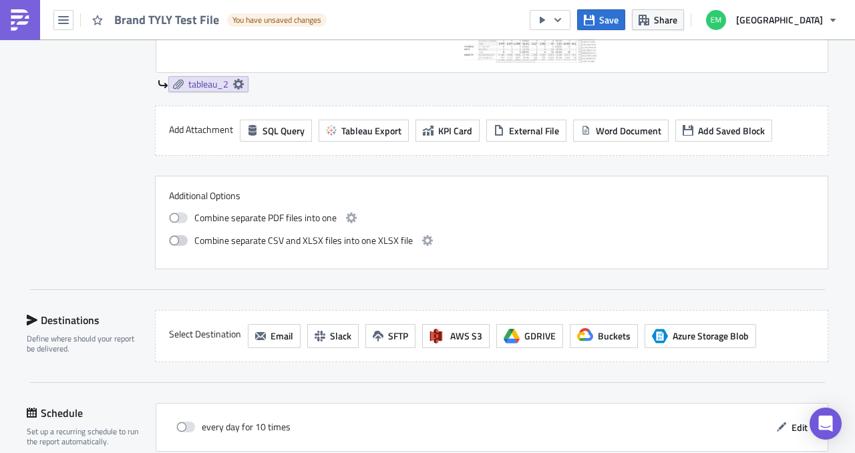
click at [174, 236] on span at bounding box center [178, 240] width 19 height 11
click at [174, 236] on input "checkbox" at bounding box center [176, 239] width 9 height 9
checkbox input "true"
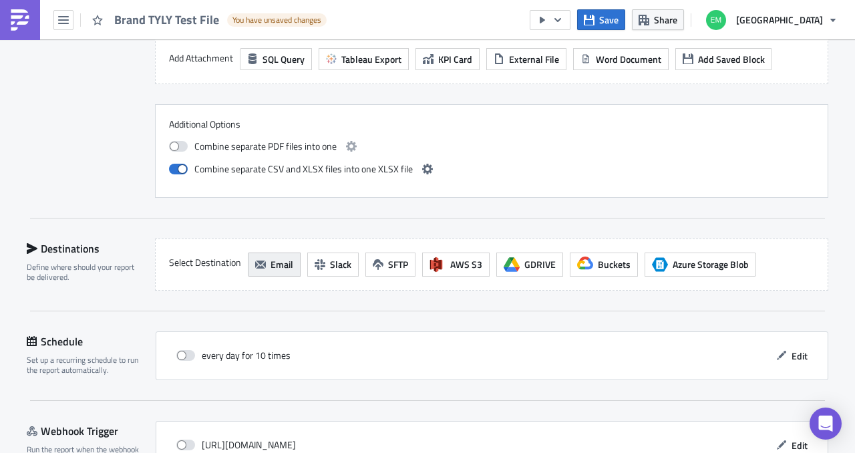
click at [271, 257] on span "Email" at bounding box center [282, 264] width 23 height 14
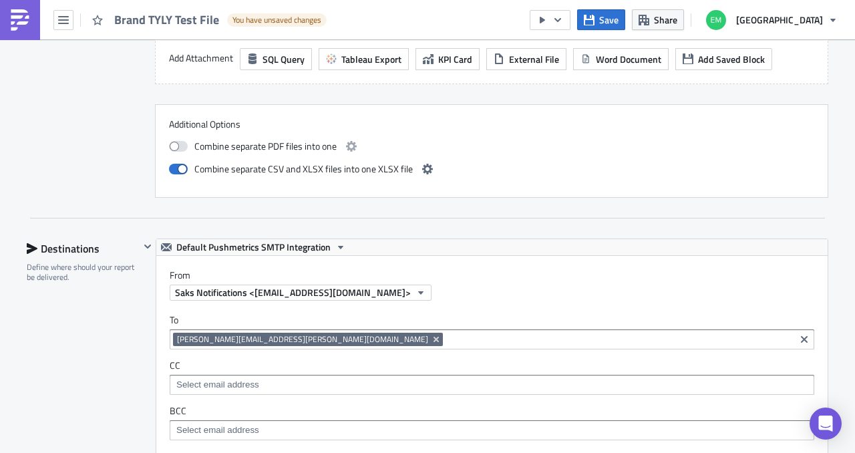
scroll to position [0, 0]
click at [434, 337] on icon "Remove Tag" at bounding box center [436, 339] width 5 height 5
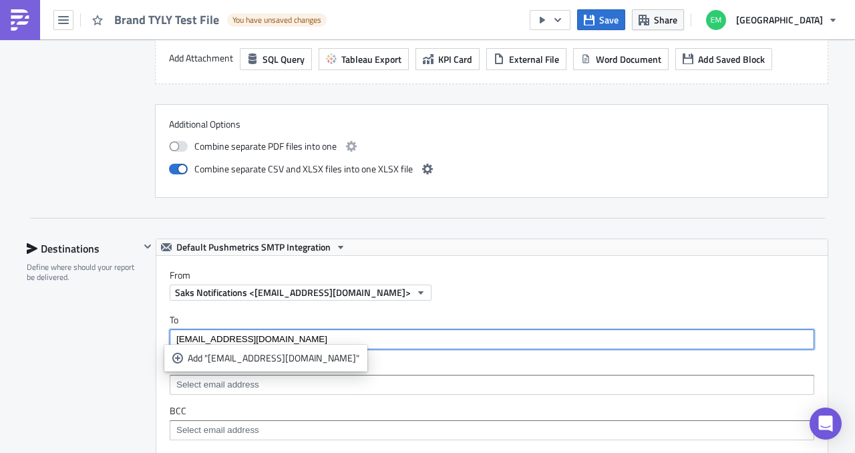
type input "niranjan.vignesha@saks.com"
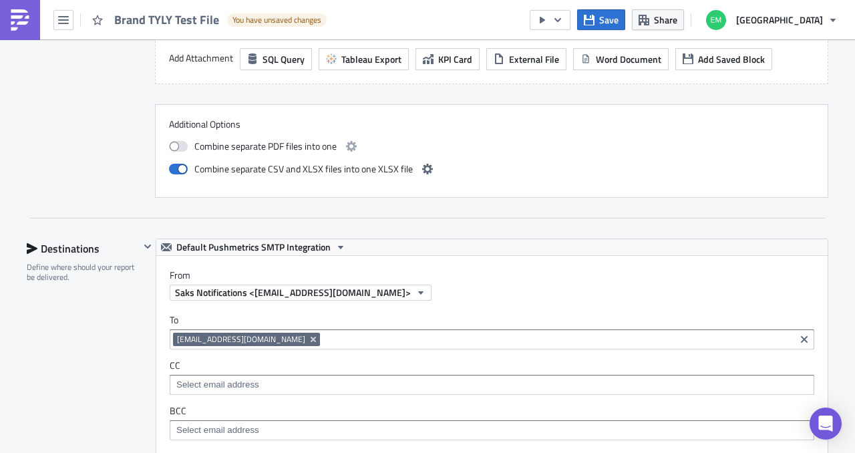
click at [323, 354] on div "To niranjan.vignesha@saks.com niranjan.vignesha@saks.com CC BCC" at bounding box center [492, 377] width 672 height 153
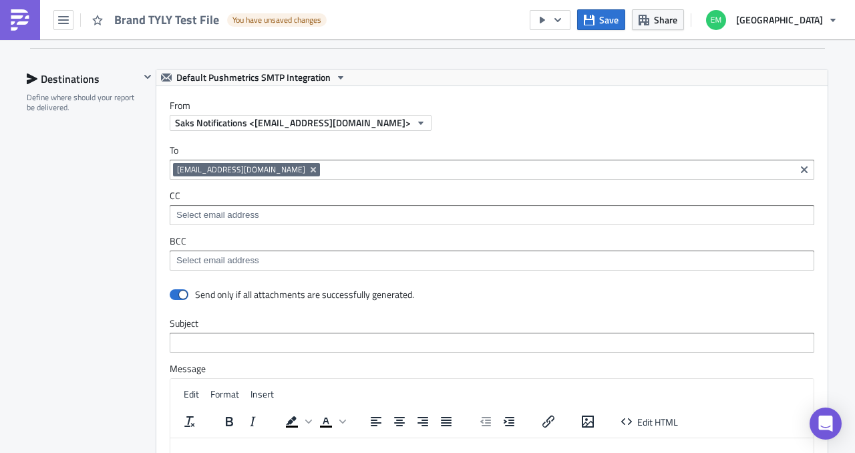
scroll to position [1077, 0]
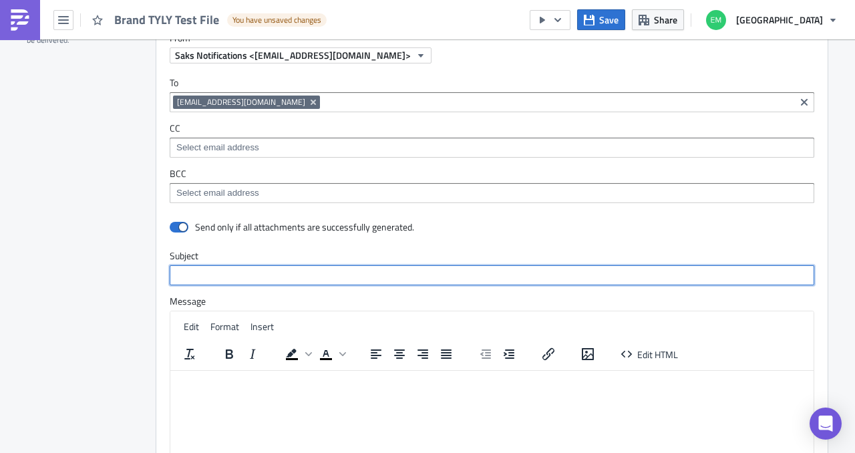
click at [301, 271] on input "text" at bounding box center [492, 275] width 645 height 20
type input "T"
type input "t"
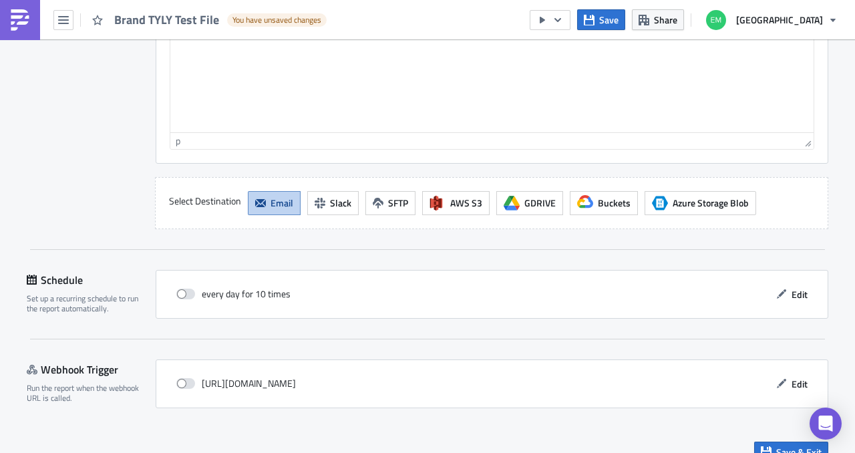
scroll to position [1452, 0]
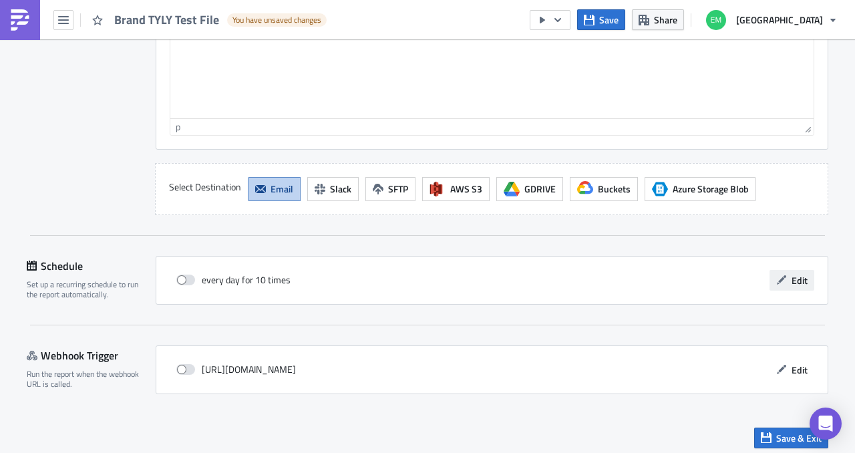
type input "Test Email"
click at [779, 275] on icon "button" at bounding box center [782, 280] width 11 height 11
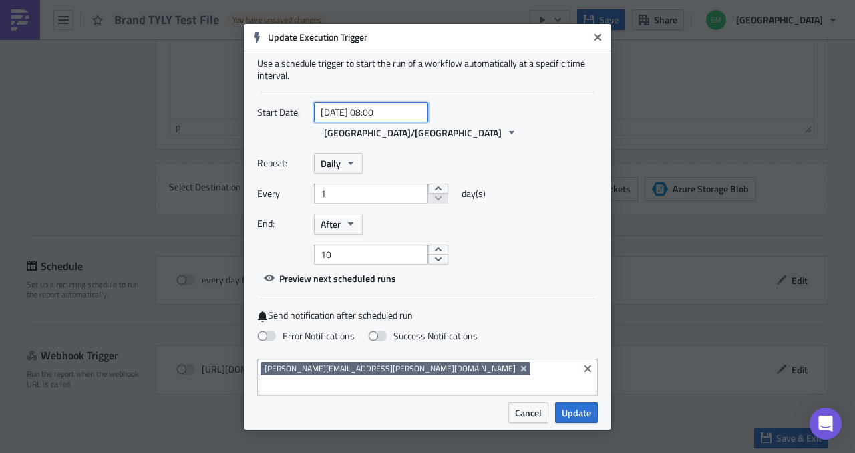
select select "9"
select select "2025"
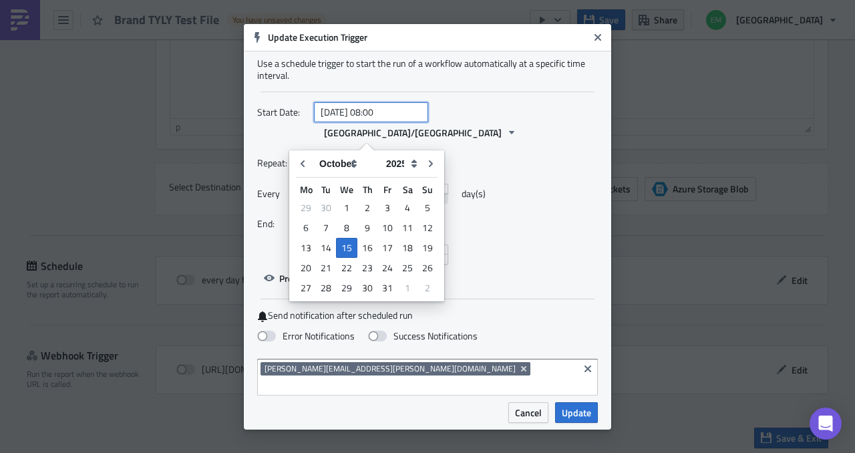
click at [412, 122] on input "2025-10-15 08:00" at bounding box center [371, 112] width 114 height 20
type input "2025-10-15 20:32"
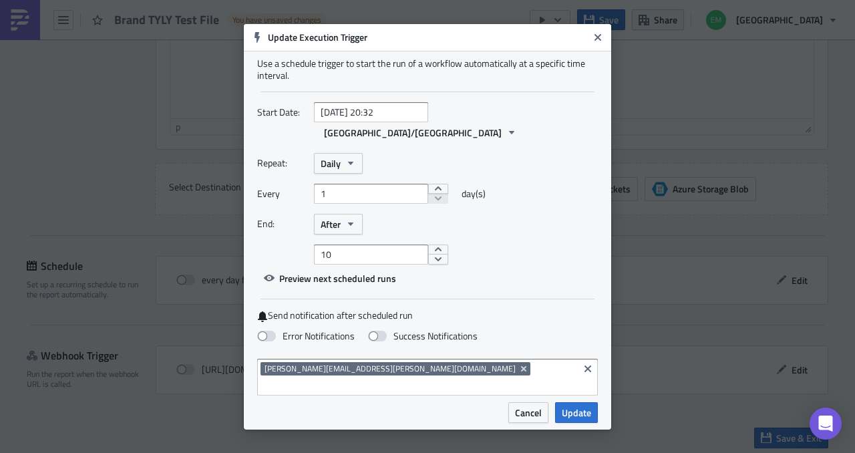
click at [555, 174] on div "Repeat: Daily Every 1 day(s) End: After 10" at bounding box center [427, 209] width 341 height 112
click at [358, 220] on button "After" at bounding box center [338, 224] width 49 height 21
click at [381, 286] on div "On date" at bounding box center [377, 288] width 111 height 13
click at [267, 333] on span at bounding box center [266, 336] width 19 height 11
click at [11, 11] on input "Error Notifications" at bounding box center [7, 6] width 9 height 9
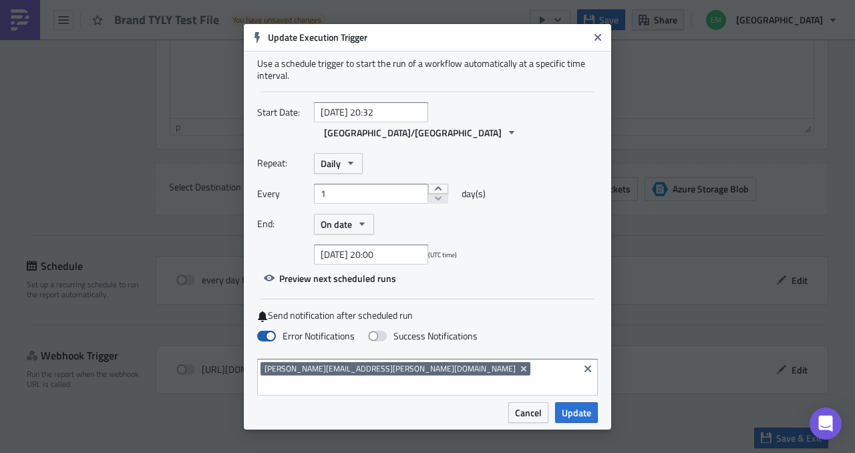
checkbox input "true"
click at [385, 335] on span at bounding box center [377, 336] width 19 height 11
click at [11, 11] on input "Success Notifications" at bounding box center [7, 6] width 9 height 9
checkbox input "true"
click at [521, 366] on icon "Remove Tag" at bounding box center [523, 368] width 5 height 5
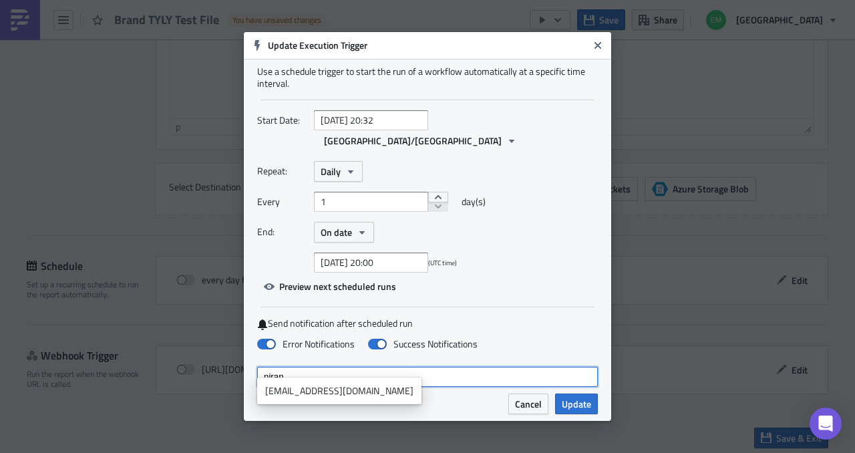
type input "niran"
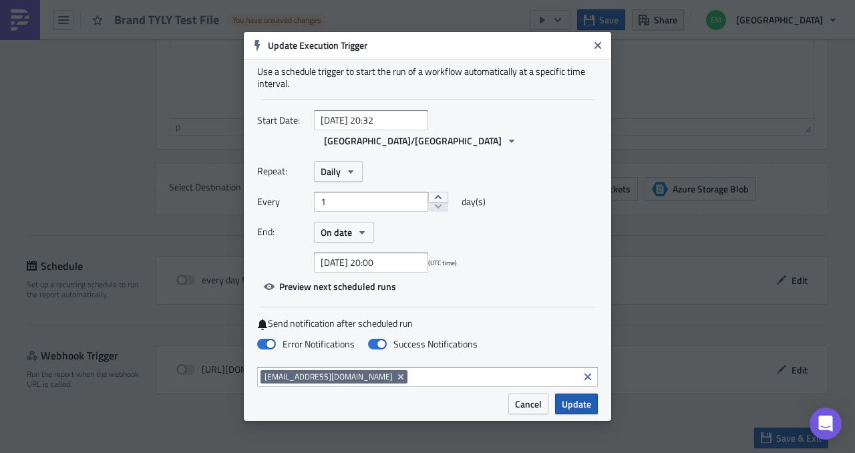
click at [586, 398] on span "Update" at bounding box center [576, 404] width 29 height 14
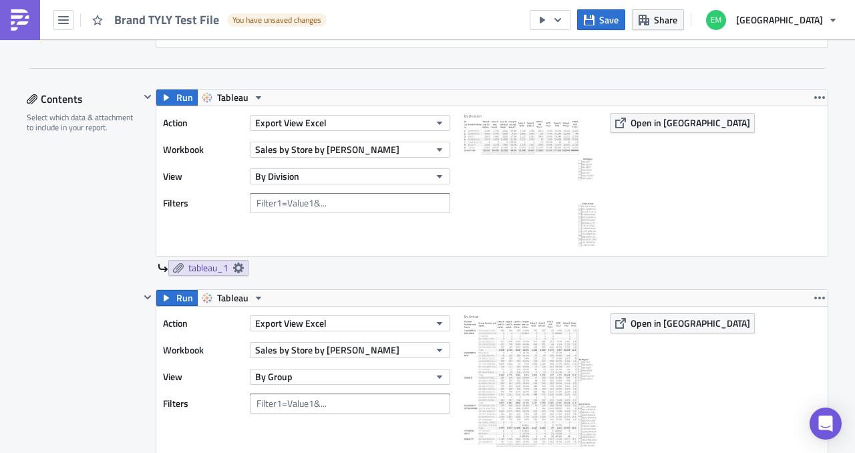
scroll to position [375, 0]
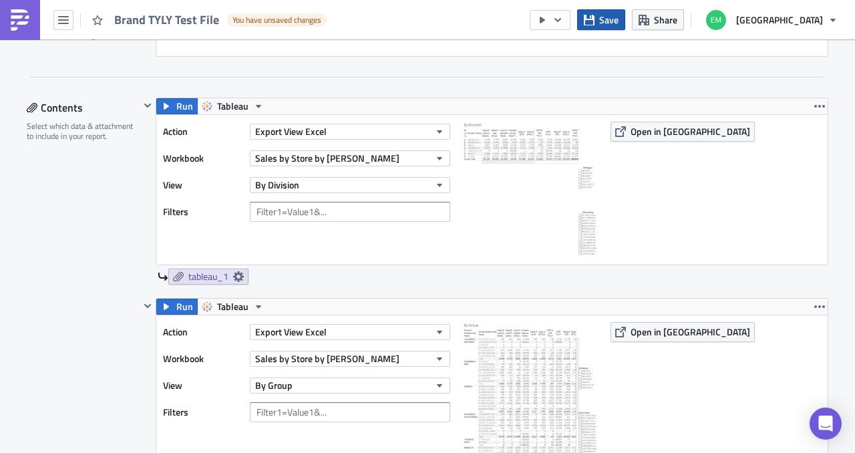
click at [617, 23] on span "Save" at bounding box center [608, 20] width 19 height 14
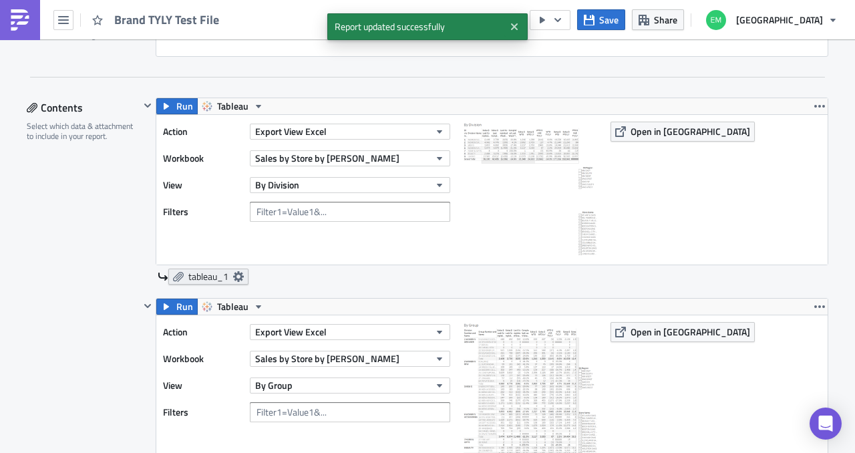
click at [238, 273] on icon at bounding box center [238, 276] width 11 height 11
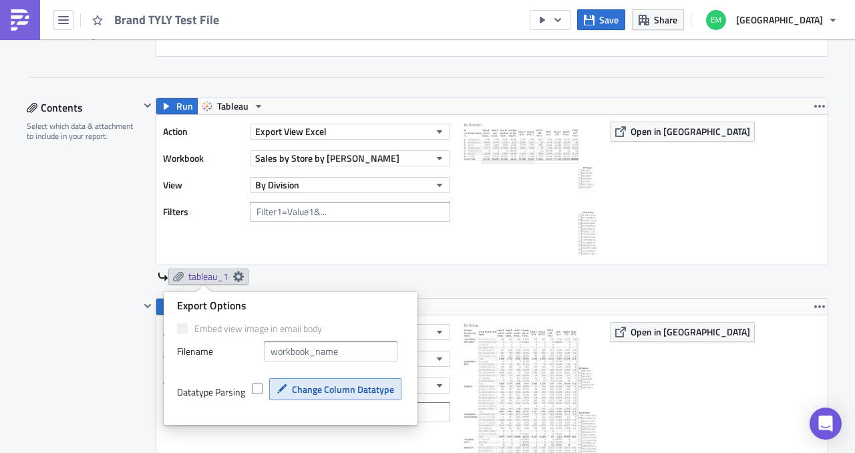
click at [319, 388] on span "Change Column Datatype" at bounding box center [343, 389] width 102 height 14
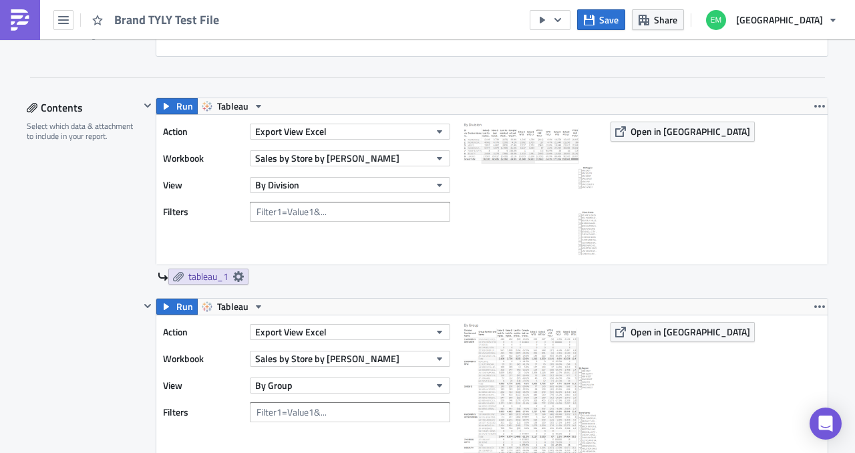
click at [443, 283] on div "Run Tableau Action Export View Excel Workbook Sales by Store by Brand TYLY View…" at bounding box center [484, 198] width 689 height 200
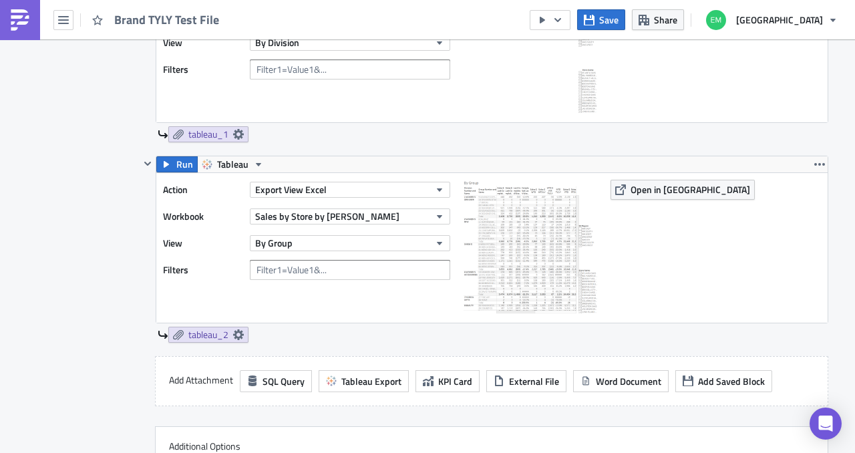
scroll to position [518, 0]
click at [236, 130] on icon at bounding box center [238, 133] width 11 height 11
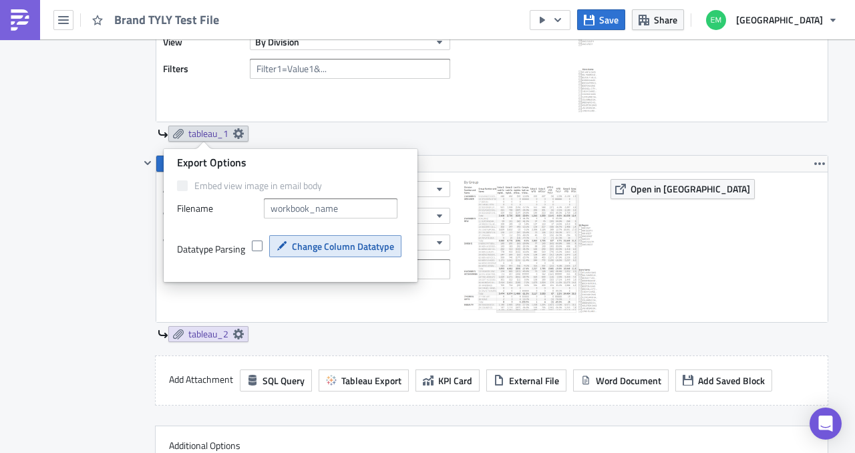
click at [344, 257] on button "Change Column Datatype" at bounding box center [335, 246] width 132 height 22
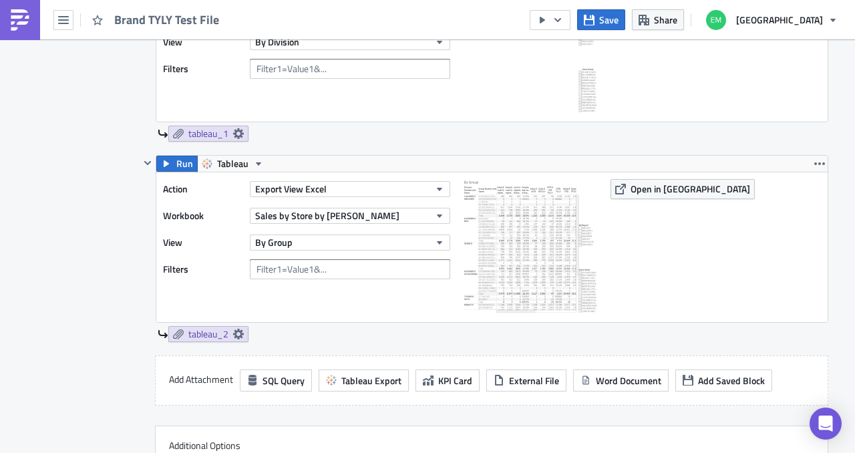
click at [458, 131] on div "tableau_1" at bounding box center [493, 134] width 671 height 16
click at [619, 17] on span "Save" at bounding box center [608, 20] width 19 height 14
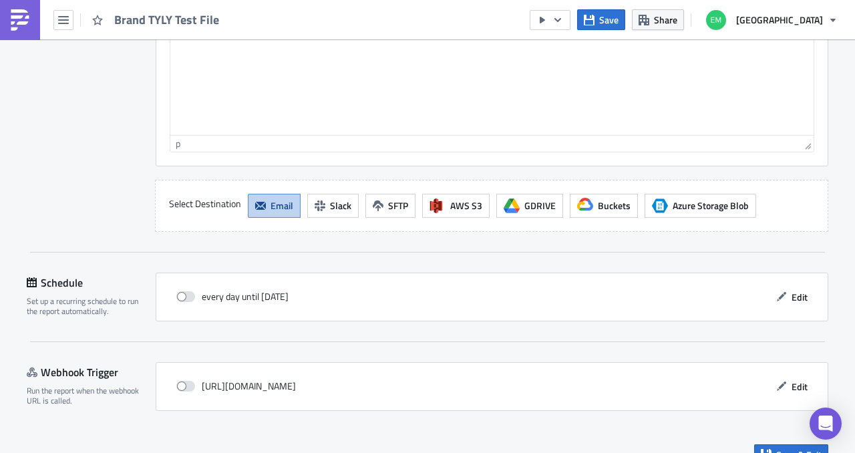
scroll to position [1452, 0]
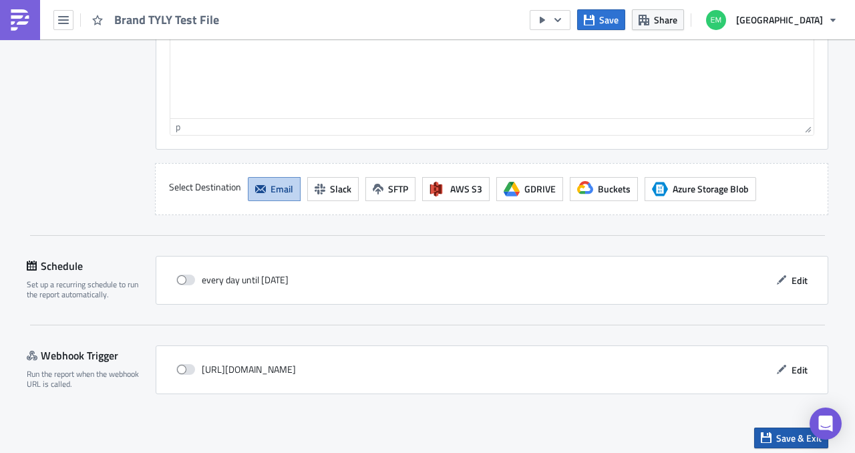
click at [769, 428] on button "Save & Exit" at bounding box center [791, 438] width 74 height 21
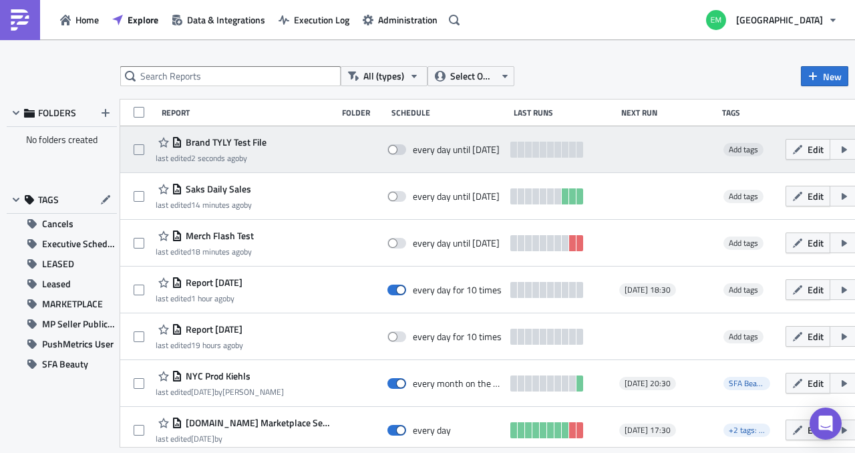
click at [390, 156] on div "every day until [DATE]" at bounding box center [446, 149] width 116 height 27
click at [388, 149] on span at bounding box center [397, 149] width 19 height 11
click at [390, 149] on input "checkbox" at bounding box center [394, 150] width 9 height 9
checkbox input "true"
click at [843, 156] on button "button" at bounding box center [852, 149] width 45 height 21
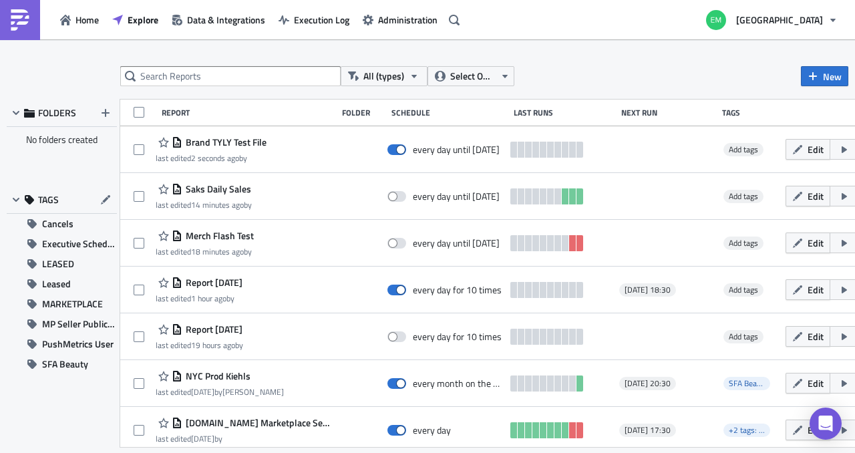
click at [767, 76] on div "All (types) Select Owner New" at bounding box center [484, 76] width 728 height 20
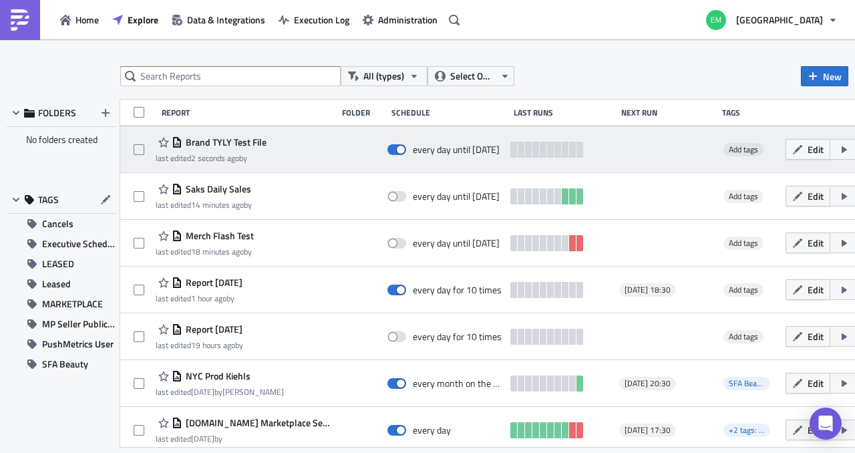
click at [855, 151] on icon "button" at bounding box center [860, 149] width 11 height 11
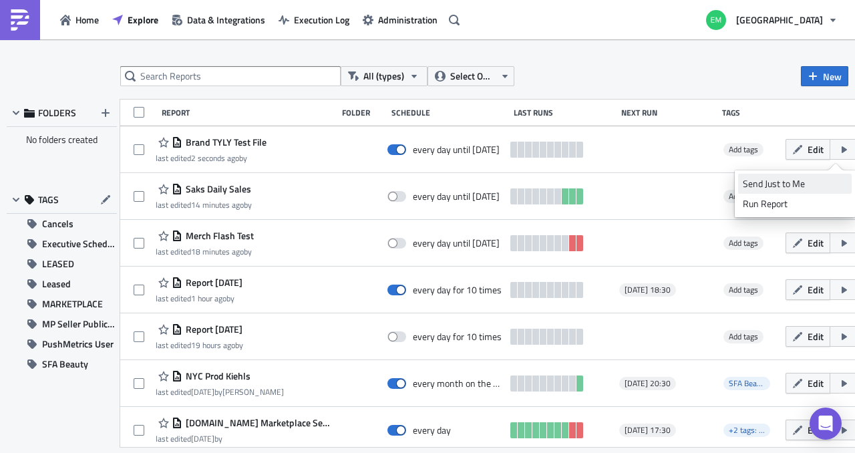
click at [805, 188] on div "Send Just to Me" at bounding box center [795, 183] width 104 height 13
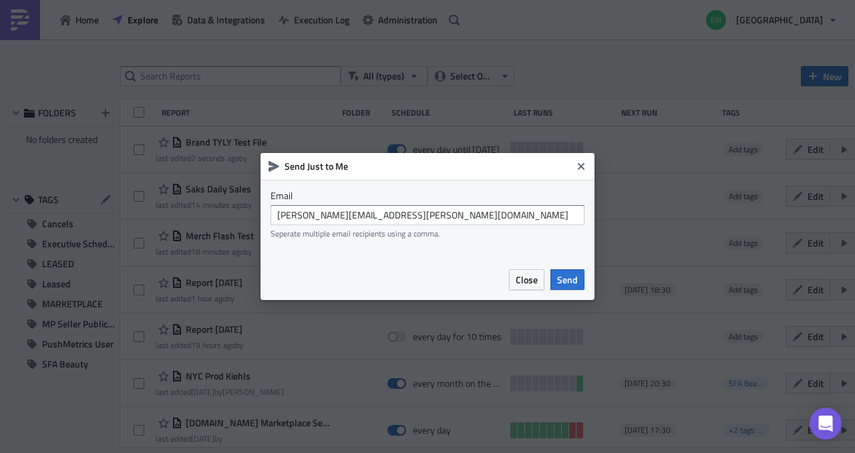
click at [541, 225] on div "emily.behrendt@saks.com Seperate multiple email recipients using a comma." at bounding box center [428, 221] width 314 height 33
click at [537, 223] on input "emily.behrendt@saks.com" at bounding box center [428, 215] width 314 height 20
paste input ",niranjan.vignesha@saks.com,anna.kistner@saks.com"
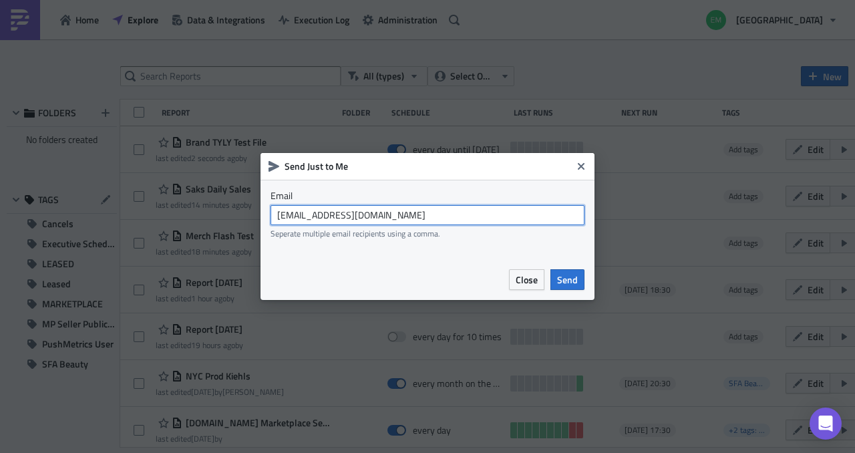
type input "niranjan.vignesha@saks.com"
click at [557, 245] on div "Email niranjan.vignesha@saks.com Seperate multiple email recipients using a com…" at bounding box center [428, 219] width 334 height 79
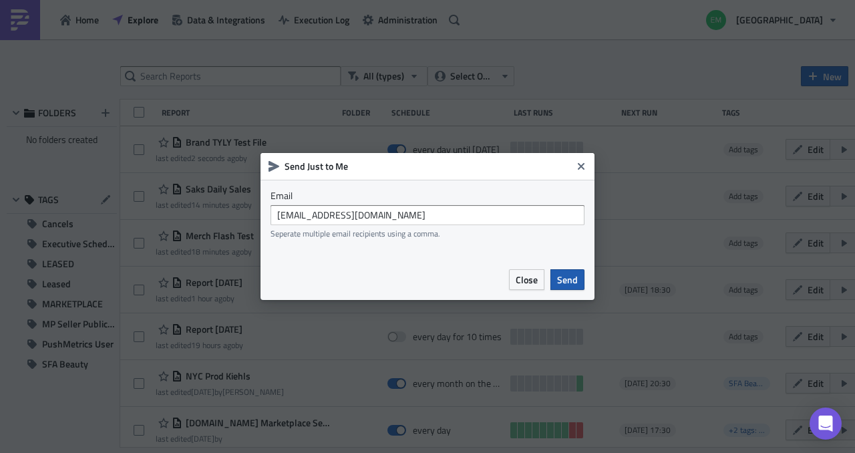
click at [565, 276] on span "Send" at bounding box center [567, 280] width 21 height 14
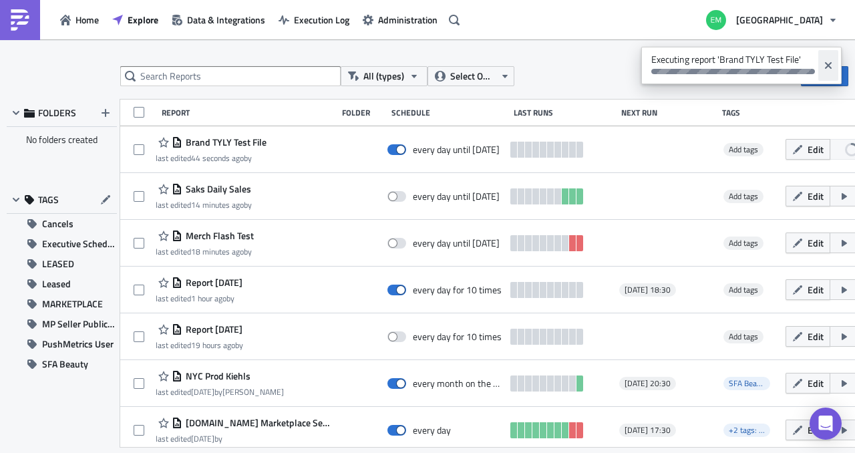
click at [831, 78] on button "Close" at bounding box center [829, 65] width 20 height 31
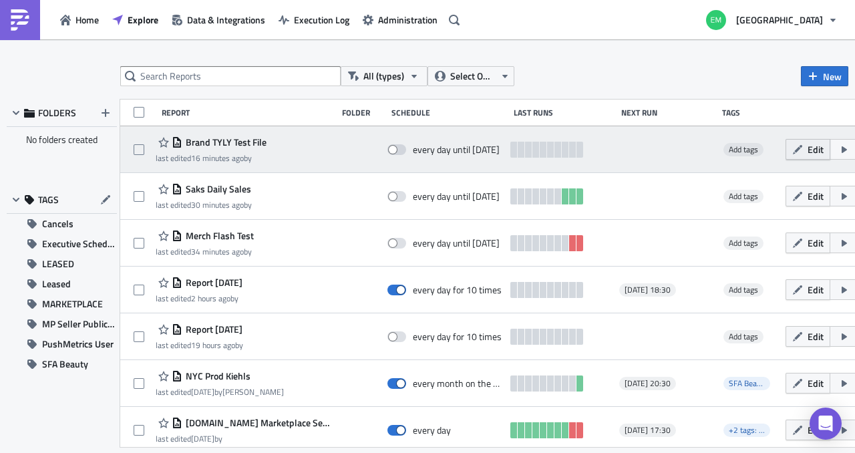
click at [797, 158] on button "Edit" at bounding box center [808, 149] width 45 height 21
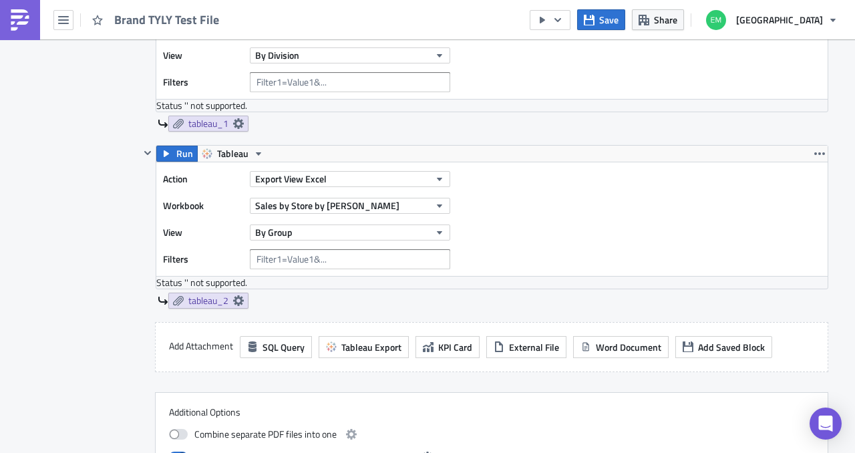
scroll to position [509, 0]
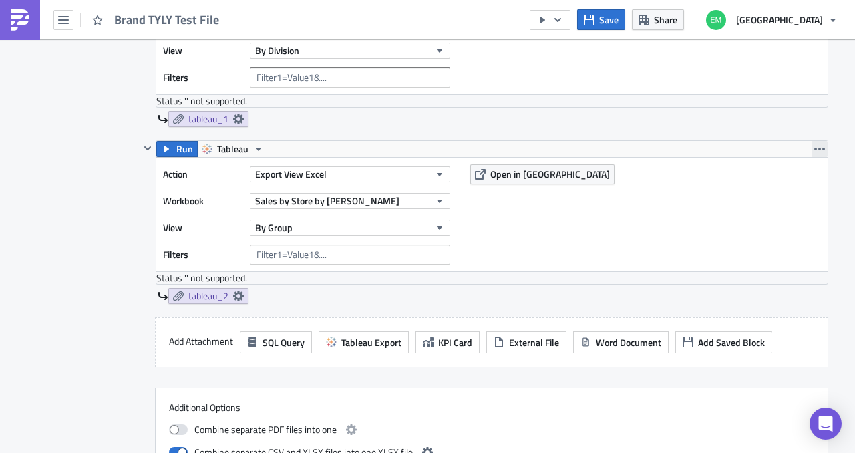
click at [821, 146] on button "button" at bounding box center [820, 149] width 16 height 16
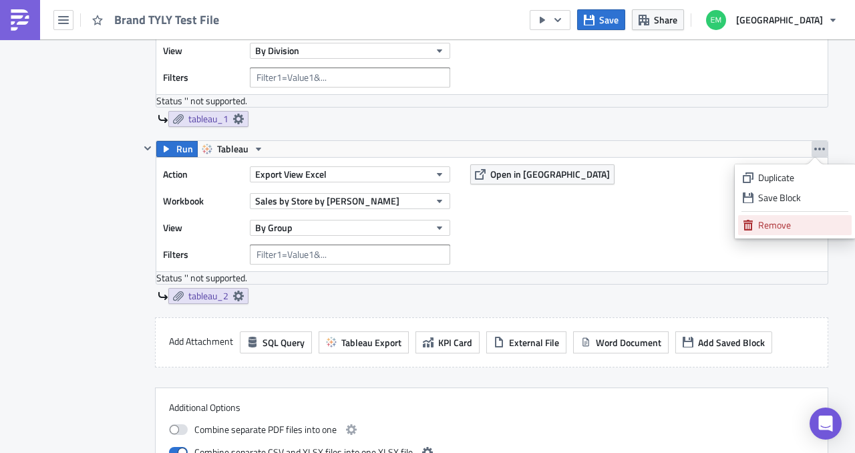
click at [799, 230] on div "Remove" at bounding box center [802, 225] width 89 height 13
checkbox input "false"
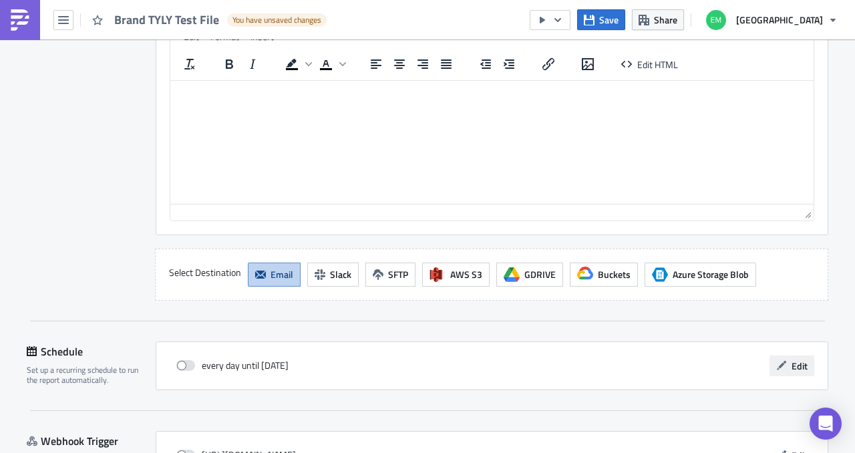
scroll to position [1228, 0]
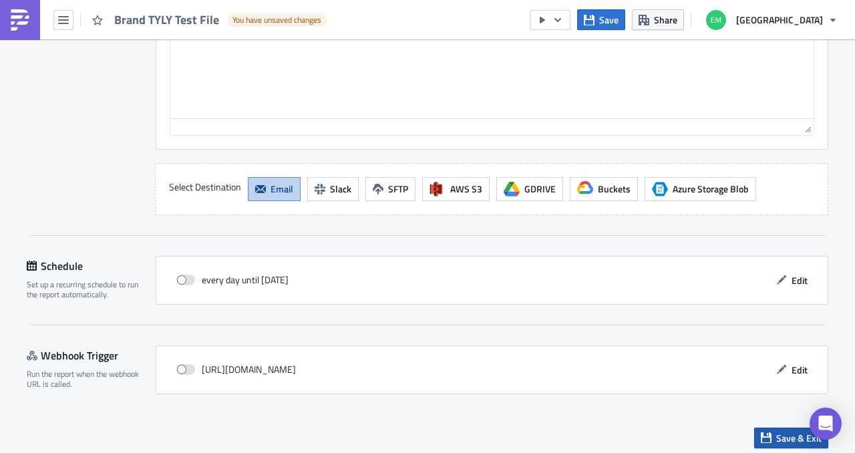
click at [793, 431] on span "Save & Exit" at bounding box center [799, 438] width 45 height 14
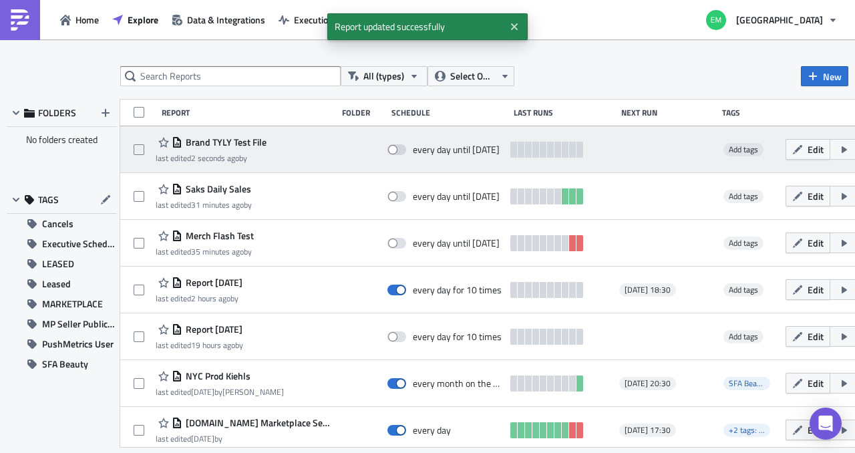
click at [855, 152] on icon "button" at bounding box center [860, 149] width 11 height 11
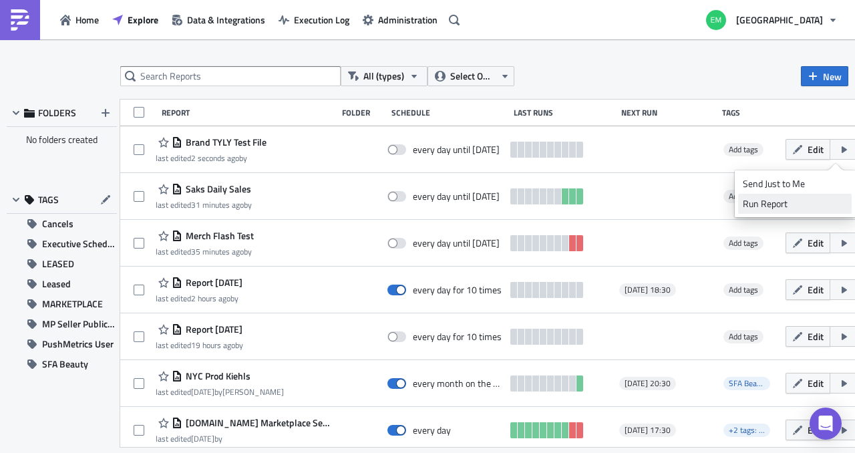
click at [826, 200] on div "Run Report" at bounding box center [795, 203] width 104 height 13
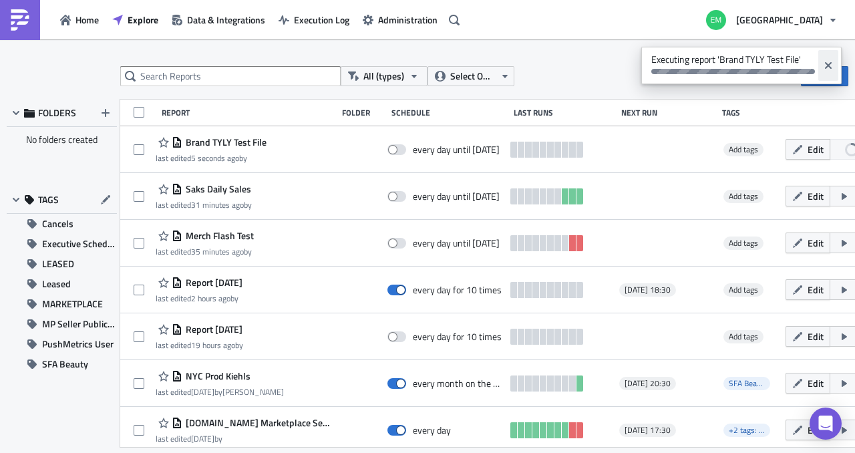
click at [830, 62] on icon "Close" at bounding box center [828, 65] width 11 height 11
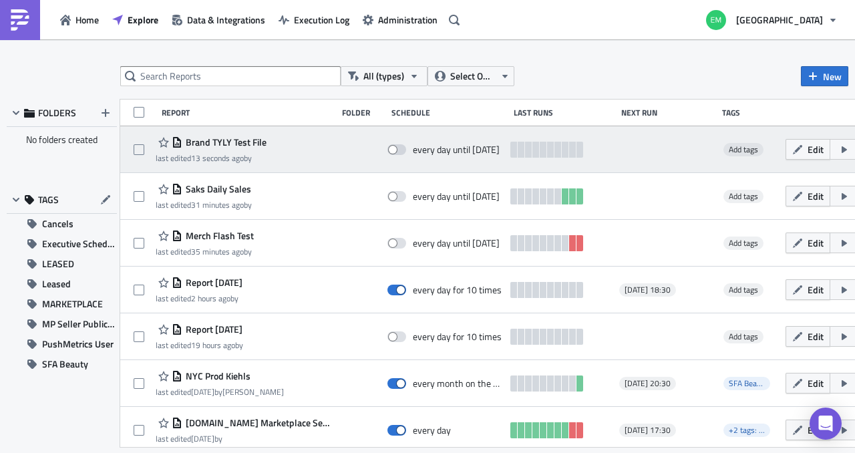
click at [855, 152] on icon "button" at bounding box center [860, 149] width 11 height 11
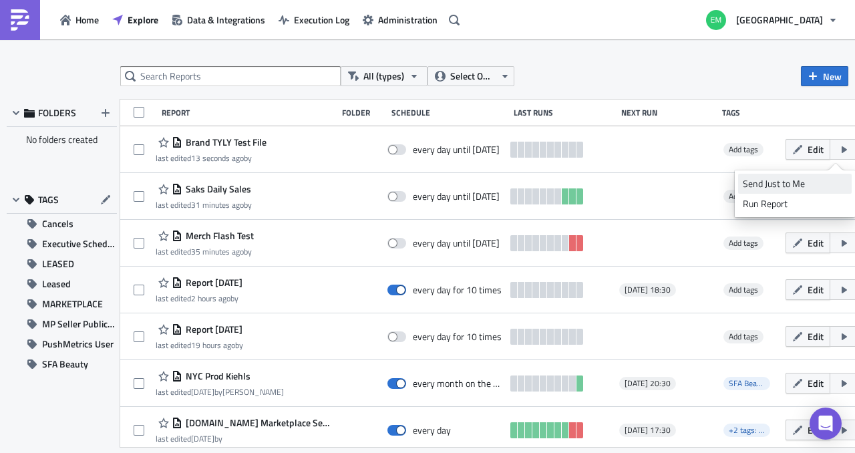
click at [806, 182] on div "Send Just to Me" at bounding box center [795, 183] width 104 height 13
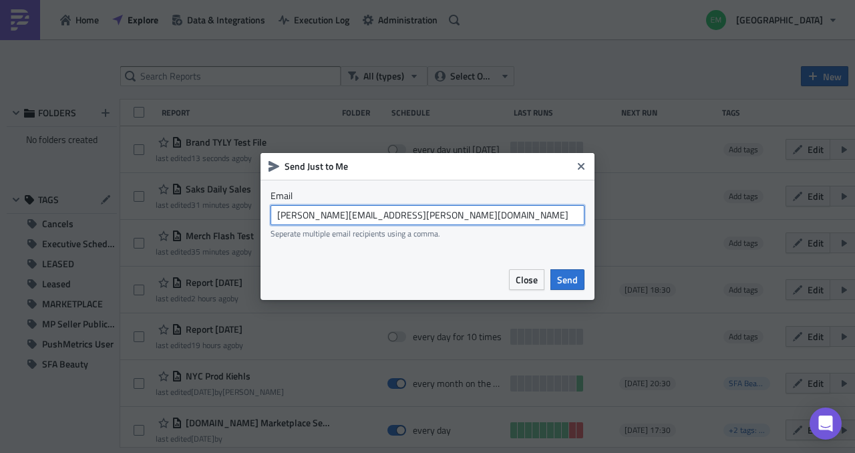
click at [433, 220] on input "[PERSON_NAME][EMAIL_ADDRESS][PERSON_NAME][DOMAIN_NAME]" at bounding box center [428, 215] width 314 height 20
type input "[EMAIL_ADDRESS][DOMAIN_NAME]"
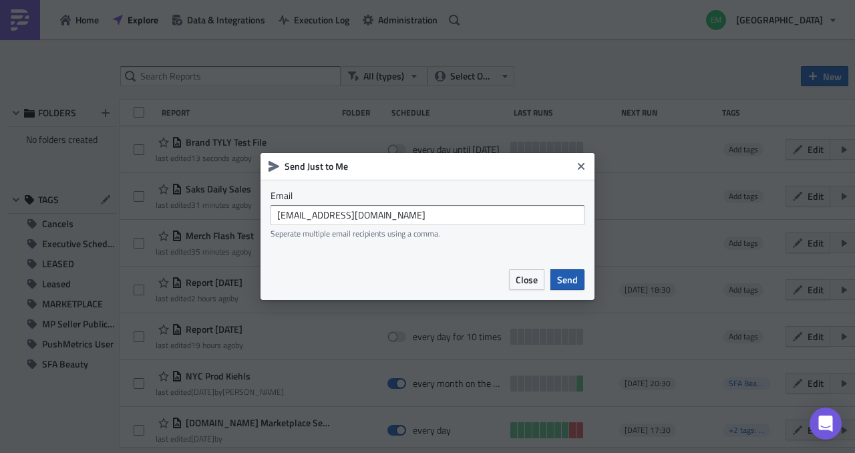
click at [563, 274] on span "Send" at bounding box center [567, 280] width 21 height 14
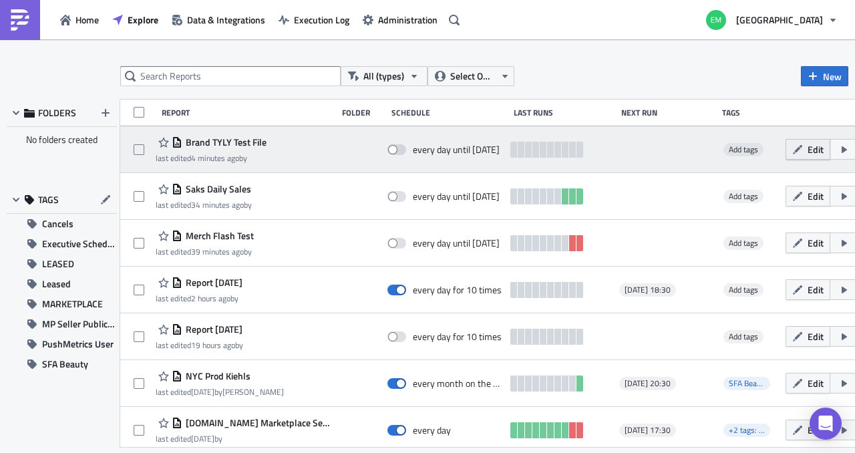
click at [807, 157] on button "Edit" at bounding box center [808, 149] width 45 height 21
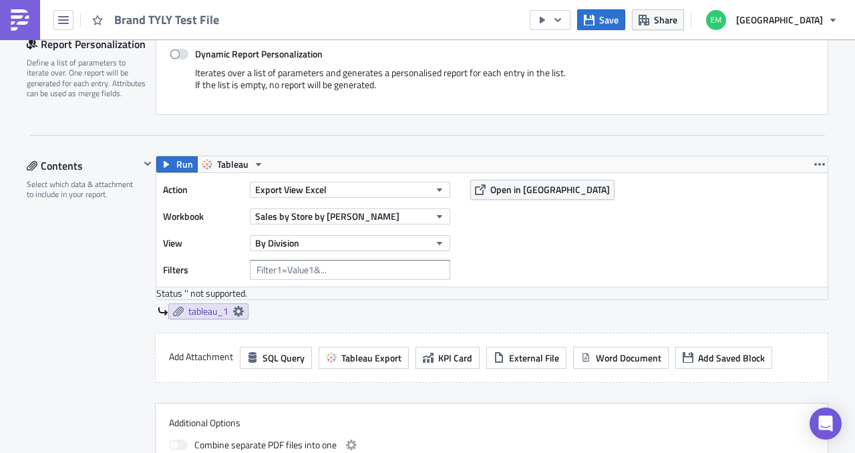
scroll to position [316, 0]
click at [309, 271] on input "text" at bounding box center [350, 271] width 200 height 20
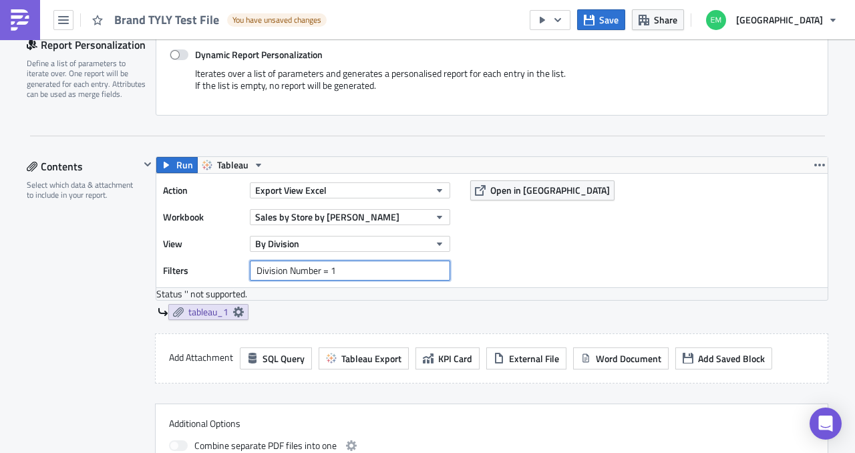
type input "Division Number = 1"
click at [386, 313] on div "tableau_1" at bounding box center [493, 312] width 671 height 16
click at [237, 311] on icon at bounding box center [238, 312] width 11 height 11
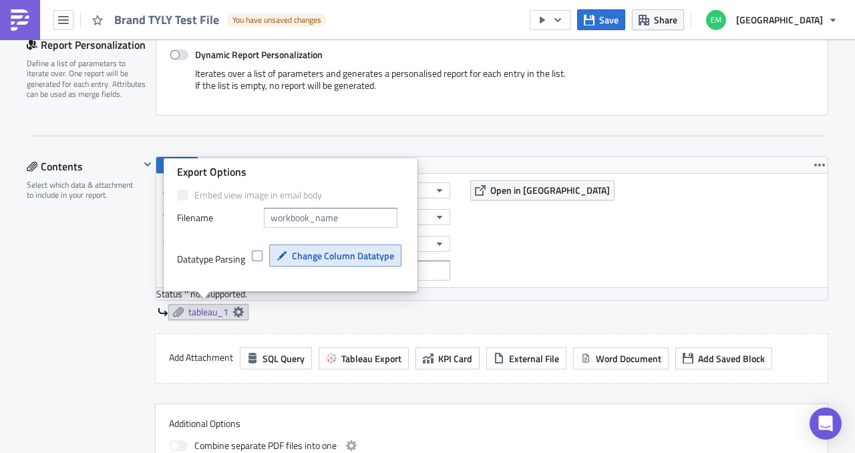
click at [335, 253] on span "Change Column Datatype" at bounding box center [343, 256] width 102 height 14
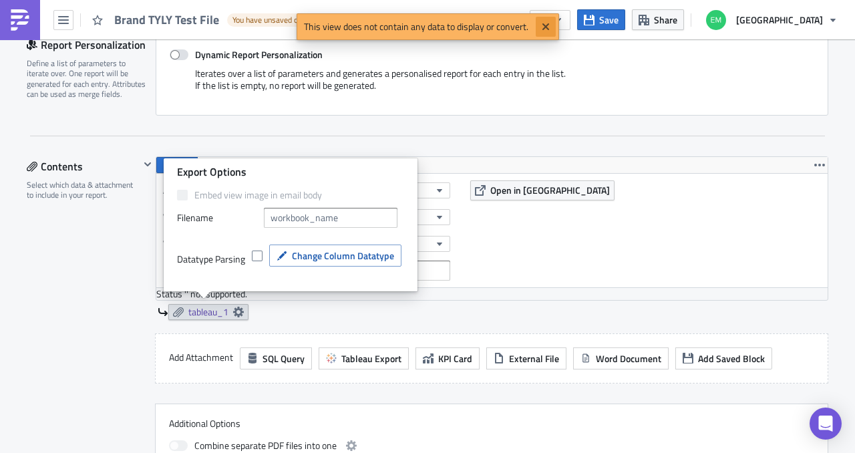
click at [539, 28] on button "Close" at bounding box center [546, 27] width 20 height 20
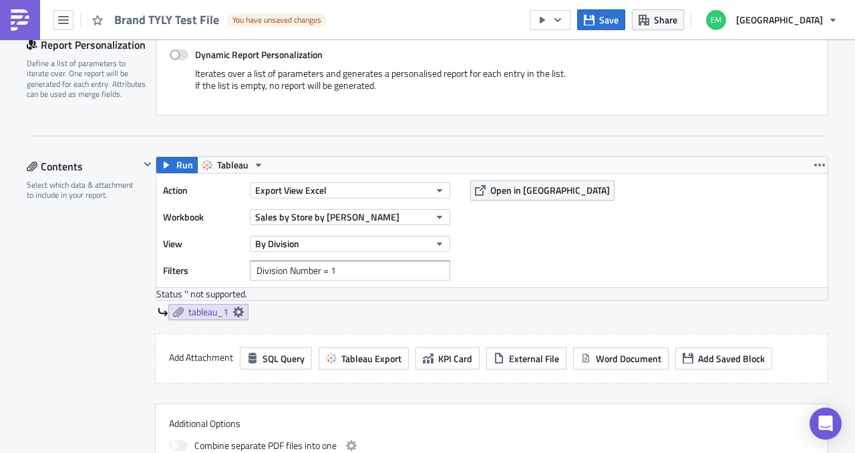
click at [513, 100] on div "Iterates over a list of parameters and generates a personalised report for each…" at bounding box center [492, 84] width 645 height 34
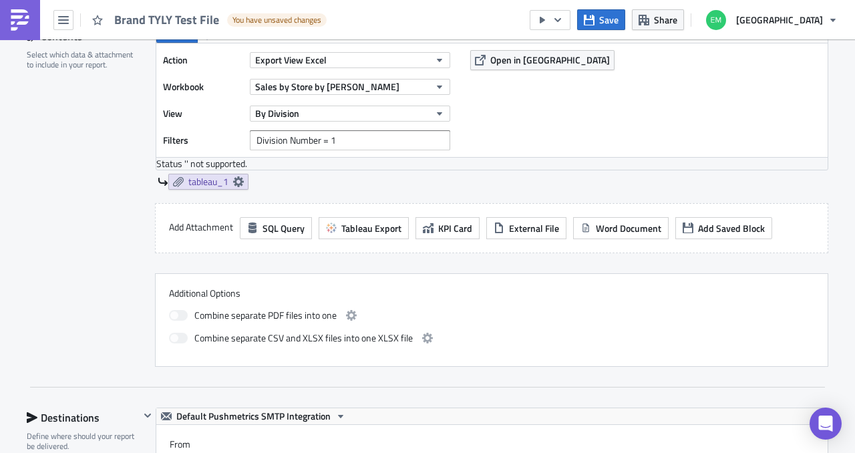
scroll to position [370, 0]
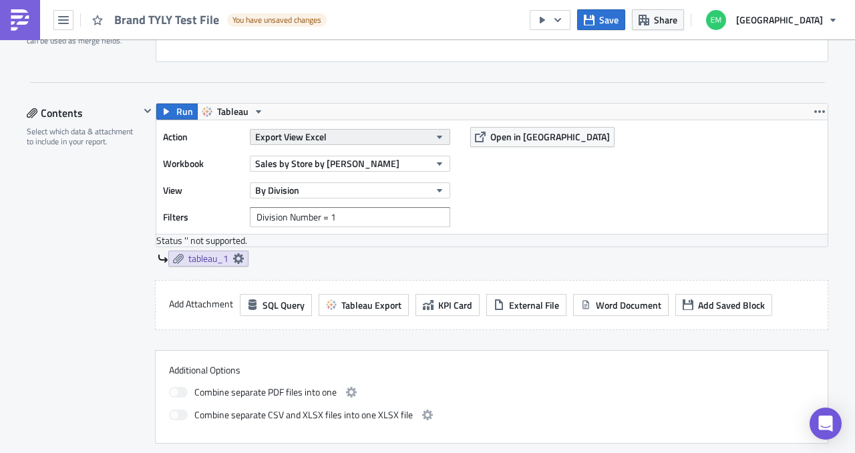
click at [377, 134] on button "Export View Excel" at bounding box center [350, 137] width 200 height 16
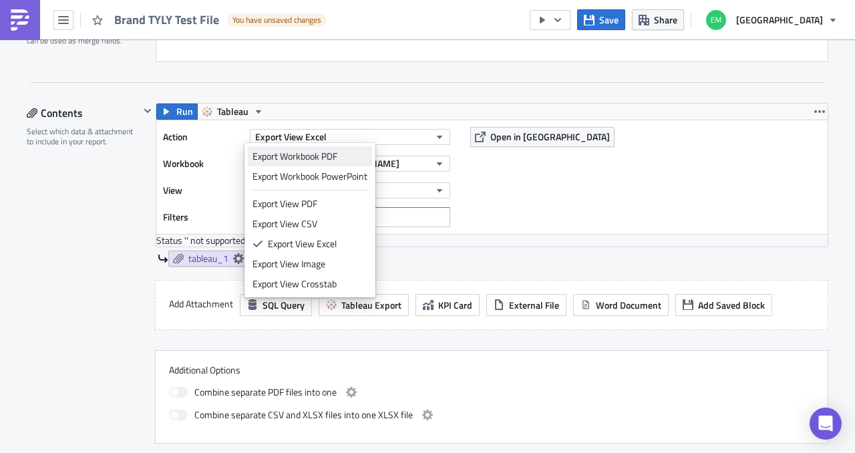
click at [347, 153] on div "Export Workbook PDF" at bounding box center [310, 156] width 115 height 13
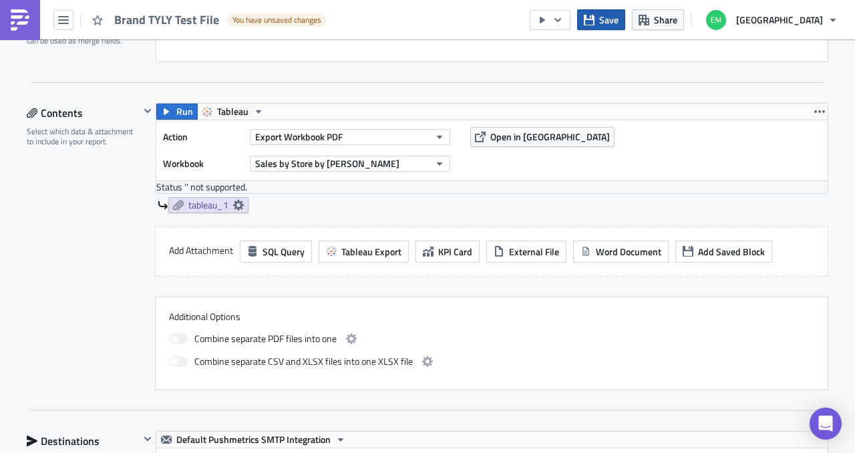
click at [625, 27] on button "Save" at bounding box center [601, 19] width 48 height 21
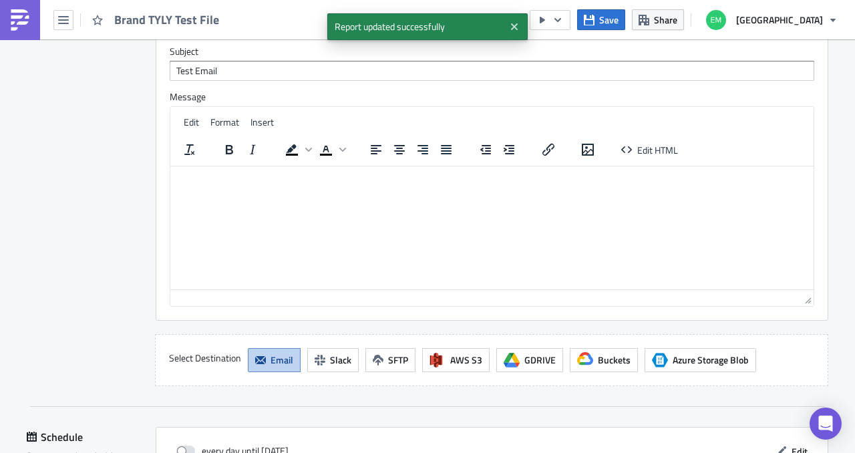
scroll to position [1175, 0]
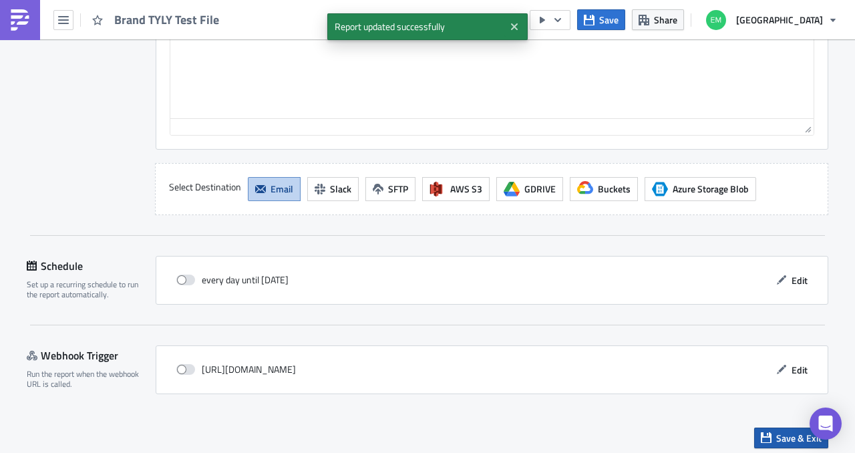
click at [786, 432] on span "Save & Exit" at bounding box center [799, 438] width 45 height 14
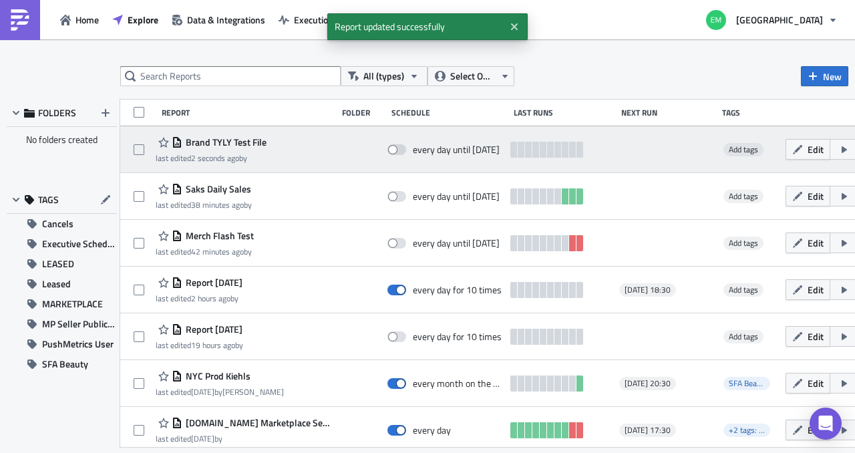
click at [855, 150] on icon "button" at bounding box center [860, 149] width 11 height 11
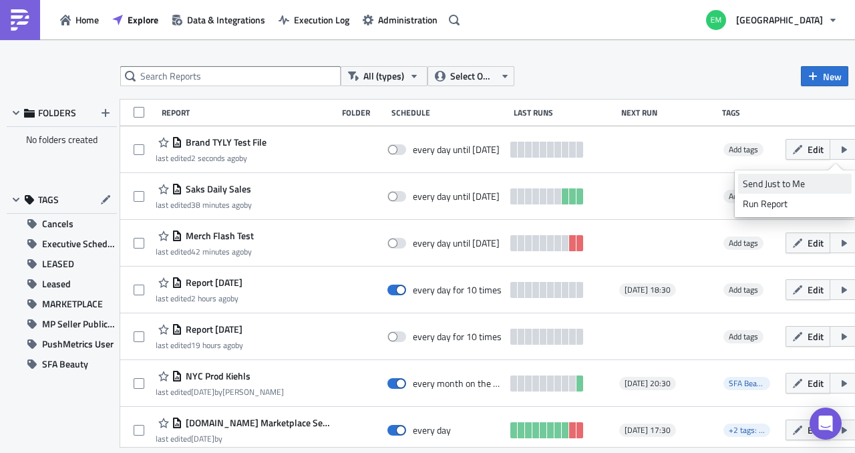
click at [816, 181] on div "Send Just to Me" at bounding box center [795, 183] width 104 height 13
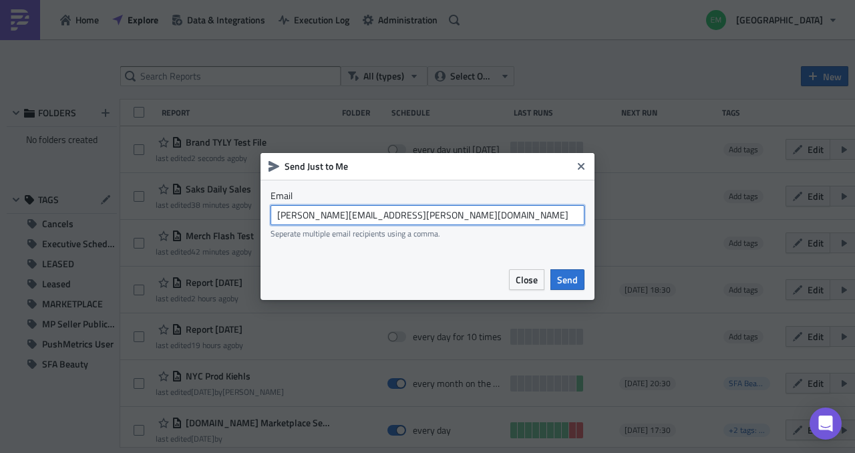
click at [462, 216] on input "[PERSON_NAME][EMAIL_ADDRESS][PERSON_NAME][DOMAIN_NAME]" at bounding box center [428, 215] width 314 height 20
type input "[EMAIL_ADDRESS][DOMAIN_NAME]"
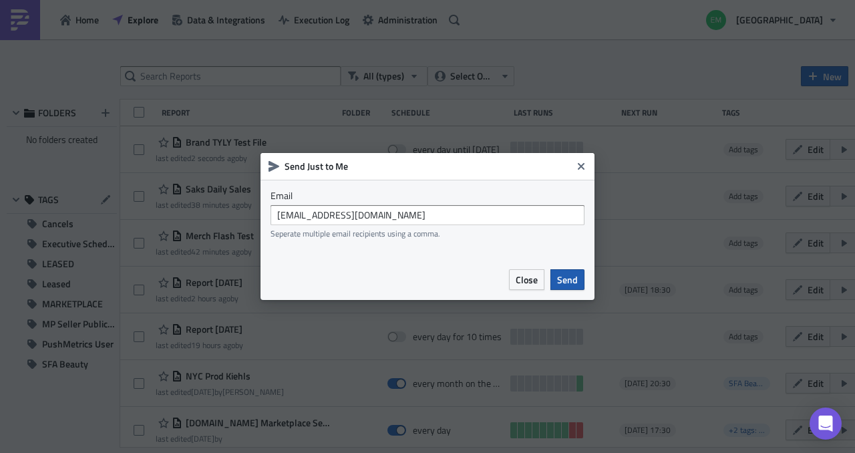
click at [563, 283] on span "Send" at bounding box center [567, 280] width 21 height 14
